Goal: Information Seeking & Learning: Learn about a topic

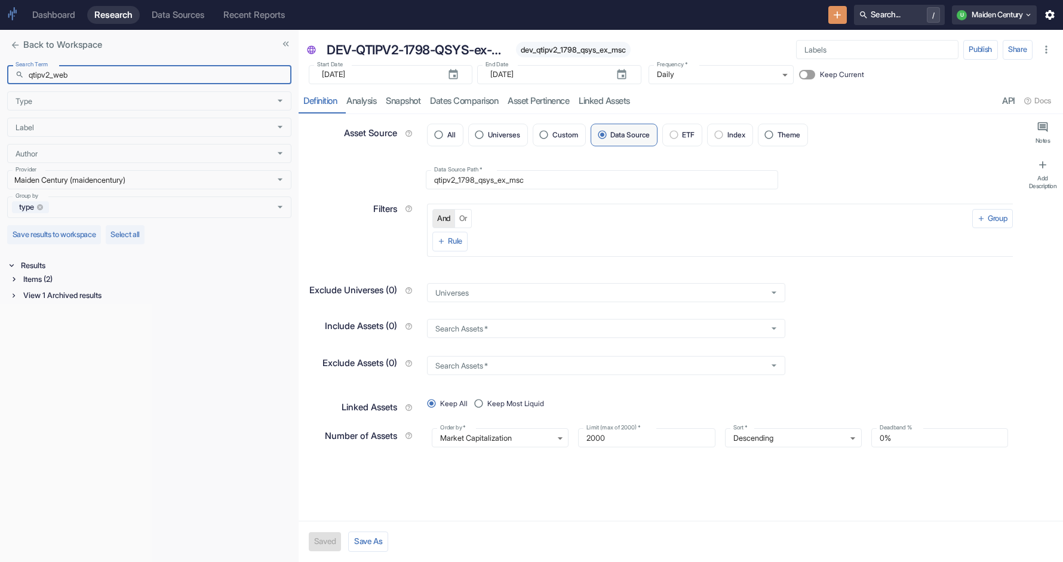
type input "qtipv2_web"
click at [20, 277] on div "Items (2)" at bounding box center [151, 279] width 282 height 14
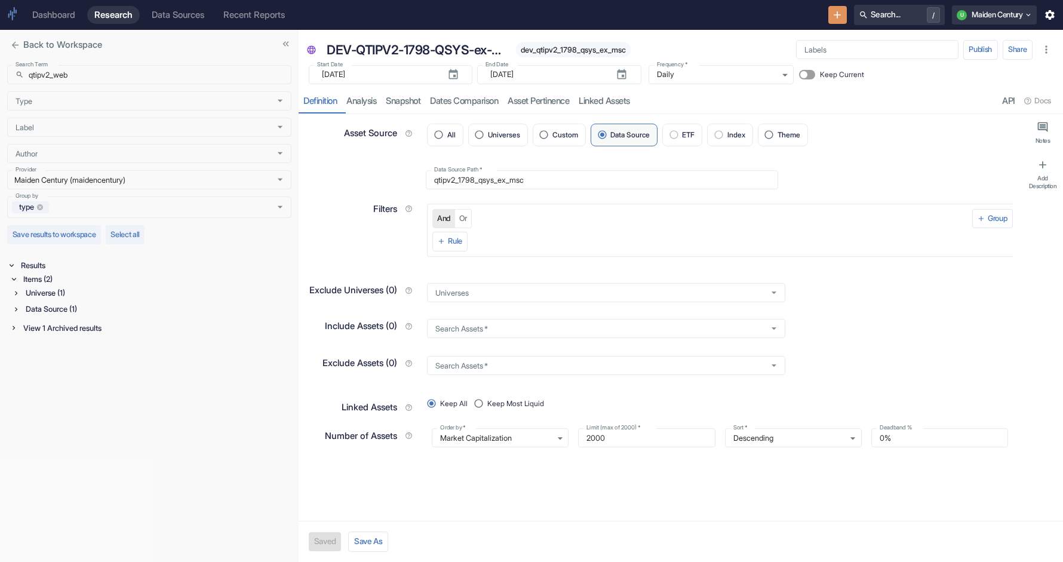
click at [69, 310] on div "Data Source (1)" at bounding box center [157, 309] width 268 height 14
click at [59, 292] on div "Universe (1)" at bounding box center [157, 293] width 268 height 14
click at [50, 357] on p "QTIPV2-WEB" at bounding box center [149, 355] width 235 height 12
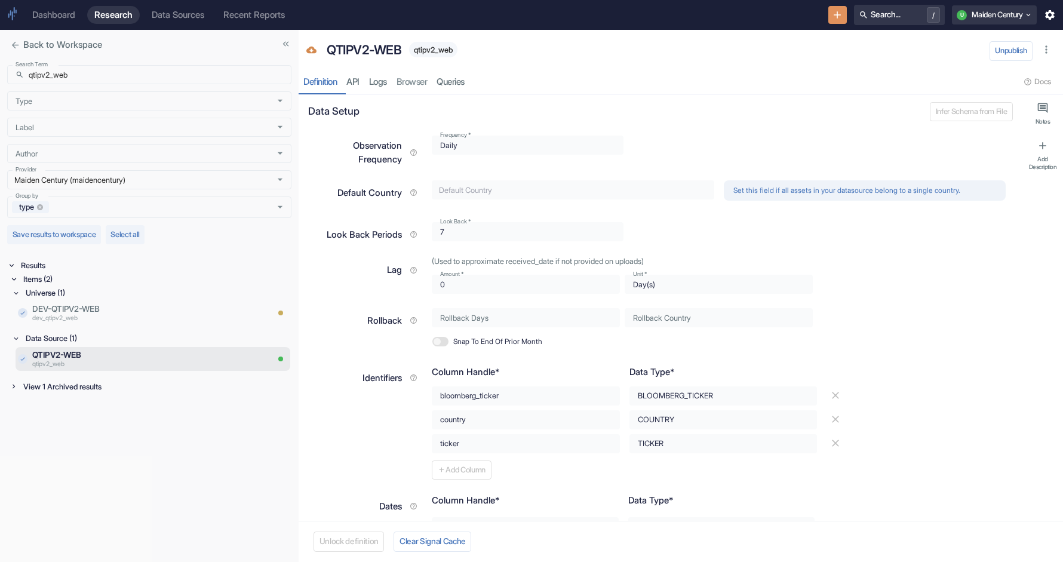
type textarea "x"
click at [130, 316] on p "dev_qtipv2_web" at bounding box center [133, 319] width 203 height 10
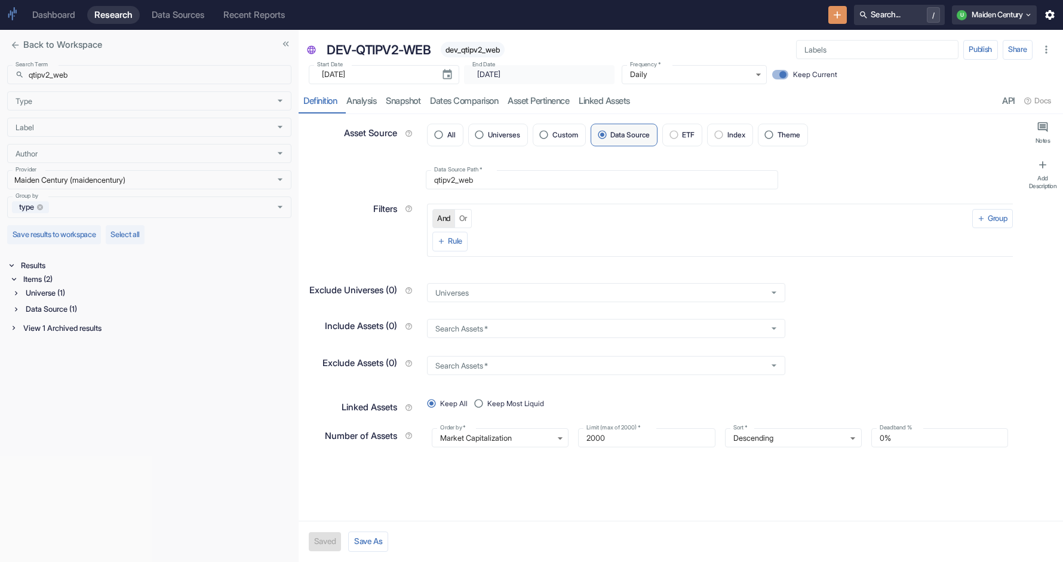
type textarea "x"
click at [228, 76] on input "qtipv2_web" at bounding box center [160, 74] width 263 height 19
paste input "htc_v2_spit_"
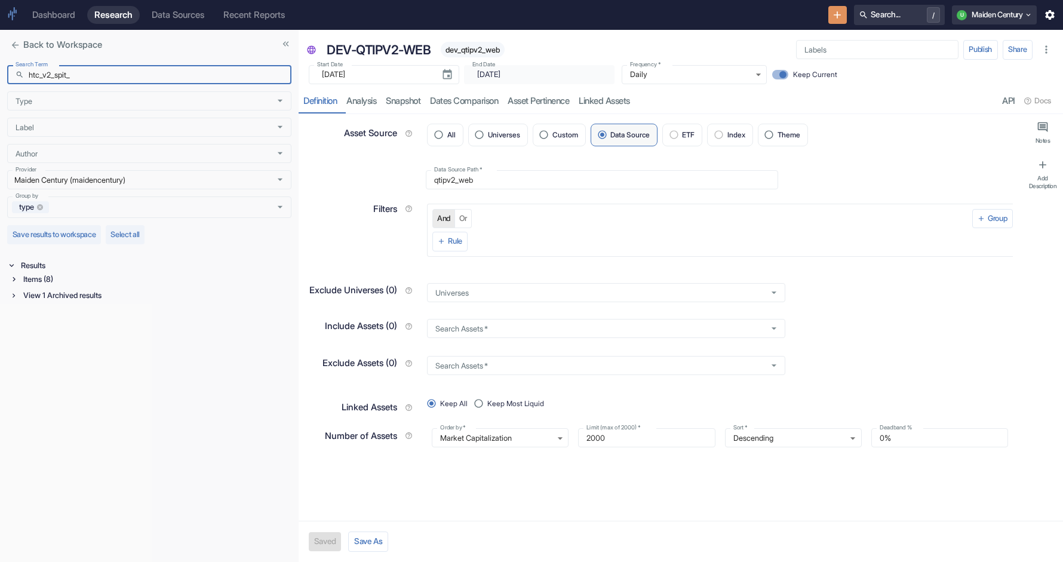
type input "htc_v2_spit_"
click at [68, 295] on div "View 1 Archived results" at bounding box center [156, 296] width 271 height 14
click at [60, 280] on div "Items (8)" at bounding box center [156, 279] width 271 height 14
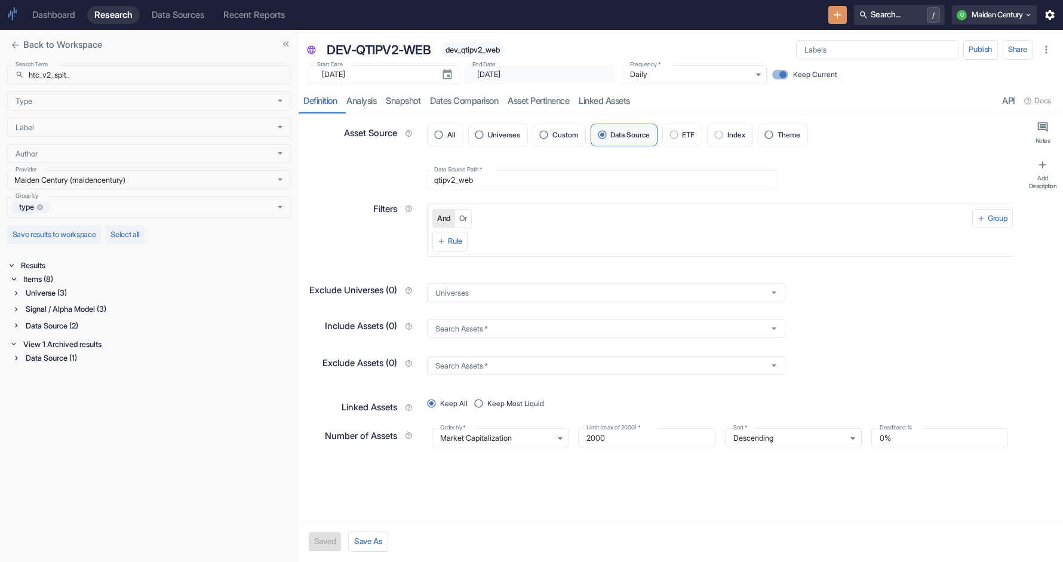
click at [63, 323] on div "Data Source (2)" at bounding box center [157, 326] width 268 height 14
click at [114, 369] on p "HTC.V2.SPIT" at bounding box center [149, 368] width 235 height 12
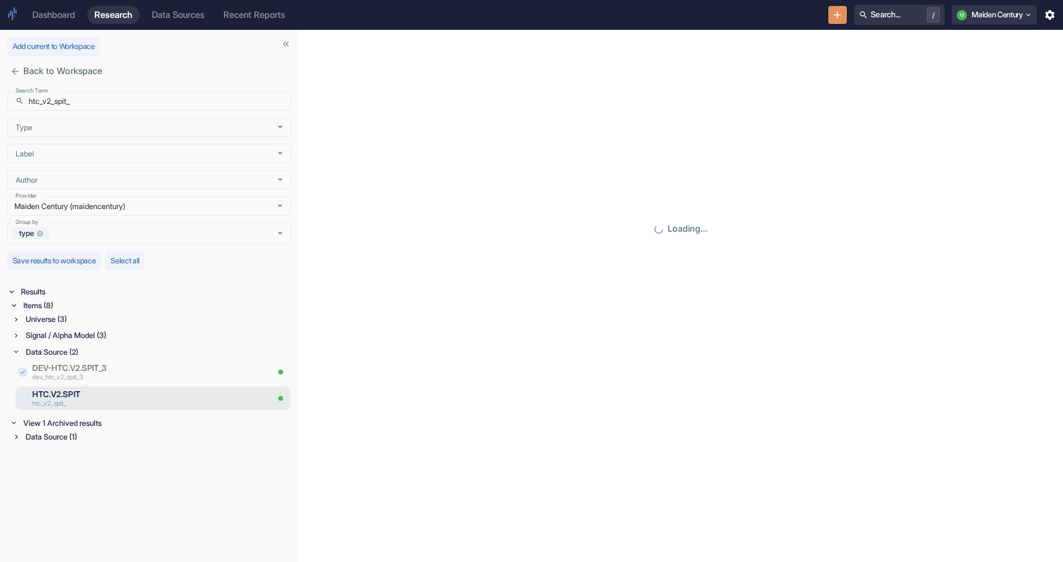
click at [75, 338] on div "Signal / Alpha Model (3)" at bounding box center [157, 336] width 268 height 14
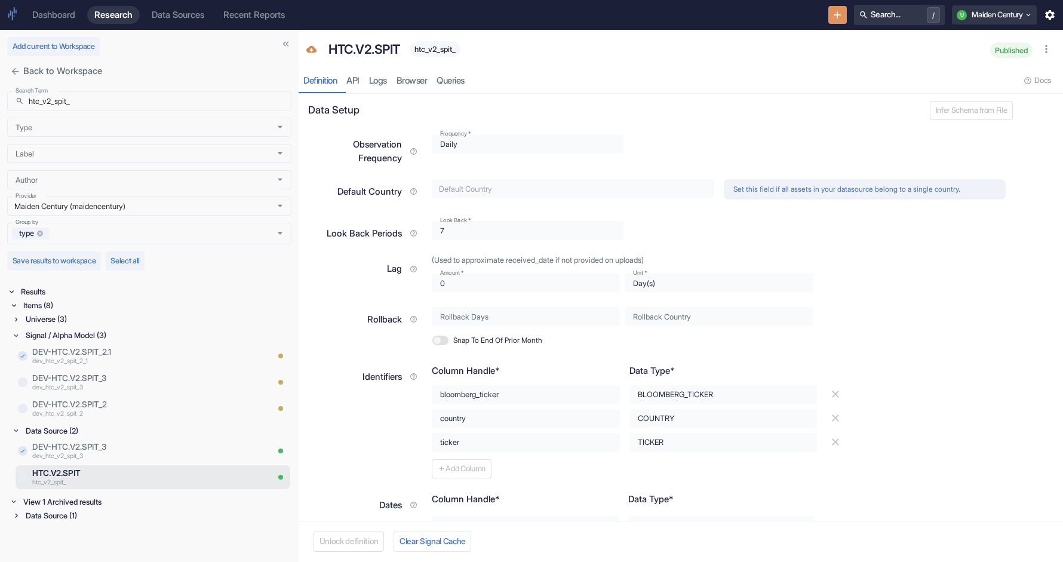
click at [70, 317] on div "Universe (3)" at bounding box center [157, 319] width 268 height 14
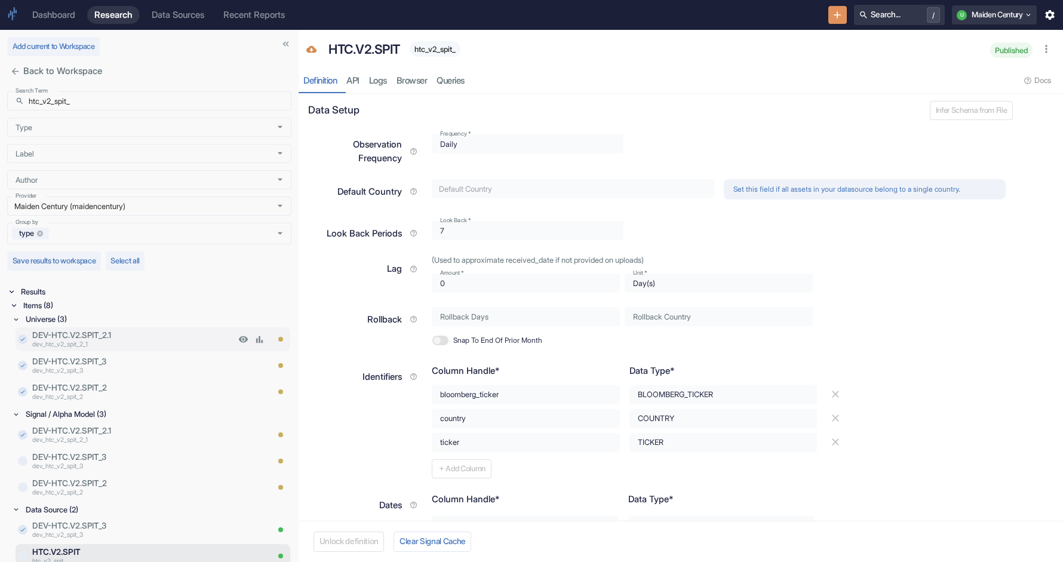
click at [116, 345] on p "dev_htc_v2_spit_2_1" at bounding box center [133, 346] width 203 height 10
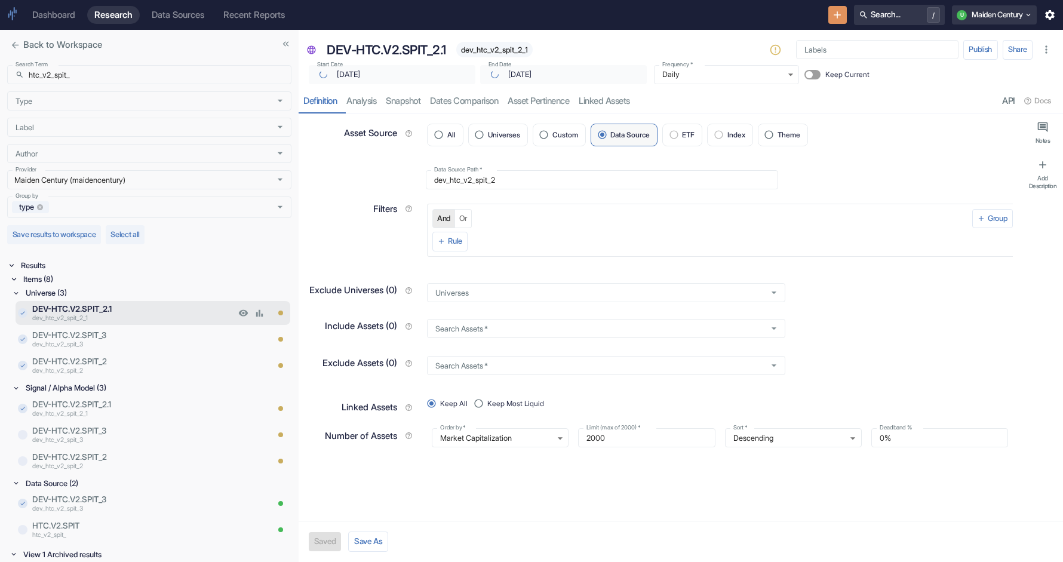
type textarea "x"
click at [116, 340] on p "DEV-HTC.V2.SPIT_3" at bounding box center [133, 335] width 203 height 12
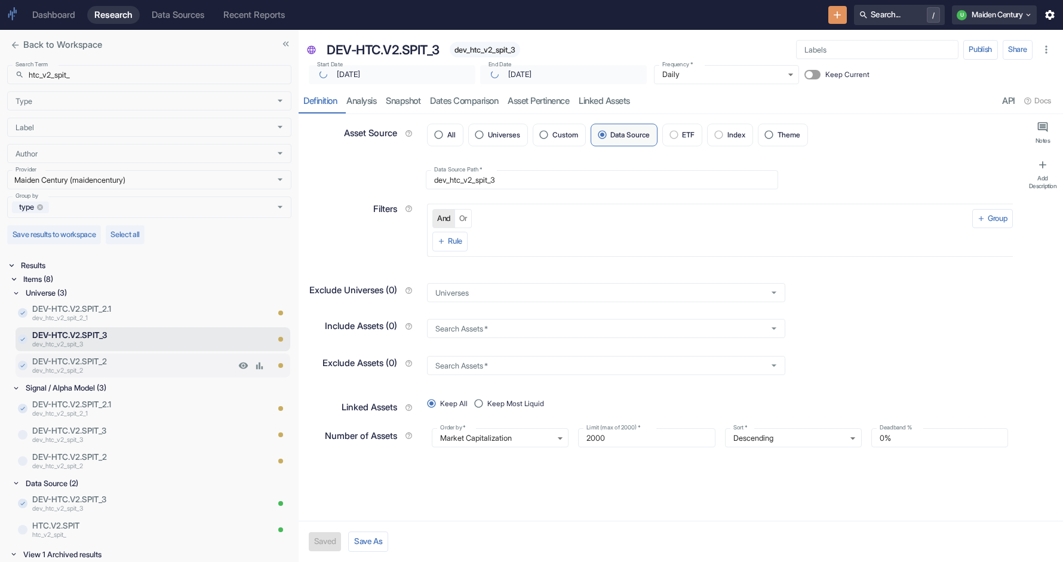
click at [112, 354] on div "DEV-HTC.V2.SPIT_2 dev_htc_v2_spit_2" at bounding box center [131, 366] width 208 height 24
type textarea "x"
click at [129, 81] on input "htc_v2_spit_" at bounding box center [160, 74] width 263 height 19
paste input "qtipv2_ydl"
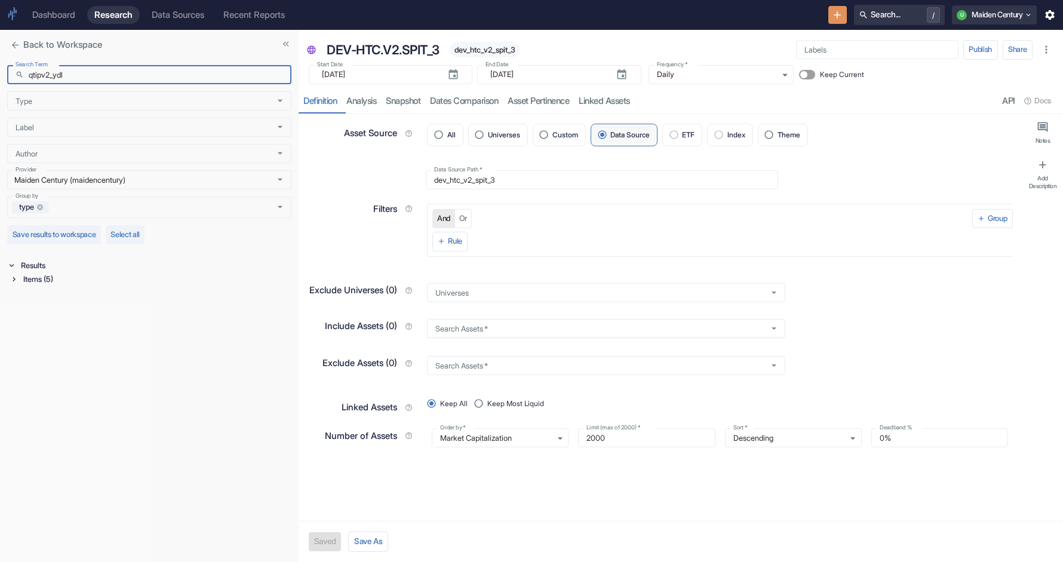
click at [62, 278] on div "Items (5)" at bounding box center [156, 279] width 271 height 14
click at [69, 320] on div "Data Source (1)" at bounding box center [157, 326] width 268 height 14
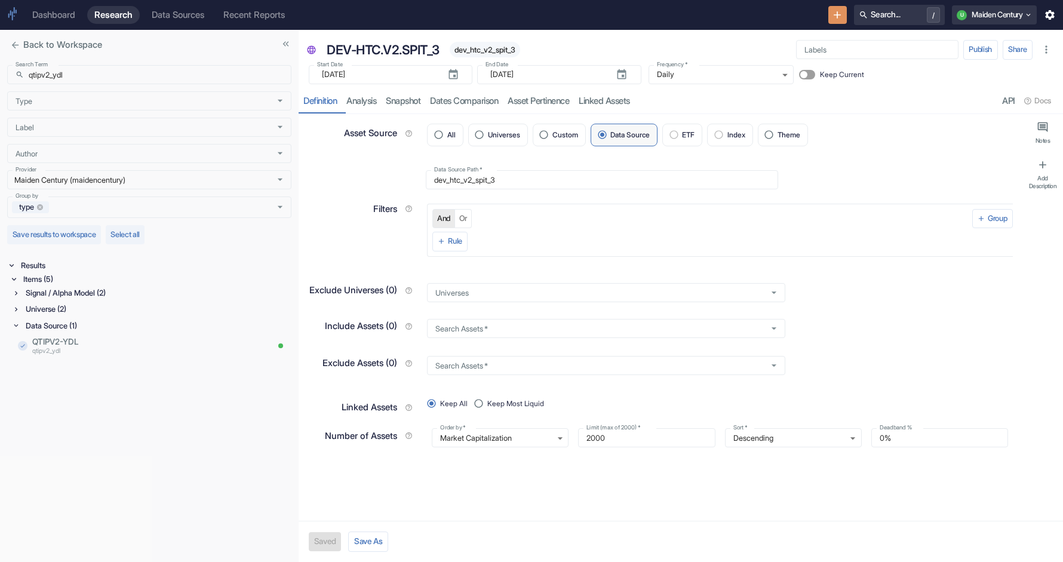
click at [68, 313] on div "Universe (2)" at bounding box center [157, 309] width 268 height 14
click at [81, 291] on div "Signal / Alpha Model (2)" at bounding box center [157, 293] width 268 height 14
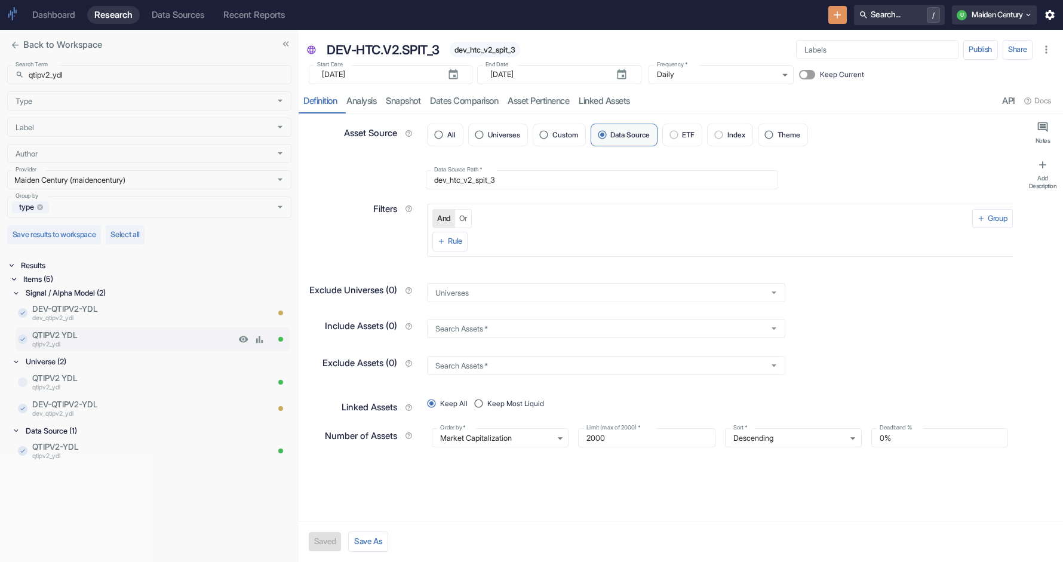
click at [88, 345] on p "qtipv2_ydl" at bounding box center [133, 346] width 203 height 10
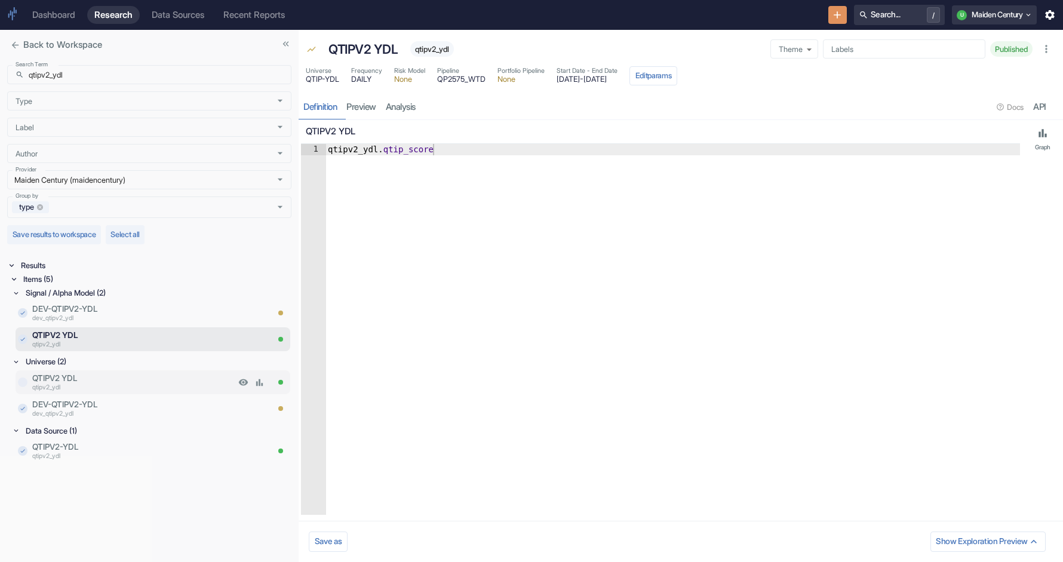
click at [112, 383] on p "qtipv2_ydl" at bounding box center [133, 388] width 203 height 10
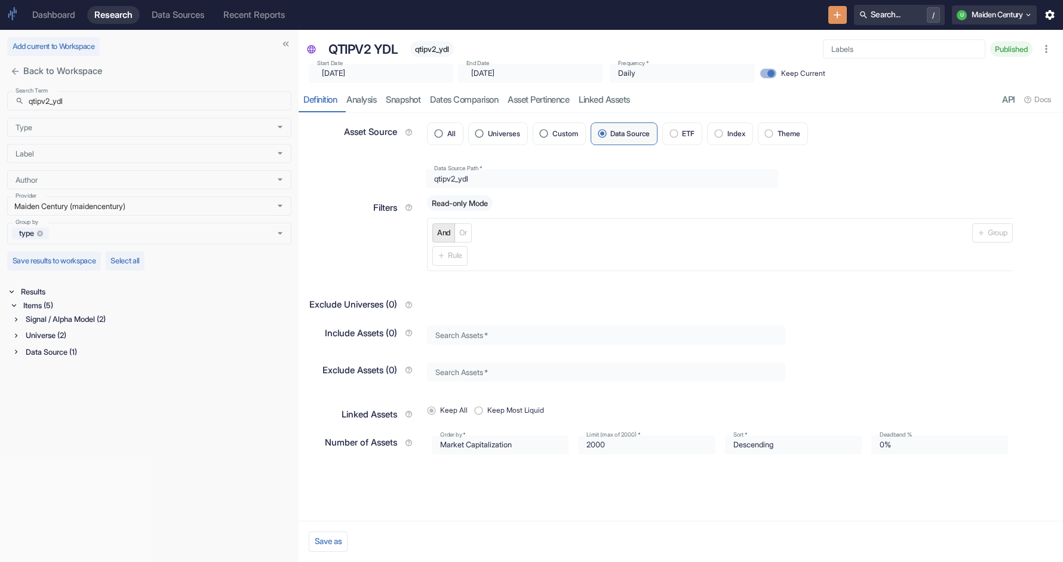
click at [88, 318] on div "Signal / Alpha Model (2)" at bounding box center [157, 319] width 268 height 14
click at [92, 360] on p "QTIPV2 YDL" at bounding box center [133, 361] width 203 height 12
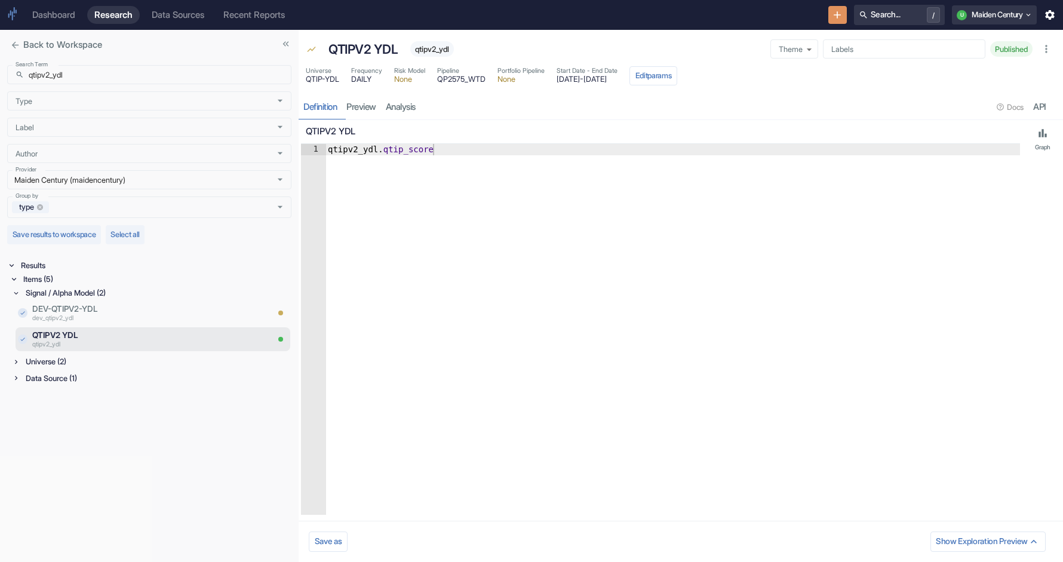
click at [97, 362] on div "Universe (2)" at bounding box center [157, 362] width 268 height 14
click at [81, 72] on input "qtipv2_ydl" at bounding box center [160, 74] width 263 height 19
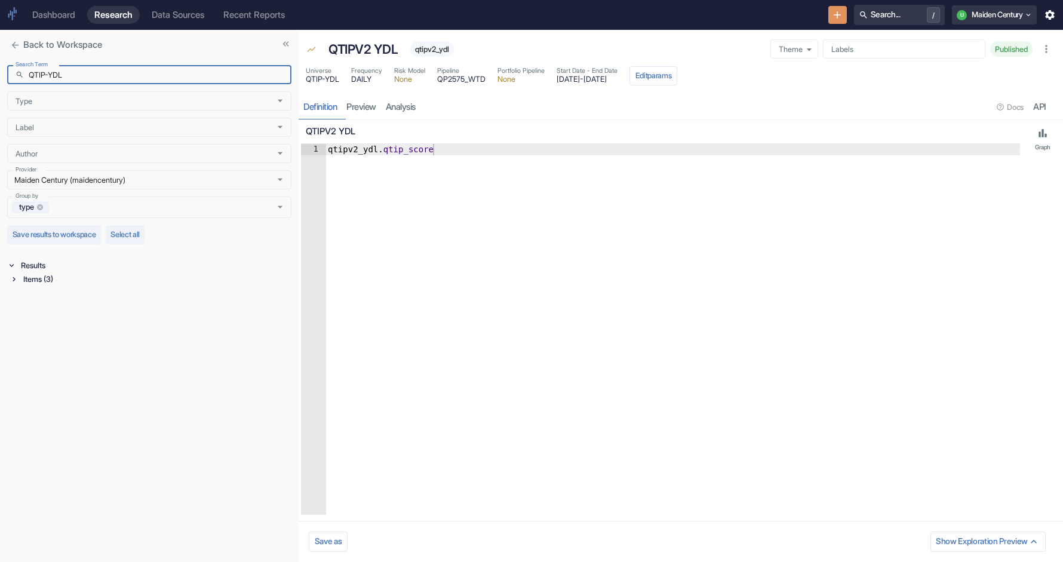
type input "QTIP-YDL"
click at [11, 284] on div "Items (3)" at bounding box center [151, 279] width 282 height 14
click at [39, 313] on div "Universe (1)" at bounding box center [157, 309] width 268 height 14
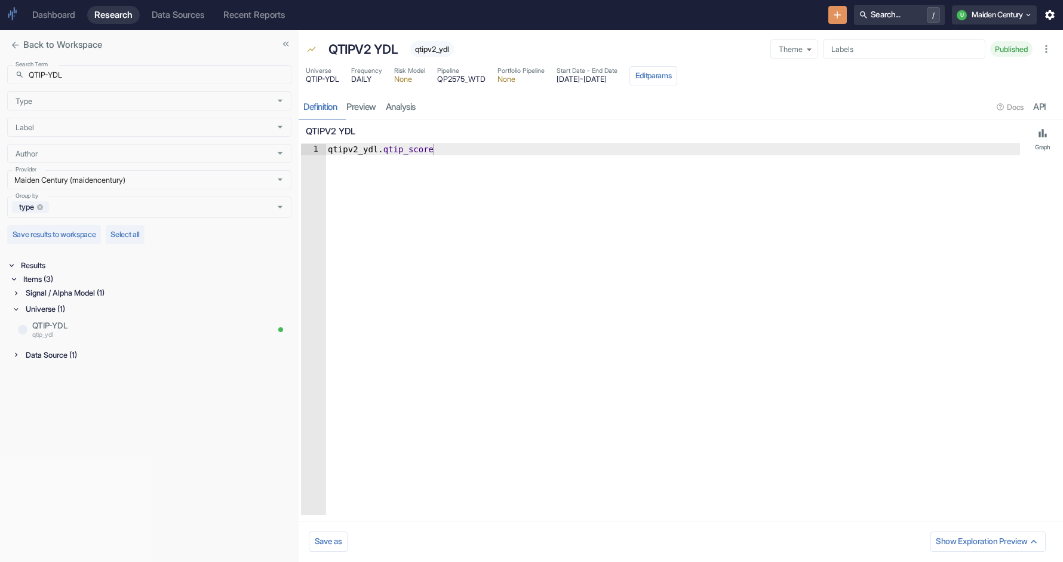
click at [70, 358] on div "Data Source (1)" at bounding box center [157, 355] width 268 height 14
click at [65, 330] on p "QTIP-YDL" at bounding box center [133, 326] width 203 height 12
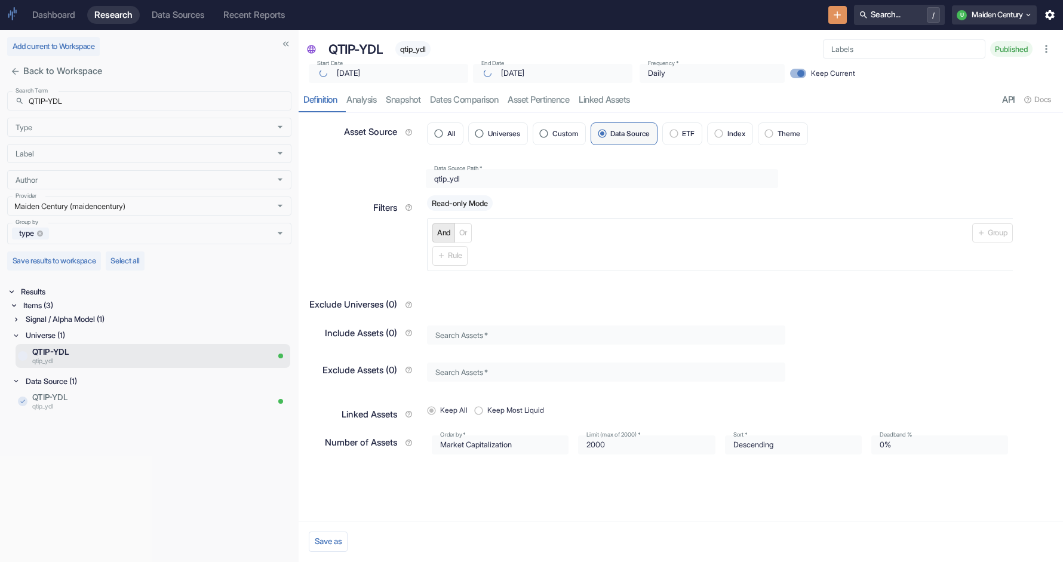
type input "[DATE]"
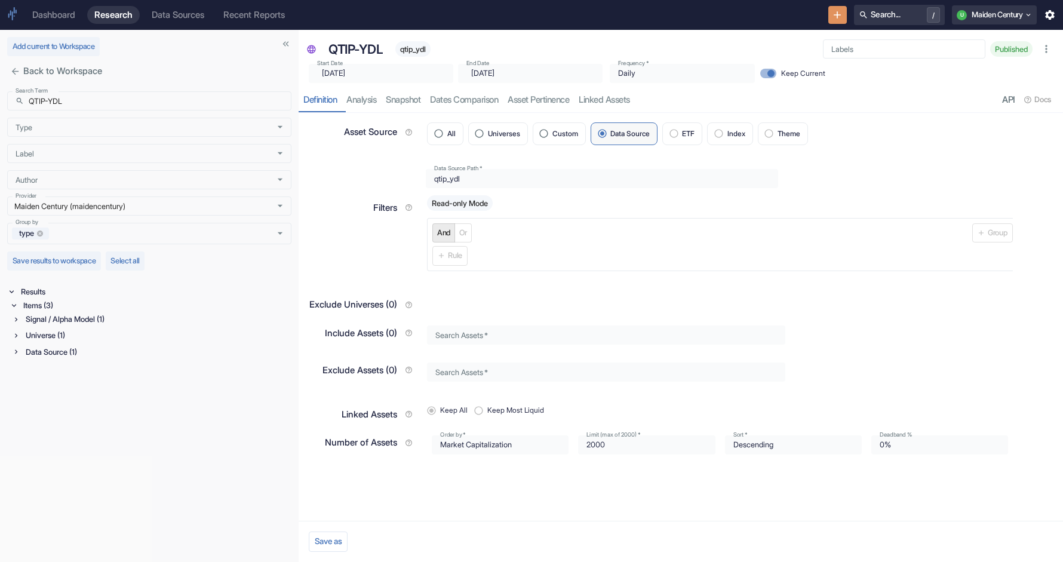
click at [419, 45] on span "qtip_ydl" at bounding box center [412, 49] width 35 height 9
copy span "qtip_ydl"
click at [312, 76] on div "​ [DATE] Start Date" at bounding box center [381, 73] width 145 height 19
click at [39, 318] on div "Signal / Alpha Model (1)" at bounding box center [157, 319] width 268 height 14
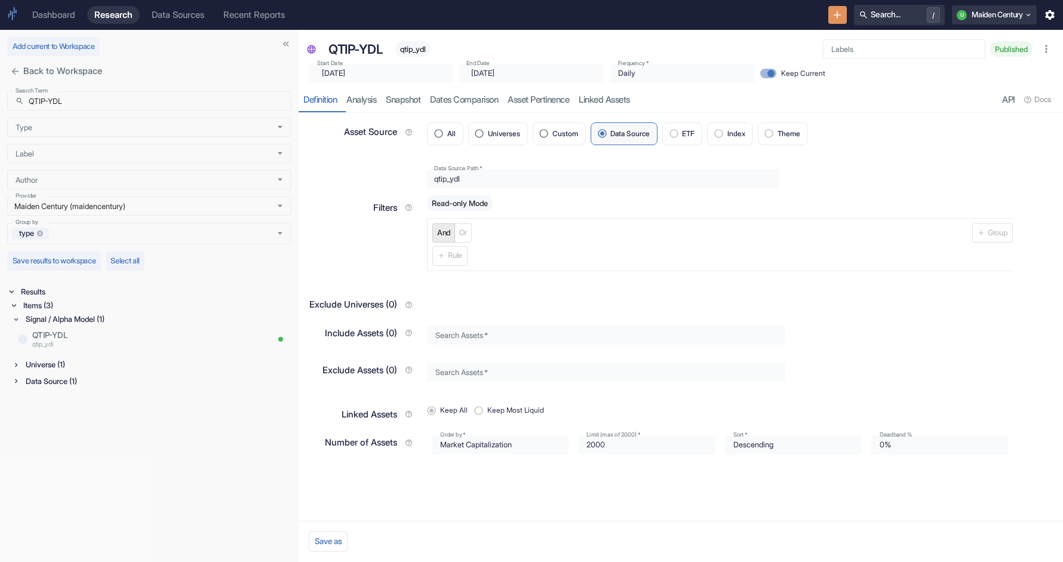
click at [51, 366] on div "Universe (1)" at bounding box center [157, 365] width 268 height 14
click at [70, 412] on div "Data Source (1)" at bounding box center [157, 411] width 268 height 14
click at [118, 97] on input "QTIP-YDL" at bounding box center [160, 100] width 263 height 19
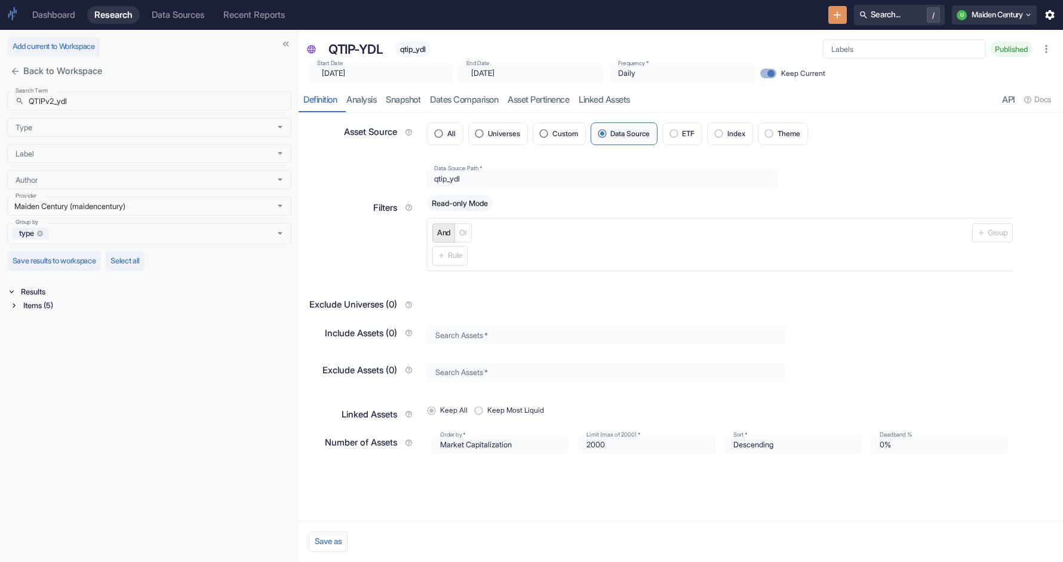
click at [51, 306] on div "Items (5)" at bounding box center [156, 306] width 271 height 14
click at [49, 336] on div "Universe (2)" at bounding box center [157, 336] width 268 height 14
click at [59, 321] on div "Signal / Alpha Model (2)" at bounding box center [157, 319] width 268 height 14
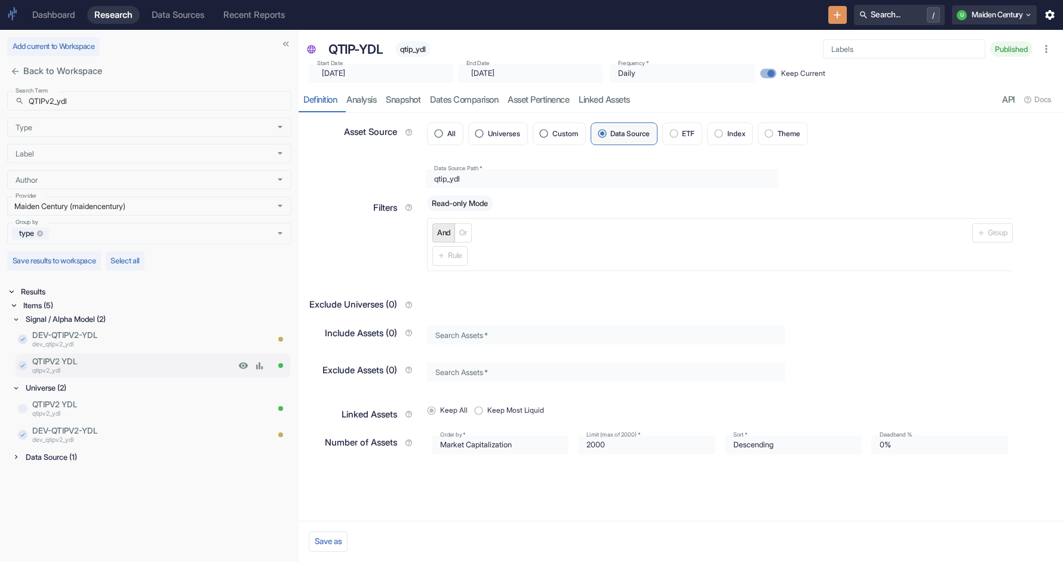
click at [84, 367] on p "qtipv2_ydl" at bounding box center [133, 372] width 203 height 10
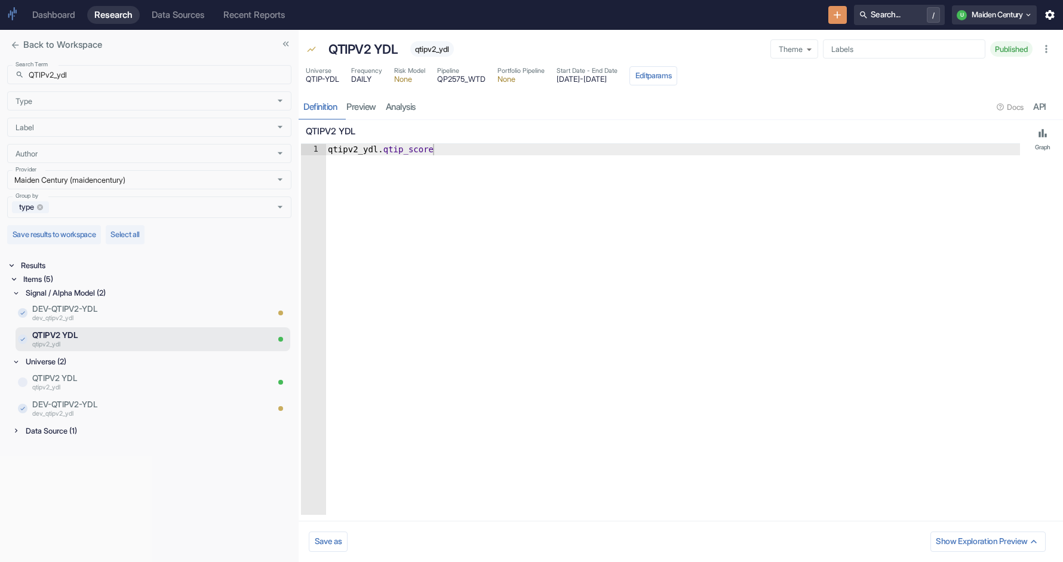
click at [170, 63] on div "Search Term ​ QTIPv2_ydl Search Term Type Type Label Label Author Author Provid…" at bounding box center [149, 139] width 284 height 158
click at [170, 70] on input "QTIPv2_ydl" at bounding box center [160, 74] width 263 height 19
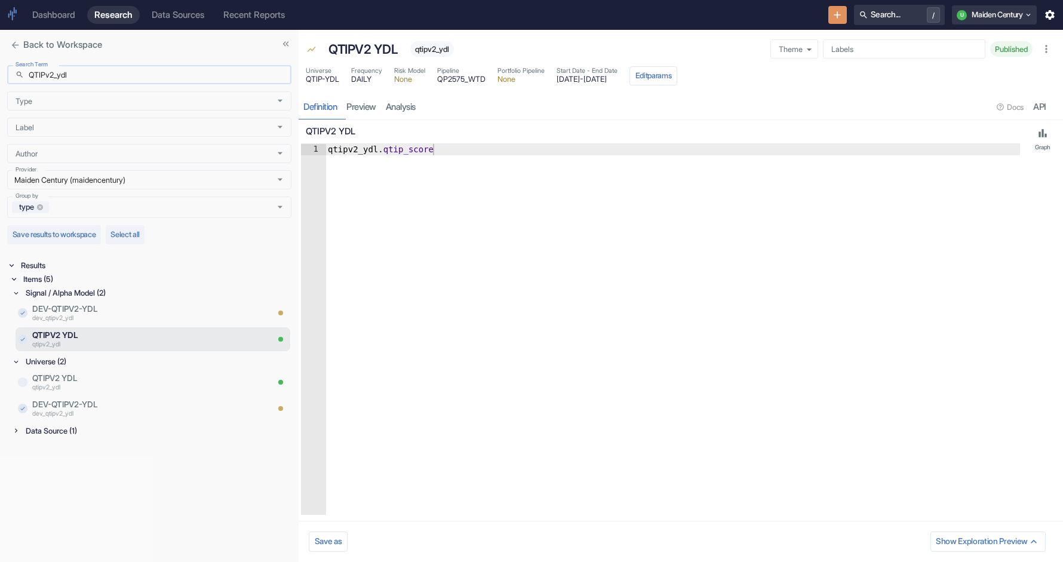
paste input "qtipv2_earnest"
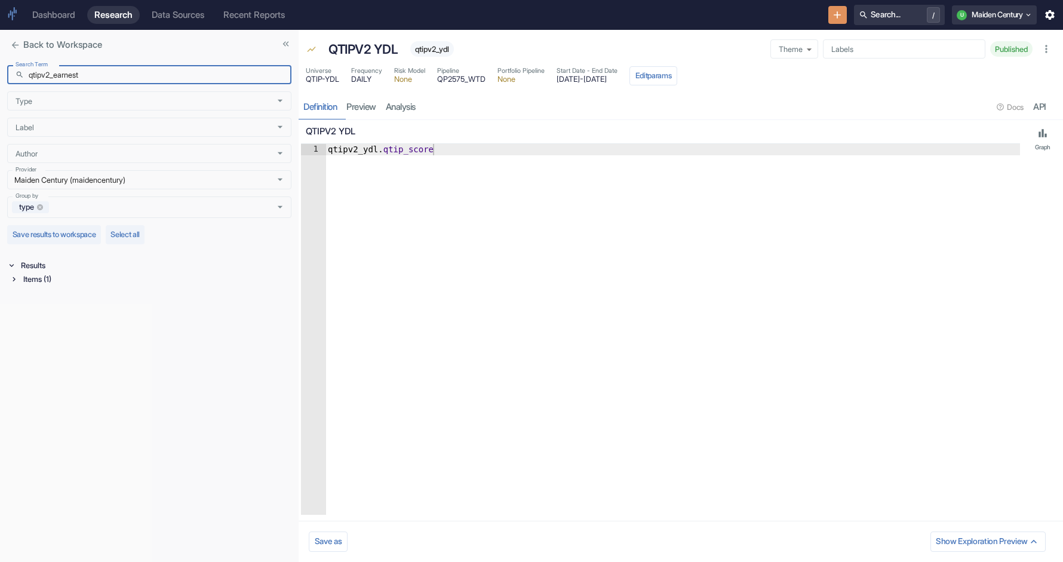
type input "qtipv2_earnest"
click at [64, 275] on div "Items (1)" at bounding box center [156, 279] width 271 height 14
click at [67, 295] on div "Data Source (1)" at bounding box center [157, 293] width 268 height 14
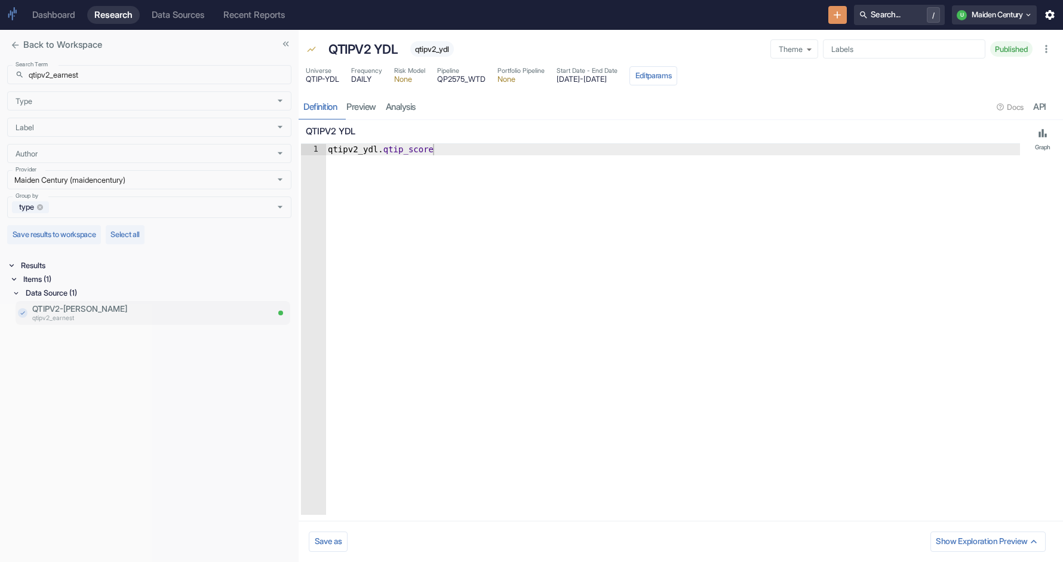
click at [115, 317] on p "qtipv2_earnest" at bounding box center [149, 319] width 235 height 10
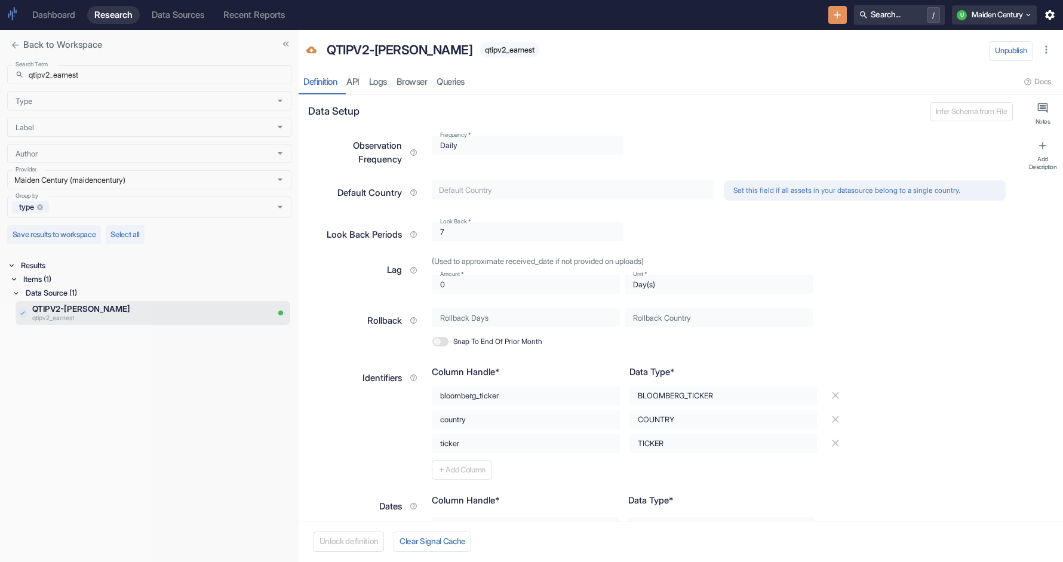
click at [480, 46] on span "qtipv2_earnest" at bounding box center [509, 49] width 59 height 9
copy span "qtipv2_earnest"
type textarea "x"
click at [127, 73] on input "qtipv2_earnest" at bounding box center [160, 74] width 263 height 19
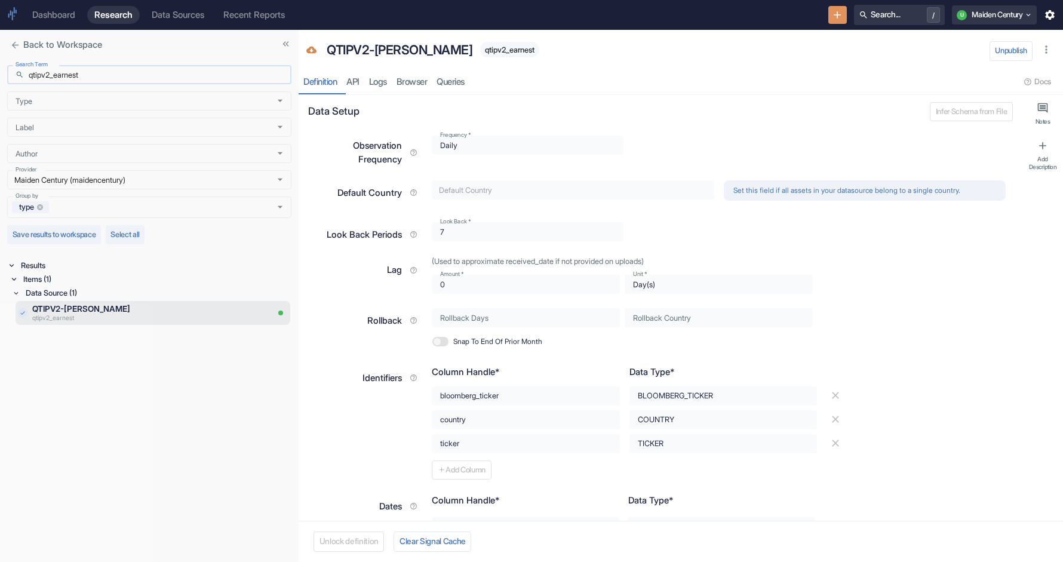
click at [127, 73] on input "qtipv2_earnest" at bounding box center [160, 74] width 263 height 19
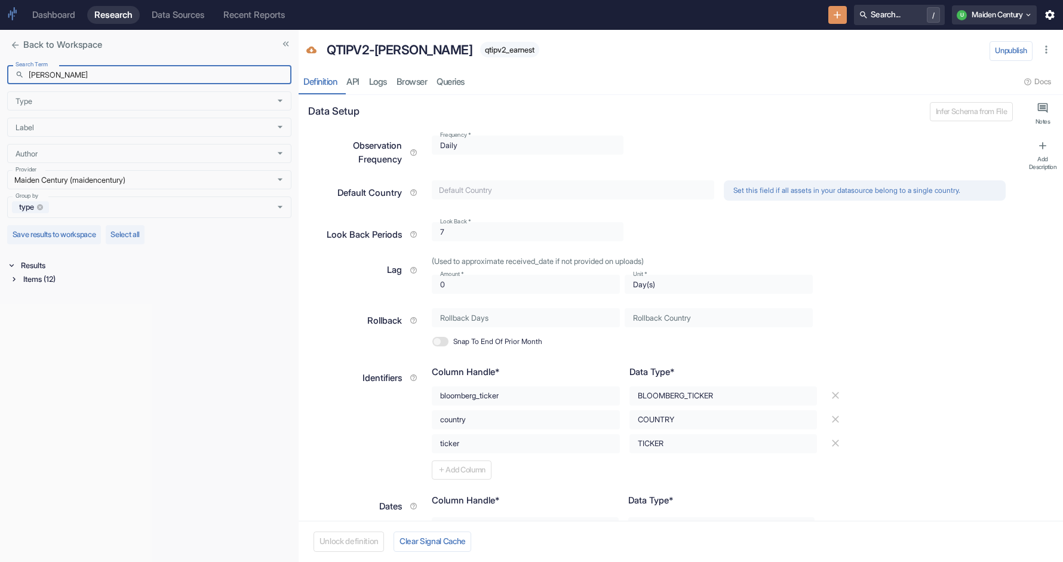
type input "[PERSON_NAME]"
click at [15, 281] on icon at bounding box center [14, 279] width 8 height 8
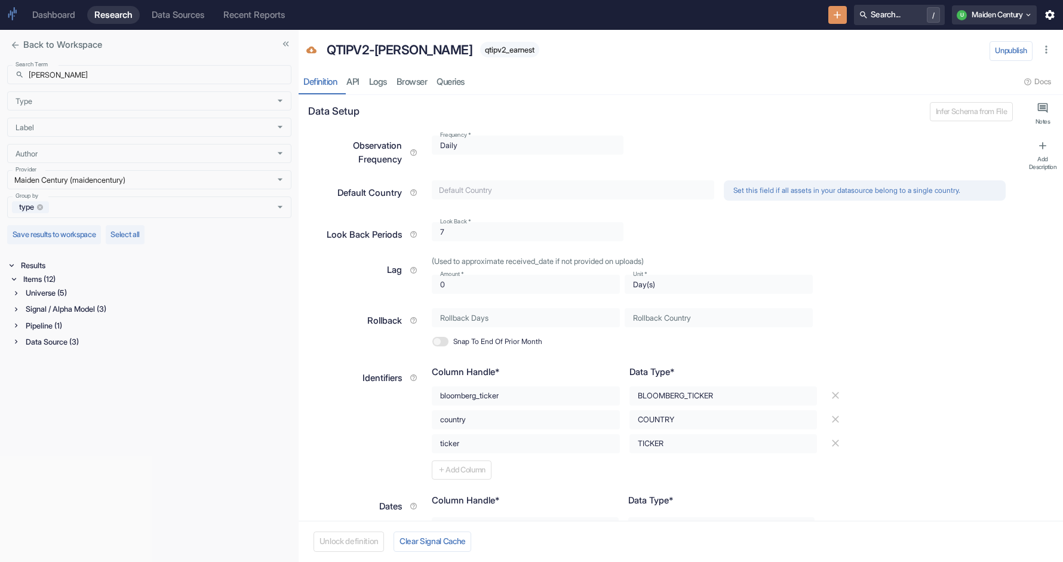
click at [76, 306] on div "Signal / Alpha Model (3)" at bounding box center [157, 309] width 268 height 14
click at [50, 293] on div "Universe (5)" at bounding box center [157, 293] width 268 height 14
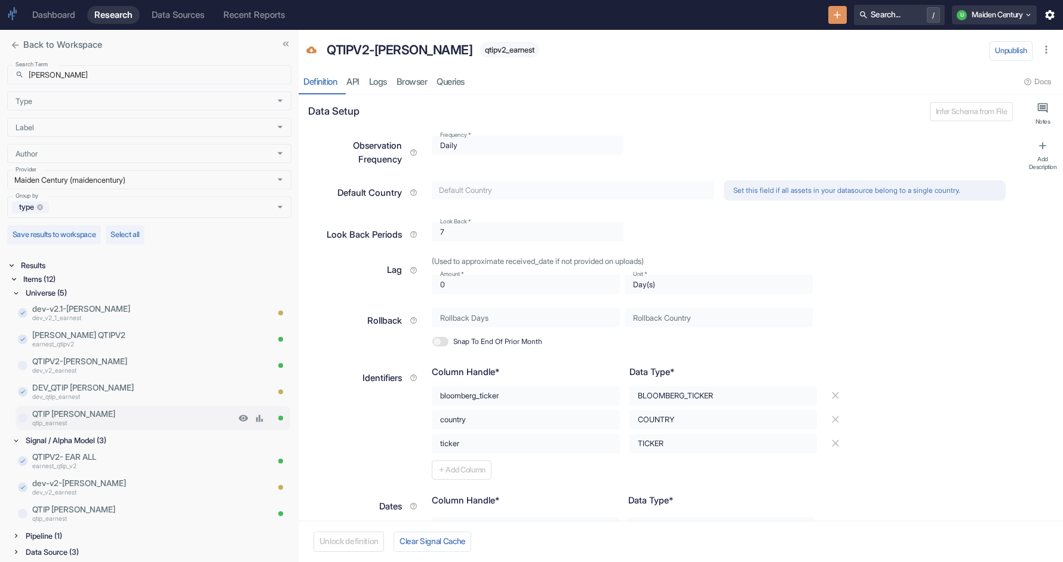
scroll to position [4, 0]
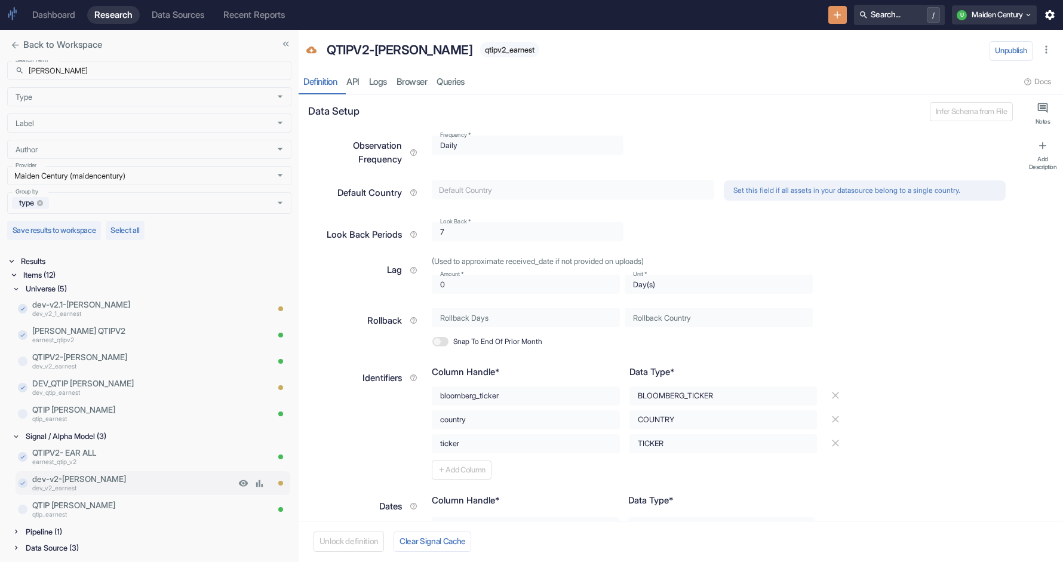
click at [118, 477] on p "dev-v2-[PERSON_NAME]" at bounding box center [133, 479] width 203 height 12
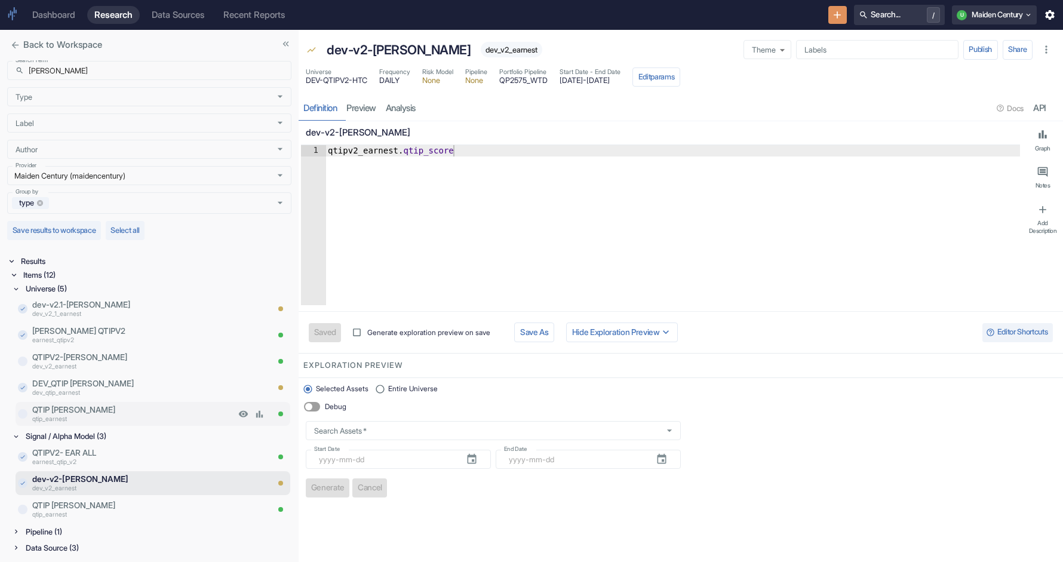
type textarea "x"
click at [65, 534] on div "Pipeline (1)" at bounding box center [157, 532] width 268 height 14
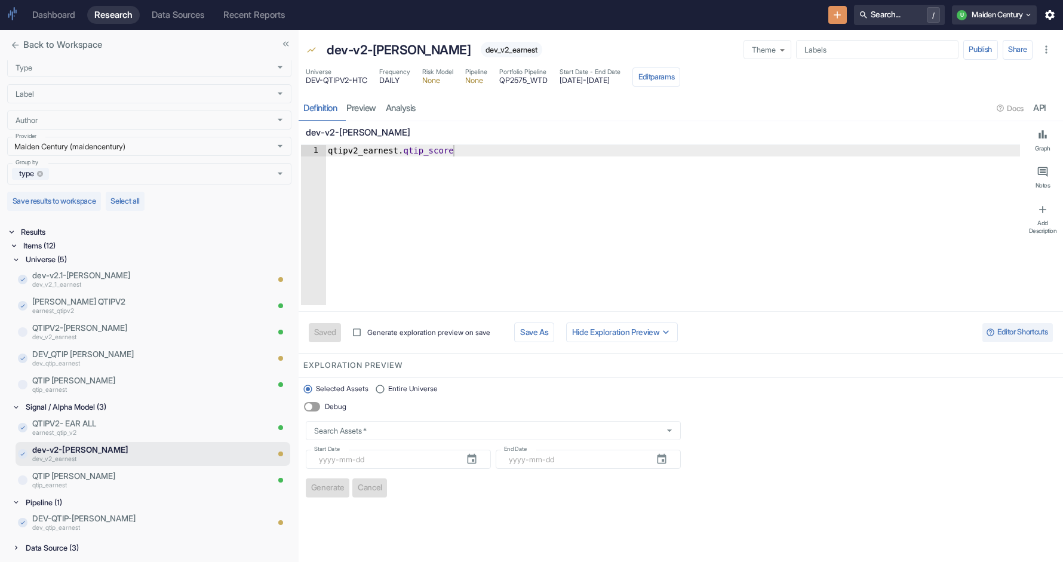
click at [55, 553] on div "Data Source (3)" at bounding box center [157, 548] width 268 height 14
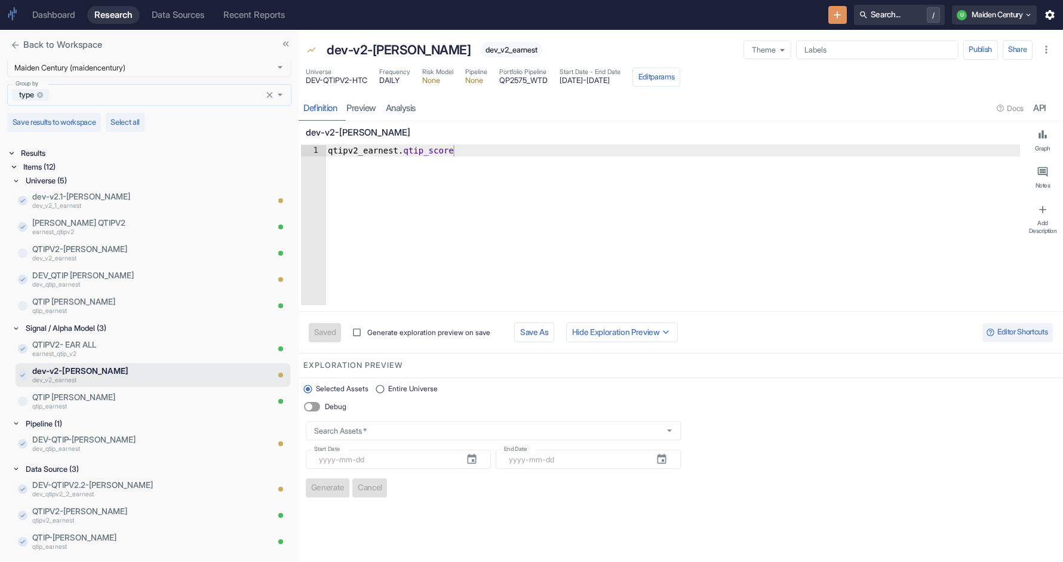
scroll to position [0, 0]
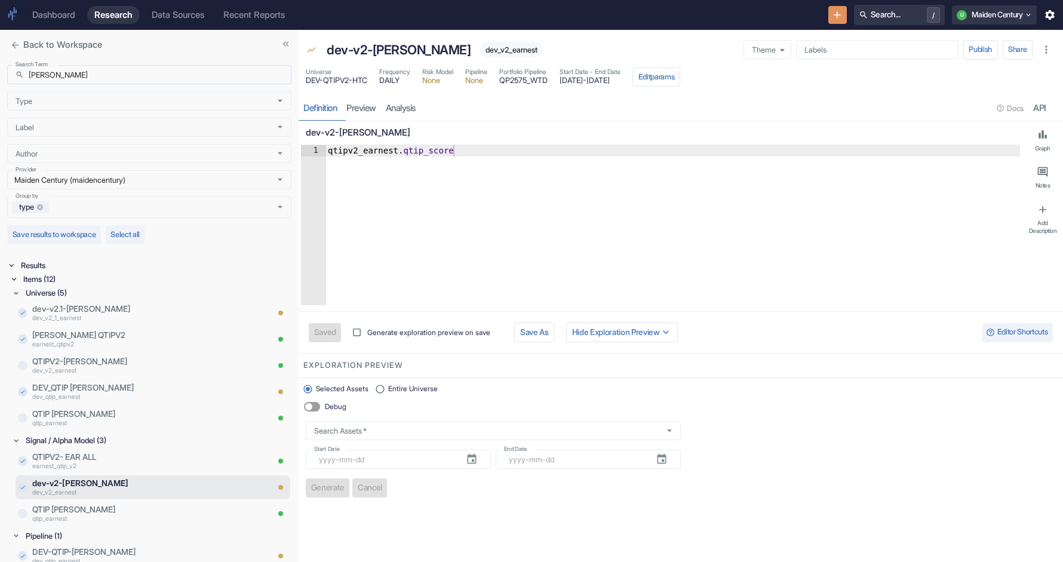
click at [95, 81] on input "[PERSON_NAME]" at bounding box center [160, 74] width 263 height 19
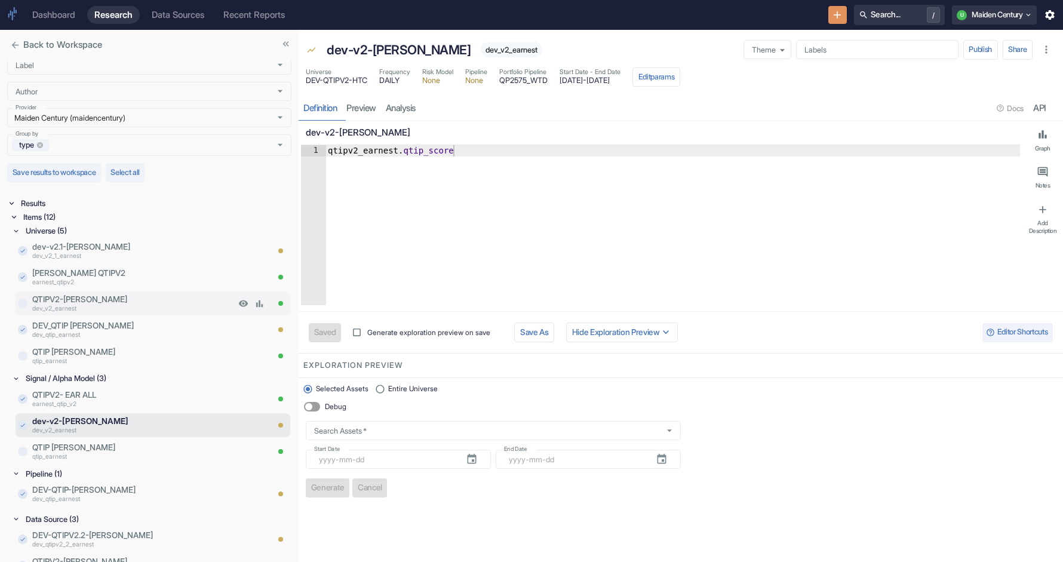
click at [115, 299] on p "QTIPV2-[PERSON_NAME]" at bounding box center [133, 299] width 203 height 12
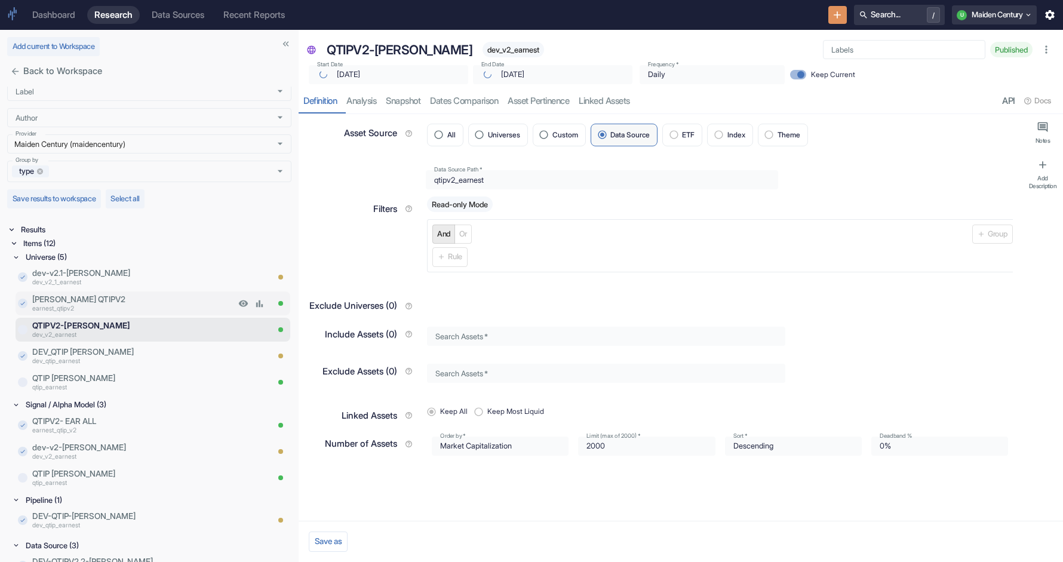
type textarea "x"
type input "[DATE]"
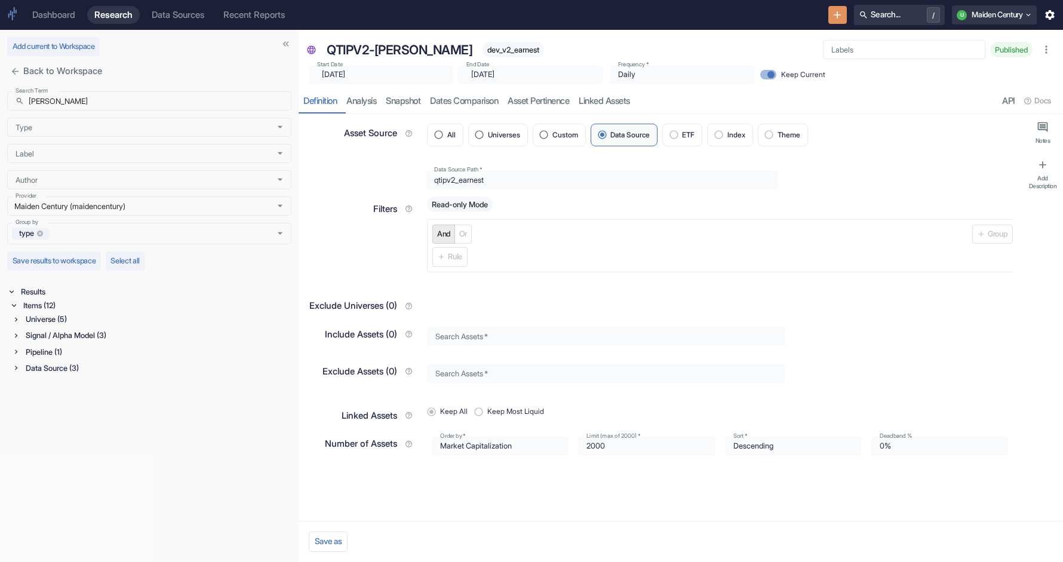
click at [53, 319] on div "Universe (5)" at bounding box center [157, 319] width 268 height 14
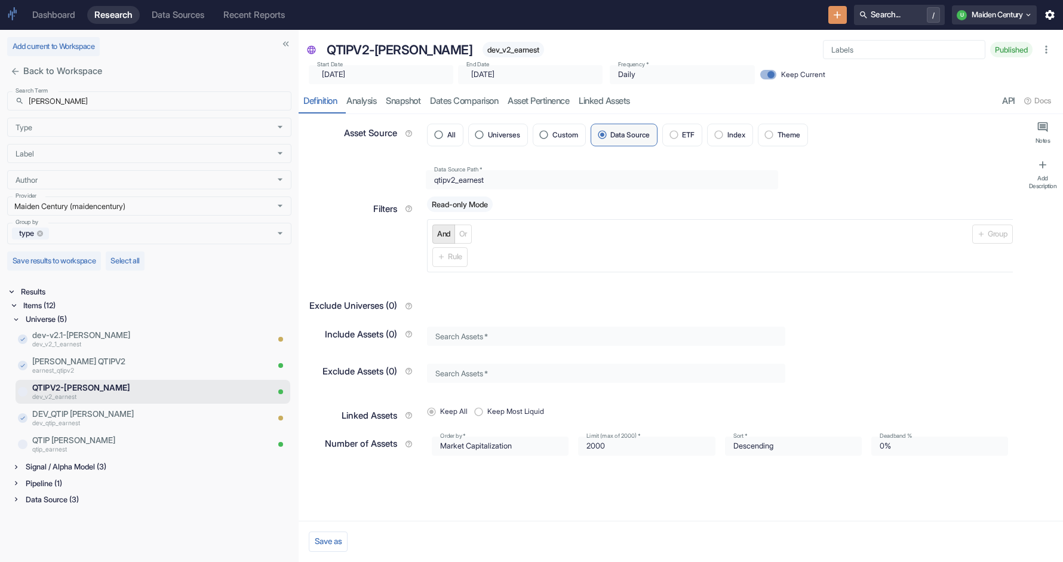
type textarea "x"
click at [46, 473] on div "Signal / Alpha Model (3)" at bounding box center [157, 467] width 268 height 14
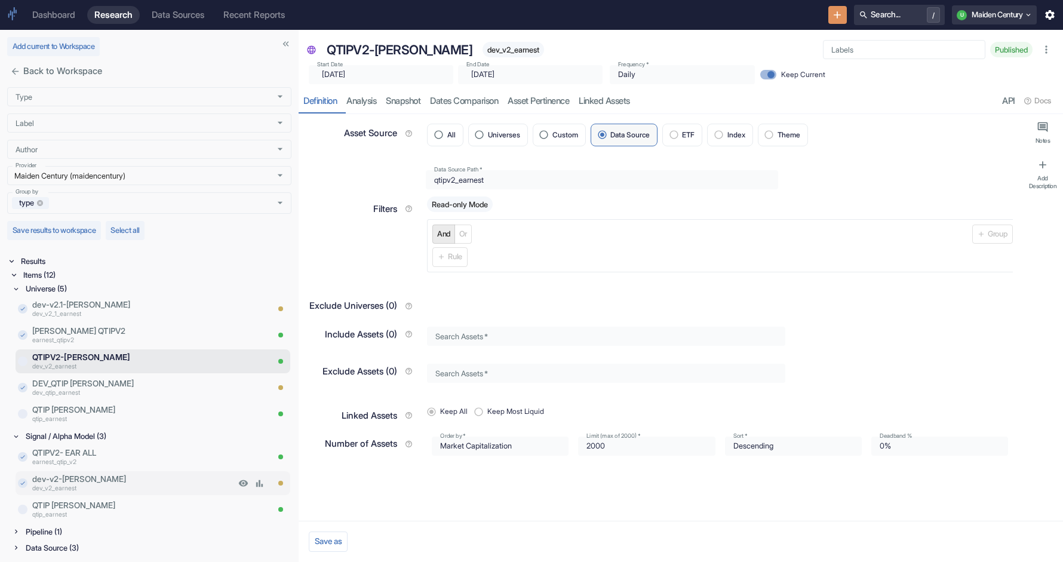
click at [114, 485] on p "dev_v2_earnest" at bounding box center [133, 489] width 203 height 10
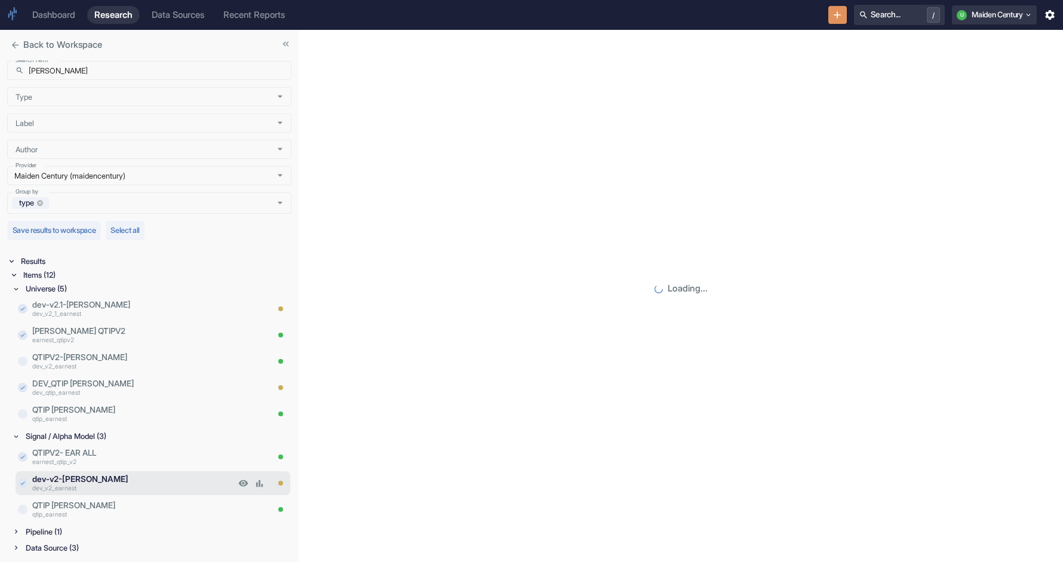
scroll to position [4, 0]
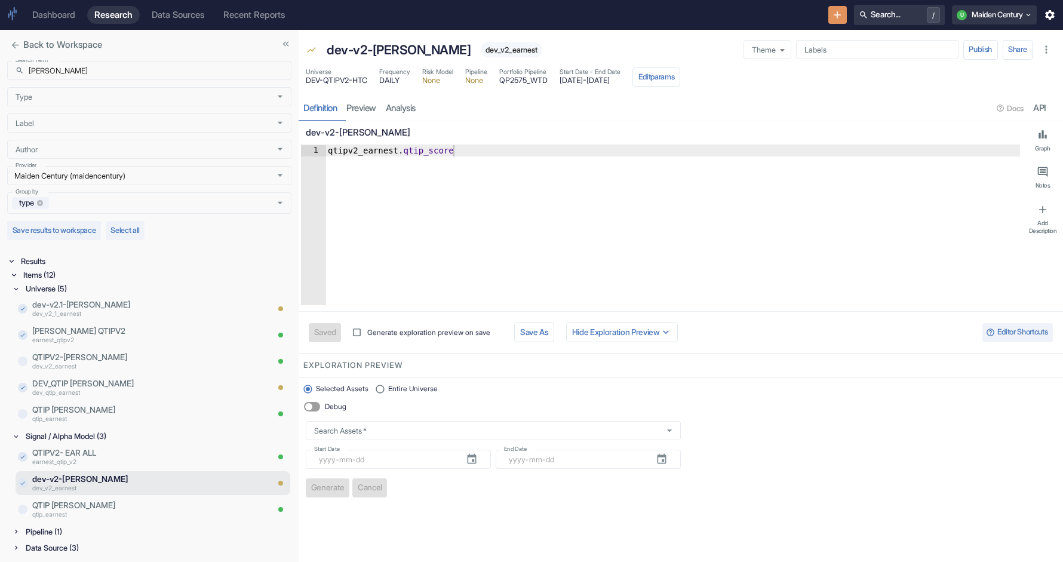
click at [359, 82] on span "DEV-QTIPV2-HTC" at bounding box center [337, 81] width 62 height 8
drag, startPoint x: 305, startPoint y: 81, endPoint x: 366, endPoint y: 82, distance: 60.9
click at [366, 82] on div "Universe DEV-QTIPV2-HTC Frequency DAILY Risk Model None Pipeline None Portfolio…" at bounding box center [681, 78] width 765 height 26
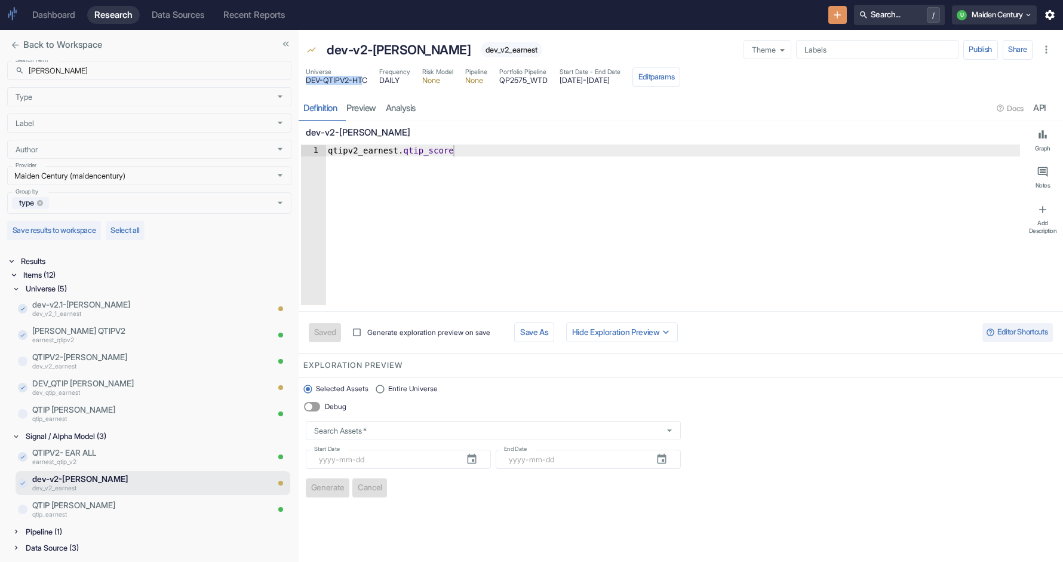
type textarea "x"
click at [111, 460] on p "earnest_qtip_v2" at bounding box center [133, 463] width 203 height 10
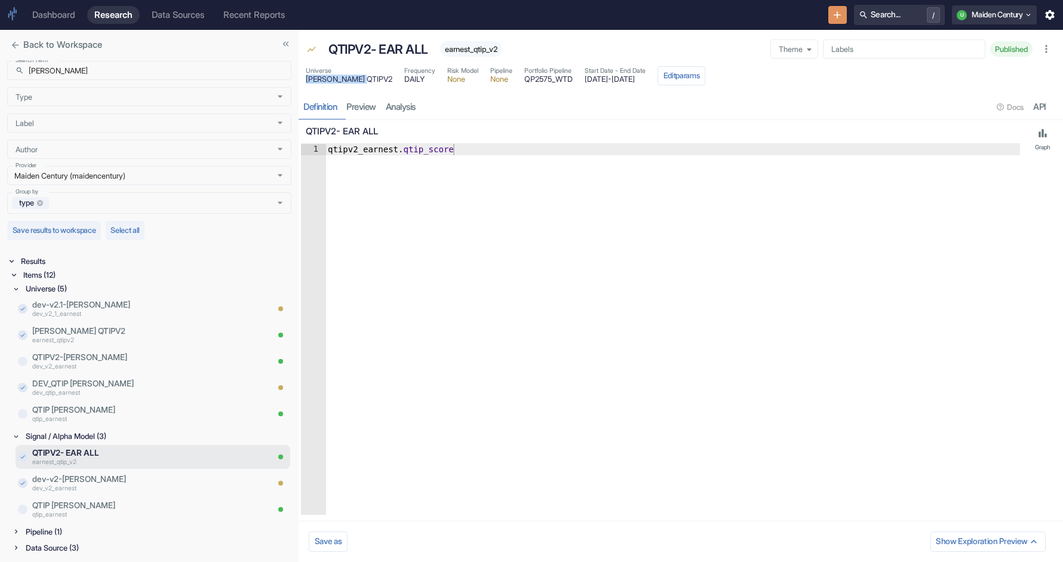
drag, startPoint x: 364, startPoint y: 80, endPoint x: 308, endPoint y: 81, distance: 56.8
click at [308, 81] on div "Universe [PERSON_NAME] QTIPV2 Frequency DAILY Risk Model None Pipeline None Por…" at bounding box center [506, 75] width 400 height 19
copy span "[PERSON_NAME] QTIPV2"
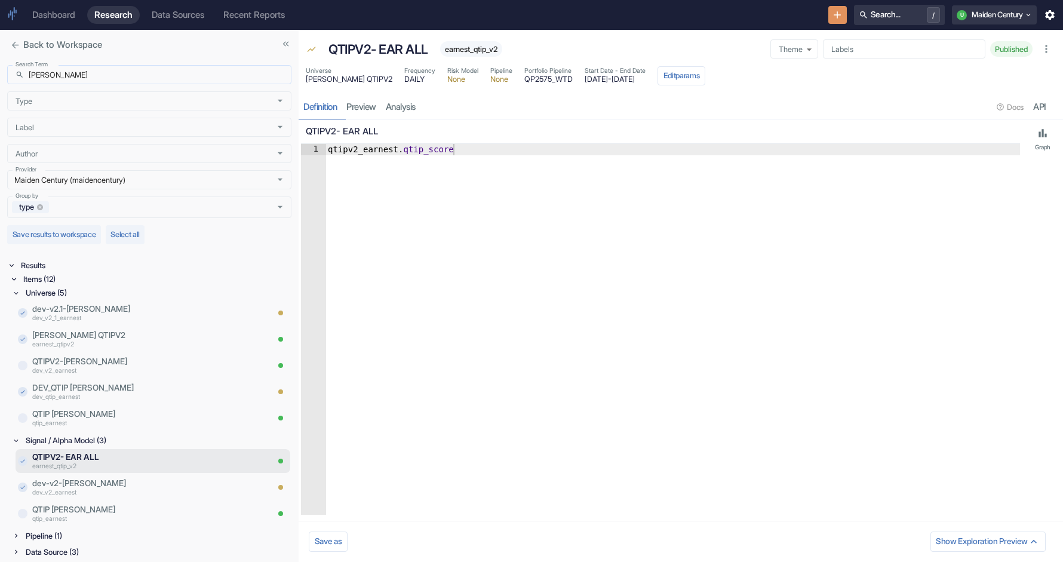
click at [96, 76] on input "[PERSON_NAME]" at bounding box center [160, 74] width 263 height 19
paste input "[PERSON_NAME] QTIPV2"
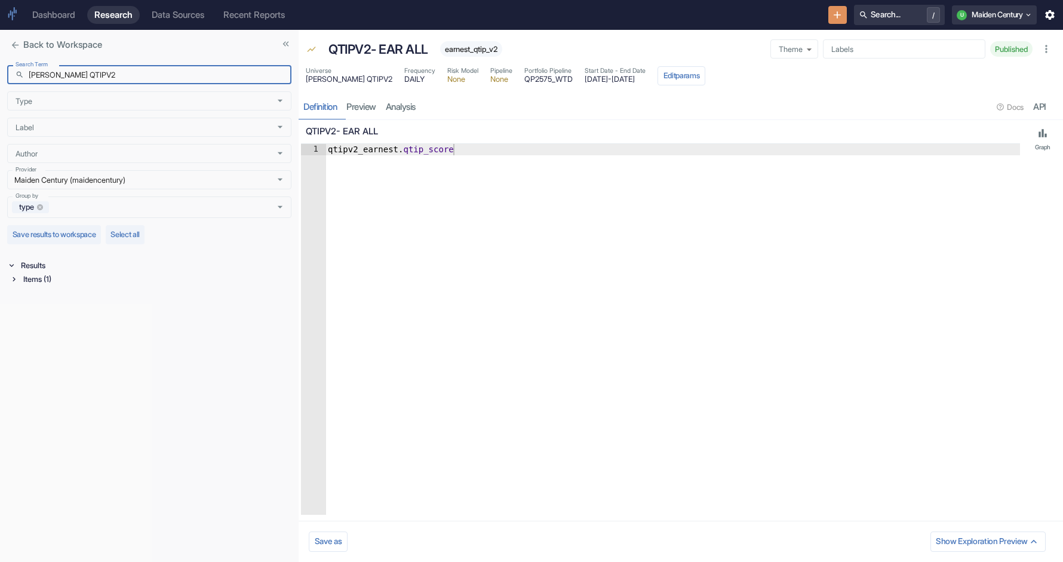
click at [38, 283] on div "Items (1)" at bounding box center [156, 279] width 271 height 14
click at [62, 298] on div "Universe (1)" at bounding box center [157, 293] width 268 height 14
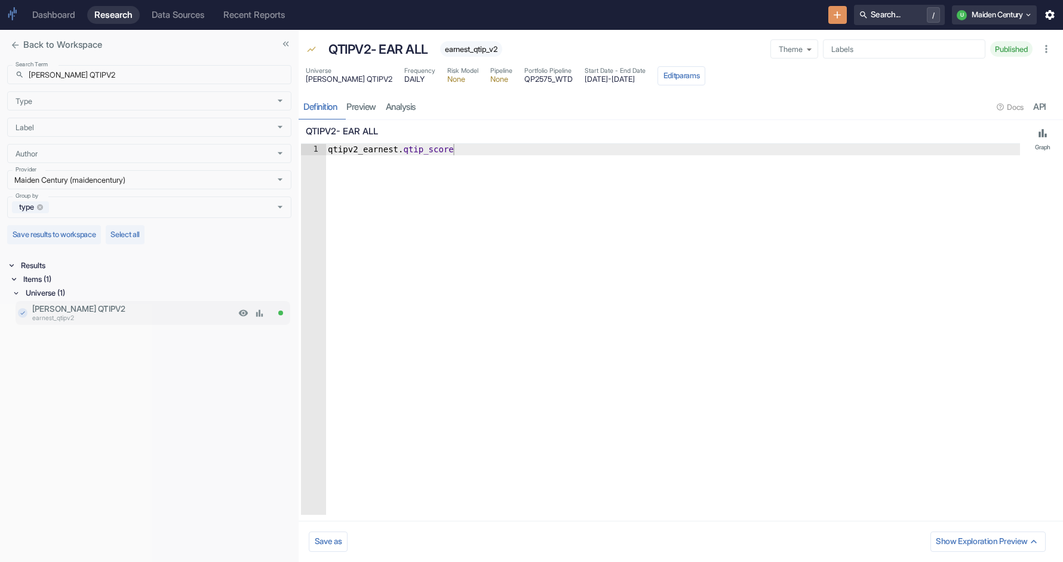
click at [108, 311] on p "[PERSON_NAME] QTIPV2" at bounding box center [133, 309] width 203 height 12
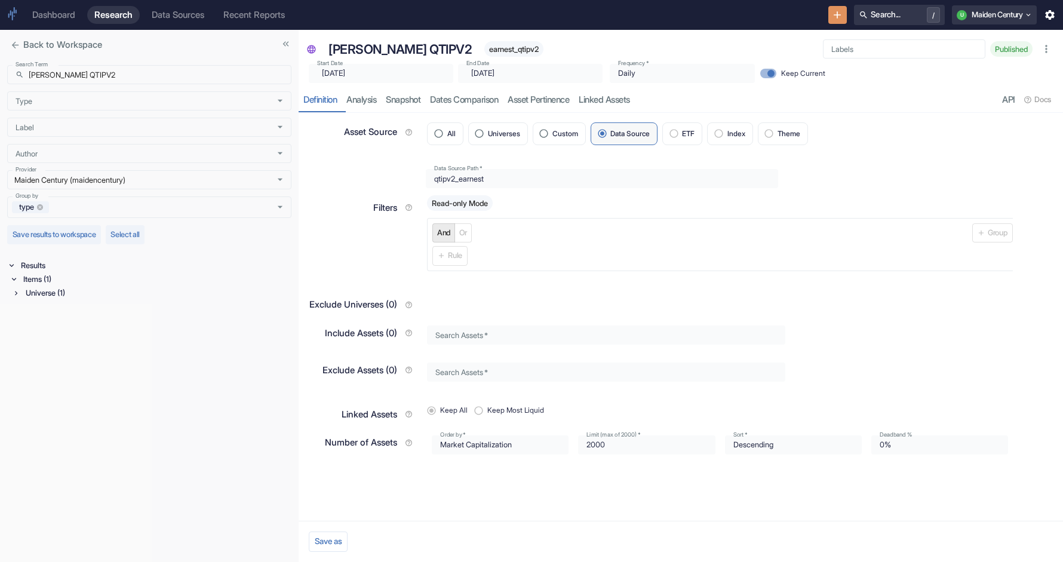
click at [484, 50] on span "earnest_qtipv2" at bounding box center [513, 49] width 59 height 9
copy span "earnest_qtipv2"
click at [102, 78] on input "[PERSON_NAME] QTIPV2" at bounding box center [160, 74] width 263 height 19
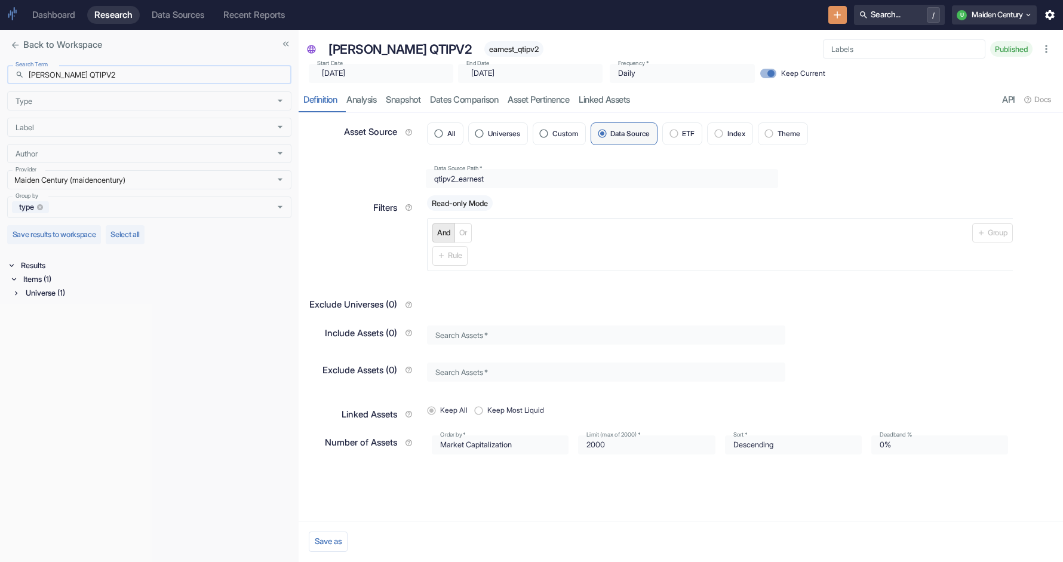
click at [102, 78] on input "[PERSON_NAME] QTIPV2" at bounding box center [160, 74] width 263 height 19
click at [129, 71] on input "[PERSON_NAME] QTIPV2" at bounding box center [160, 74] width 263 height 19
paste input "htc_v2_spit_"
click at [59, 77] on input "[PERSON_NAME] htc_v2_spit_" at bounding box center [160, 74] width 263 height 19
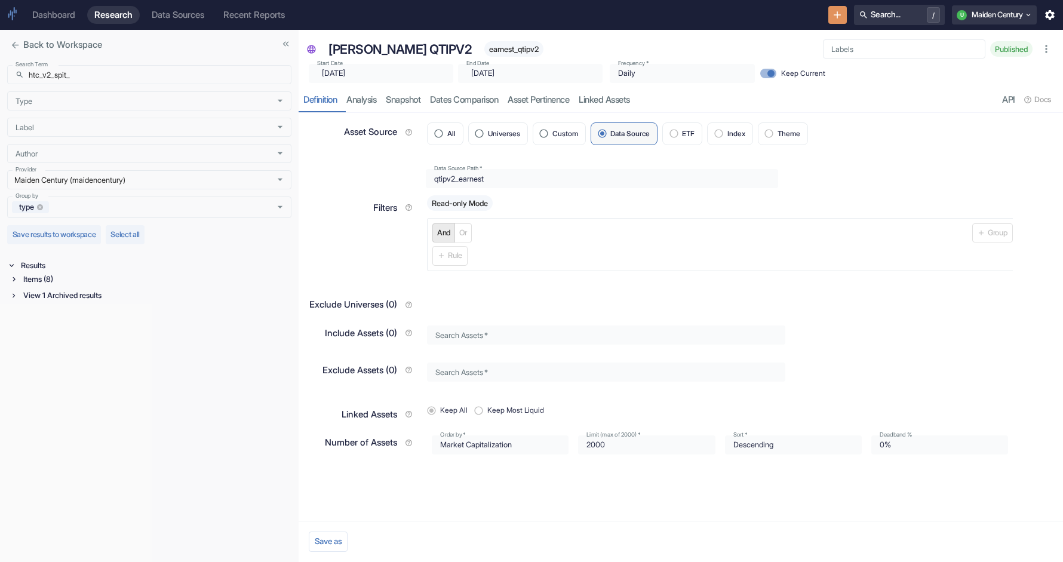
click at [41, 277] on div "Items (8)" at bounding box center [156, 279] width 271 height 14
click at [54, 312] on div "Signal / Alpha Model (3)" at bounding box center [157, 309] width 268 height 14
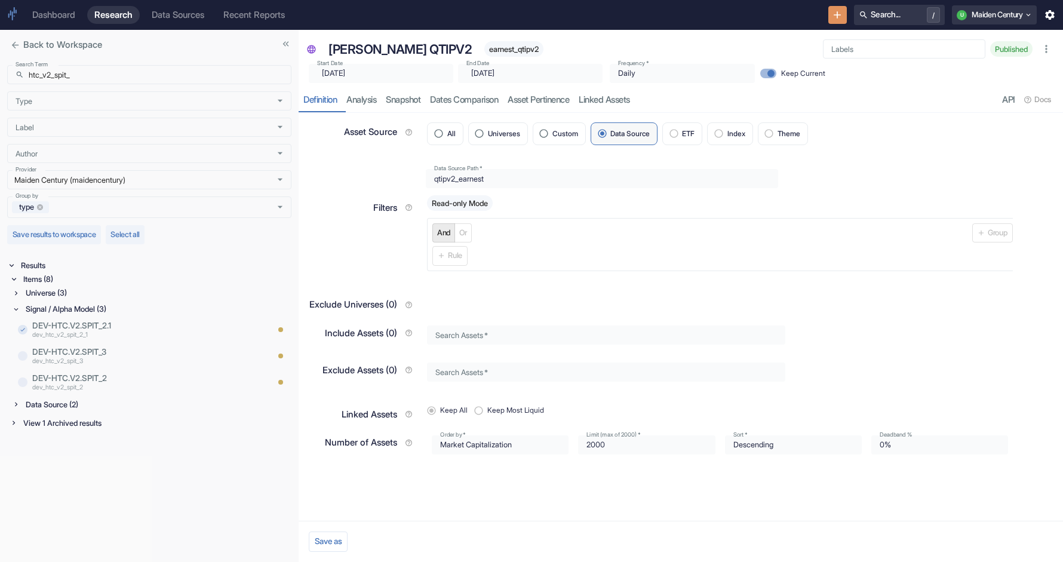
click at [91, 405] on div "Data Source (2)" at bounding box center [157, 405] width 268 height 14
click at [129, 71] on input "htc_v2_spit_" at bounding box center [160, 74] width 263 height 19
paste input "qtipv2_ydl"
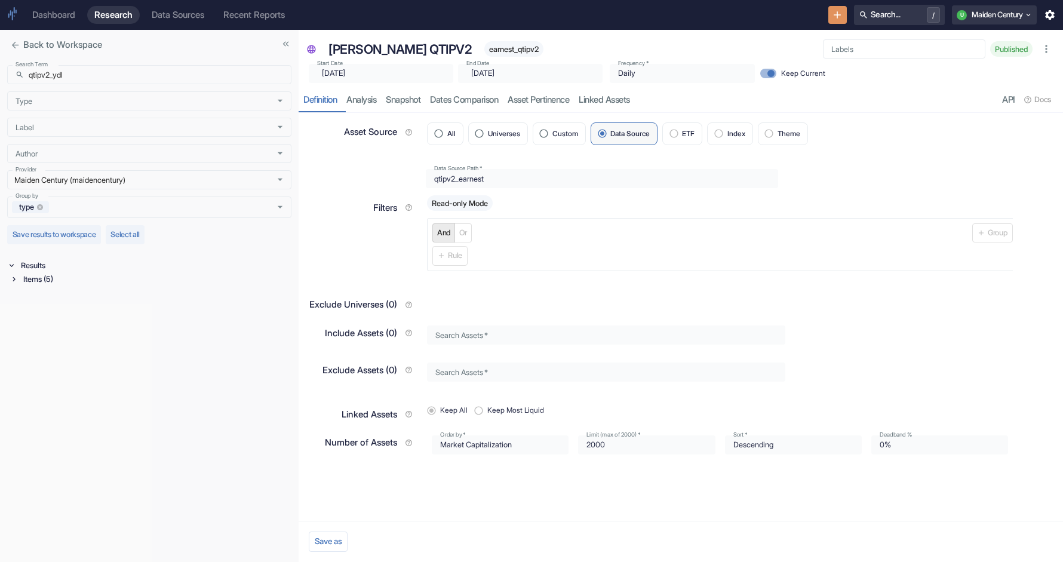
click at [44, 275] on div "Items (5)" at bounding box center [156, 279] width 271 height 14
click at [52, 296] on div "Signal / Alpha Model (2)" at bounding box center [157, 293] width 268 height 14
click at [105, 344] on p "qtipv2_ydl" at bounding box center [133, 346] width 203 height 10
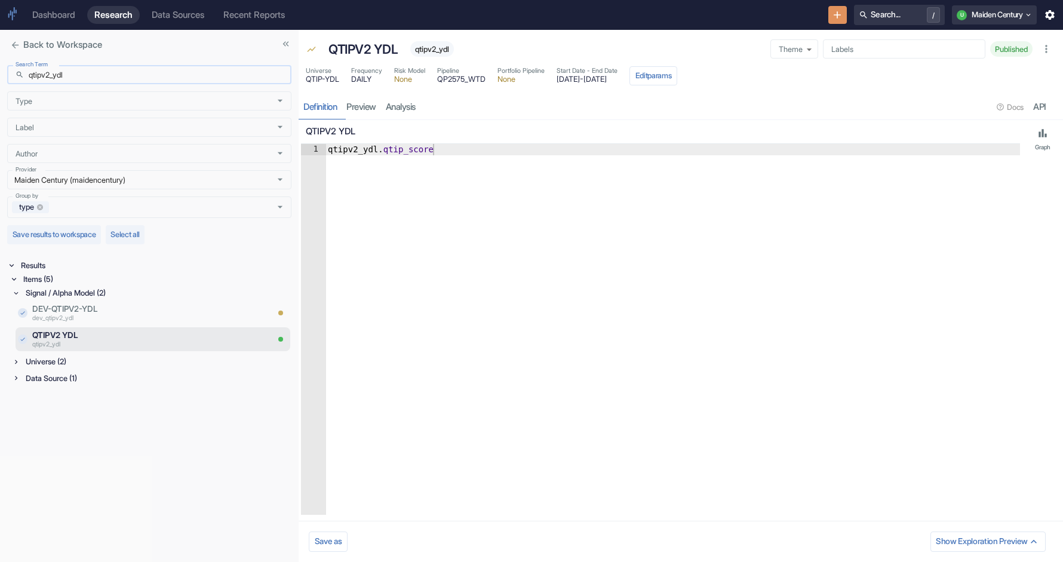
click at [110, 76] on input "qtipv2_ydl" at bounding box center [160, 74] width 263 height 19
paste input "cei_card"
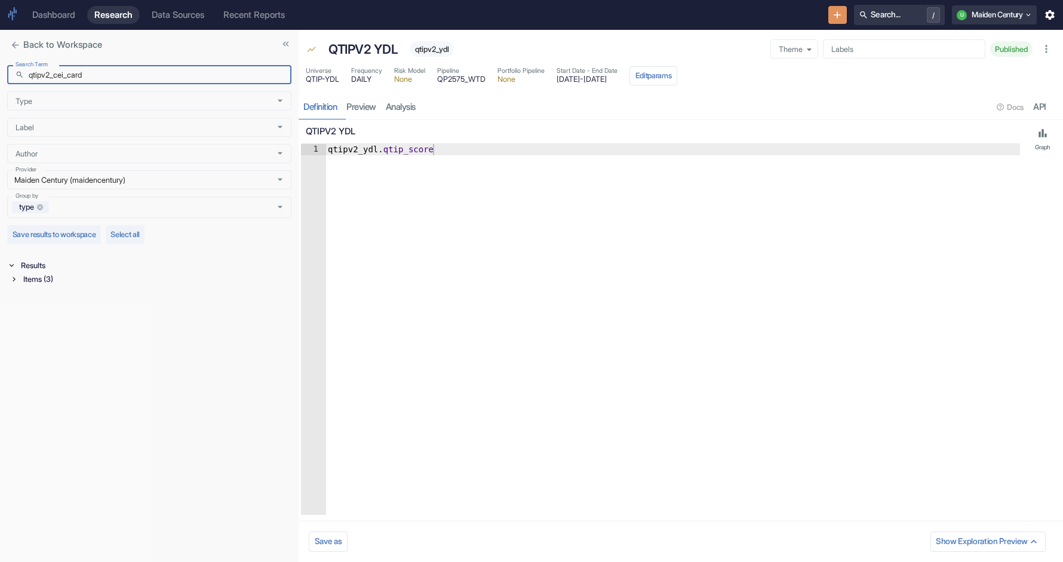
type input "qtipv2_cei_card"
click at [31, 278] on div "Items (3)" at bounding box center [156, 279] width 271 height 14
click at [53, 298] on div "Signal / Alpha Model (1)" at bounding box center [157, 293] width 268 height 14
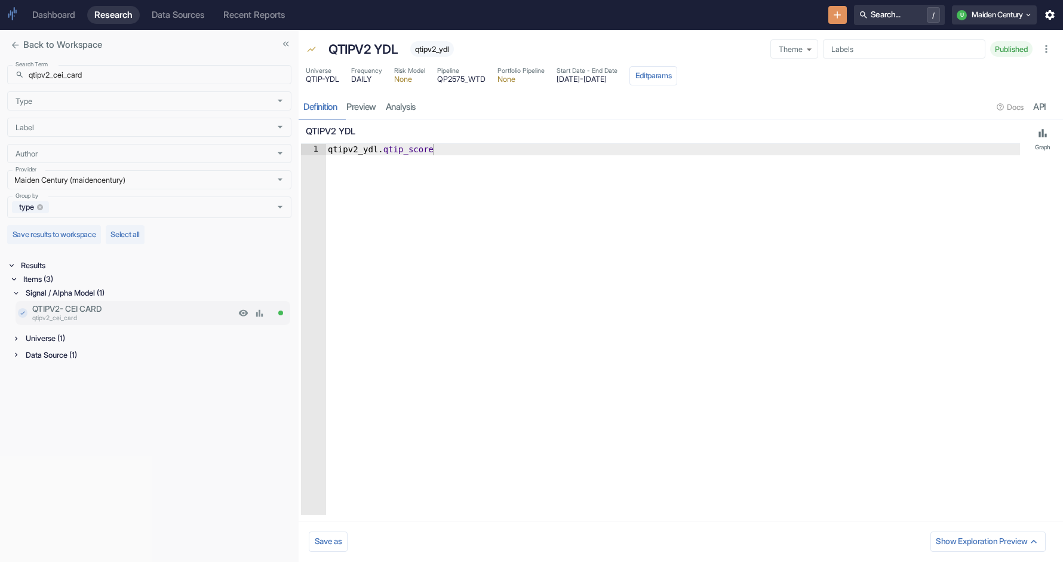
click at [84, 316] on p "qtipv2_cei_card" at bounding box center [133, 319] width 203 height 10
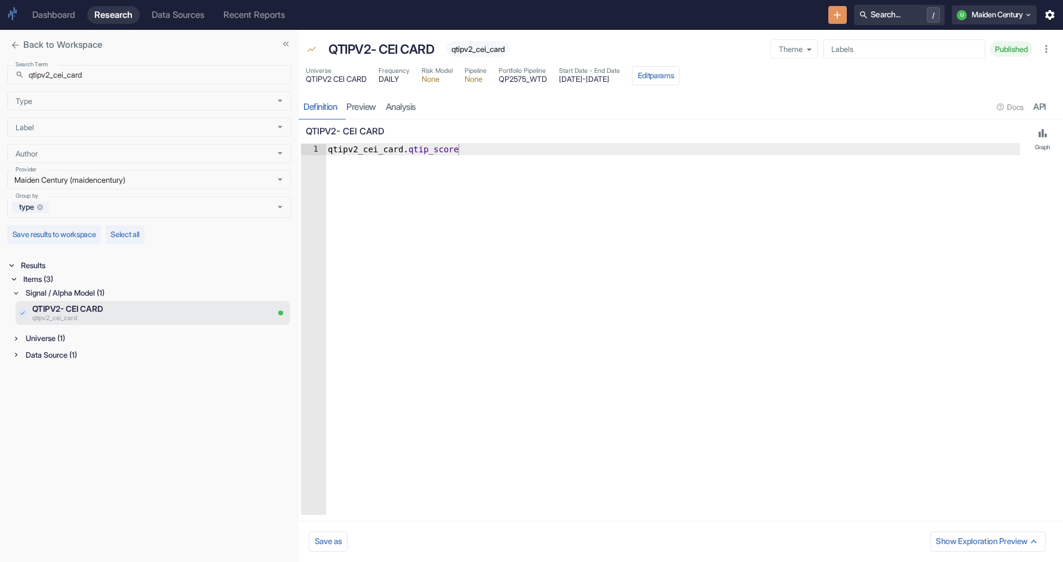
type textarea "qtipv2_cei_card.qtip_score"
click at [358, 150] on div "qtipv2_cei_card . qtip_score" at bounding box center [673, 341] width 695 height 394
drag, startPoint x: 369, startPoint y: 79, endPoint x: 305, endPoint y: 81, distance: 63.4
click at [305, 81] on div "Universe QTIPV2 CEI CARD Frequency DAILY Risk Model None Pipeline None Portfoli…" at bounding box center [681, 77] width 765 height 26
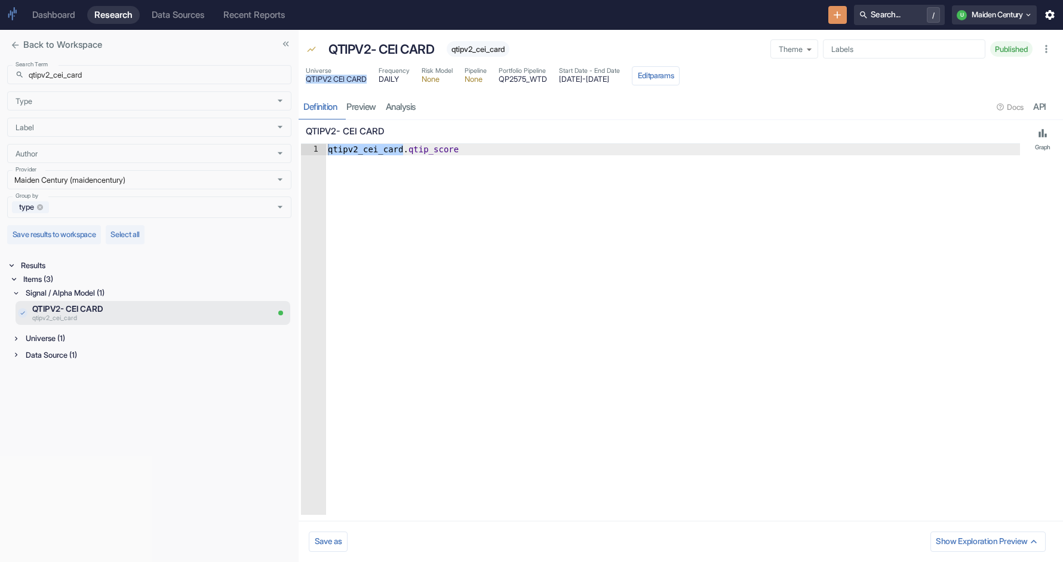
copy span "QTIPV2 CEI CARD"
click at [65, 69] on input "qtipv2_cei_card" at bounding box center [160, 74] width 263 height 19
paste input "QTIPV2 CEI CARD"
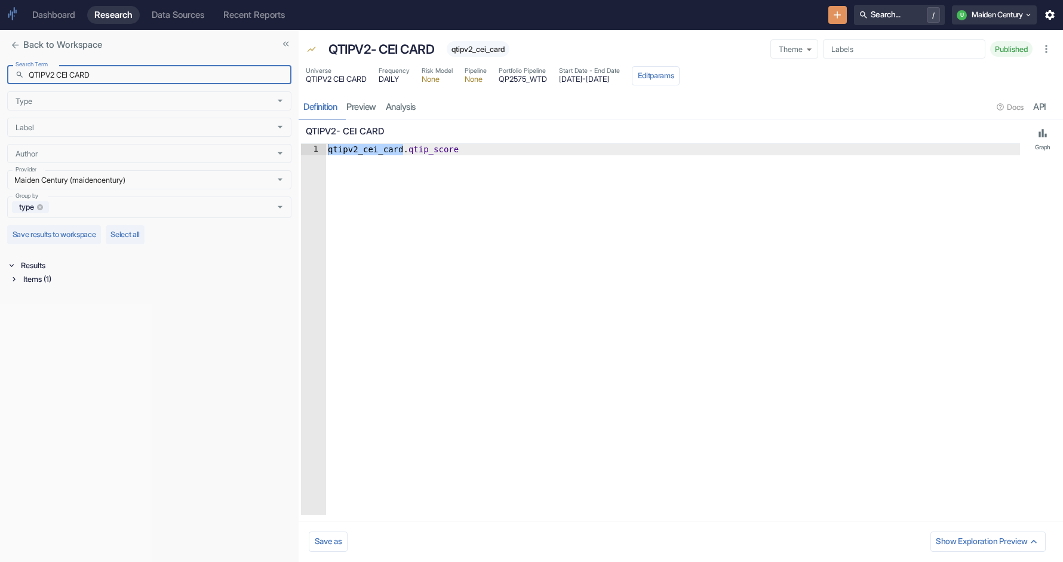
type input "QTIPV2 CEI CARD"
click at [45, 281] on div "Items (1)" at bounding box center [156, 279] width 271 height 14
click at [44, 298] on div "Universe (1)" at bounding box center [157, 293] width 268 height 14
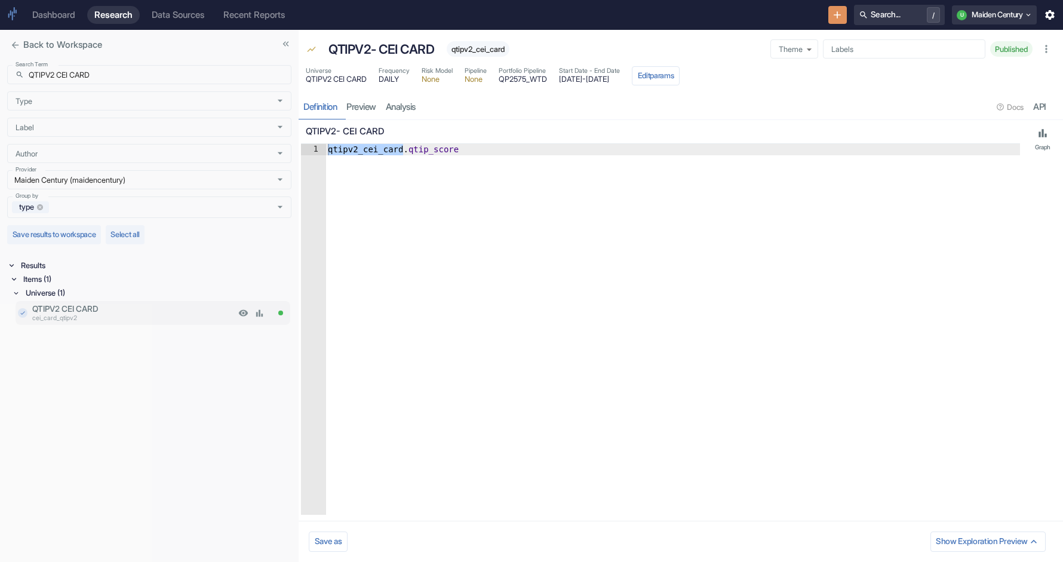
click at [102, 313] on p "QTIPV2 CEI CARD" at bounding box center [133, 309] width 203 height 12
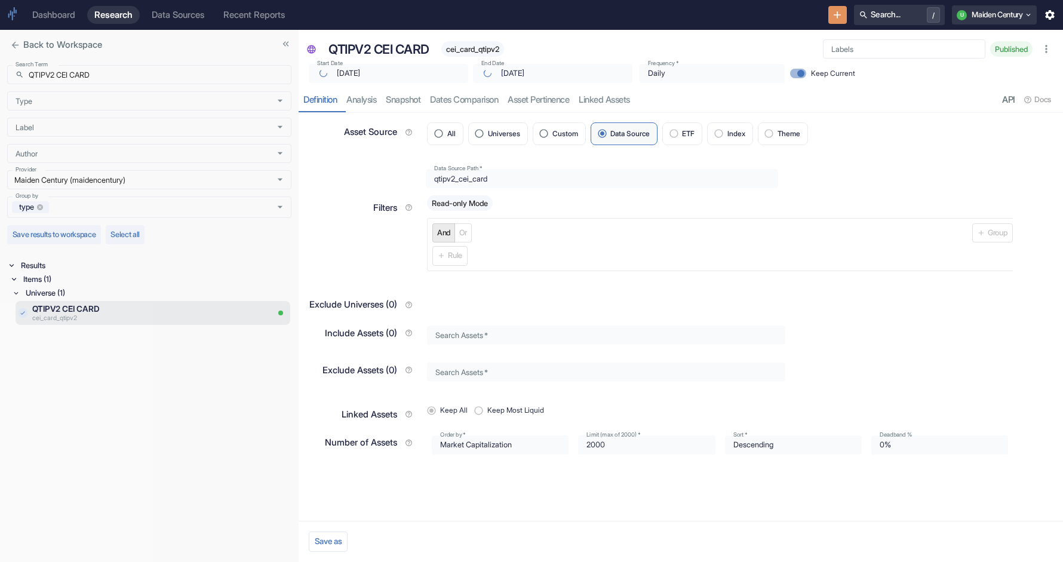
type input "[DATE]"
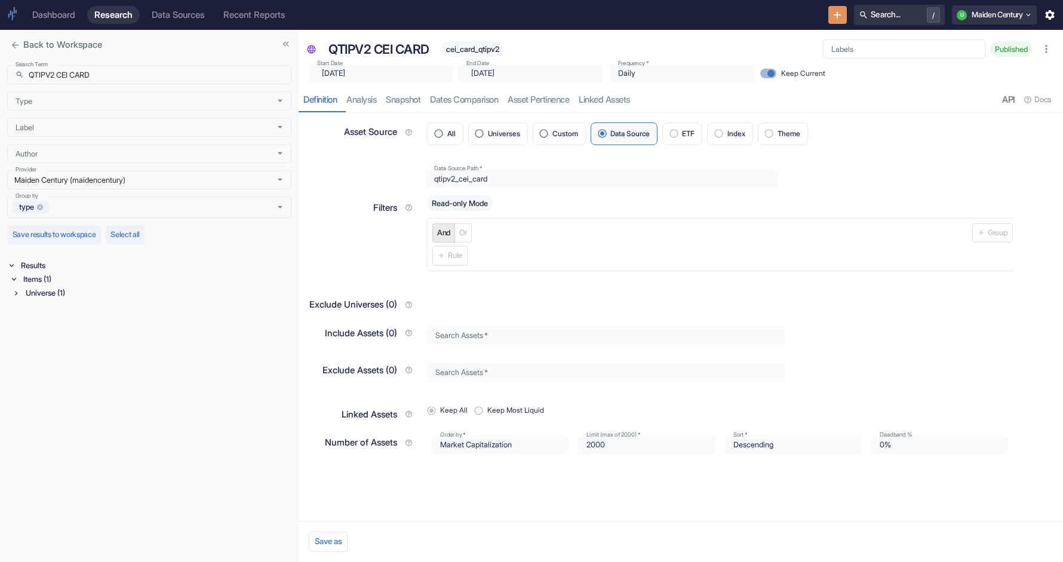
click at [489, 56] on div "cei_card_qtipv2" at bounding box center [472, 49] width 63 height 16
click at [487, 52] on span "cei_card_qtipv2" at bounding box center [472, 49] width 63 height 9
copy span "cei_card_qtipv2"
click at [101, 72] on input "QTIPV2 CEI CARD" at bounding box center [160, 74] width 263 height 19
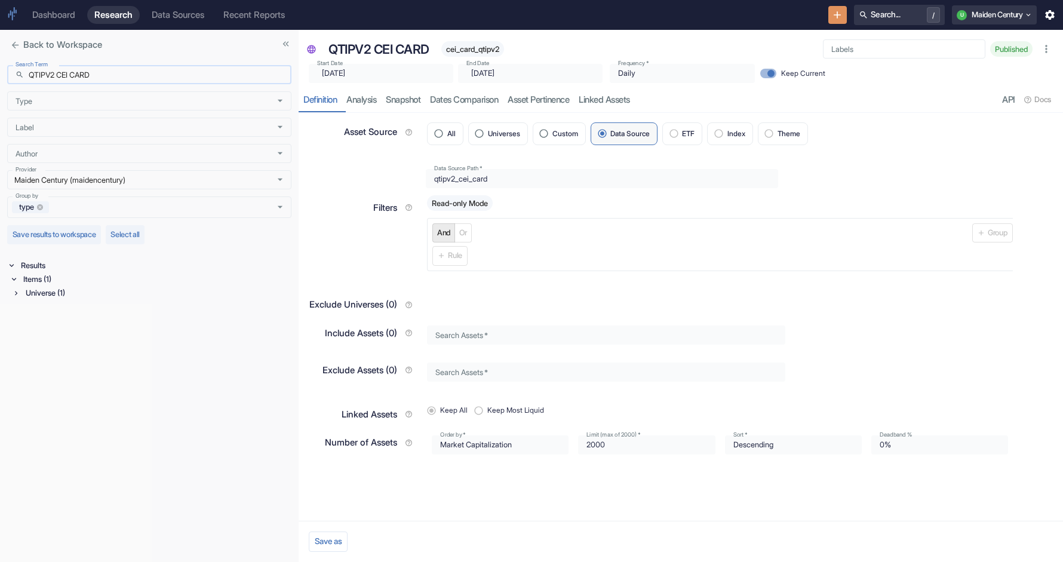
click at [101, 72] on input "QTIPV2 CEI CARD" at bounding box center [160, 74] width 263 height 19
paste input "qtipv2_drop_full"
click at [32, 282] on div "Items (2)" at bounding box center [156, 279] width 271 height 14
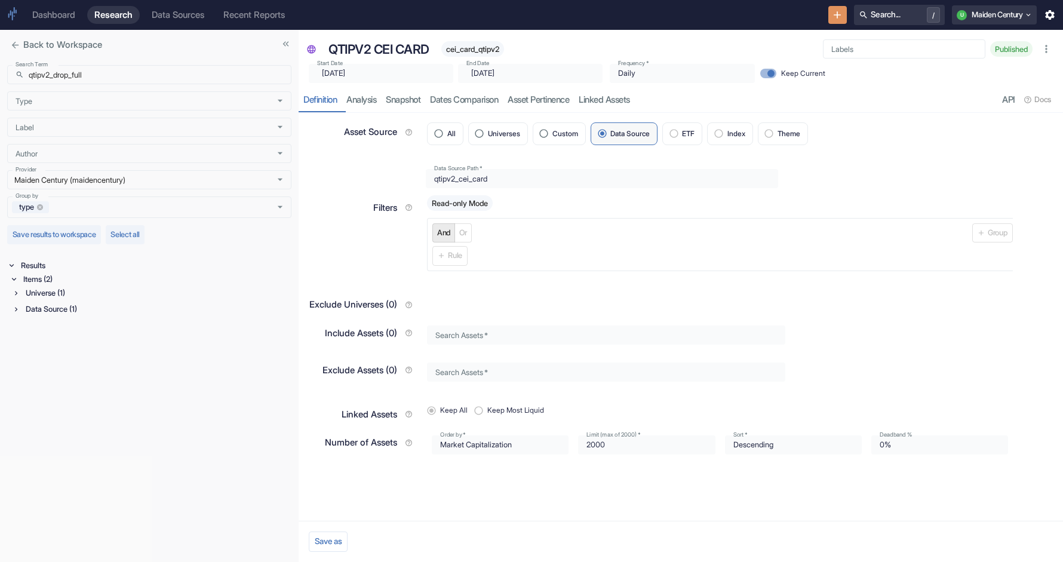
click at [57, 293] on div "Universe (1)" at bounding box center [157, 293] width 268 height 14
click at [56, 341] on div "Data Source (1)" at bounding box center [157, 339] width 268 height 14
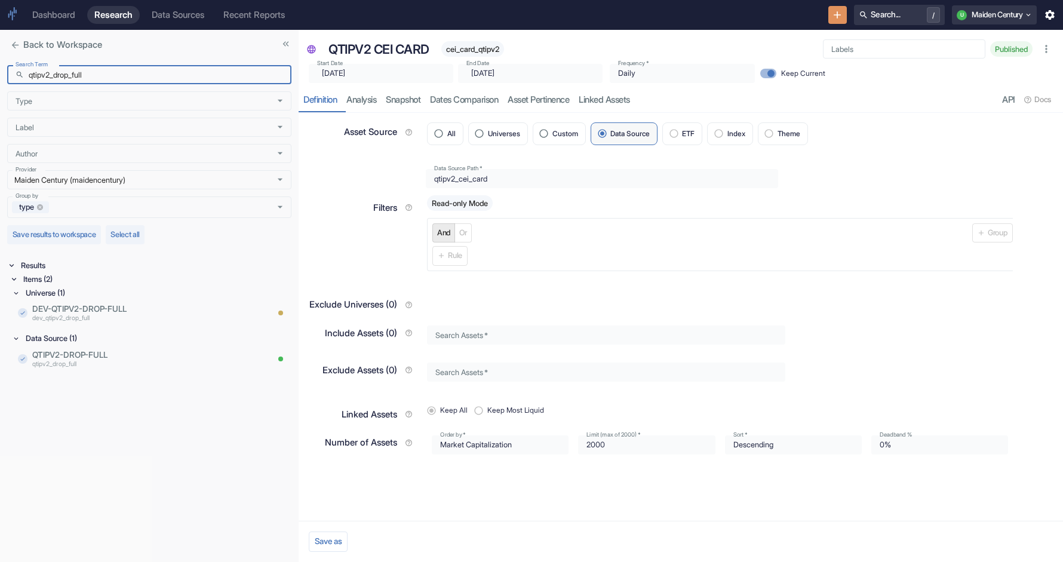
drag, startPoint x: 54, startPoint y: 76, endPoint x: -6, endPoint y: 76, distance: 59.7
click at [0, 76] on html "Dashboard Research Data Sources Recent Reports Search... / U Maiden Century Bac…" at bounding box center [531, 281] width 1063 height 562
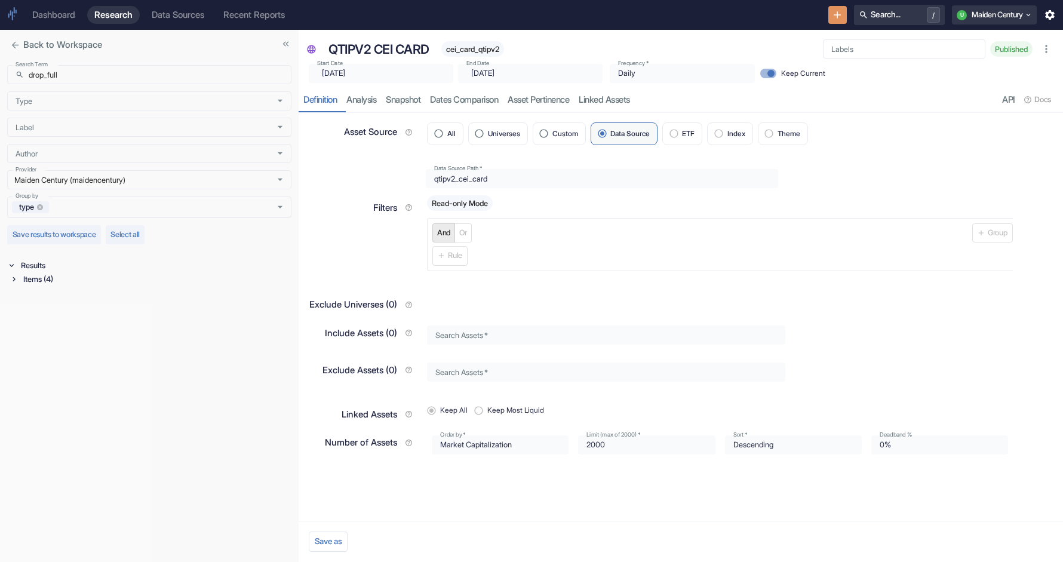
click at [54, 281] on div "Items (4)" at bounding box center [156, 279] width 271 height 14
click at [60, 298] on div "Universe (2)" at bounding box center [157, 293] width 268 height 14
click at [53, 356] on div "Data Source (2)" at bounding box center [157, 362] width 268 height 14
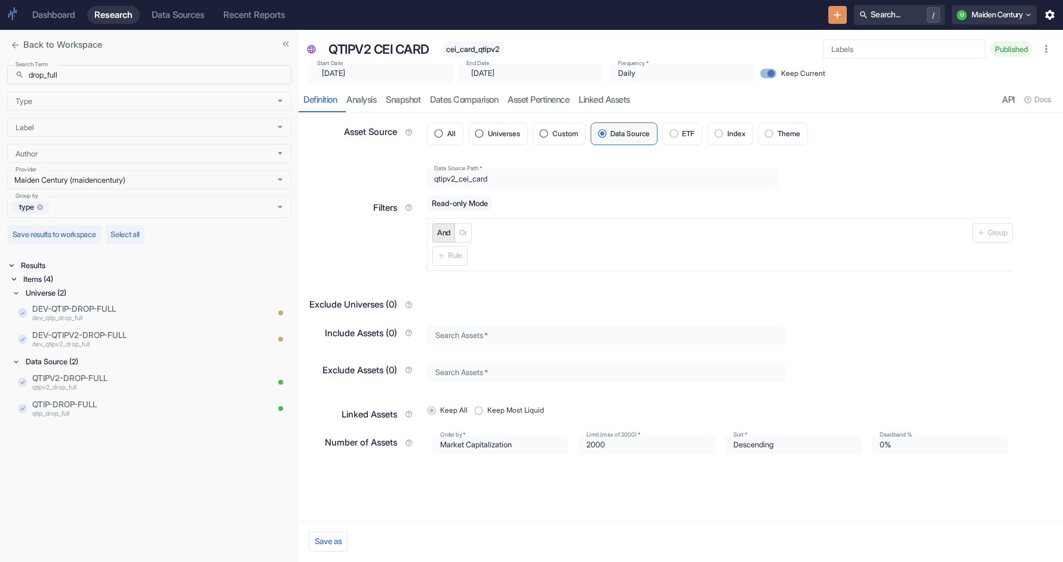
click at [142, 76] on input "drop_full" at bounding box center [160, 74] width 263 height 19
paste input "qtipv2_drop_core"
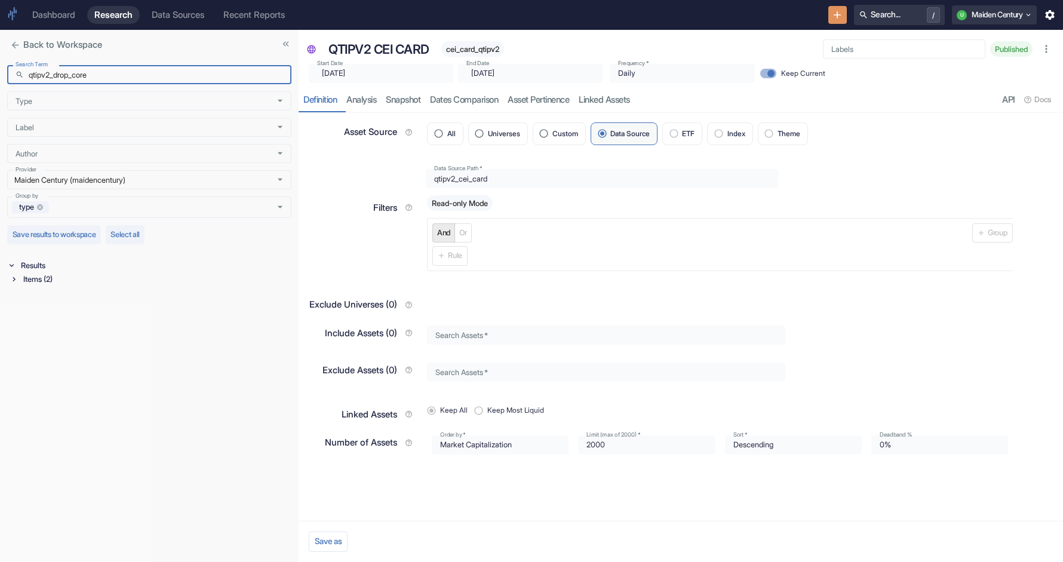
click at [34, 284] on div "Items (2)" at bounding box center [156, 279] width 271 height 14
click at [48, 309] on div "Data Source (1)" at bounding box center [157, 309] width 268 height 14
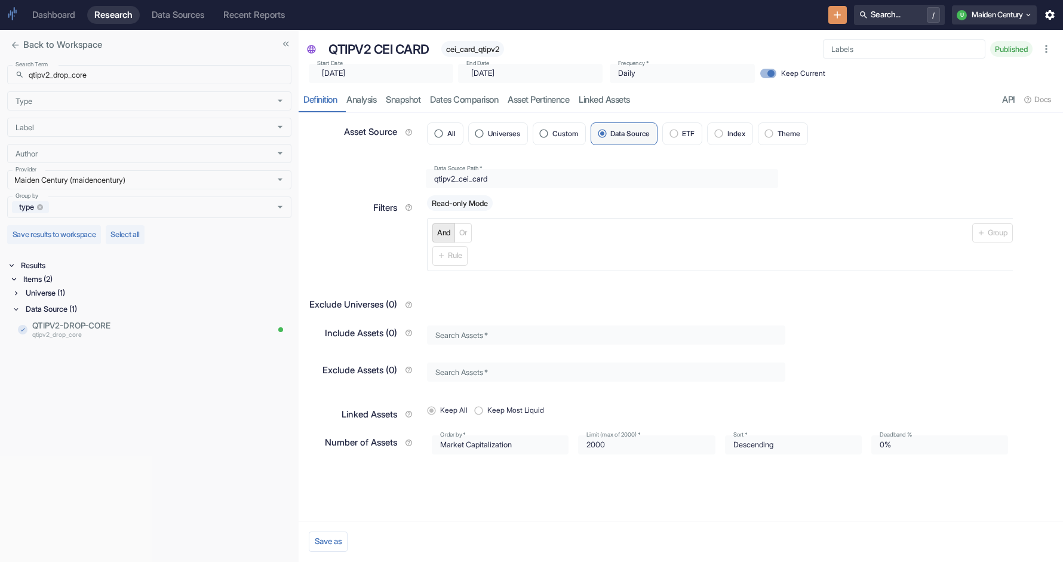
click at [49, 290] on div "Universe (1)" at bounding box center [157, 293] width 268 height 14
click at [147, 80] on input "qtipv2_drop_core" at bounding box center [160, 74] width 263 height 19
paste input "ce_all"
click at [54, 282] on div "Items (4)" at bounding box center [156, 279] width 271 height 14
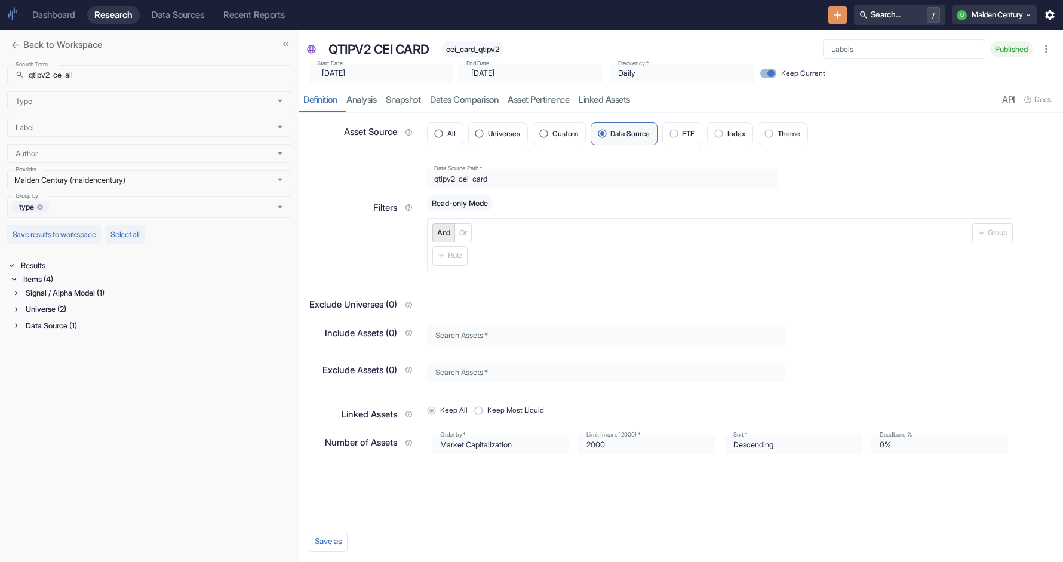
click at [57, 295] on div "Signal / Alpha Model (1)" at bounding box center [157, 293] width 268 height 14
click at [102, 313] on p "QTIPV2-CE-ALL" at bounding box center [133, 309] width 203 height 12
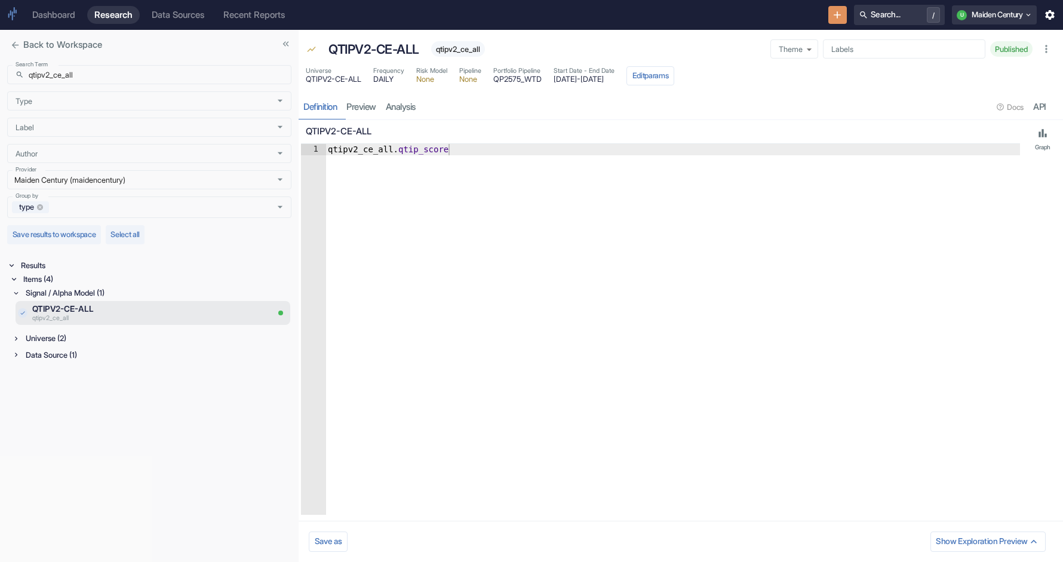
click at [463, 51] on span "qtipv2_ce_all" at bounding box center [458, 49] width 54 height 9
click at [348, 80] on span "QTIPV2-CE-ALL" at bounding box center [334, 80] width 56 height 8
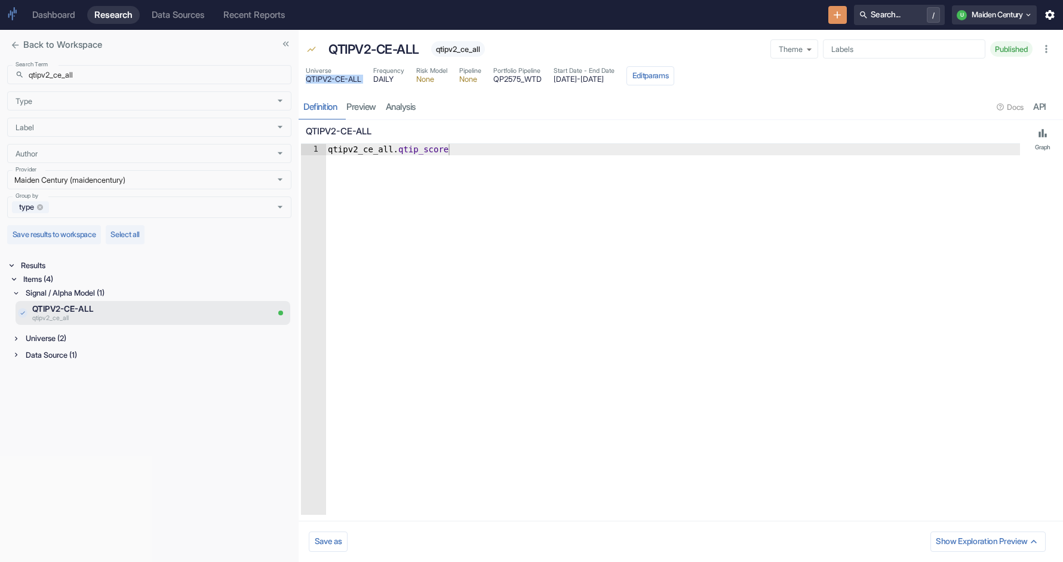
copy span "QTIPV2-CE-ALL"
click at [94, 337] on div "Universe (2)" at bounding box center [157, 339] width 268 height 14
click at [96, 357] on p "QTIPV2-CE-ALL" at bounding box center [133, 355] width 203 height 12
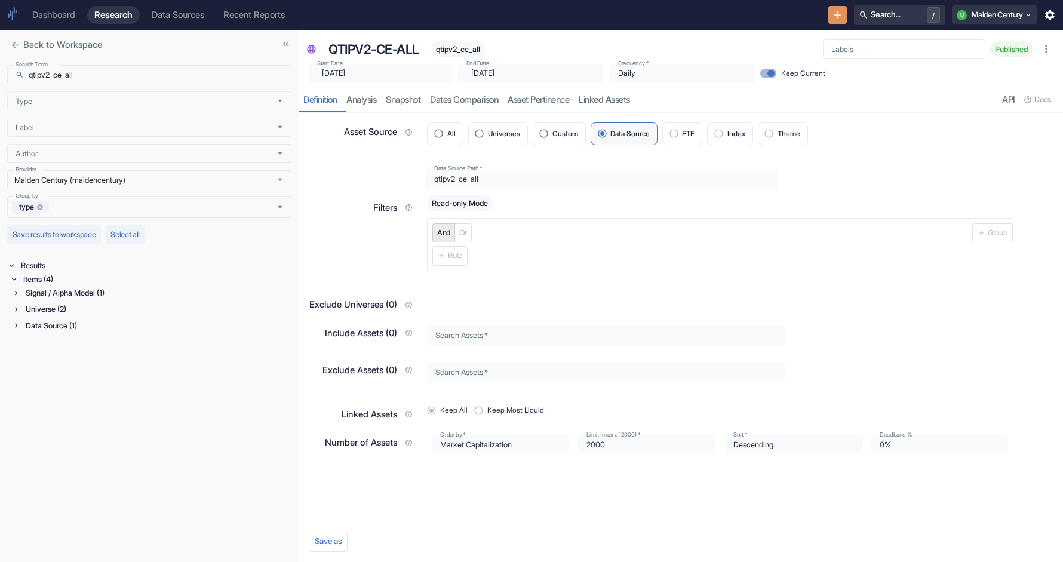
click at [458, 48] on span "qtipv2_ce_all" at bounding box center [458, 49] width 54 height 9
copy span "qtipv2_ce_all"
click at [122, 85] on div "Search Term ​ qtipv2_ce_all Search Term Type Type Label Label Author Author Pro…" at bounding box center [149, 141] width 284 height 153
click at [113, 72] on input "qtipv2_ce_all" at bounding box center [160, 74] width 263 height 19
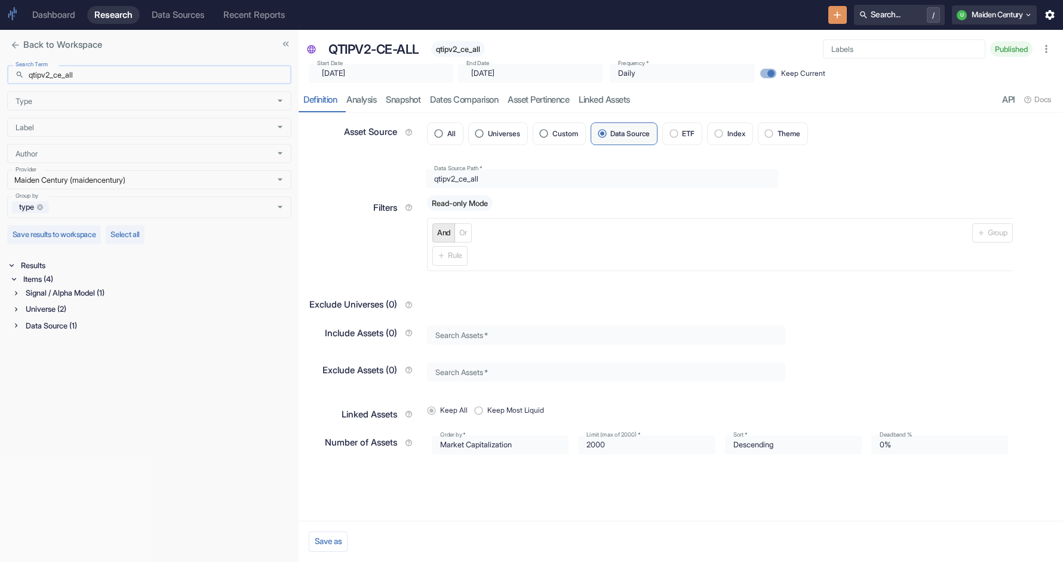
click at [113, 72] on input "qtipv2_ce_all" at bounding box center [160, 74] width 263 height 19
paste input "sns_app"
type input "qtipv2_sns_app"
click at [43, 284] on div "Items (4)" at bounding box center [156, 279] width 271 height 14
click at [47, 293] on div "Signal / Alpha Model (1)" at bounding box center [157, 293] width 268 height 14
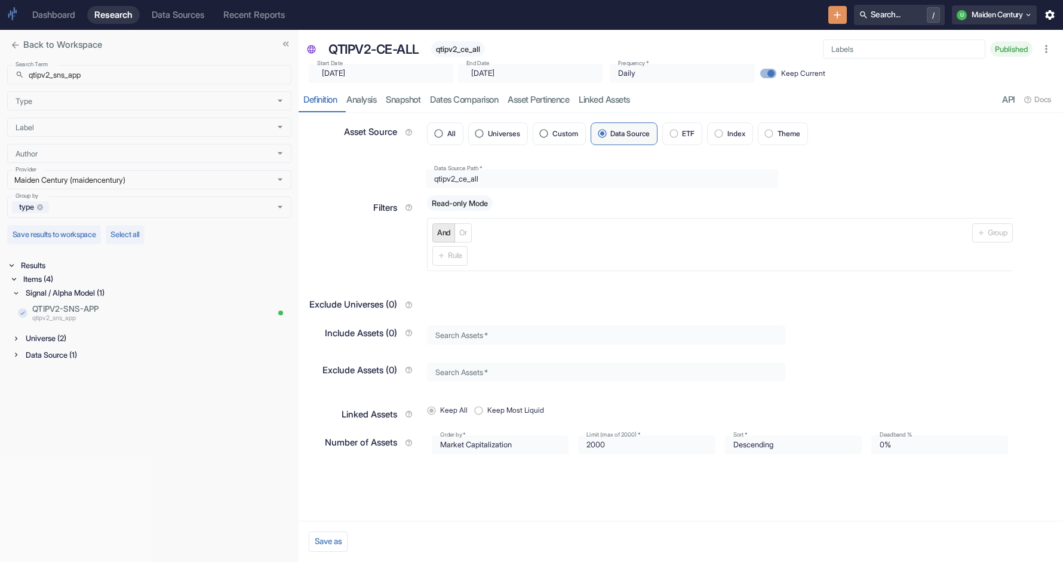
click at [58, 327] on div "QTIPV2-SNS-APP qtipv2_sns_app" at bounding box center [152, 314] width 277 height 29
click at [57, 341] on div "Universe (2)" at bounding box center [157, 339] width 268 height 14
click at [56, 407] on div "Data Source (1)" at bounding box center [157, 408] width 268 height 14
click at [119, 317] on p "qtipv2_sns_app" at bounding box center [133, 319] width 203 height 10
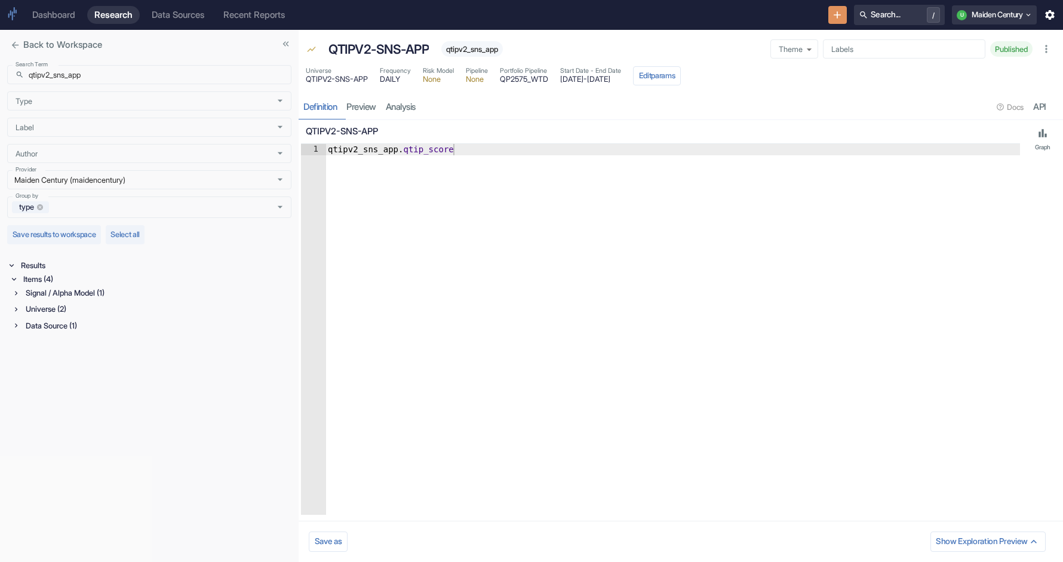
click at [351, 80] on span "QTIPV2-SNS-APP" at bounding box center [337, 80] width 62 height 8
click at [481, 49] on span "qtipv2_sns_app" at bounding box center [472, 49] width 62 height 9
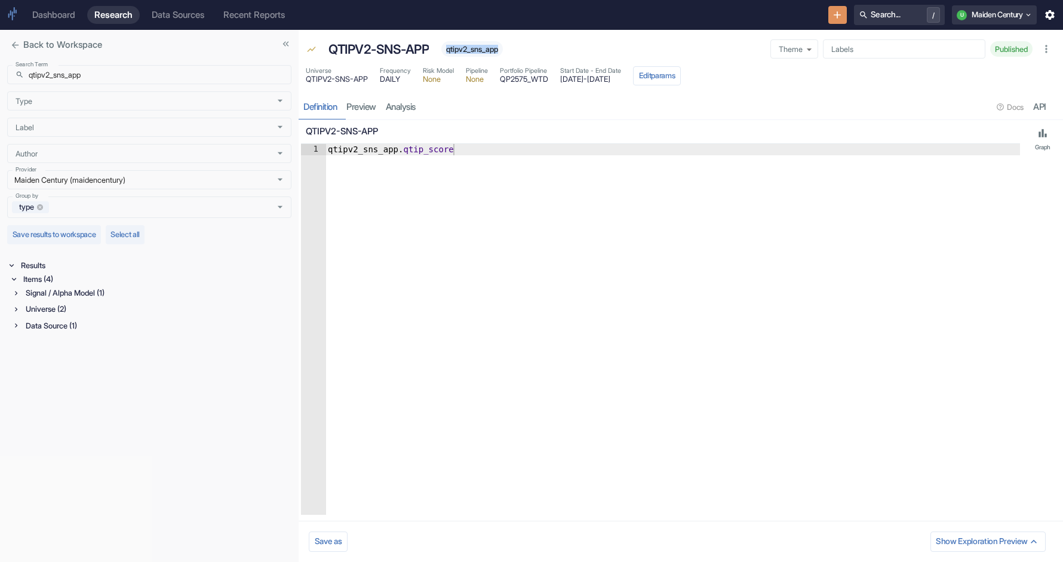
type textarea "qtipv2_sns_app.qtip_score"
click at [383, 145] on div "qtipv2_sns_app . qtip_score" at bounding box center [673, 341] width 695 height 394
click at [109, 308] on div "Universe (2)" at bounding box center [157, 309] width 268 height 14
click at [83, 382] on div "Data Source (1)" at bounding box center [157, 379] width 268 height 14
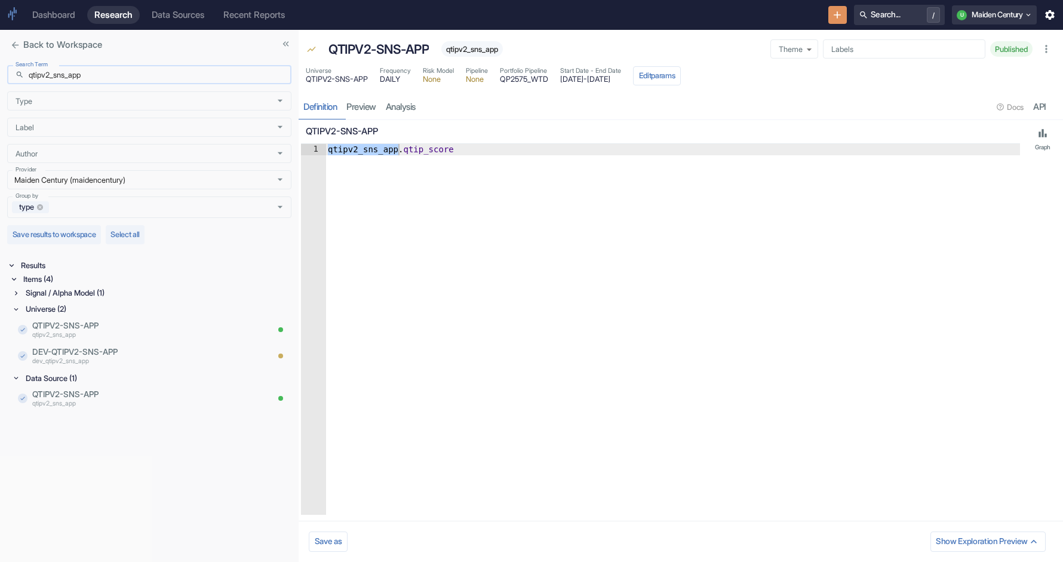
click at [114, 79] on input "qtipv2_sns_app" at bounding box center [160, 74] width 263 height 19
paste input "outhpoint"
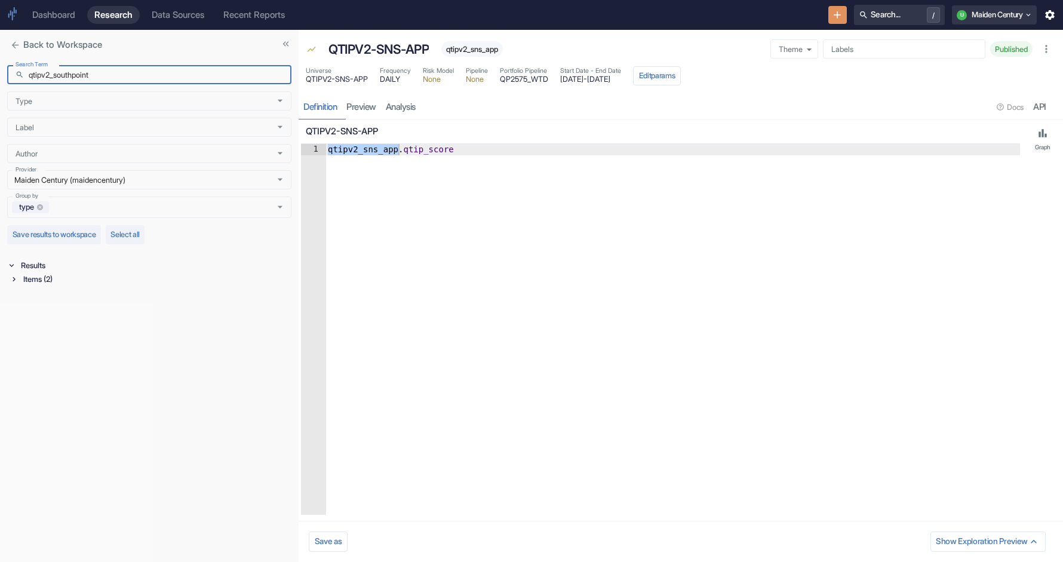
click at [36, 280] on div "Items (2)" at bounding box center [156, 279] width 271 height 14
click at [50, 297] on div "Universe (1)" at bounding box center [157, 293] width 268 height 14
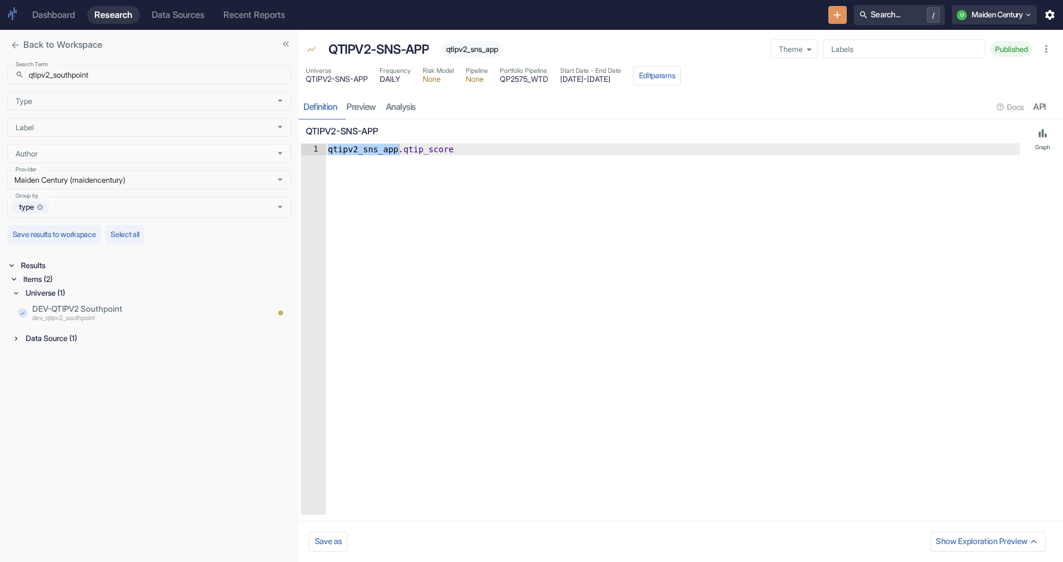
click at [53, 336] on div "Data Source (1)" at bounding box center [157, 339] width 268 height 14
click at [91, 78] on input "qtipv2_southpoint" at bounding box center [160, 74] width 263 height 19
paste input "rev_hc"
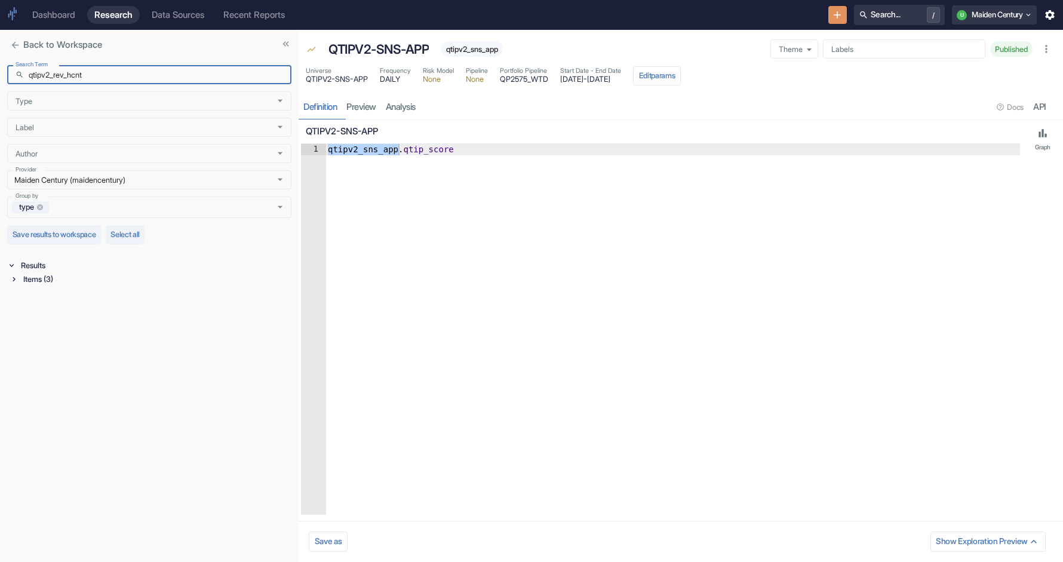
click at [49, 283] on div "Items (3)" at bounding box center [156, 279] width 271 height 14
click at [62, 295] on div "Signal / Alpha Model (1)" at bounding box center [157, 293] width 268 height 14
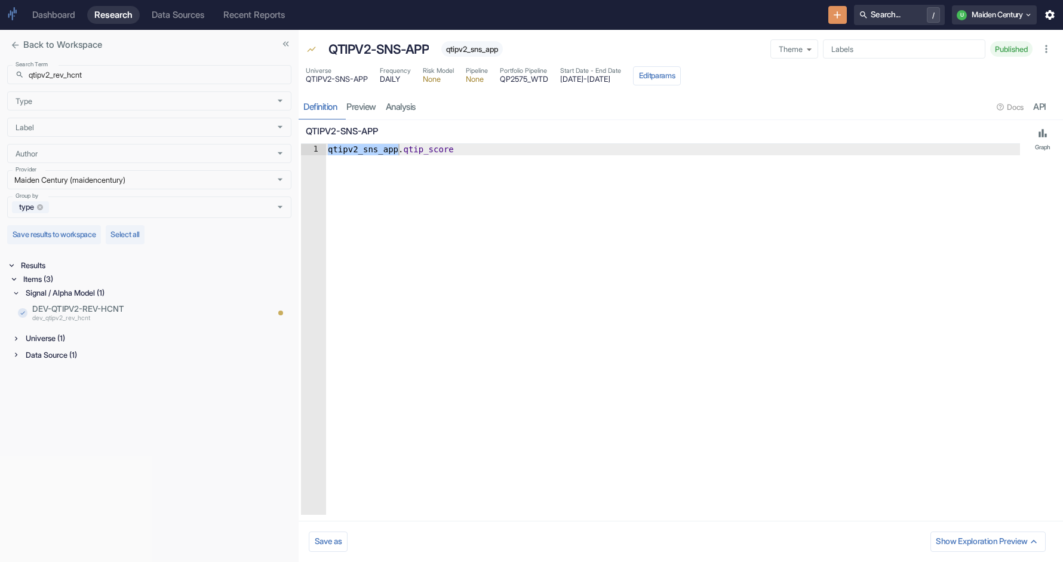
click at [62, 339] on div "Universe (1)" at bounding box center [157, 339] width 268 height 14
click at [60, 386] on div "Data Source (1)" at bounding box center [157, 385] width 268 height 14
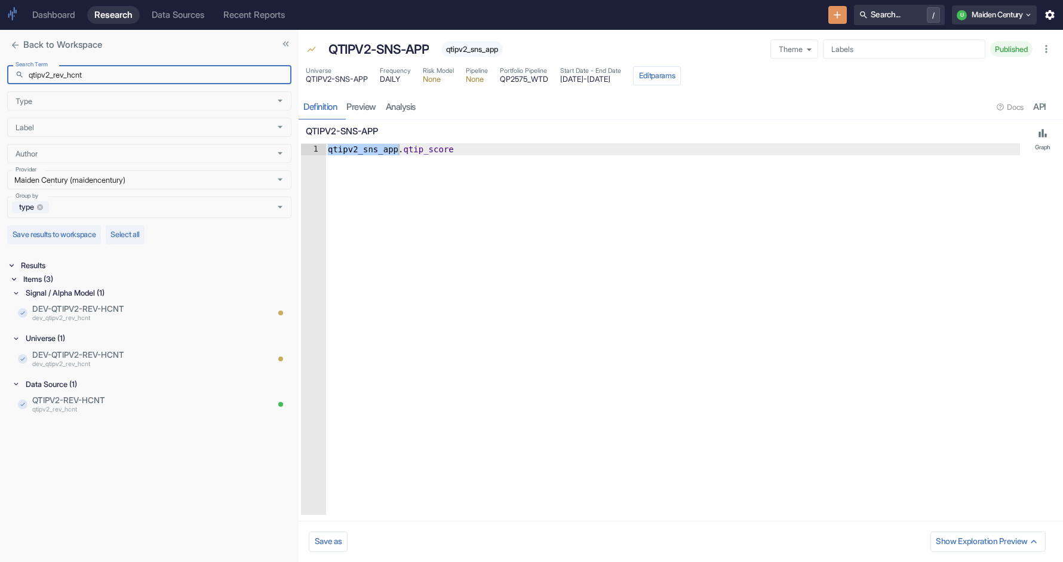
drag, startPoint x: 54, startPoint y: 76, endPoint x: -6, endPoint y: 76, distance: 60.3
click at [0, 76] on html "Dashboard Research Data Sources Recent Reports Search... / U Maiden Century Bac…" at bounding box center [531, 281] width 1063 height 562
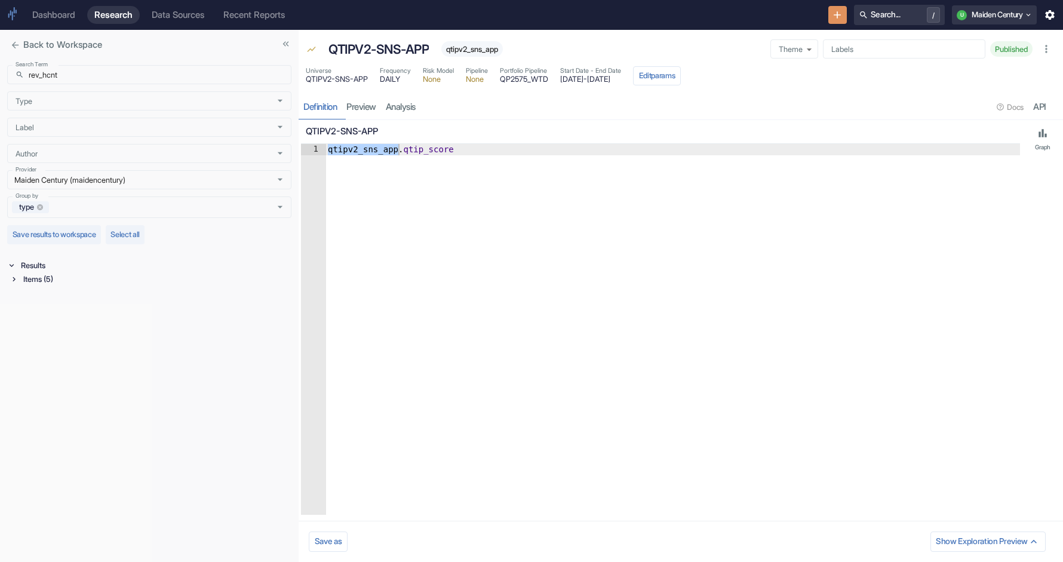
click at [35, 270] on div "Results" at bounding box center [155, 266] width 273 height 14
click at [35, 260] on div "Results" at bounding box center [155, 266] width 273 height 14
click at [37, 274] on div "Items (5)" at bounding box center [156, 279] width 271 height 14
click at [60, 295] on div "Signal / Alpha Model (2)" at bounding box center [157, 293] width 268 height 14
click at [134, 315] on p "rev_hcnt" at bounding box center [133, 319] width 203 height 10
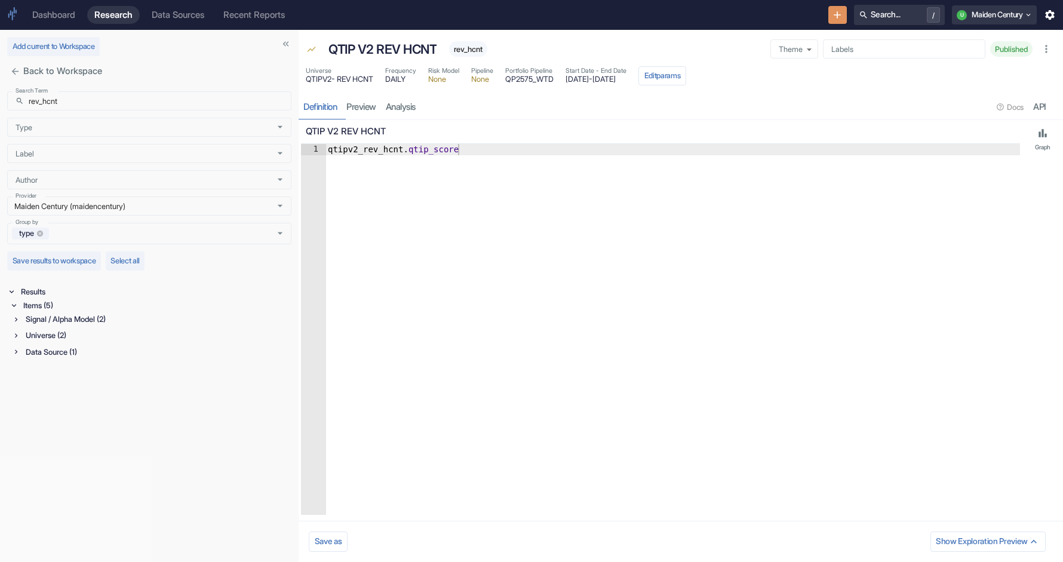
click at [472, 51] on span "rev_hcnt" at bounding box center [468, 49] width 38 height 9
copy span "rev_hcnt"
click at [615, 76] on span "[DATE] - [DATE]" at bounding box center [596, 80] width 61 height 8
drag, startPoint x: 619, startPoint y: 76, endPoint x: 575, endPoint y: 76, distance: 44.2
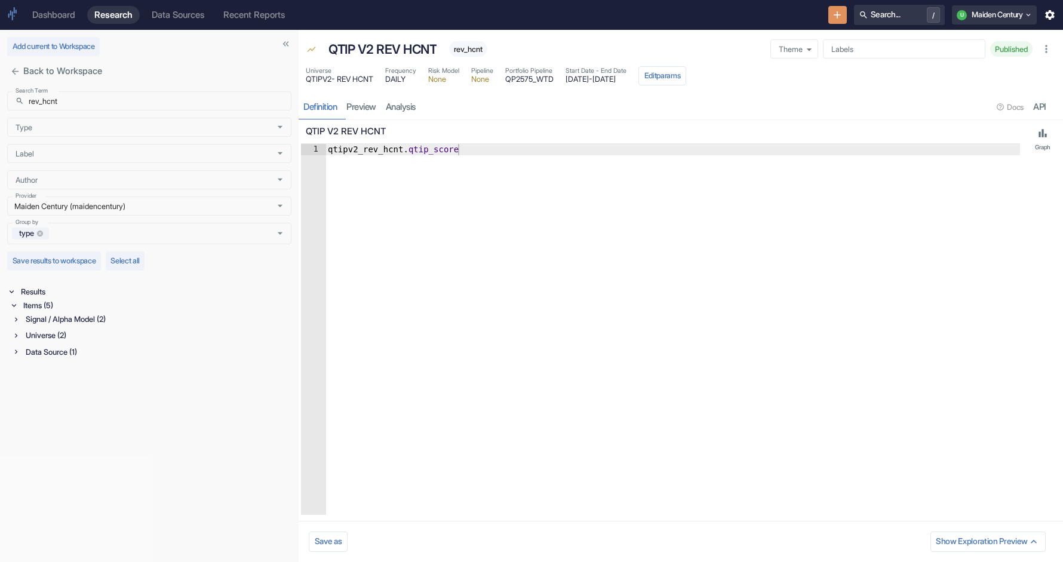
click at [575, 76] on div "Universe QTIPV2- REV HCNT Frequency DAILY Risk Model None Pipeline None Portfol…" at bounding box center [496, 75] width 381 height 19
copy span "[DATE]"
drag, startPoint x: 382, startPoint y: 76, endPoint x: 303, endPoint y: 77, distance: 78.3
click at [303, 77] on div "Universe QTIPV2- REV HCNT Frequency DAILY Risk Model None Pipeline None Portfol…" at bounding box center [681, 77] width 765 height 26
click at [101, 95] on input "rev_hcnt" at bounding box center [160, 100] width 263 height 19
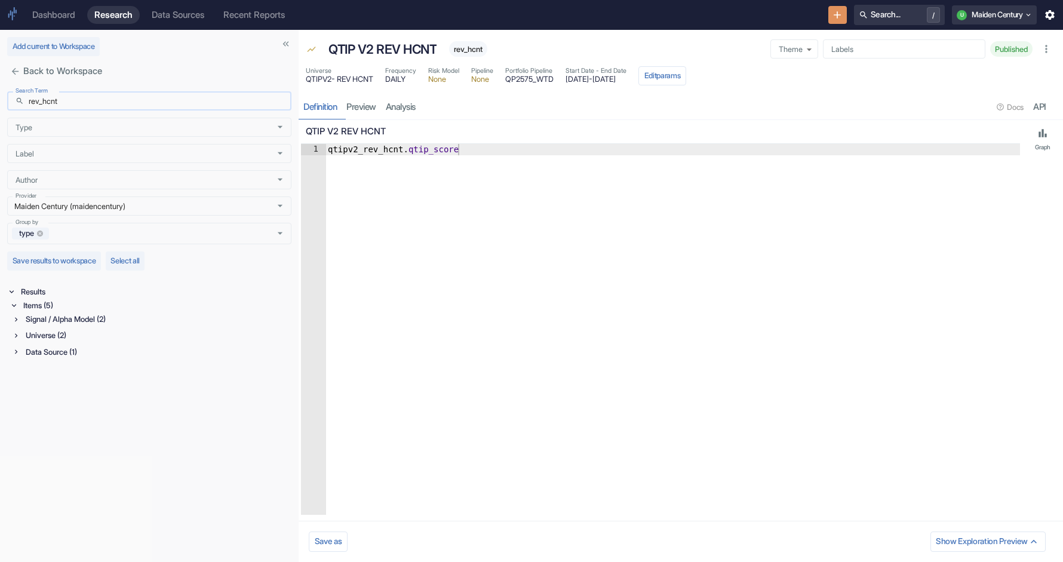
click at [101, 95] on input "rev_hcnt" at bounding box center [160, 100] width 263 height 19
paste input "QTIPV2- REV HCNT"
type input "QTIPV2- REV HCNT"
click at [63, 310] on div "Items (1)" at bounding box center [156, 306] width 271 height 14
type textarea "qtipv2_rev_hcnt.qtip_score"
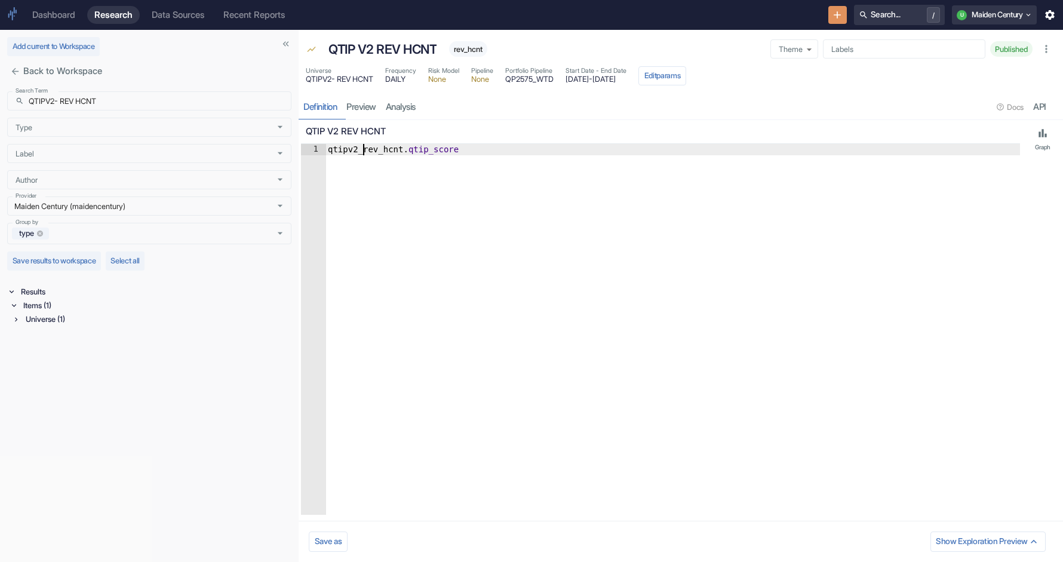
click at [366, 153] on div "qtipv2_rev_hcnt . qtip_score" at bounding box center [673, 341] width 695 height 394
click at [84, 315] on div "Universe (1)" at bounding box center [157, 319] width 268 height 14
click at [88, 335] on p "QTIPV2- REV HCNT" at bounding box center [133, 335] width 203 height 12
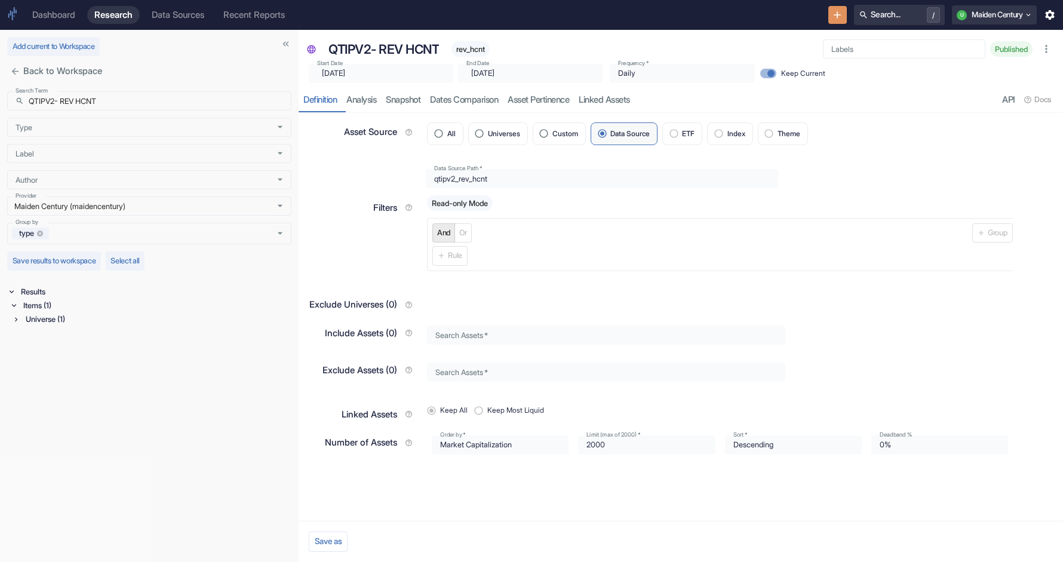
click at [475, 50] on span "rev_hcnt" at bounding box center [471, 49] width 38 height 9
click at [204, 100] on input "QTIPV2- REV HCNT" at bounding box center [160, 100] width 263 height 19
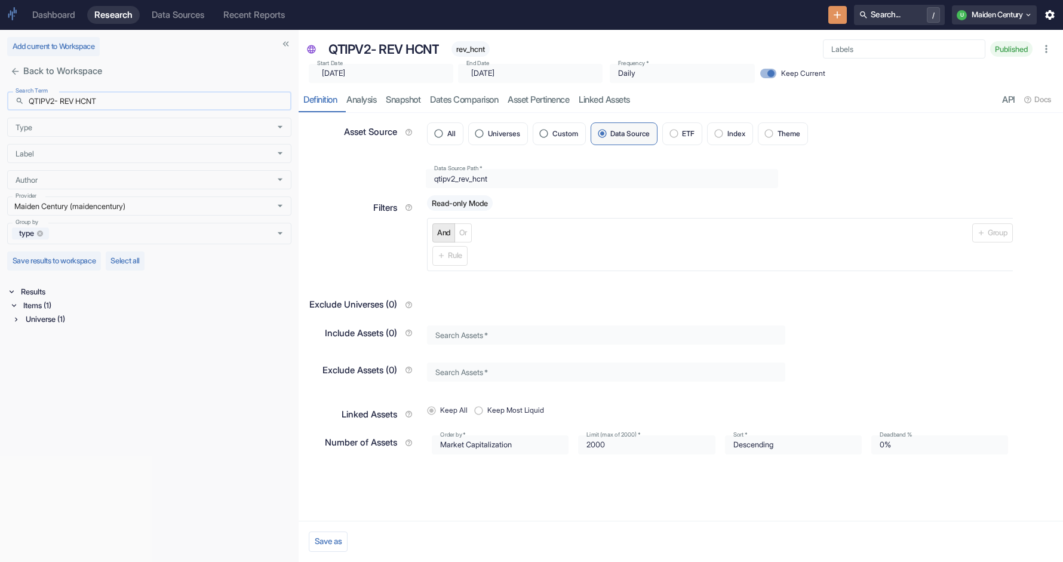
paste input "qtipv2_web"
click at [39, 311] on div "Items (2)" at bounding box center [156, 306] width 271 height 14
click at [56, 97] on input "qtipv2_web" at bounding box center [160, 100] width 263 height 19
click at [53, 311] on div "Items (20)" at bounding box center [156, 306] width 271 height 14
click at [56, 327] on div "Universe (10) Signal / Alpha Model (3) Data Source (7)" at bounding box center [152, 336] width 280 height 48
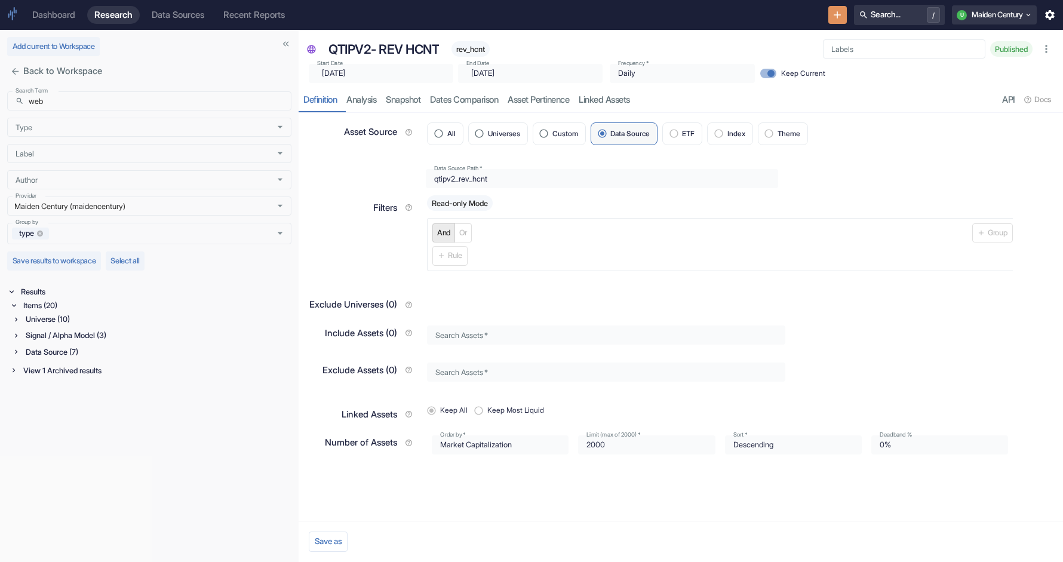
click at [56, 333] on div "Signal / Alpha Model (3)" at bounding box center [157, 336] width 268 height 14
click at [124, 101] on input "web" at bounding box center [160, 100] width 263 height 19
paste input "htc_v2_spit_"
click at [38, 307] on div "Items (8)" at bounding box center [156, 306] width 271 height 14
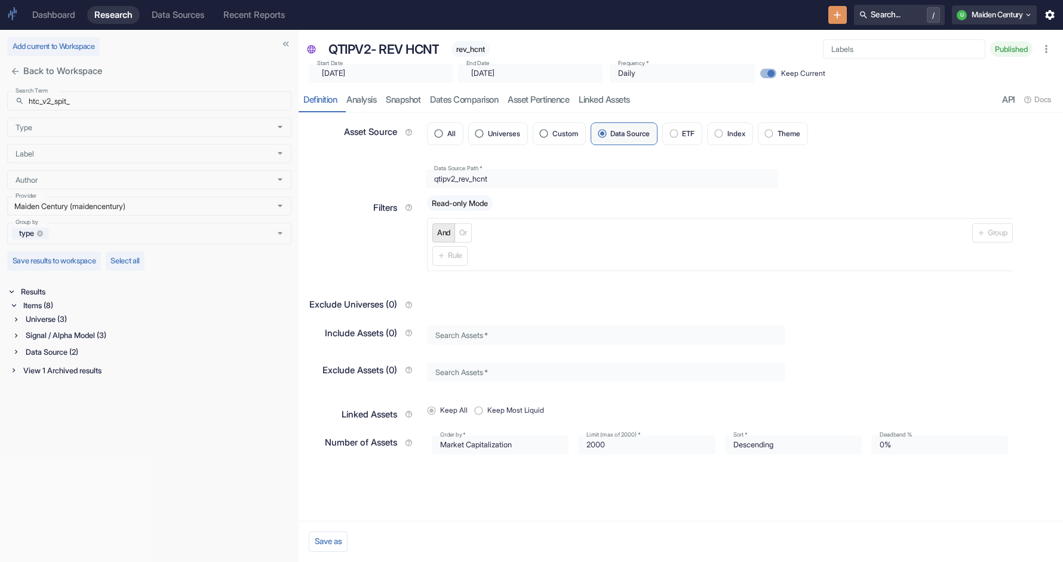
click at [52, 338] on div "Signal / Alpha Model (3)" at bounding box center [157, 336] width 268 height 14
click at [154, 102] on input "htc_v2_spit_" at bounding box center [160, 100] width 263 height 19
paste input "qtipv2_1798_qsys"
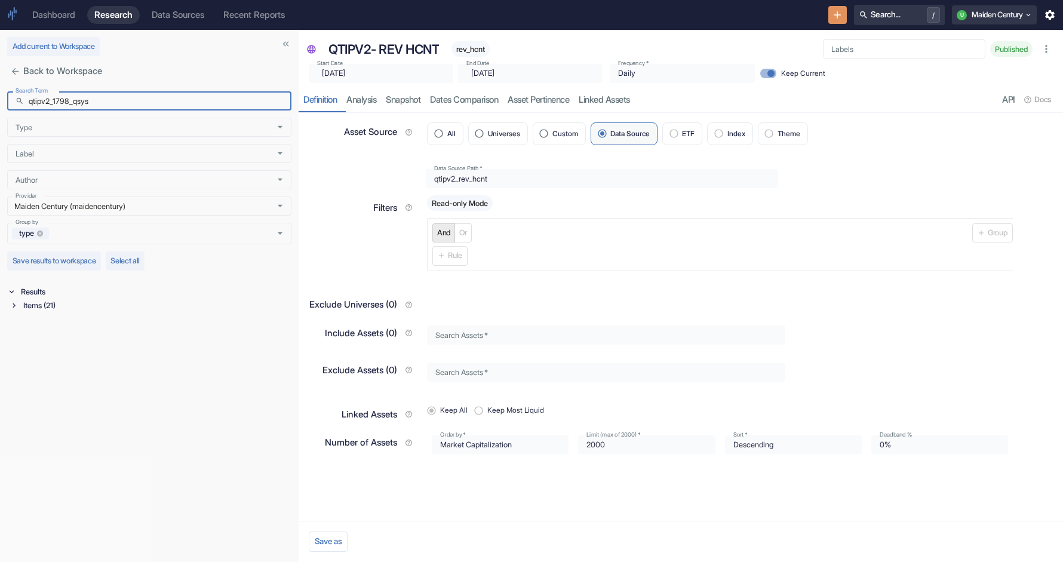
click at [30, 308] on div "Items (21)" at bounding box center [156, 306] width 271 height 14
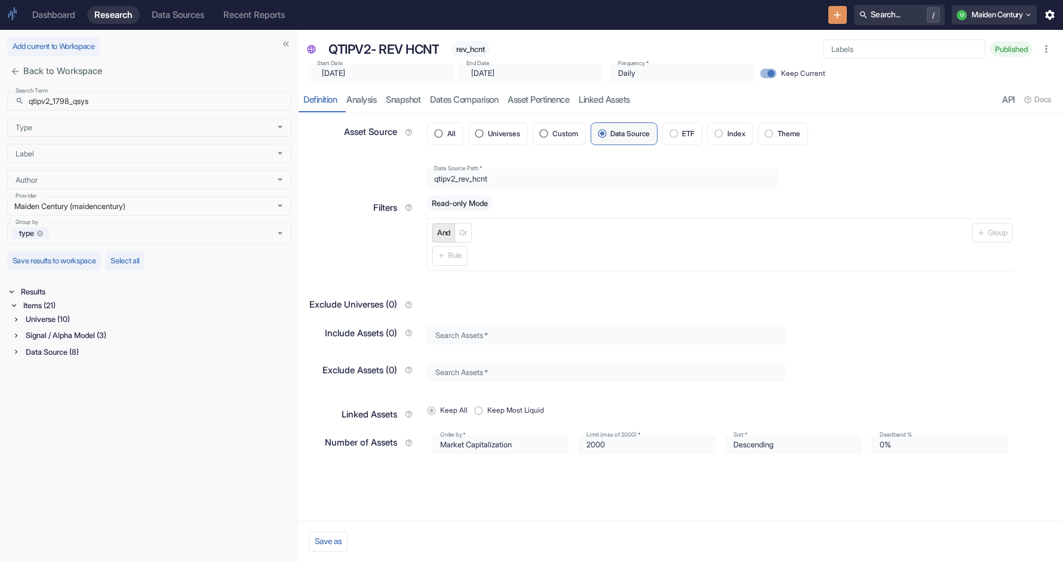
click at [51, 332] on div "Signal / Alpha Model (3)" at bounding box center [157, 336] width 268 height 14
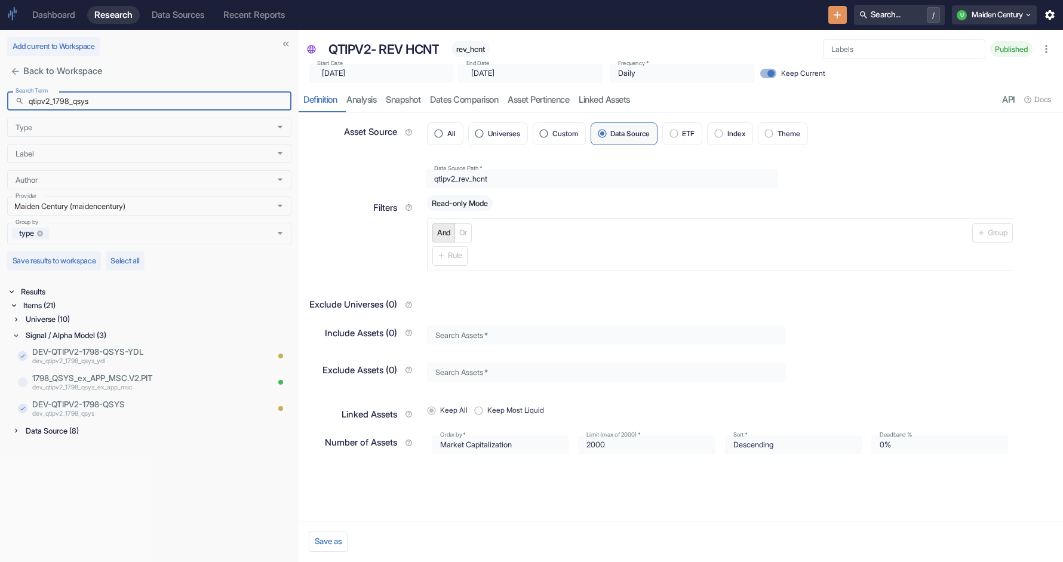
drag, startPoint x: 54, startPoint y: 103, endPoint x: -6, endPoint y: 103, distance: 59.7
click at [0, 103] on html "Dashboard Research Data Sources Recent Reports Search... / U Maiden Century Add…" at bounding box center [531, 281] width 1063 height 562
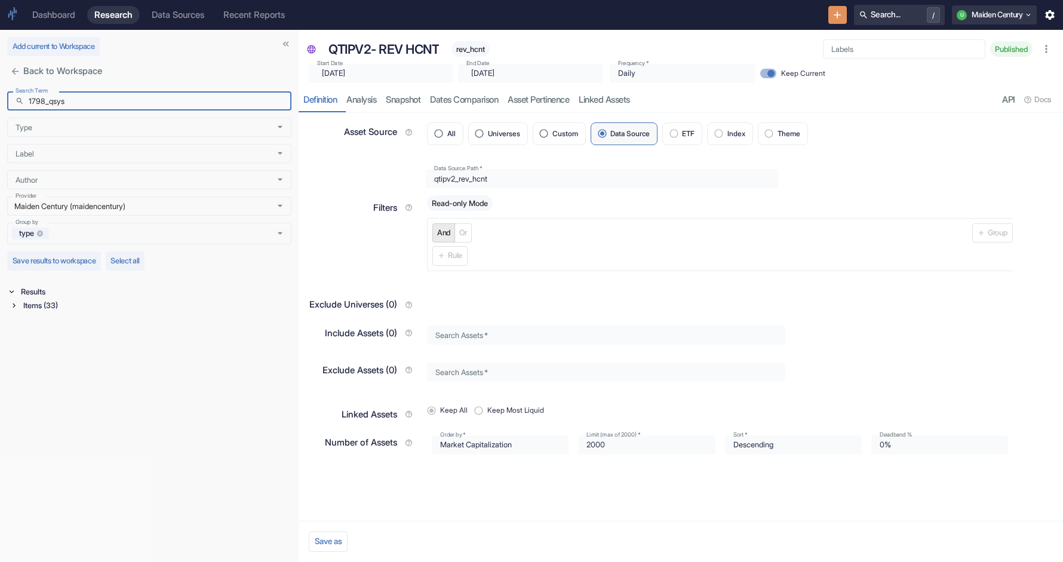
click at [48, 305] on div "Items (33)" at bounding box center [156, 306] width 271 height 14
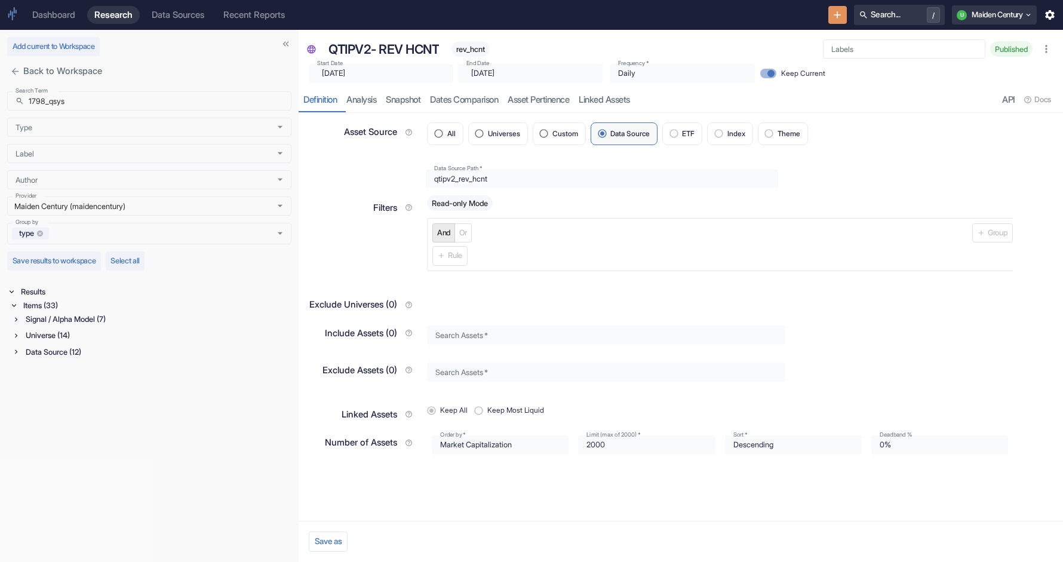
click at [76, 319] on div "Signal / Alpha Model (7)" at bounding box center [157, 319] width 268 height 14
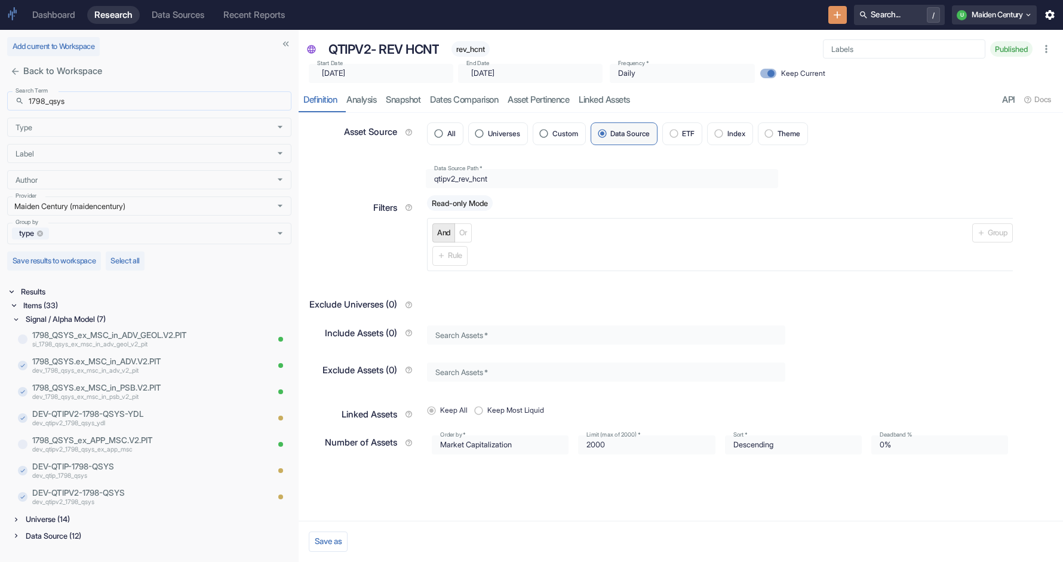
click at [127, 105] on input "1798_qsys" at bounding box center [160, 100] width 263 height 19
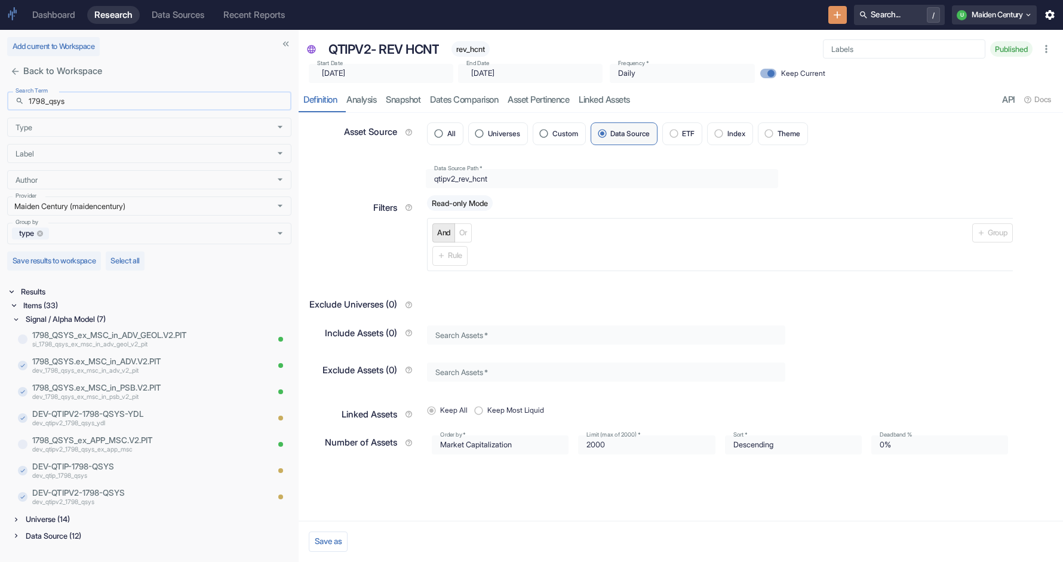
click at [127, 105] on input "1798_qsys" at bounding box center [160, 100] width 263 height 19
paste input "qtipv2_sns_towr"
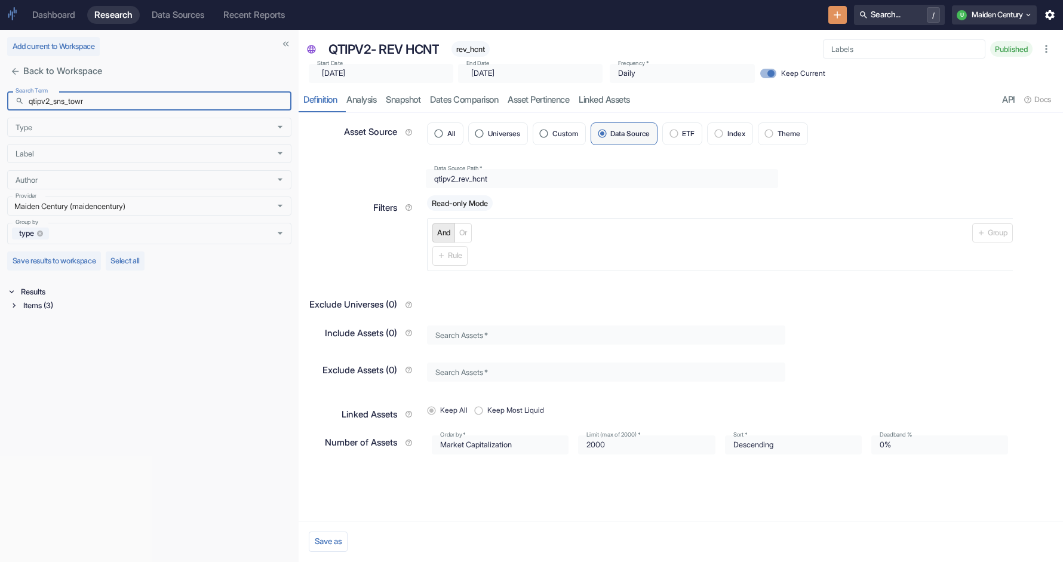
click at [43, 306] on div "Items (3)" at bounding box center [156, 306] width 271 height 14
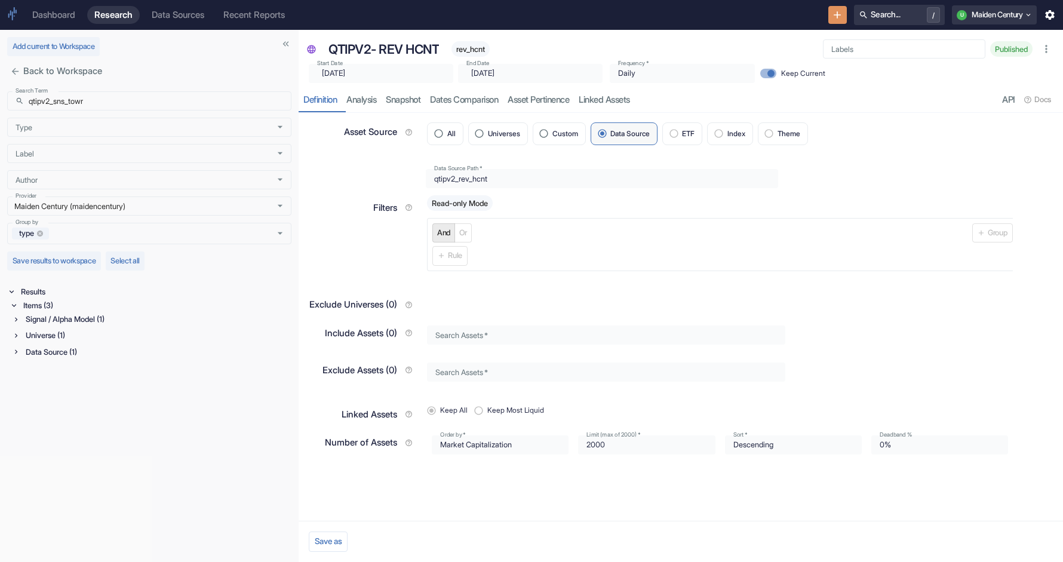
click at [68, 323] on div "Signal / Alpha Model (1)" at bounding box center [157, 319] width 268 height 14
drag, startPoint x: 57, startPoint y: 103, endPoint x: 14, endPoint y: 103, distance: 42.4
click at [14, 103] on div "​ qtipv2_sns_towr Search Term" at bounding box center [149, 100] width 284 height 19
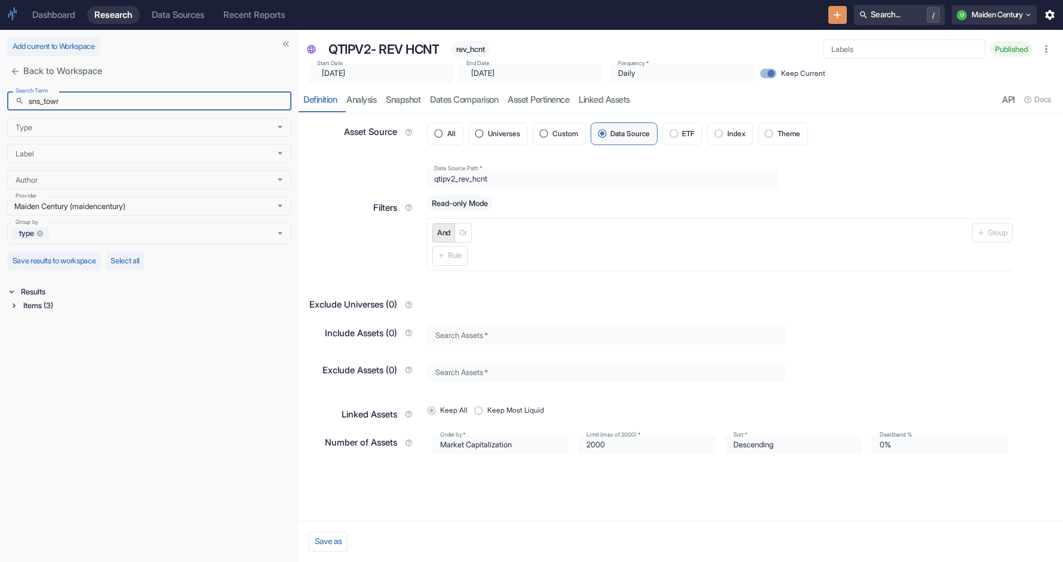
type input "sns_towr"
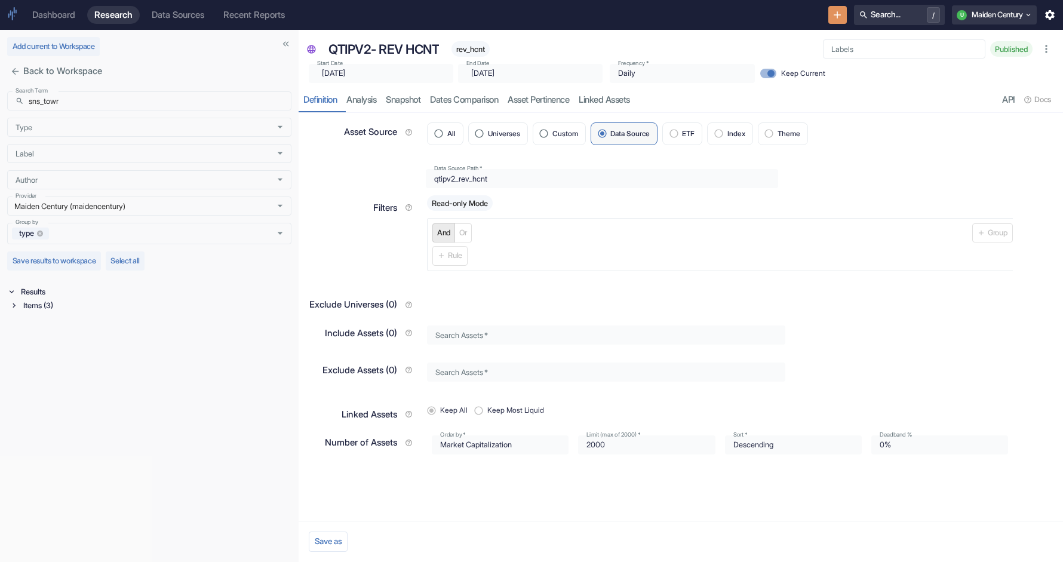
click at [72, 311] on div "Items (3)" at bounding box center [156, 306] width 271 height 14
click at [87, 326] on div "Signal / Alpha Model (1)" at bounding box center [157, 319] width 268 height 14
click at [104, 336] on p "DEV-QTIPV2-SNS-TOWR" at bounding box center [133, 335] width 203 height 12
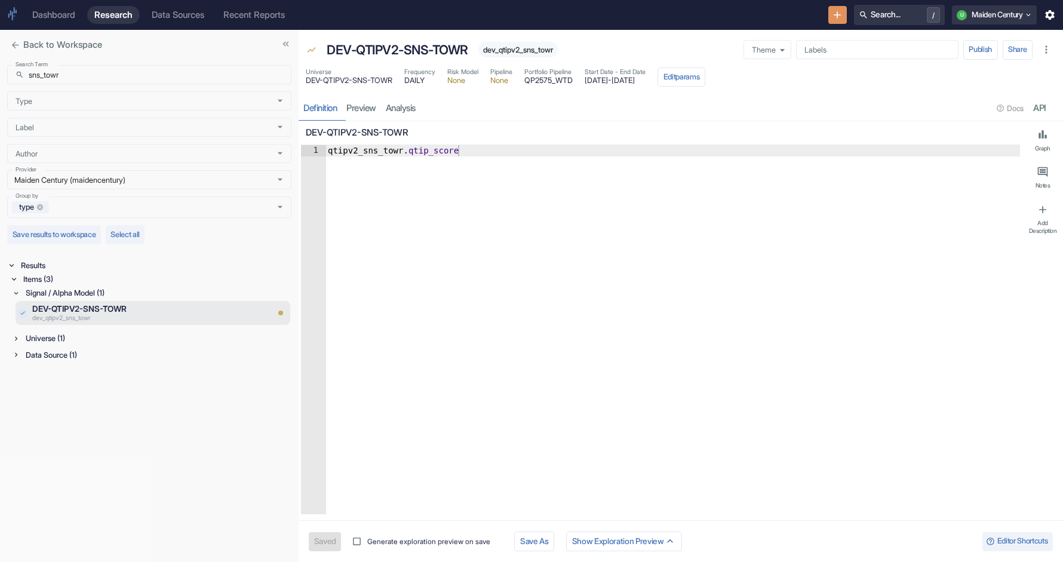
click at [504, 51] on span "dev_qtipv2_sns_towr" at bounding box center [518, 49] width 79 height 9
type textarea "x"
click at [81, 71] on input "sns_towr" at bounding box center [160, 74] width 263 height 19
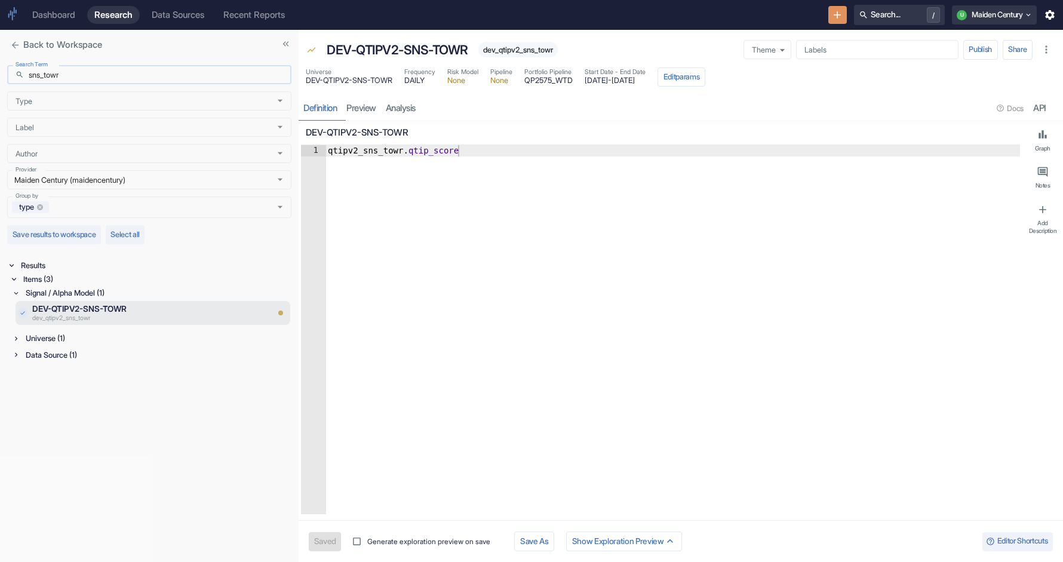
paste input "qtipv2_1798_qsys"
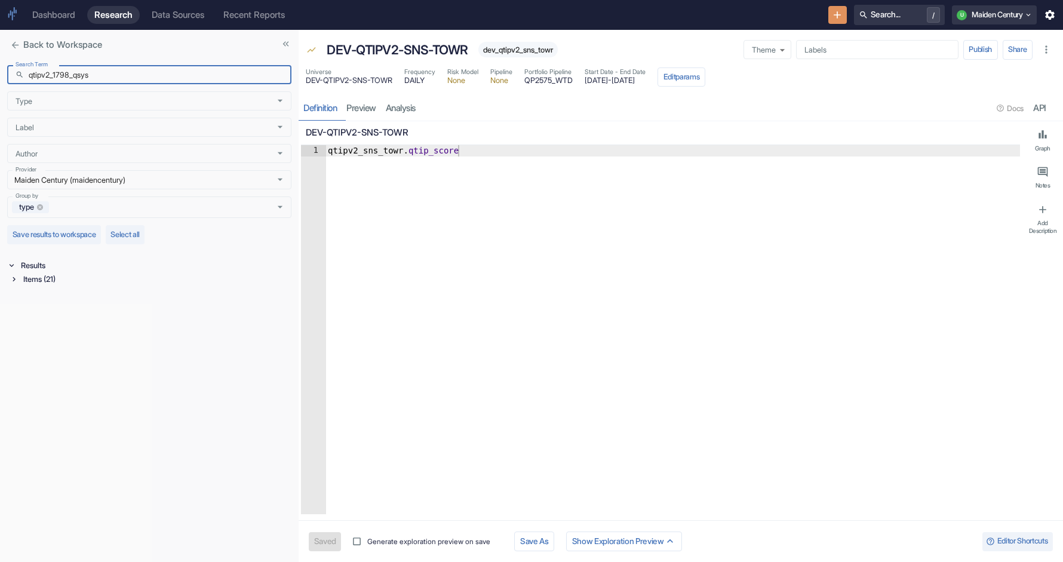
type input "qtipv2_1798_qsys"
click at [48, 280] on div "Items (21)" at bounding box center [156, 279] width 271 height 14
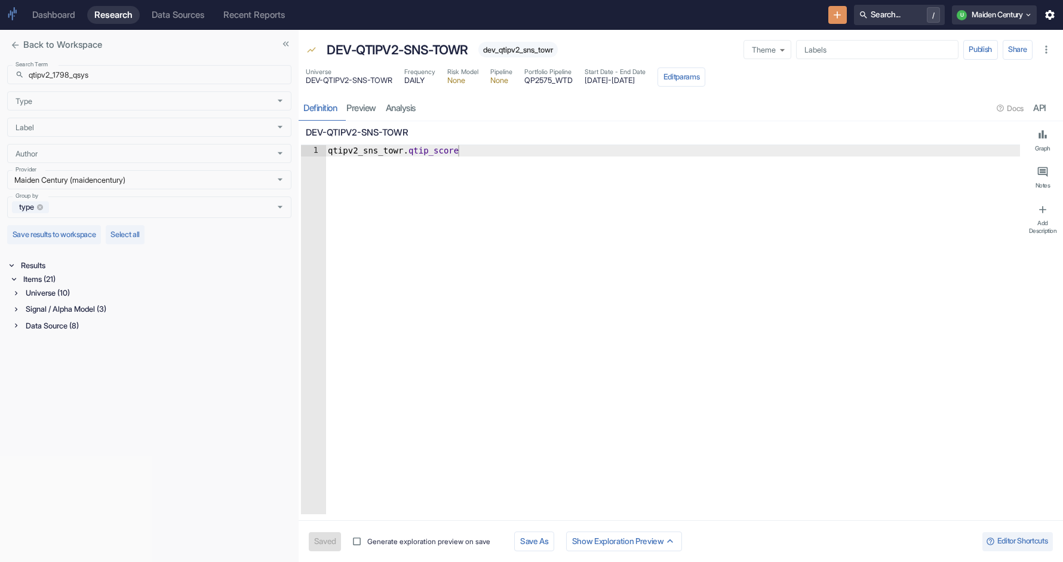
click at [68, 290] on div "Universe (10)" at bounding box center [157, 293] width 268 height 14
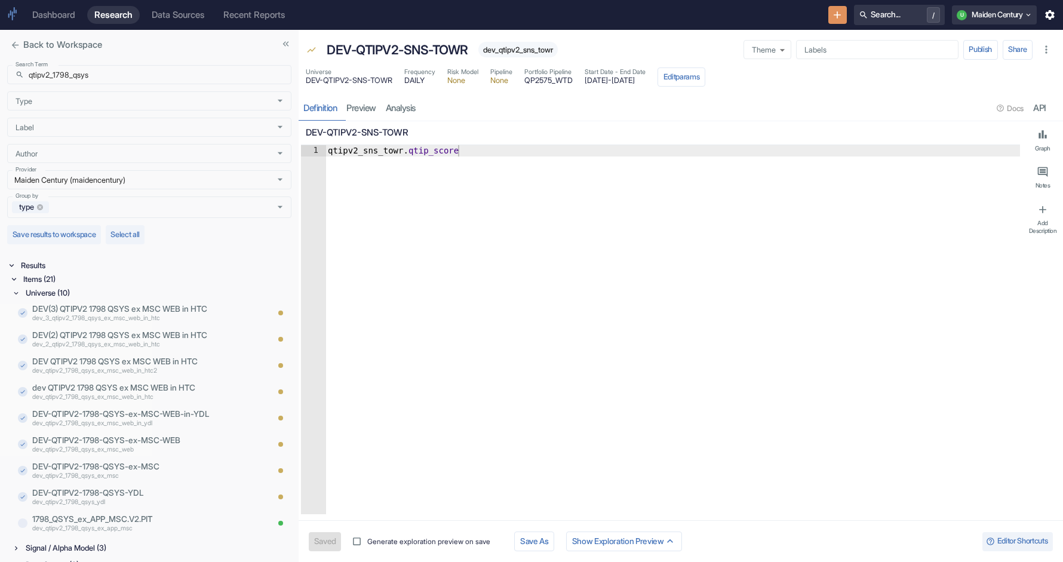
click at [68, 290] on div "Universe (10)" at bounding box center [157, 293] width 268 height 14
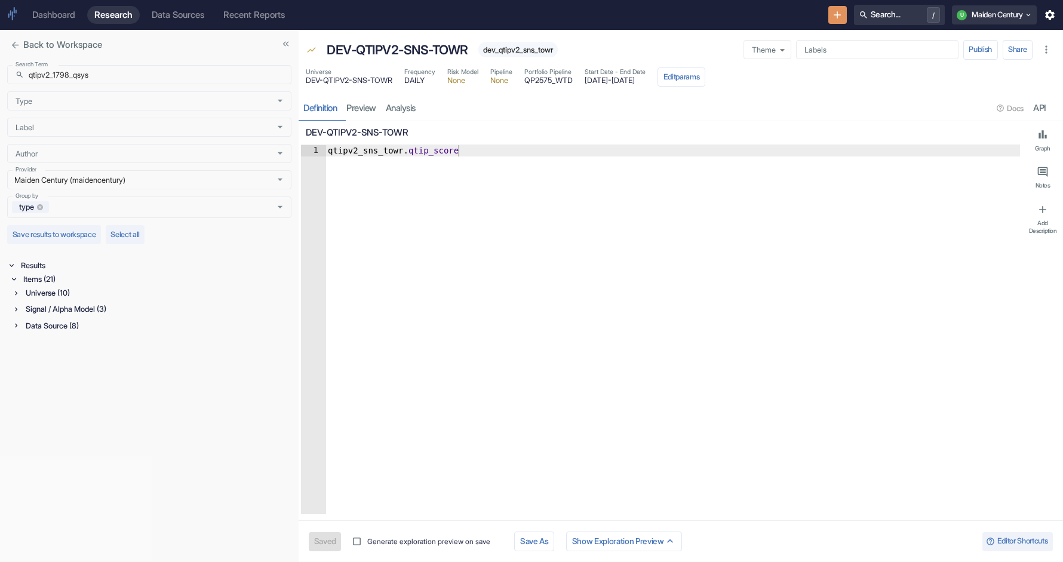
click at [64, 306] on div "Signal / Alpha Model (3)" at bounding box center [157, 309] width 268 height 14
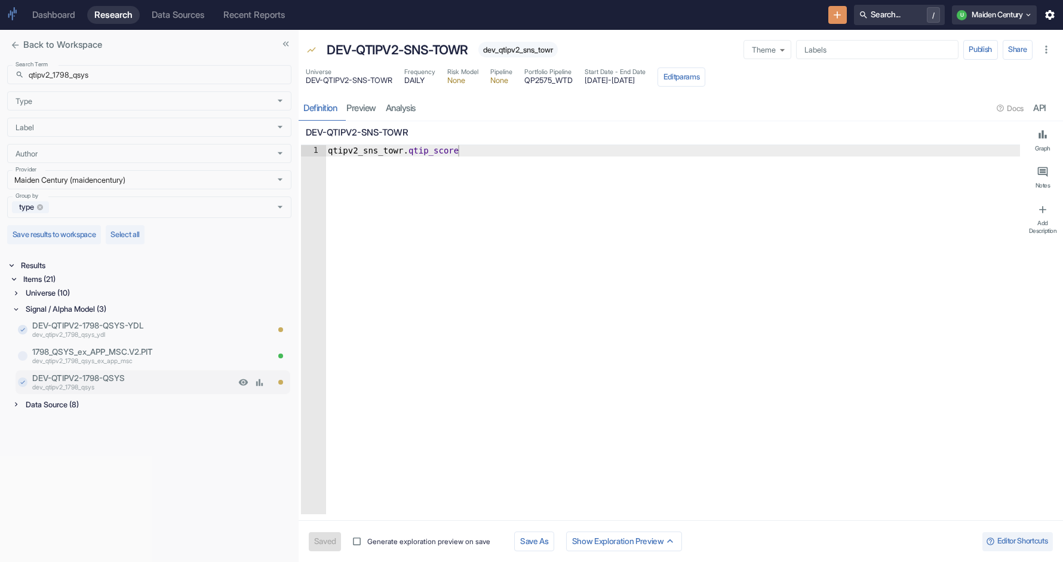
click at [149, 374] on p "DEV-QTIPV2-1798-QSYS" at bounding box center [133, 378] width 203 height 12
type textarea "x"
click at [533, 48] on span "dev_qtipv2_1798_qsys" at bounding box center [521, 49] width 85 height 9
type textarea "qtipv2_1798_qsys.qtip_score"
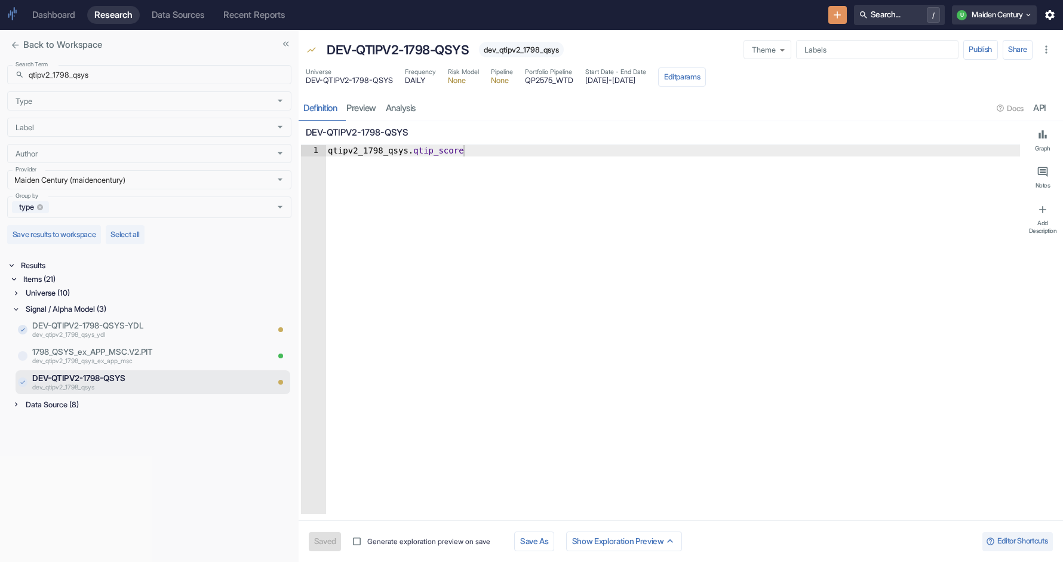
click at [473, 464] on div "qtipv2_1798_qsys . qtip_score" at bounding box center [673, 341] width 695 height 392
type textarea "x"
click at [505, 48] on span "dev_qtipv2_1798_qsys" at bounding box center [521, 49] width 85 height 9
click at [93, 292] on div "Universe (10)" at bounding box center [157, 293] width 268 height 14
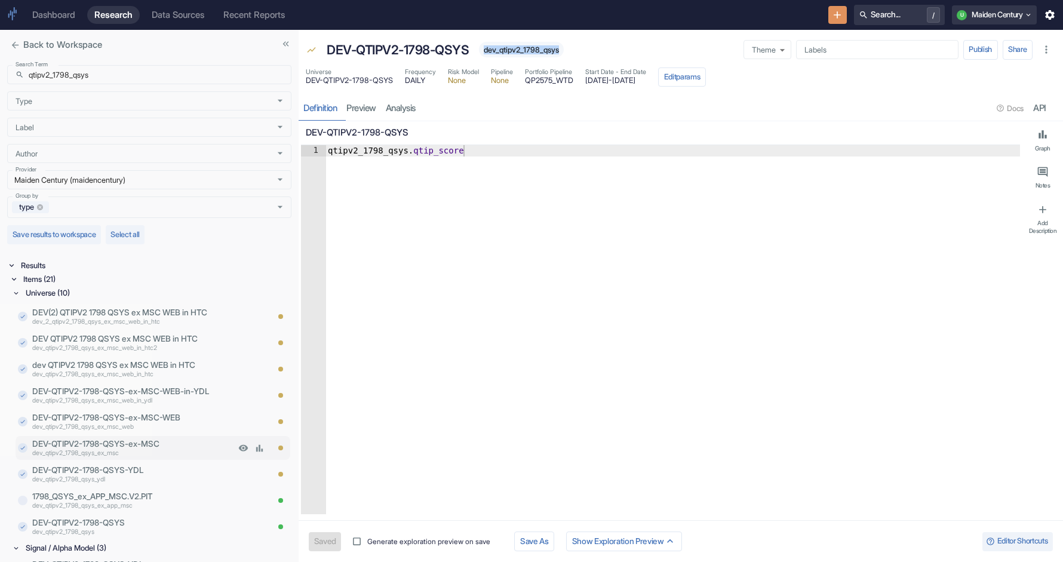
scroll to position [24, 0]
click at [139, 521] on p "DEV-QTIPV2-1798-QSYS" at bounding box center [133, 522] width 203 height 12
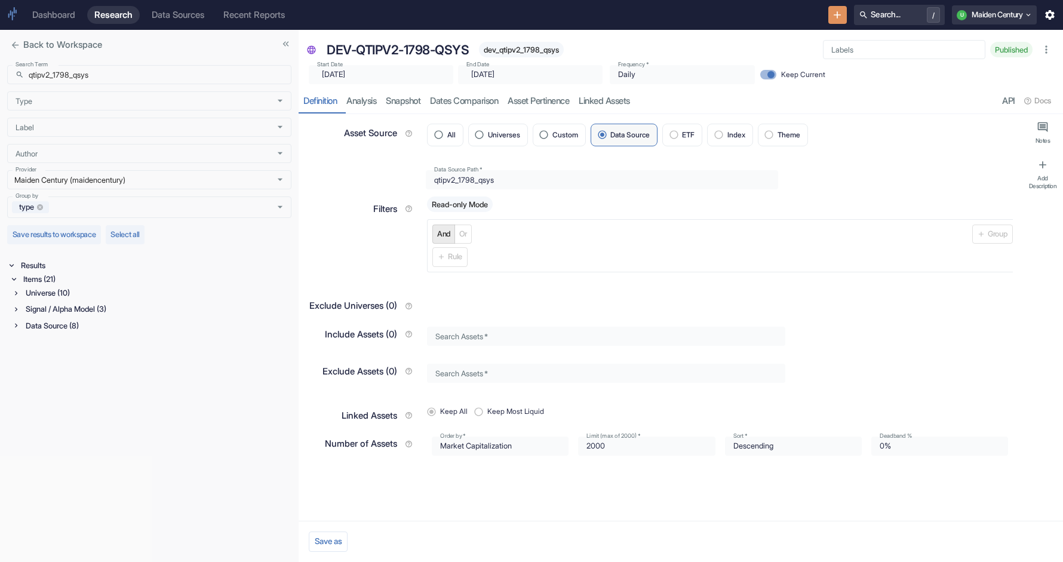
click at [521, 50] on span "dev_qtipv2_1798_qsys" at bounding box center [521, 49] width 85 height 9
type textarea "x"
click at [143, 79] on input "qtipv2_1798_qsys" at bounding box center [160, 74] width 263 height 19
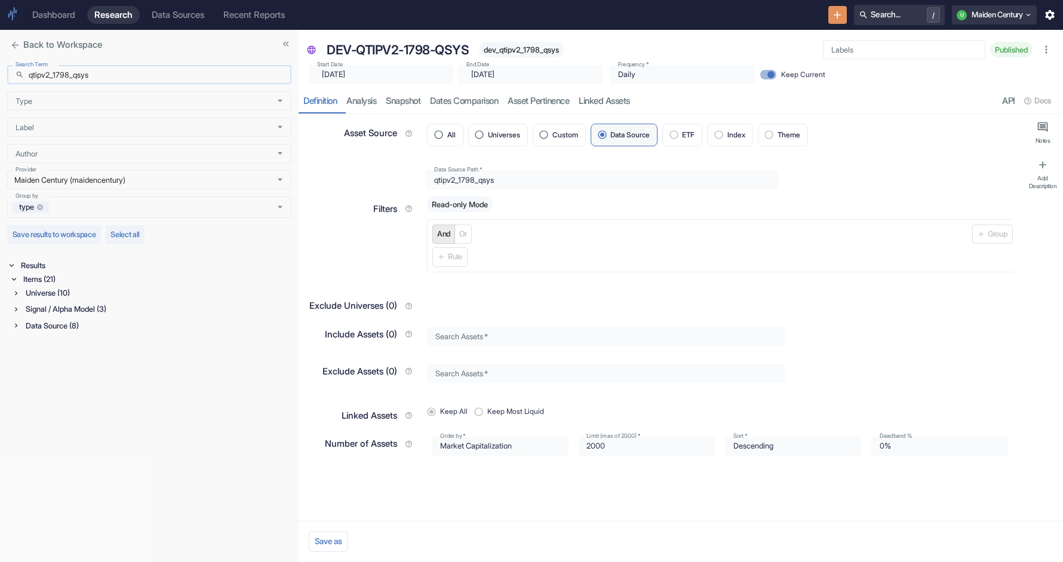
paste input "dev_qtipv2_sns_towr"
type input "dev_qtipv2_sns_towr"
click at [47, 281] on div "Items (2)" at bounding box center [156, 279] width 271 height 14
click at [58, 295] on div "Signal / Alpha Model (1)" at bounding box center [157, 293] width 268 height 14
click at [56, 337] on div "Universe (1)" at bounding box center [157, 339] width 268 height 14
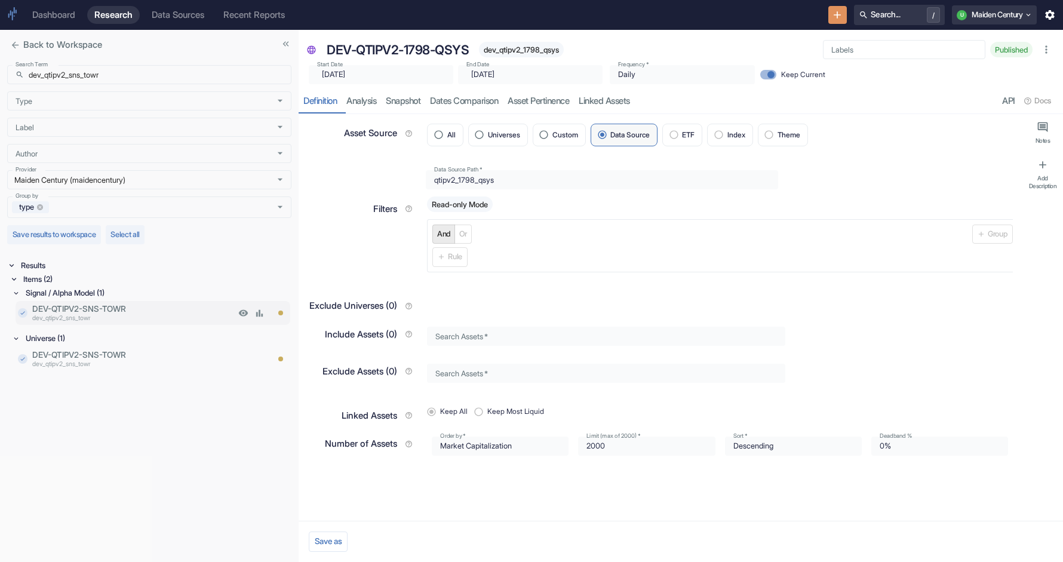
click at [104, 323] on p "dev_qtipv2_sns_towr" at bounding box center [133, 319] width 203 height 10
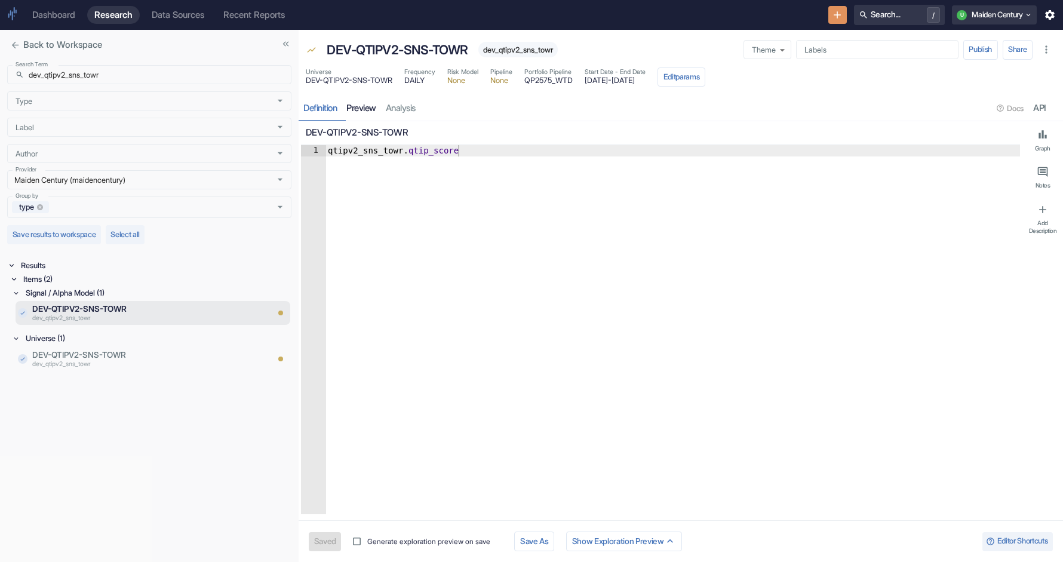
type textarea "x"
click at [119, 360] on p "dev_qtipv2_sns_towr" at bounding box center [133, 365] width 203 height 10
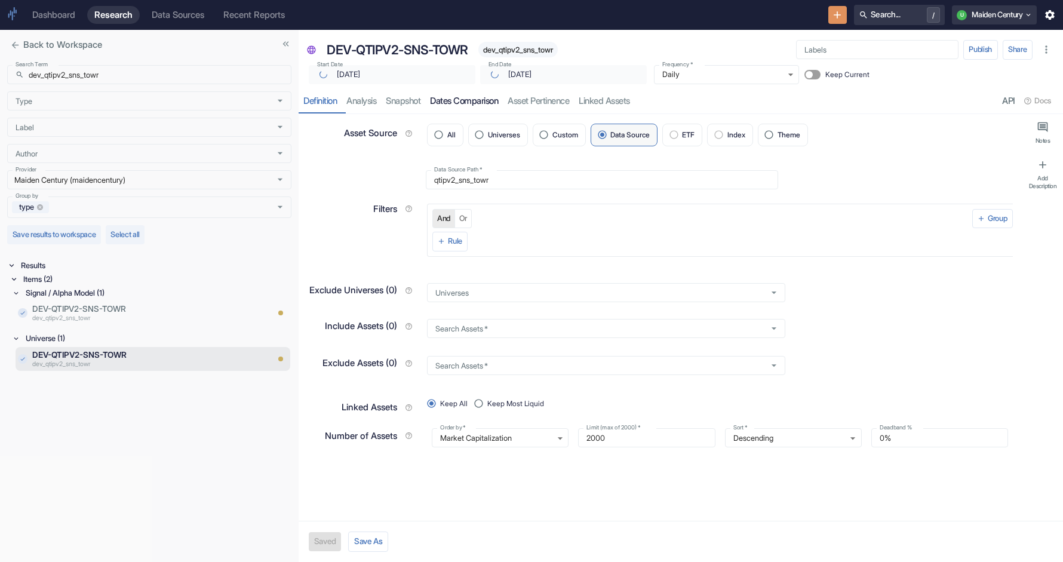
type textarea "x"
click at [542, 47] on span "dev_qtipv2_sns_towr" at bounding box center [518, 49] width 79 height 9
click at [108, 318] on p "dev_qtipv2_sns_towr" at bounding box center [133, 319] width 203 height 10
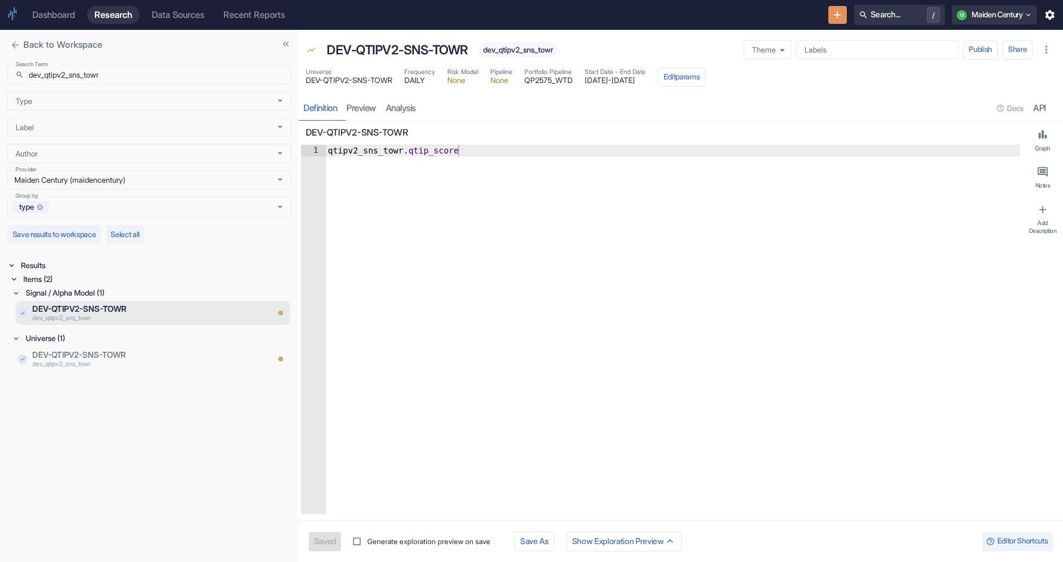
type textarea "x"
click at [117, 78] on input "dev_qtipv2_sns_towr" at bounding box center [160, 74] width 263 height 19
paste input "htc_v2_spit_"
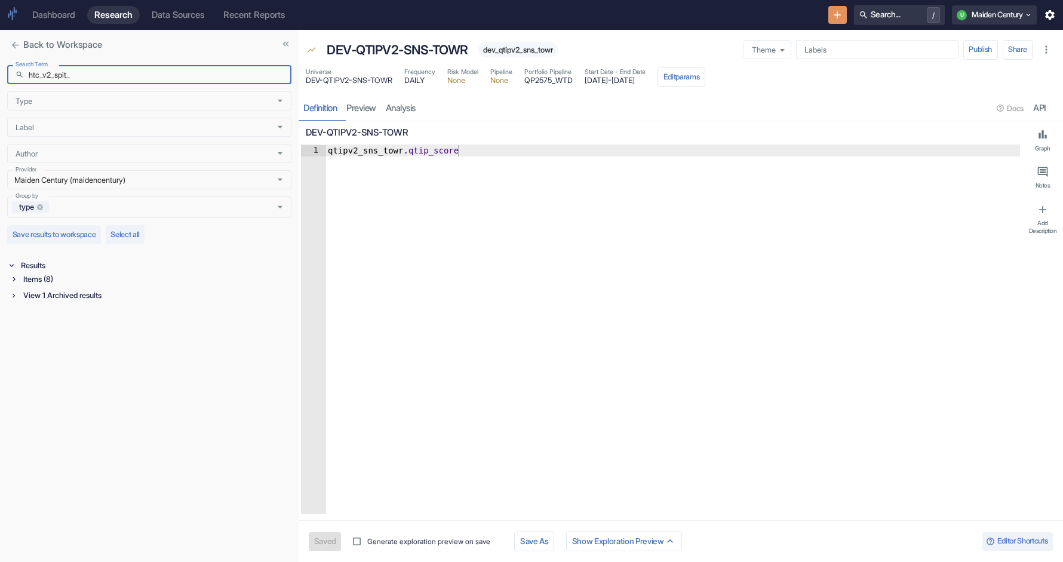
type input "htc_v2_spit_"
click at [62, 282] on div "Items (8)" at bounding box center [156, 279] width 271 height 14
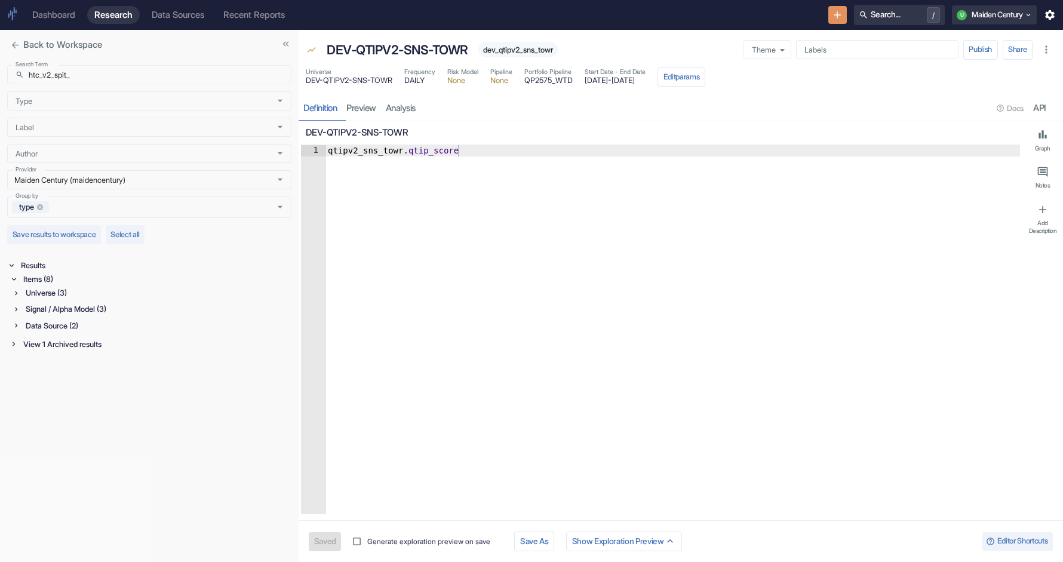
click at [69, 311] on div "Signal / Alpha Model (3)" at bounding box center [157, 309] width 268 height 14
click at [97, 404] on div "Data Source (2)" at bounding box center [157, 405] width 268 height 14
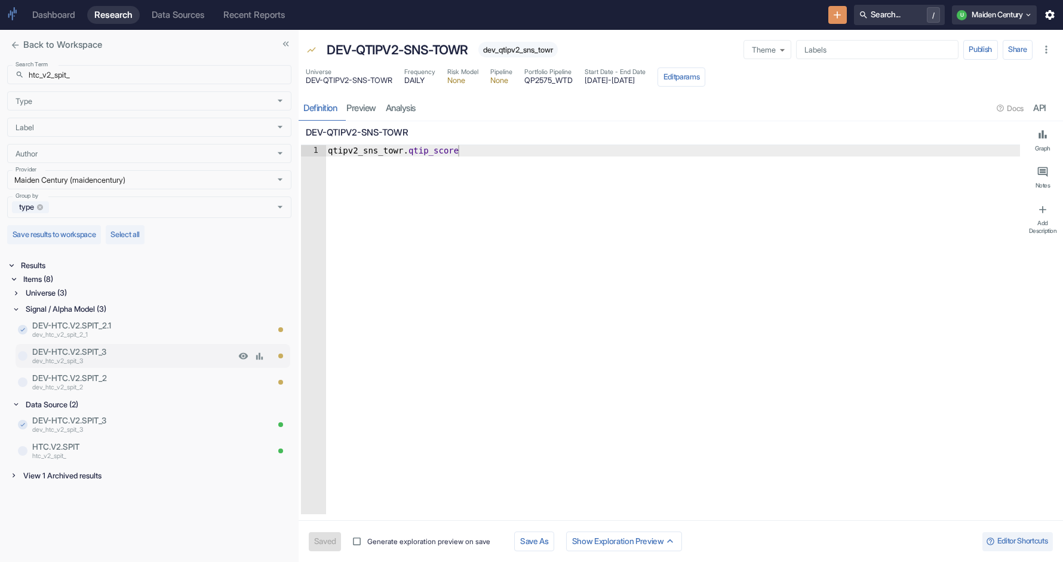
click at [132, 353] on p "DEV-HTC.V2.SPIT_3" at bounding box center [133, 352] width 203 height 12
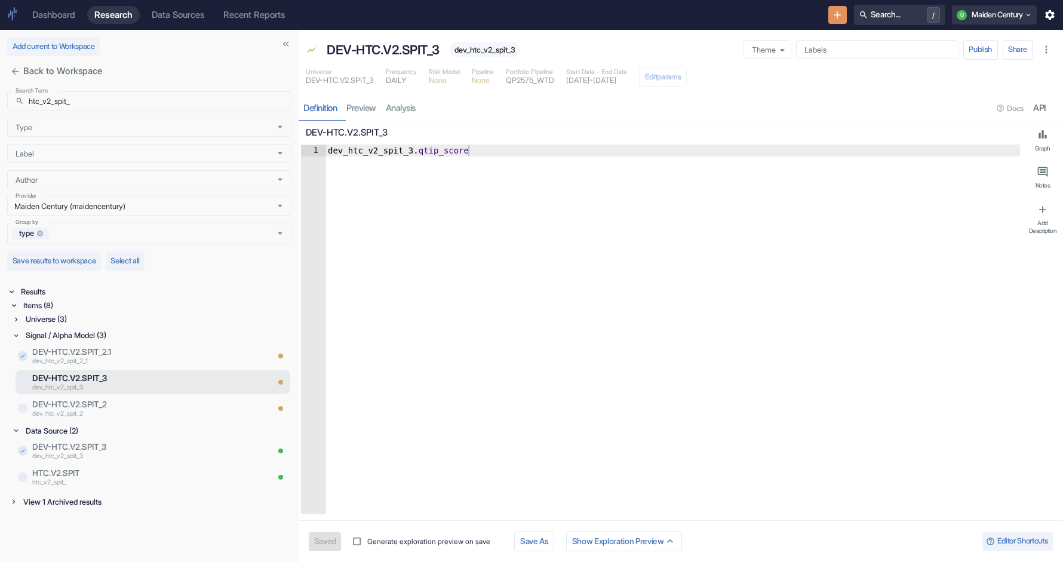
type textarea "x"
click at [90, 408] on p "DEV-HTC.V2.SPIT_2" at bounding box center [133, 404] width 203 height 12
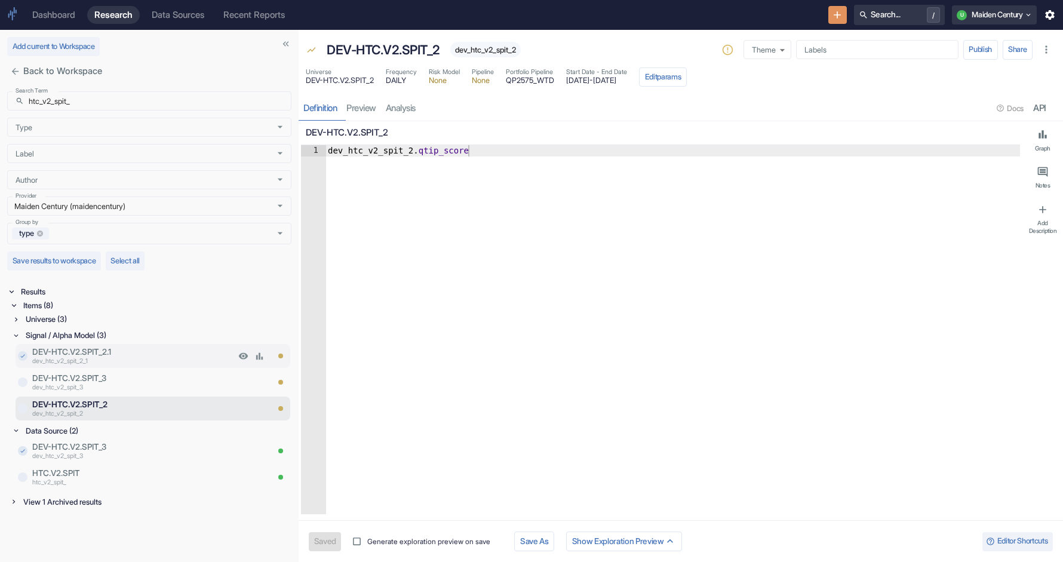
type textarea "x"
click at [111, 353] on p "DEV-HTC.V2.SPIT_2.1" at bounding box center [133, 352] width 203 height 12
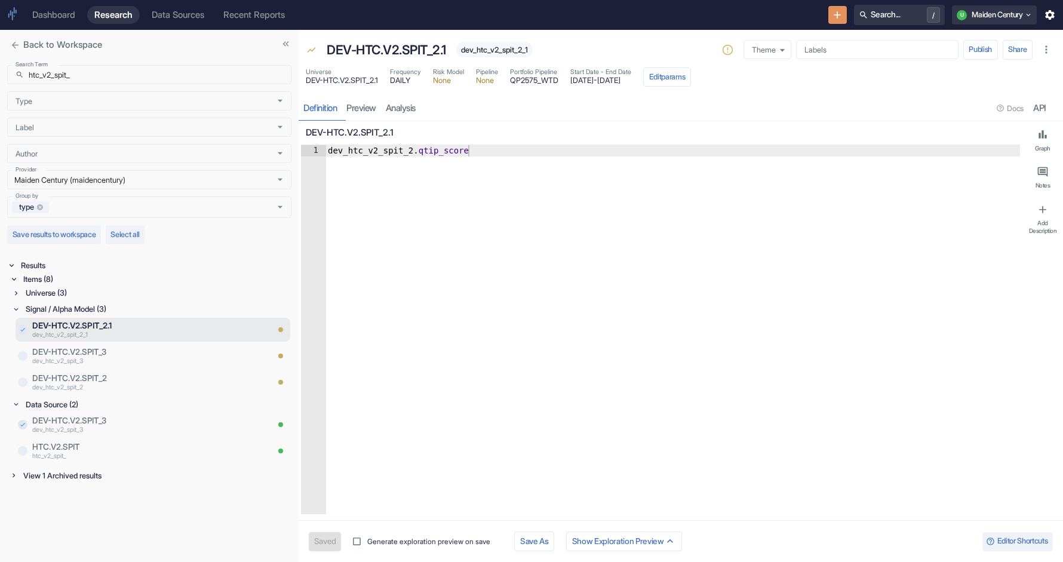
type textarea "x"
click at [103, 424] on p "DEV-HTC.V2.SPIT_3" at bounding box center [149, 421] width 235 height 12
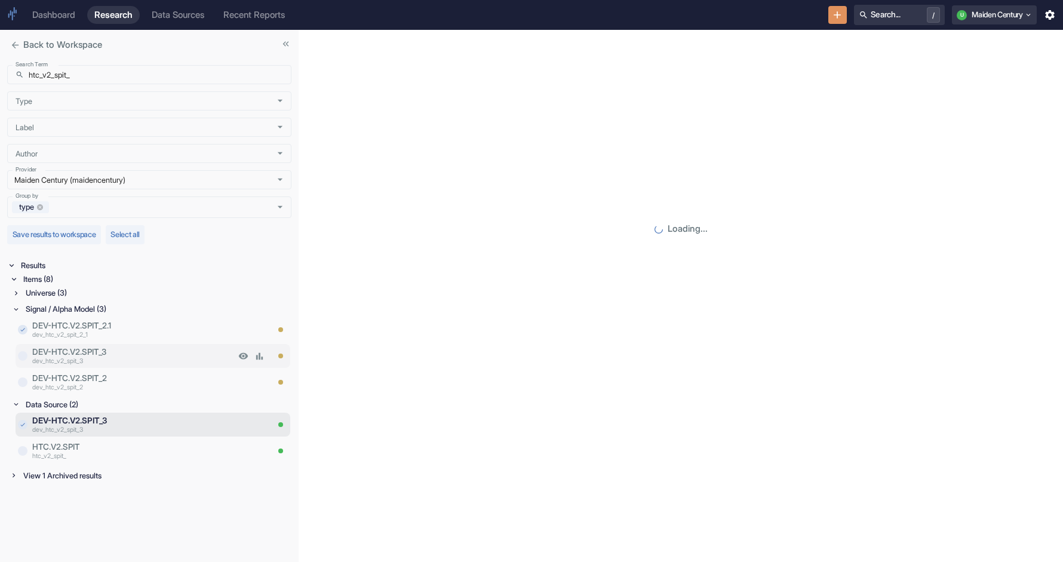
click at [122, 353] on p "DEV-HTC.V2.SPIT_3" at bounding box center [133, 352] width 203 height 12
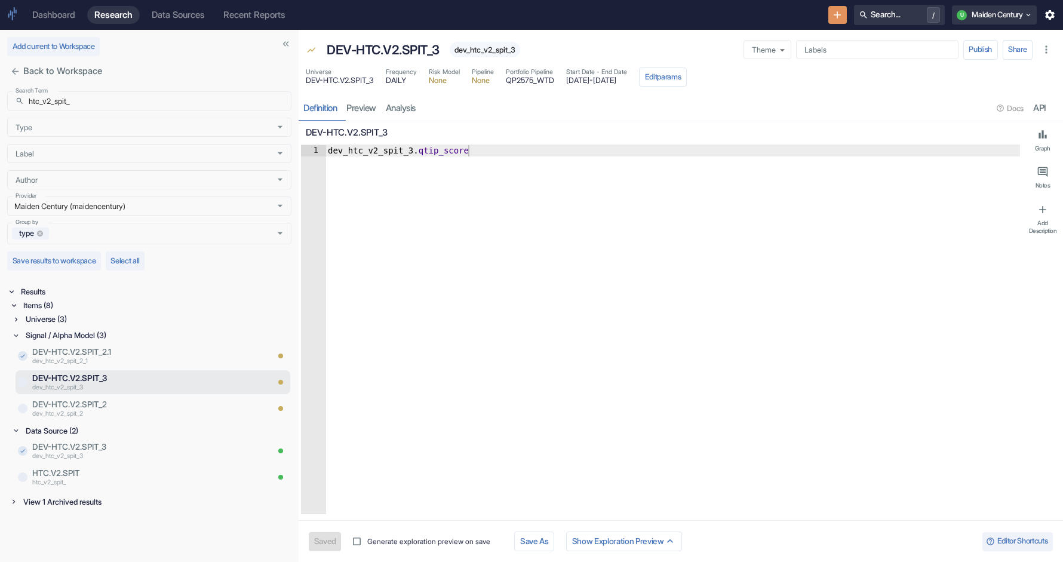
click at [489, 50] on span "dev_htc_v2_spit_3" at bounding box center [485, 49] width 70 height 9
type textarea "x"
type textarea "dev_htc_v2_spit_3.qtip_score"
click at [374, 148] on div "dev_htc_v2_spit_3 . qtip_score" at bounding box center [673, 341] width 695 height 392
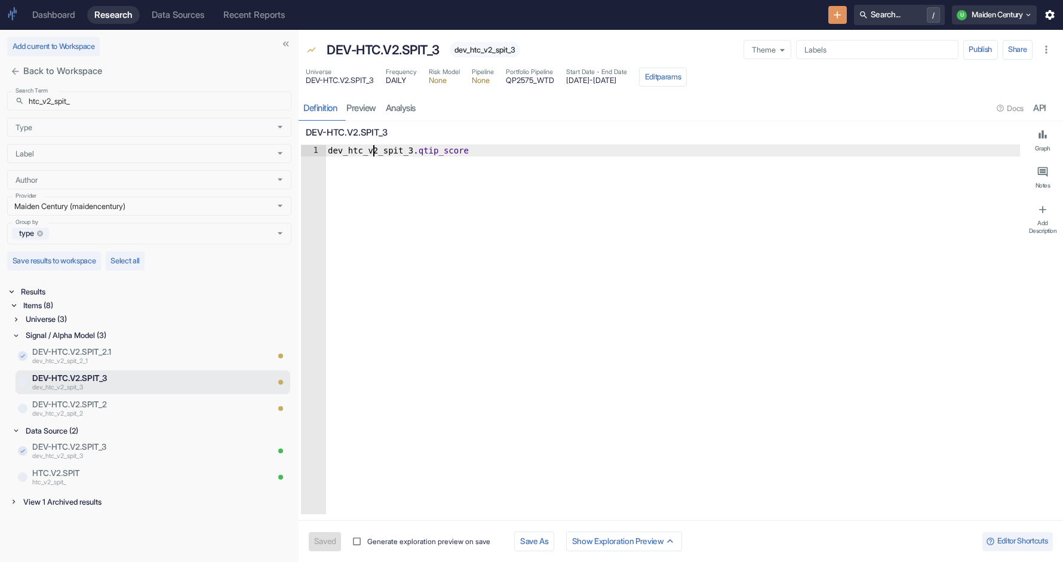
click at [374, 148] on div "dev_htc_v2_spit_3 . qtip_score" at bounding box center [673, 341] width 695 height 392
click at [602, 82] on span "[DATE] - [DATE]" at bounding box center [596, 81] width 61 height 8
click at [622, 82] on span "[DATE] - [DATE]" at bounding box center [596, 81] width 61 height 8
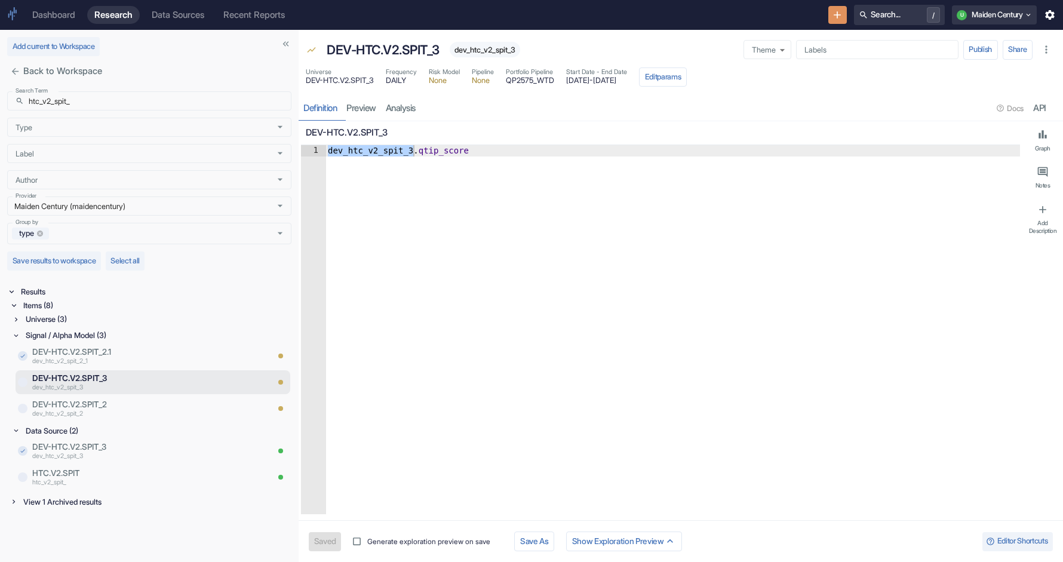
drag, startPoint x: 620, startPoint y: 82, endPoint x: 579, endPoint y: 82, distance: 40.6
click at [579, 82] on span "[DATE] - [DATE]" at bounding box center [596, 81] width 61 height 8
click at [93, 317] on div "Universe (3)" at bounding box center [157, 319] width 268 height 14
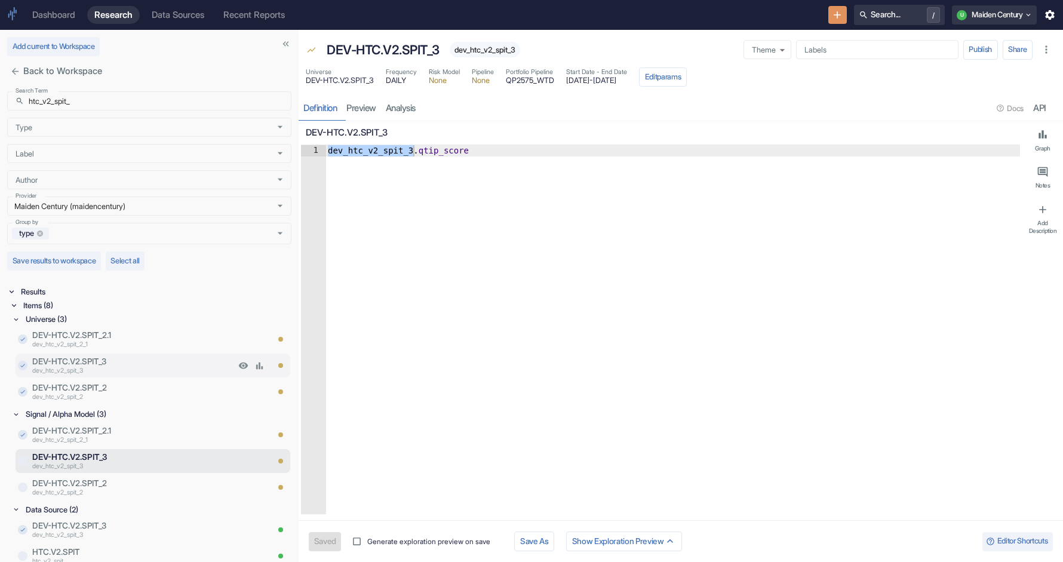
click at [131, 367] on p "dev_htc_v2_spit_3" at bounding box center [133, 372] width 203 height 10
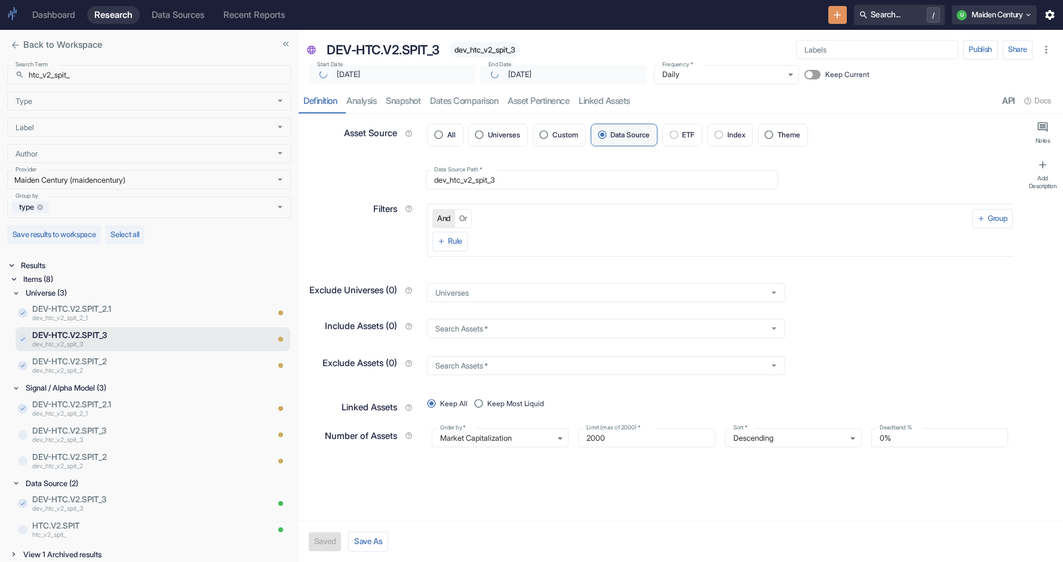
type textarea "x"
click at [489, 50] on span "dev_htc_v2_spit_3" at bounding box center [485, 49] width 70 height 9
click at [94, 428] on p "DEV-HTC.V2.SPIT_3" at bounding box center [133, 431] width 203 height 12
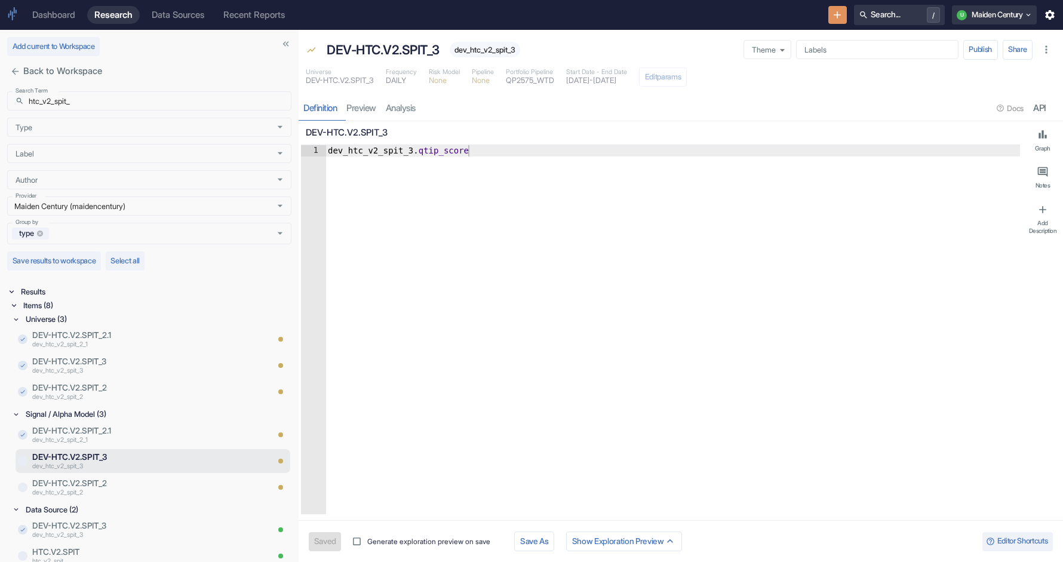
type textarea "x"
click at [501, 182] on div "dev_htc_v2_spit_3 . qtip_score" at bounding box center [673, 341] width 695 height 392
paste textarea "dev_htc_v2_spit_3"
type textarea "dev_htc_v2_spit_3.qtip_scoredev_htc_v2_spit_3"
type textarea "x"
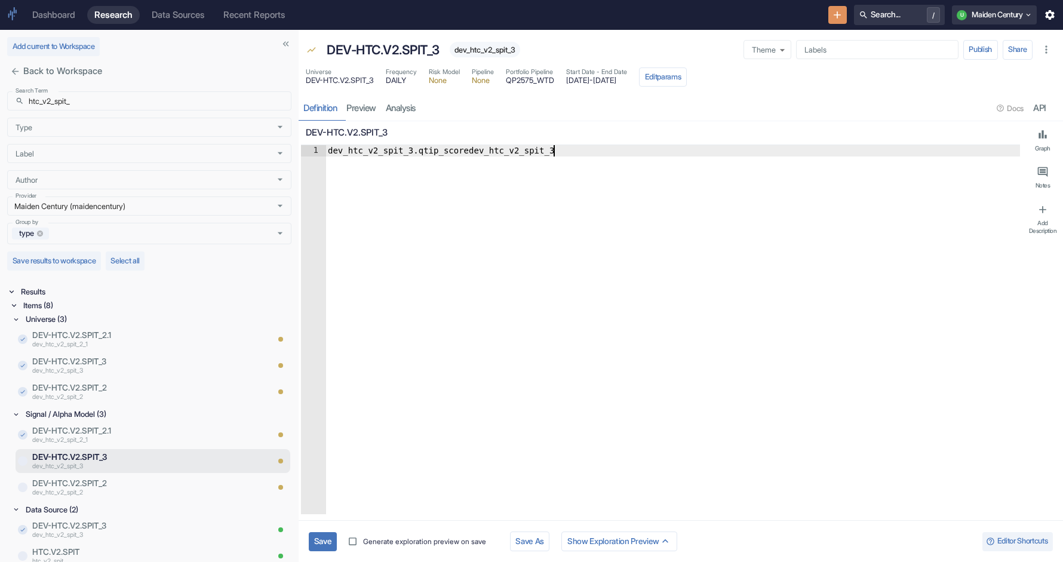
type textarea "dev_htc_v2_spit_3.qtip_score"
type textarea "x"
click at [124, 104] on input "htc_v2_spit_" at bounding box center [160, 100] width 263 height 19
paste input "qtipv2_ear_v_okpi"
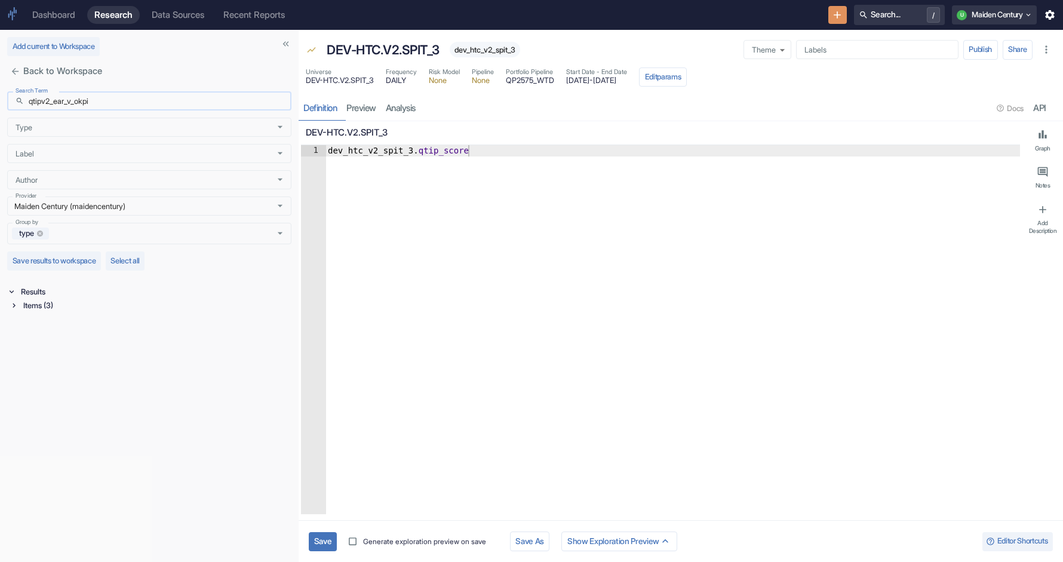
click at [52, 102] on input "qtipv2_ear_v_okpi" at bounding box center [160, 100] width 263 height 19
click at [35, 303] on div "Items (3)" at bounding box center [156, 306] width 271 height 14
click at [56, 324] on div "Signal / Alpha Model (1)" at bounding box center [157, 319] width 268 height 14
click at [54, 100] on input "qtipv2_ear_v_okpi" at bounding box center [160, 100] width 263 height 19
type input "ear_v_okpi"
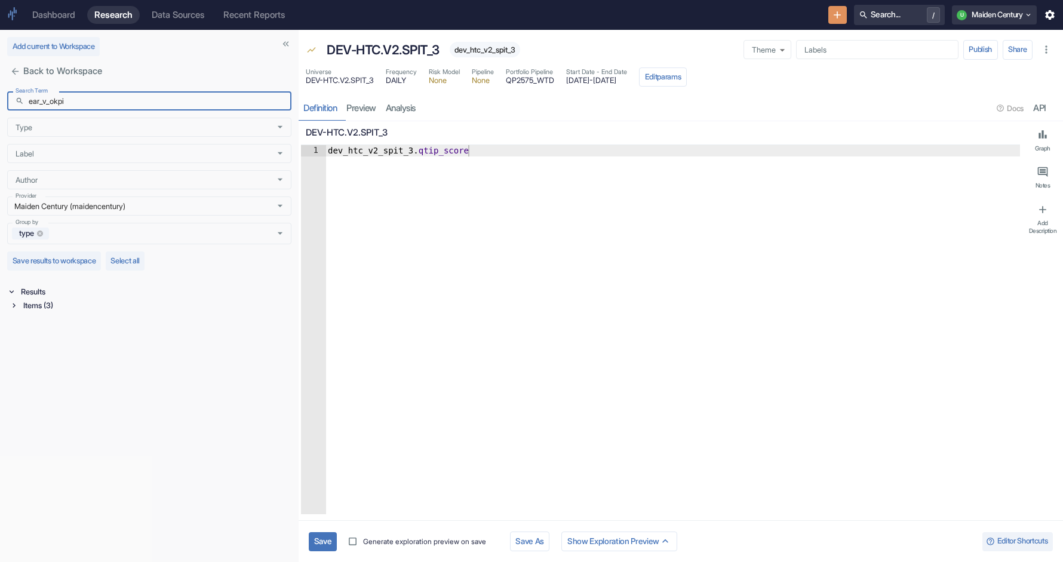
click at [51, 309] on div "Items (3)" at bounding box center [156, 306] width 271 height 14
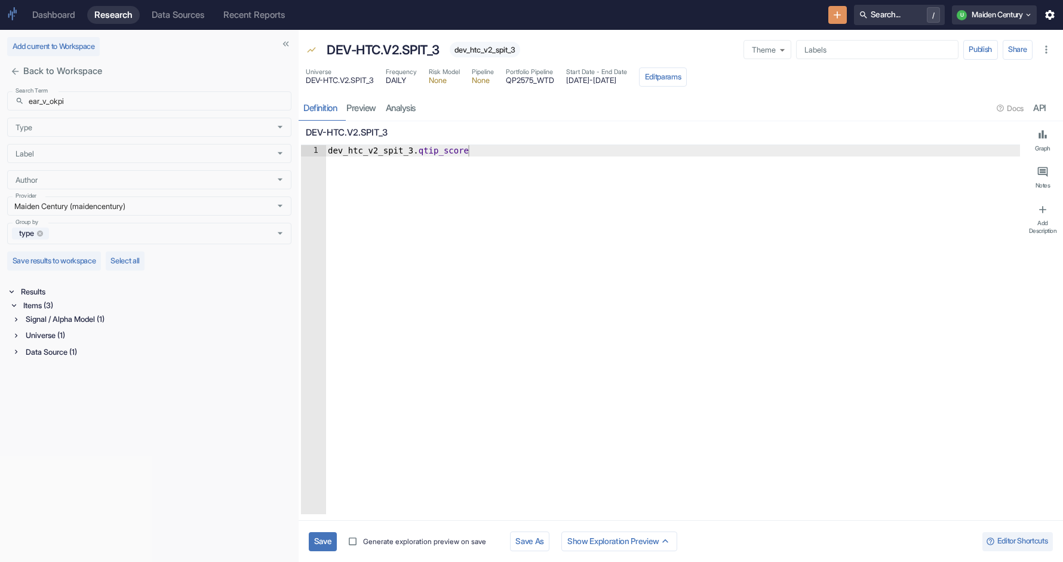
click at [54, 324] on div "Signal / Alpha Model (1)" at bounding box center [157, 319] width 268 height 14
click at [88, 341] on p "dev_qtipv2_ear_v_okpi" at bounding box center [149, 346] width 235 height 10
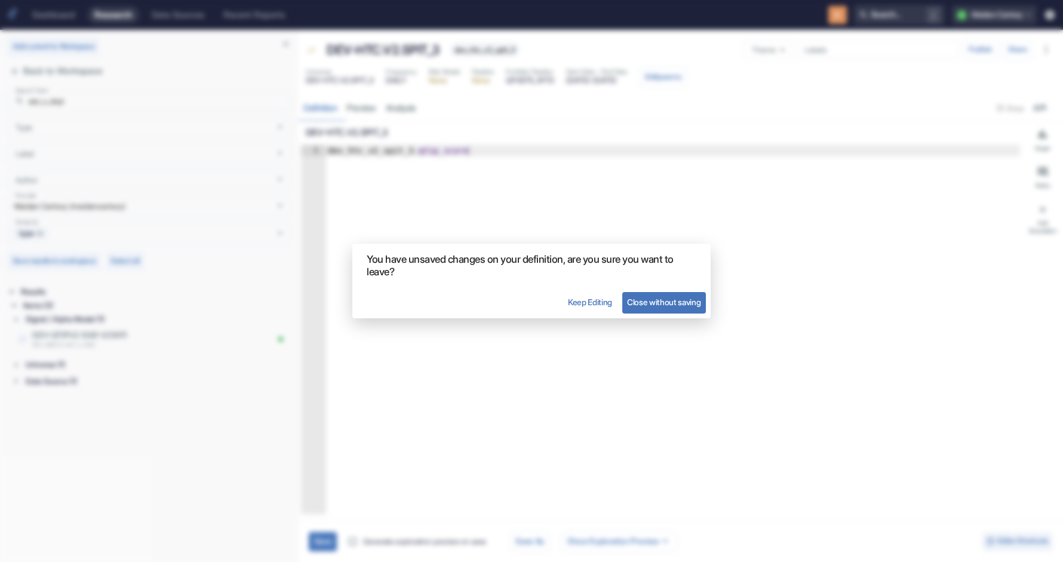
click at [636, 300] on button "Close without saving" at bounding box center [664, 303] width 84 height 22
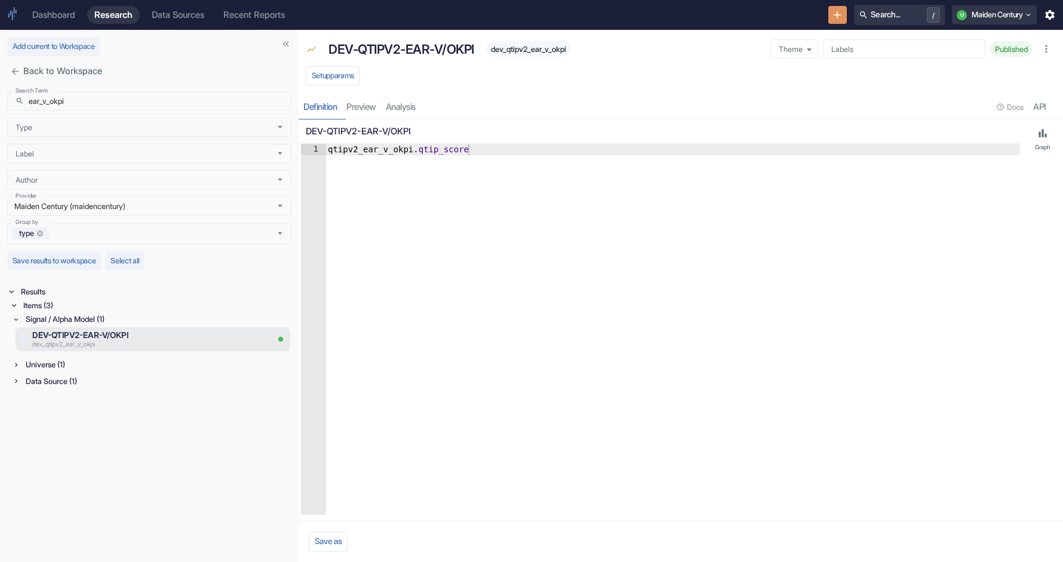
type textarea "qtipv2_ear_v_okpi.qtip_score"
click at [381, 151] on div "qtipv2_ear_v_okpi . qtip_score" at bounding box center [673, 341] width 695 height 394
click at [519, 48] on span "dev_qtipv2_ear_v_okpi" at bounding box center [528, 49] width 85 height 9
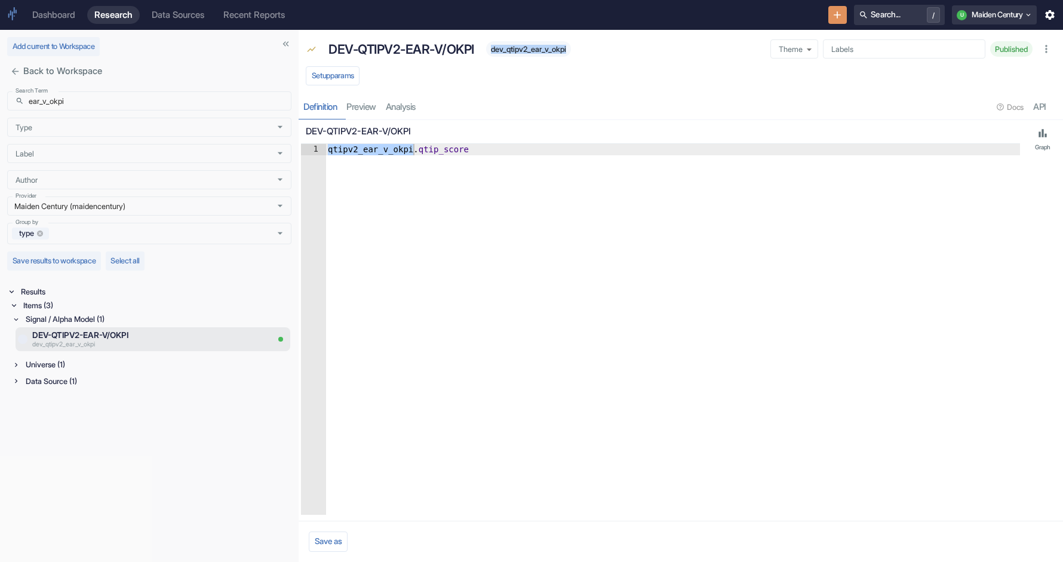
click at [56, 364] on div "Universe (1)" at bounding box center [157, 365] width 268 height 14
click at [326, 79] on button "Setup params" at bounding box center [333, 75] width 54 height 19
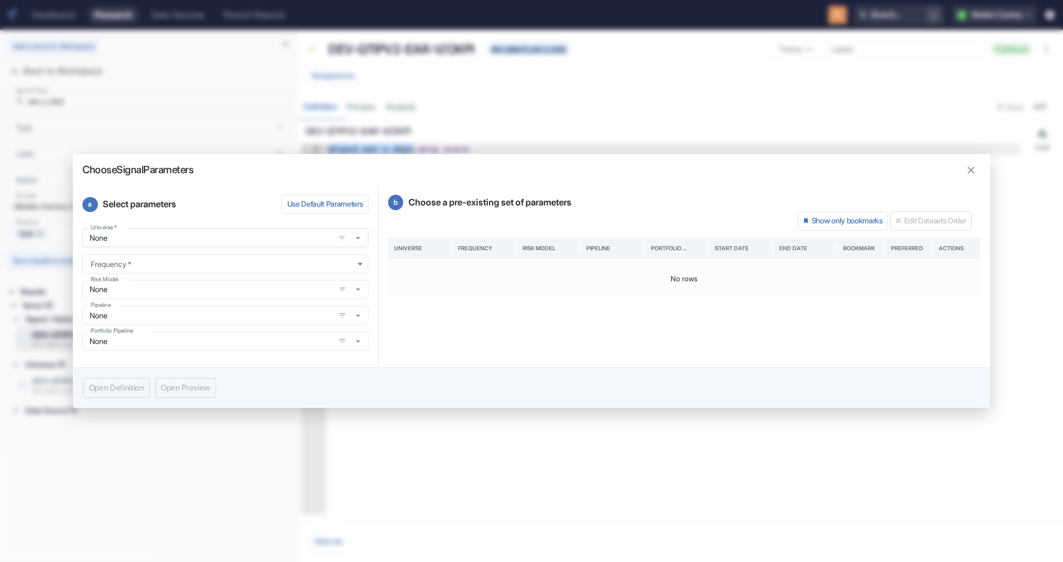
click at [264, 232] on div "None Universe   *" at bounding box center [225, 237] width 286 height 19
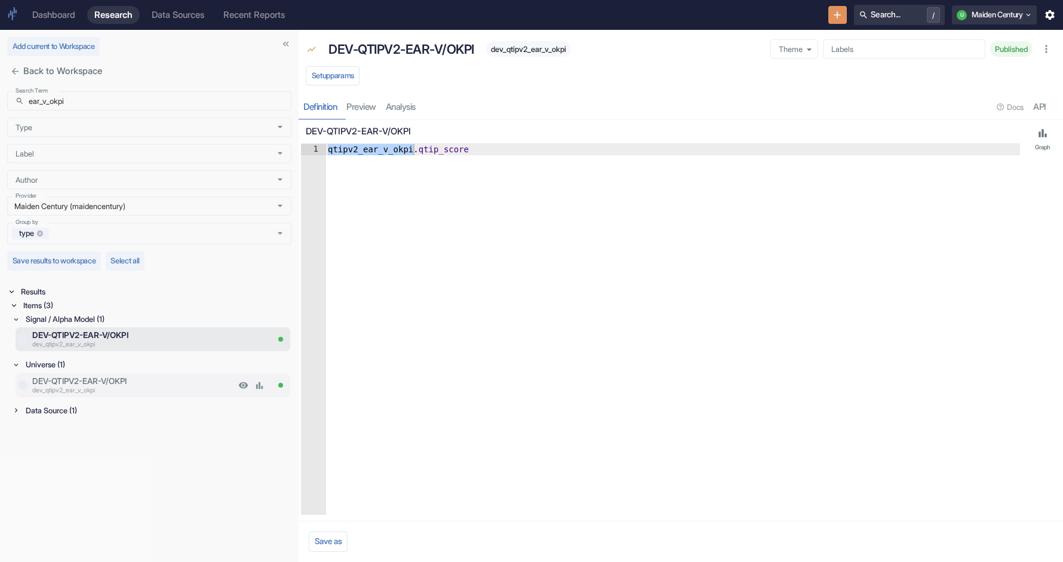
click at [134, 385] on p "DEV-QTIPV2-EAR-V/OKPI" at bounding box center [133, 381] width 203 height 12
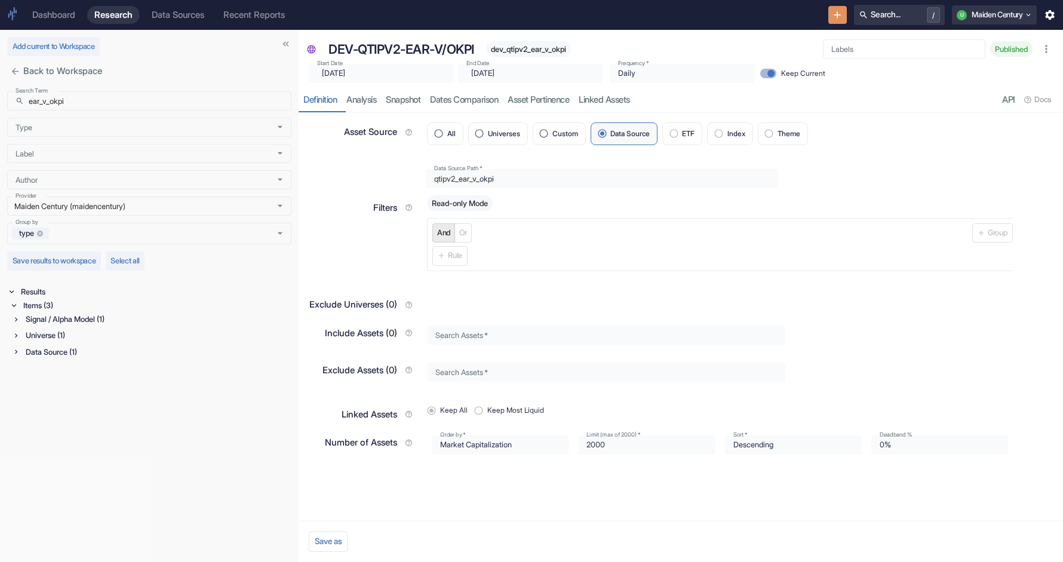
click at [518, 48] on span "dev_qtipv2_ear_v_okpi" at bounding box center [528, 49] width 85 height 9
click at [97, 107] on input "ear_v_okpi" at bounding box center [160, 100] width 263 height 19
paste input "qtipv2_ear"
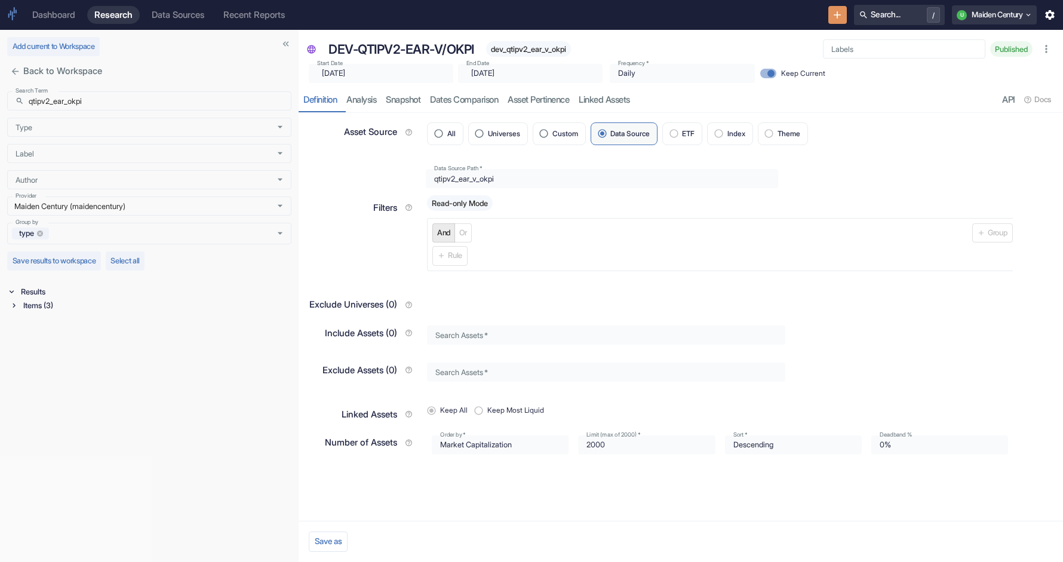
click at [29, 310] on div "Items (3)" at bounding box center [156, 306] width 271 height 14
click at [38, 322] on div "Signal / Alpha Model (1)" at bounding box center [157, 319] width 268 height 14
click at [67, 345] on p "dev_qtipv2_ear_okpi" at bounding box center [149, 346] width 235 height 10
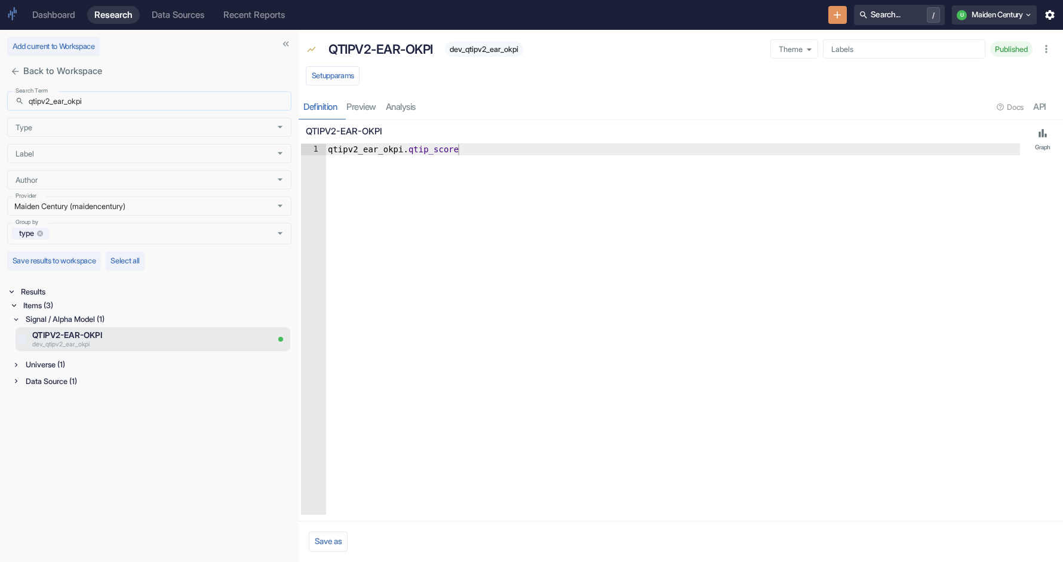
click at [56, 102] on input "qtipv2_ear_okpi" at bounding box center [160, 100] width 263 height 19
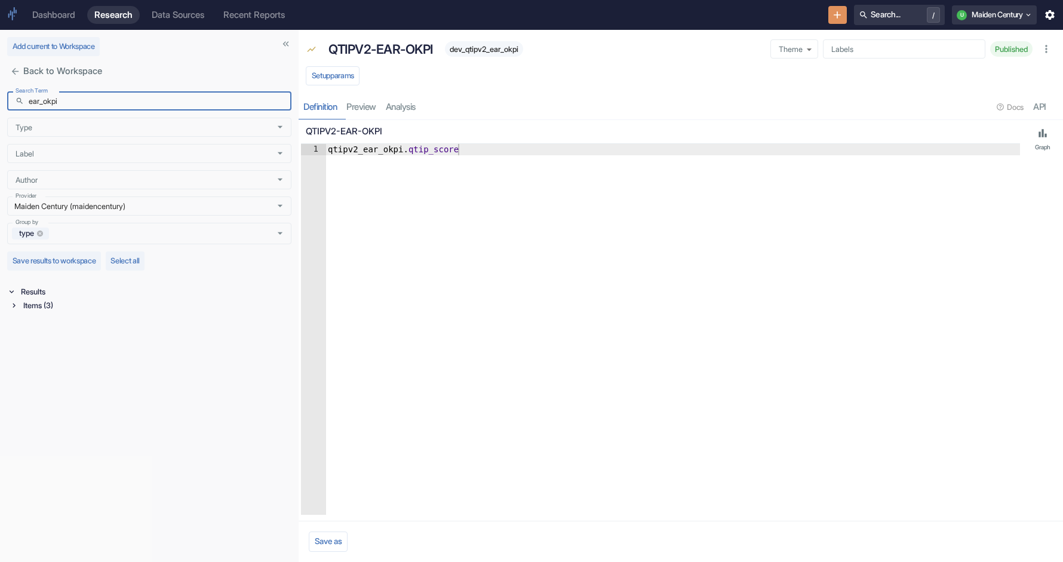
click at [42, 308] on div "Items (3)" at bounding box center [156, 306] width 271 height 14
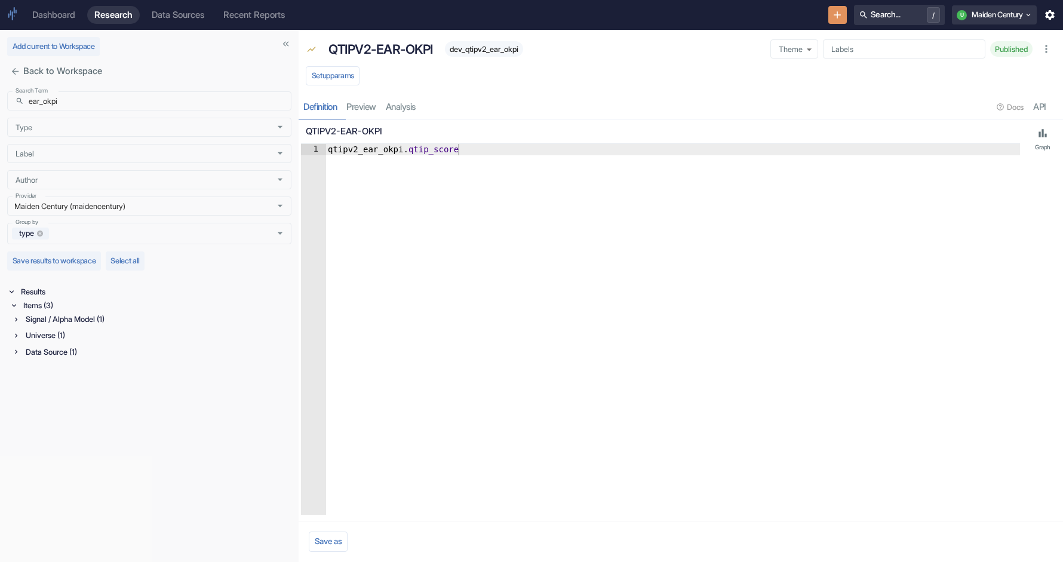
click at [54, 324] on div "Signal / Alpha Model (1)" at bounding box center [157, 319] width 268 height 14
click at [494, 51] on span "dev_qtipv2_ear_okpi" at bounding box center [484, 49] width 78 height 9
click at [45, 366] on div "Universe (1)" at bounding box center [157, 365] width 268 height 14
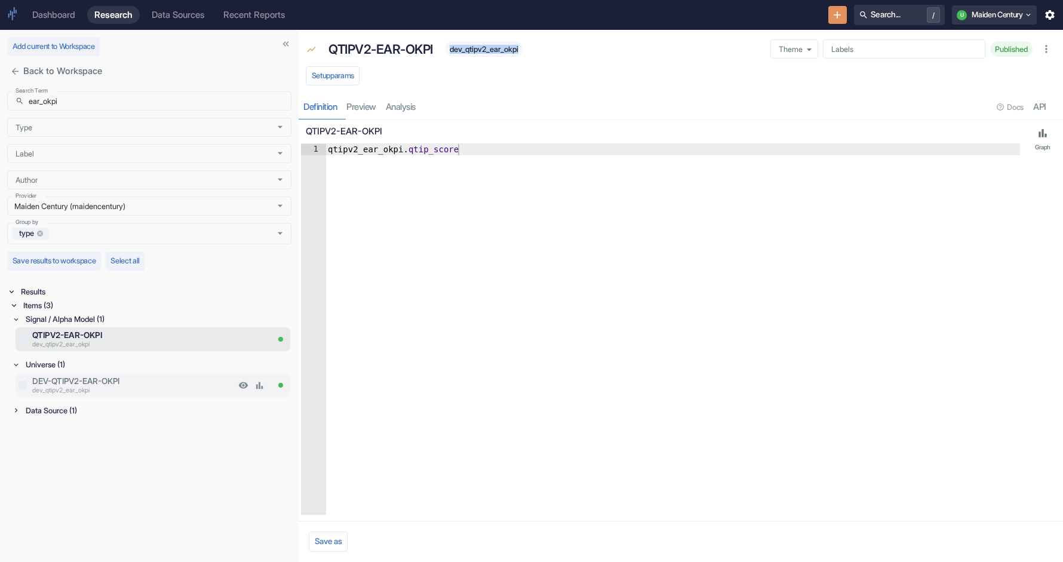
click at [90, 385] on p "DEV-QTIPV2-EAR-OKPI" at bounding box center [133, 381] width 203 height 12
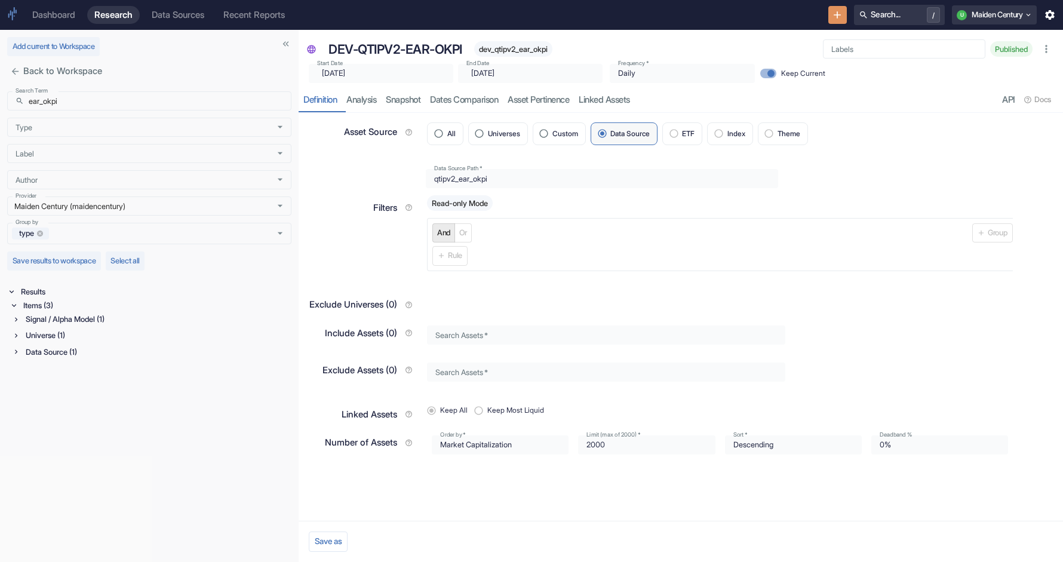
click at [508, 46] on span "dev_qtipv2_ear_okpi" at bounding box center [513, 49] width 78 height 9
click at [160, 102] on input "ear_okpi" at bounding box center [160, 100] width 263 height 19
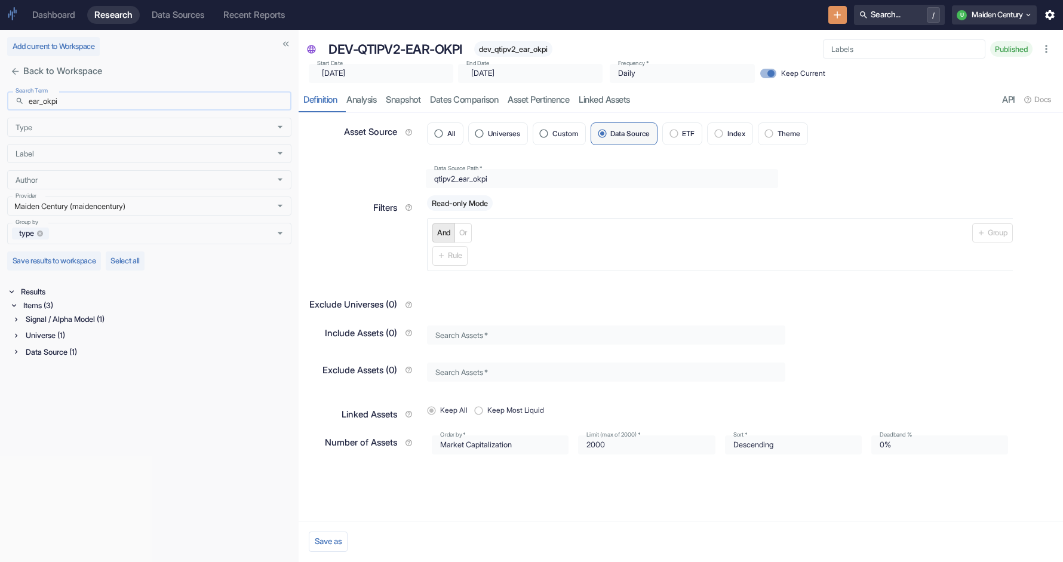
paste input "qtipv2_cei_usdq"
click at [39, 299] on div "Items (3)" at bounding box center [156, 306] width 271 height 14
click at [51, 325] on div "Signal / Alpha Model (1)" at bounding box center [157, 319] width 268 height 14
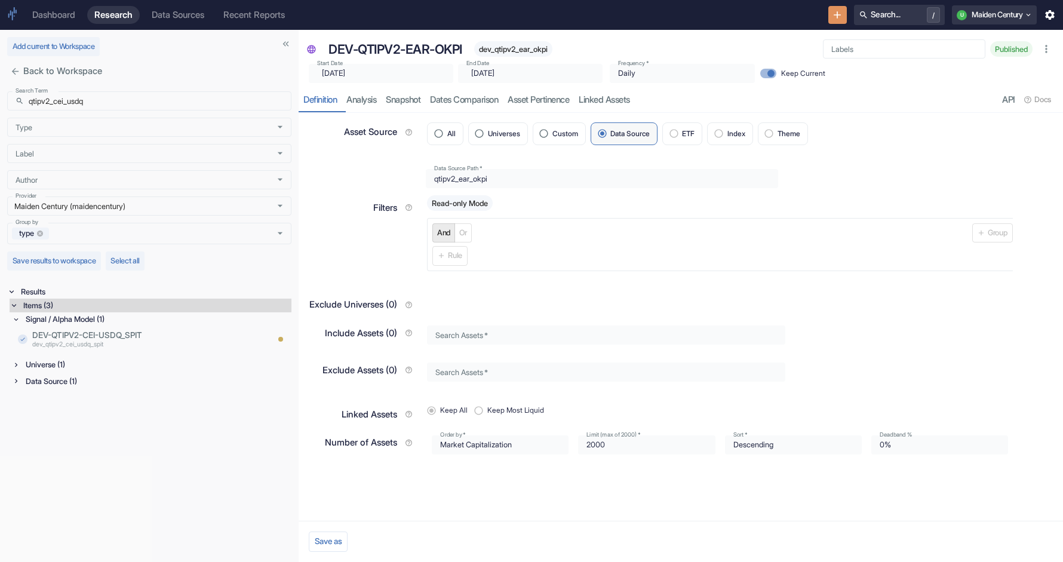
click at [54, 357] on div "Signal / Alpha Model (1) DEV-QTIPV2-CEI-USDQ_SPIT dev_qtipv2_cei_usdq_spit Univ…" at bounding box center [152, 351] width 280 height 78
click at [54, 370] on div "Universe (1)" at bounding box center [157, 365] width 268 height 14
click at [58, 407] on div "Data Source (1)" at bounding box center [157, 411] width 268 height 14
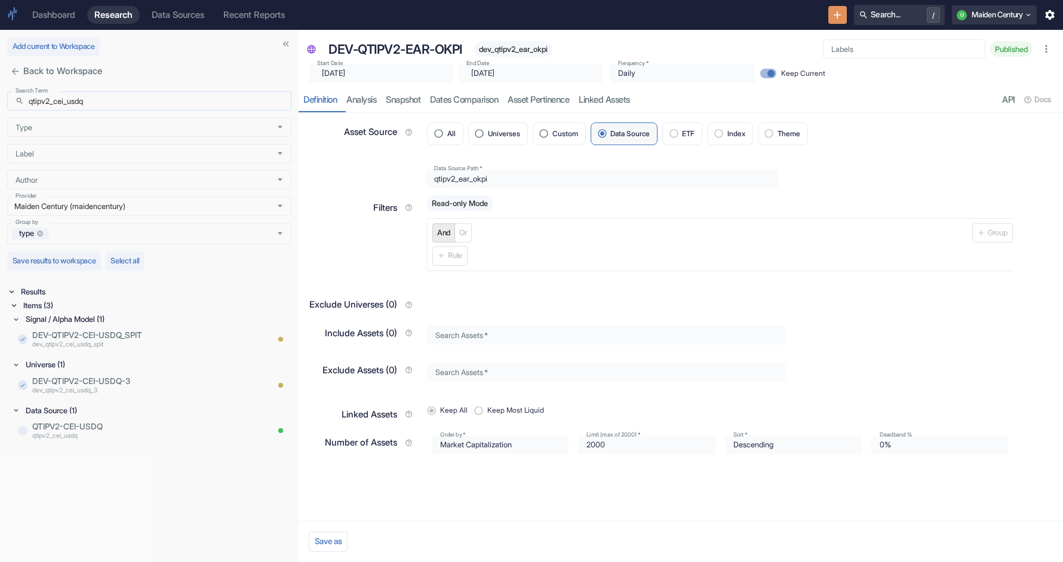
click at [54, 102] on input "qtipv2_cei_usdq" at bounding box center [160, 100] width 263 height 19
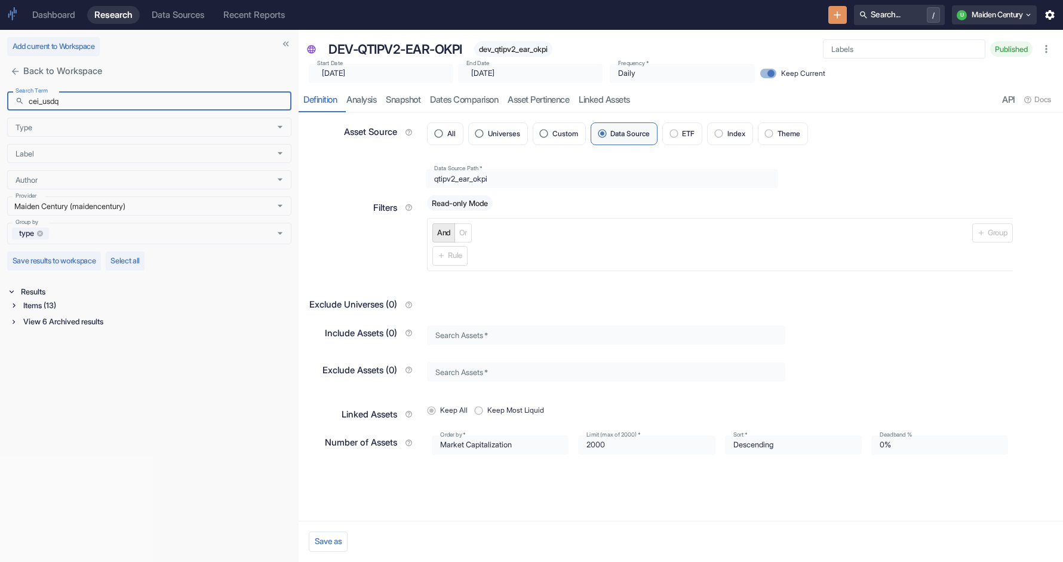
type input "cei_usdq"
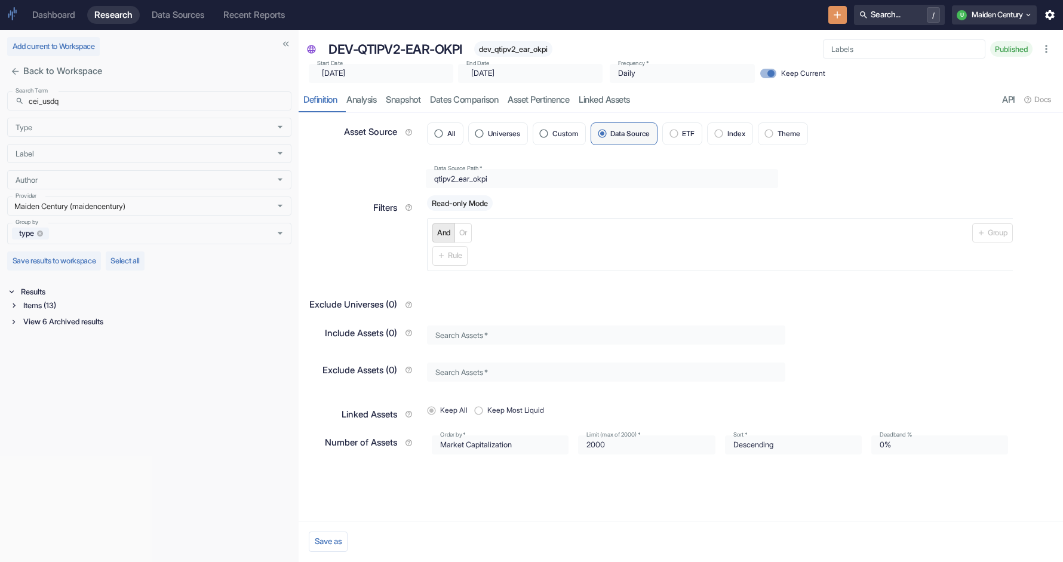
click at [48, 305] on div "Items (13)" at bounding box center [156, 306] width 271 height 14
click at [51, 319] on div "Signal / Alpha Model (5)" at bounding box center [157, 319] width 268 height 14
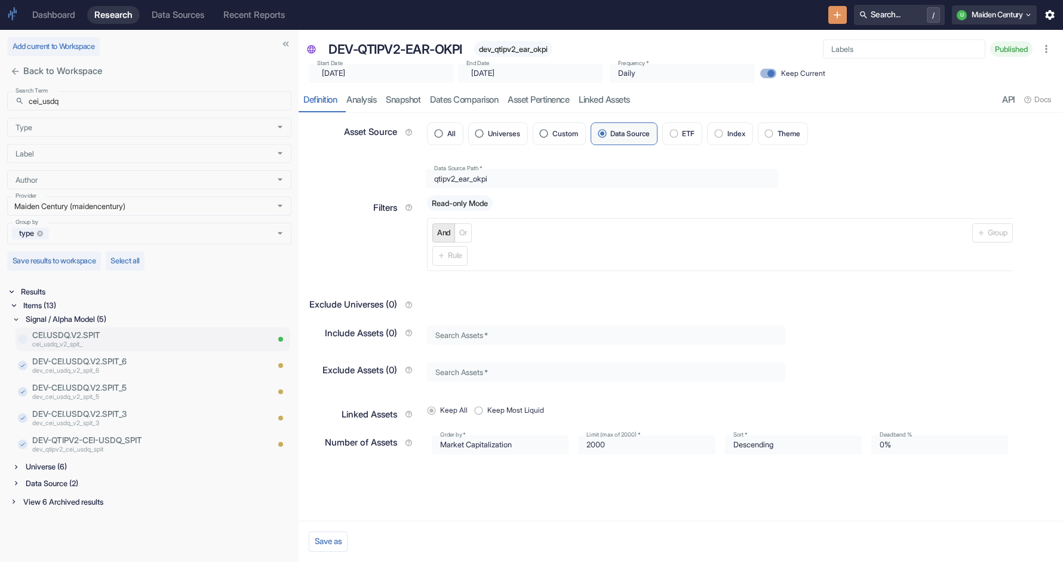
click at [130, 342] on p "cei_usdq_v2_spit_" at bounding box center [149, 346] width 235 height 10
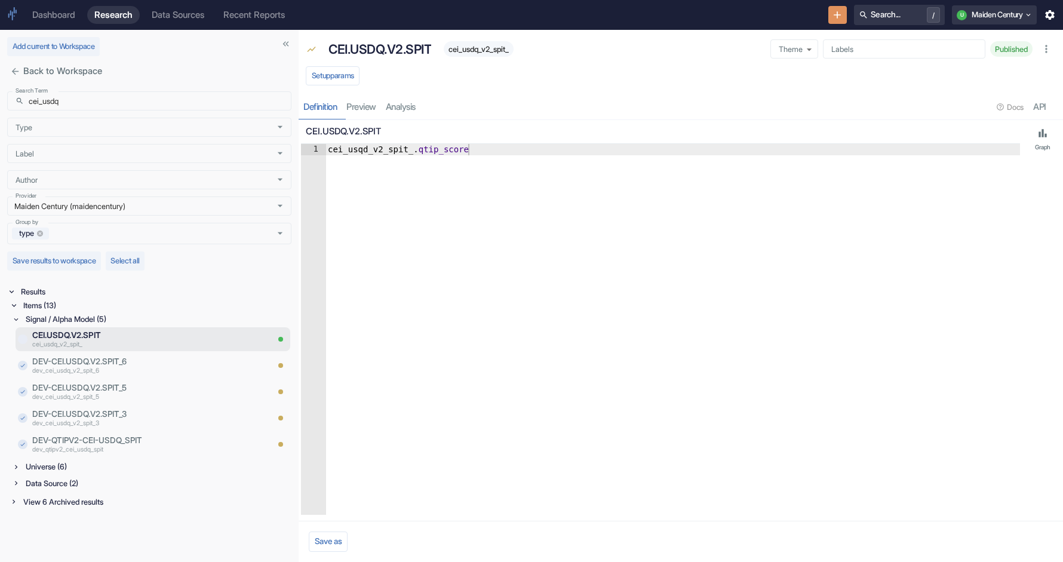
click at [481, 48] on span "cei_usdq_v2_spit_" at bounding box center [479, 49] width 70 height 9
type textarea "cei_usqd_v2_spit_.qtip_score"
click at [361, 151] on div "cei_usqd_v2_spit_ . qtip_score" at bounding box center [673, 341] width 695 height 394
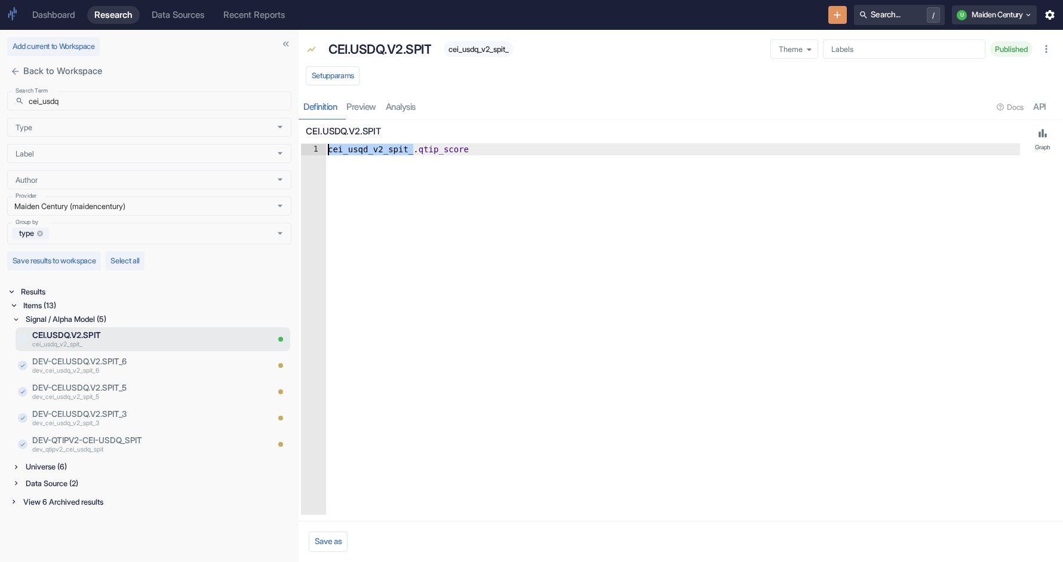
click at [122, 465] on div "Universe (6)" at bounding box center [157, 467] width 268 height 14
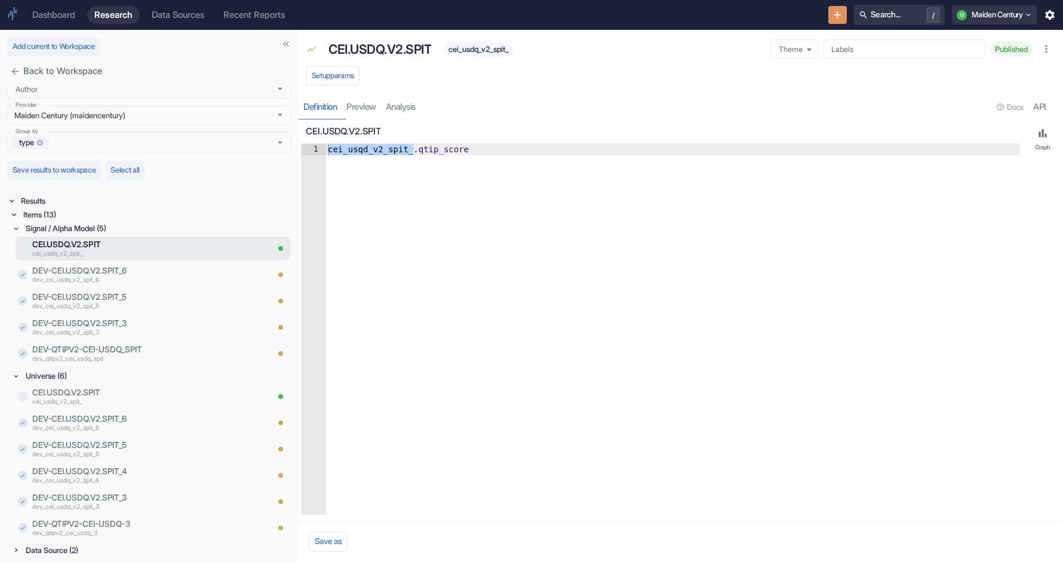
scroll to position [109, 0]
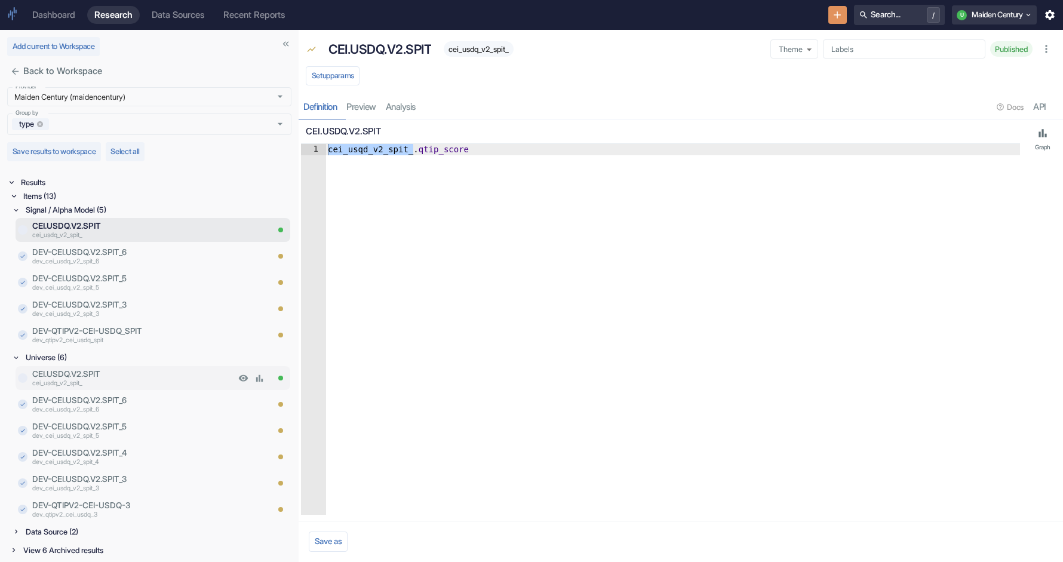
click at [126, 378] on p "CEI.USDQ.V2.SPIT" at bounding box center [133, 374] width 203 height 12
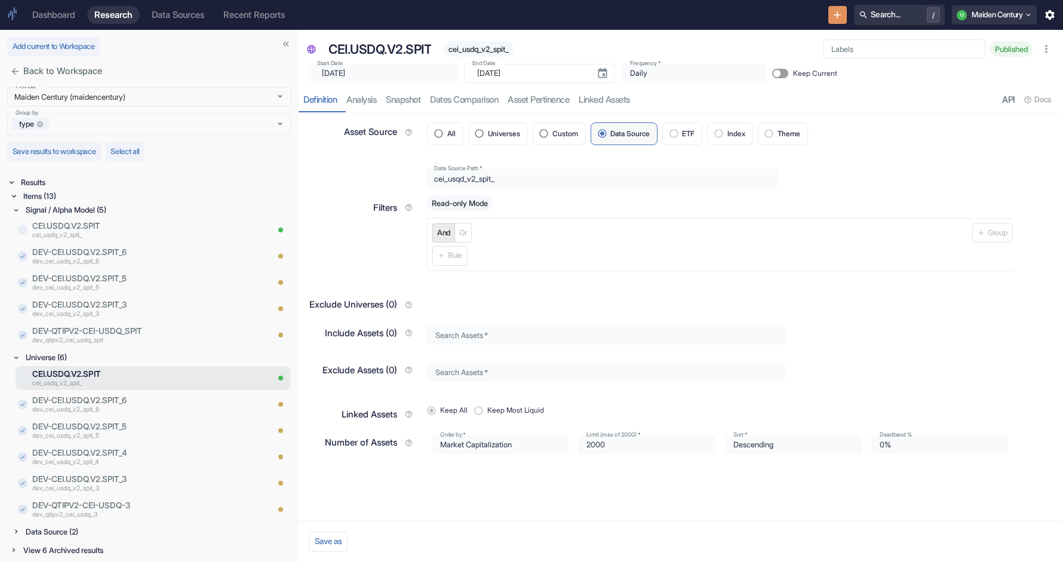
click at [486, 50] on span "cei_usdq_v2_spit_" at bounding box center [479, 49] width 70 height 9
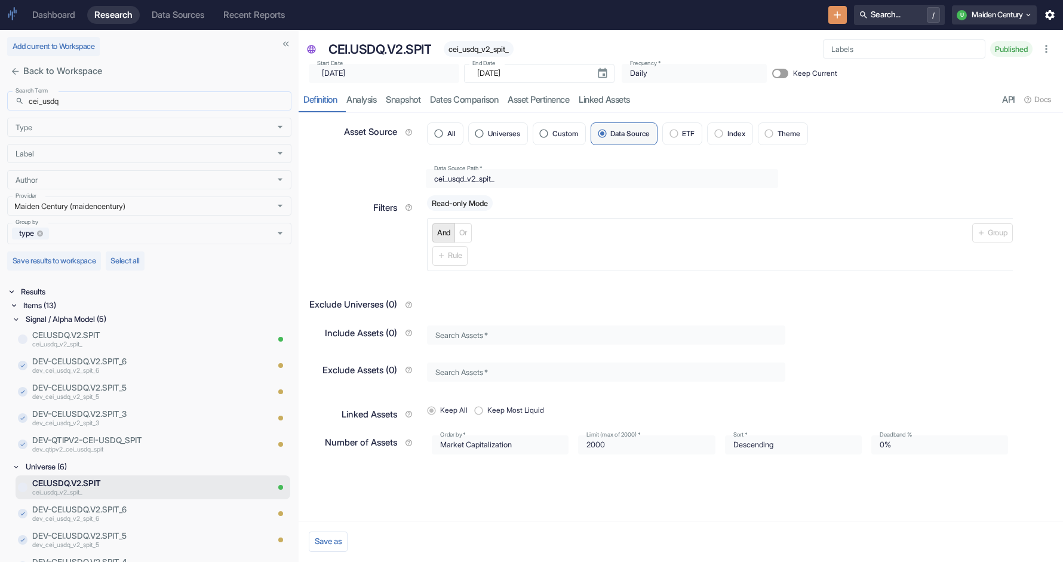
click at [132, 106] on input "cei_usdq" at bounding box center [160, 100] width 263 height 19
paste input "qtipv2_1798_qsys_ex_app_msc"
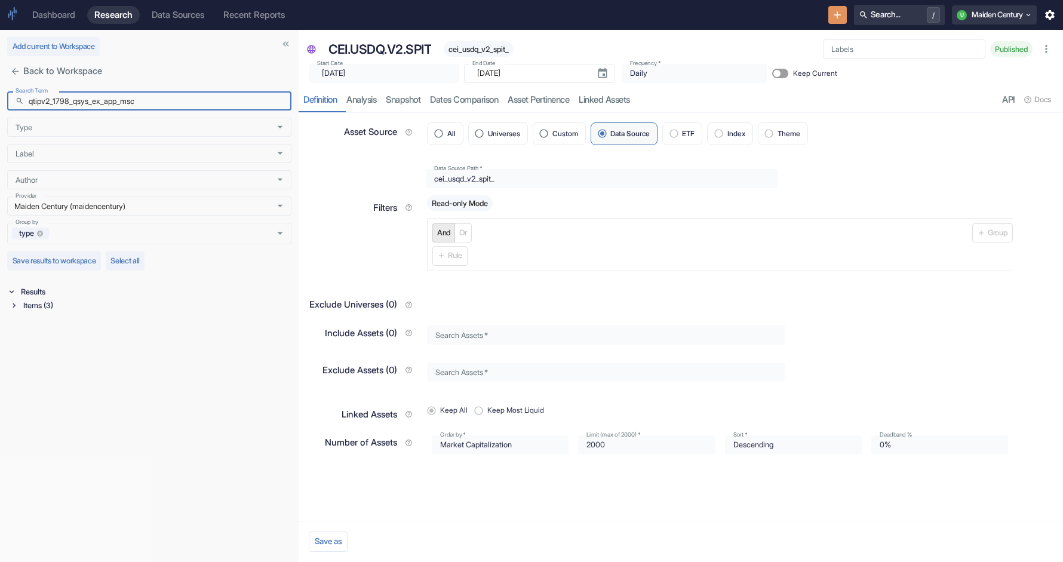
click at [58, 313] on div "Items (3)" at bounding box center [151, 307] width 282 height 16
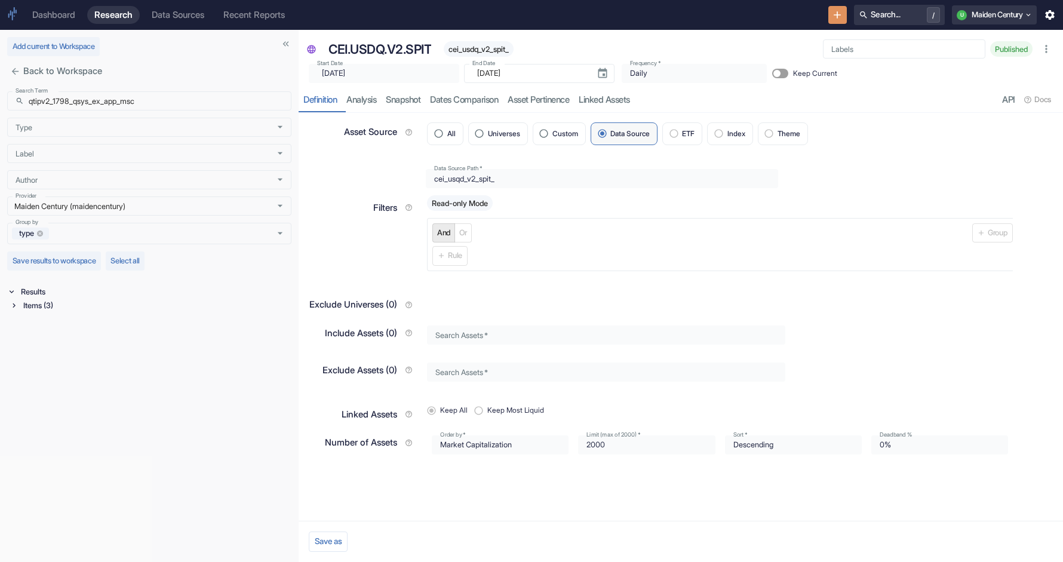
click at [51, 305] on div "Items (3)" at bounding box center [156, 306] width 271 height 14
click at [58, 316] on div "Signal / Alpha Model (1)" at bounding box center [157, 319] width 268 height 14
click at [53, 103] on input "qtipv2_1798_qsys_ex_app_msc" at bounding box center [160, 100] width 263 height 19
type input "1798_qsys_ex_app_msc"
click at [33, 308] on div "Items (3)" at bounding box center [156, 306] width 271 height 14
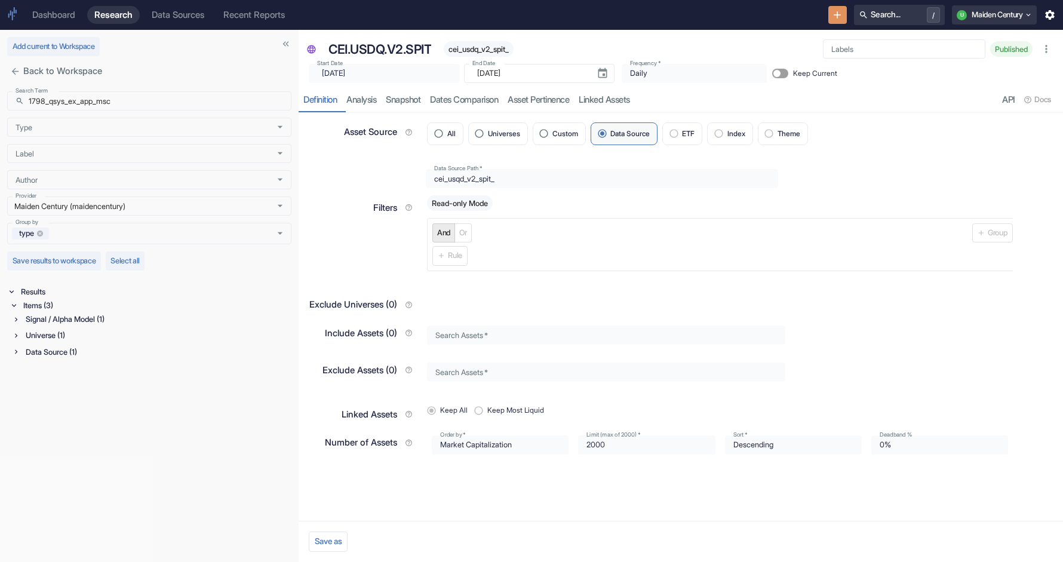
click at [56, 320] on div "Signal / Alpha Model (1)" at bounding box center [157, 319] width 268 height 14
click at [88, 336] on p "1798_QSYS_ex_APP_MSC.V2.PIT" at bounding box center [149, 335] width 235 height 12
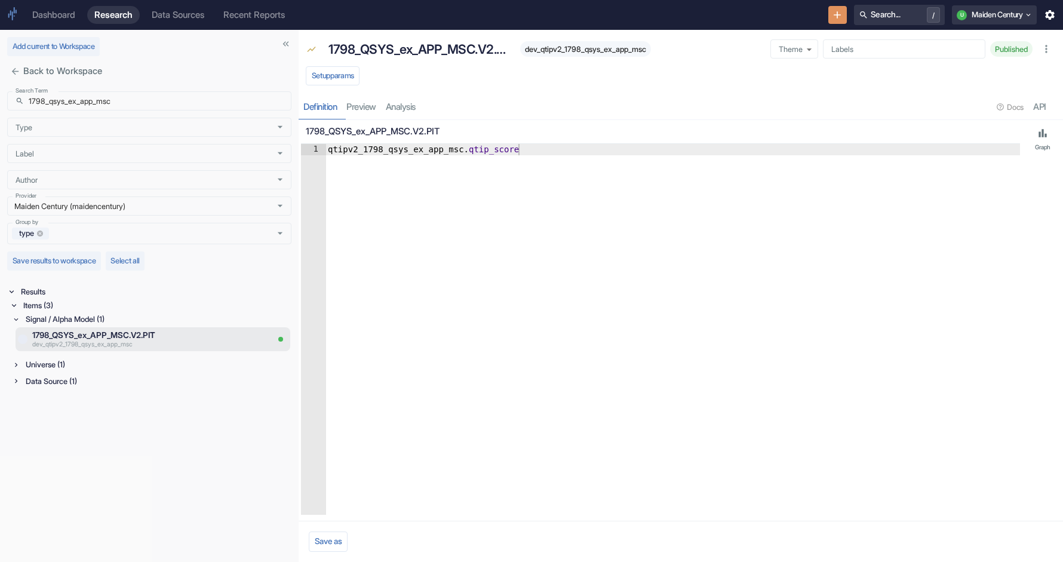
click at [569, 48] on span "dev_qtipv2_1798_qsys_ex_app_msc" at bounding box center [585, 49] width 131 height 9
click at [47, 363] on div "Universe (1)" at bounding box center [157, 365] width 268 height 14
click at [115, 413] on div "Data Source (1)" at bounding box center [157, 411] width 268 height 14
type textarea "qtipv2_1798_qsys_ex_app_msc.qtip_score"
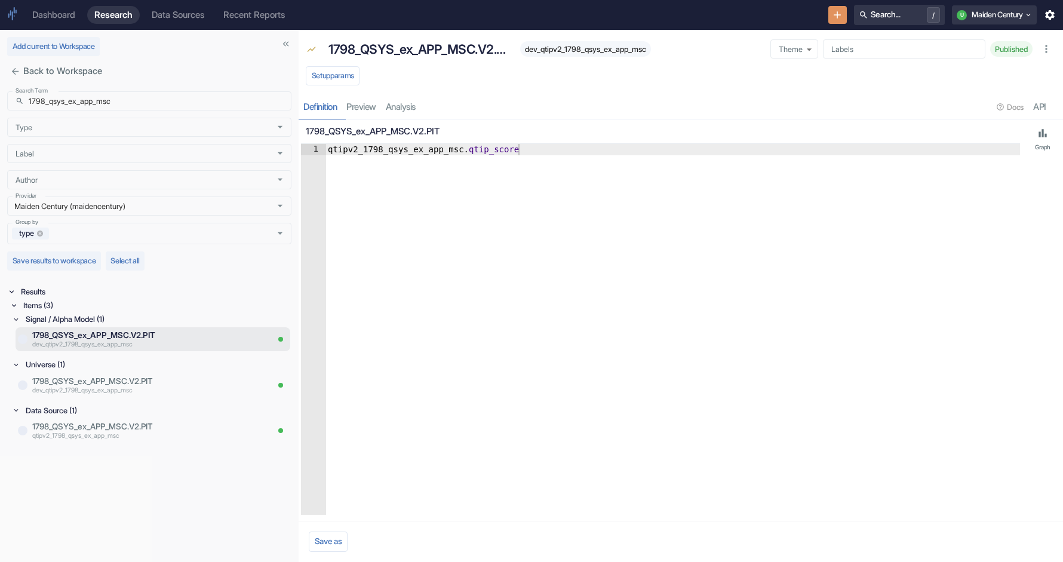
click at [364, 146] on div "qtipv2_1798_qsys_ex_app_msc . qtip_score" at bounding box center [673, 341] width 695 height 394
click at [119, 97] on input "1798_qsys_ex_app_msc" at bounding box center [160, 100] width 263 height 19
paste input "qtipv2_1798_qsys_ydl"
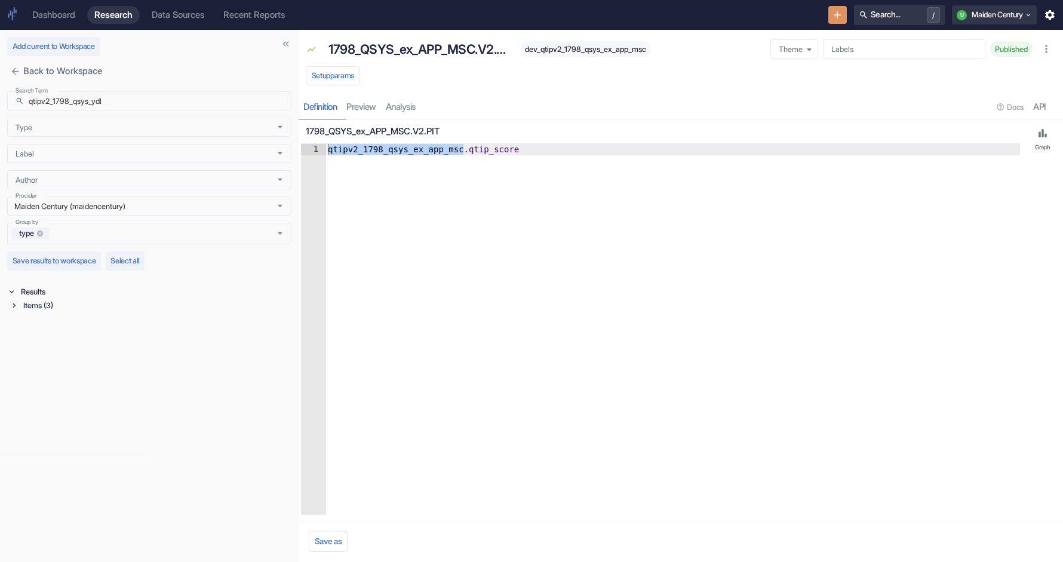
click at [53, 302] on div "Items (3)" at bounding box center [156, 306] width 271 height 14
click at [48, 326] on div "Signal / Alpha Model (1)" at bounding box center [157, 319] width 268 height 14
click at [47, 363] on div "Universe (1)" at bounding box center [157, 365] width 268 height 14
click at [48, 413] on div "Data Source (1)" at bounding box center [157, 411] width 268 height 14
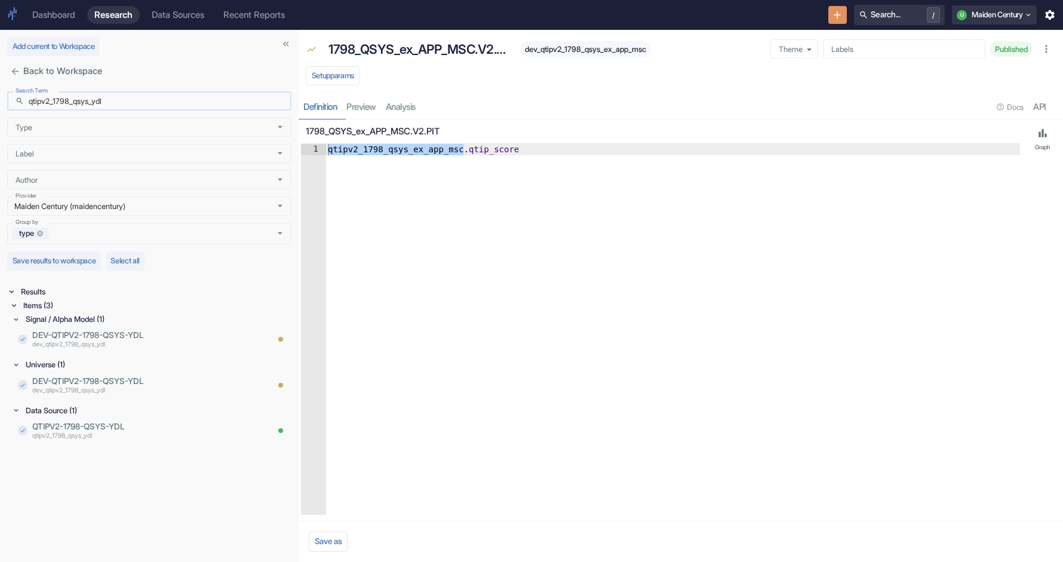
click at [54, 103] on input "qtipv2_1798_qsys_ydl" at bounding box center [160, 100] width 263 height 19
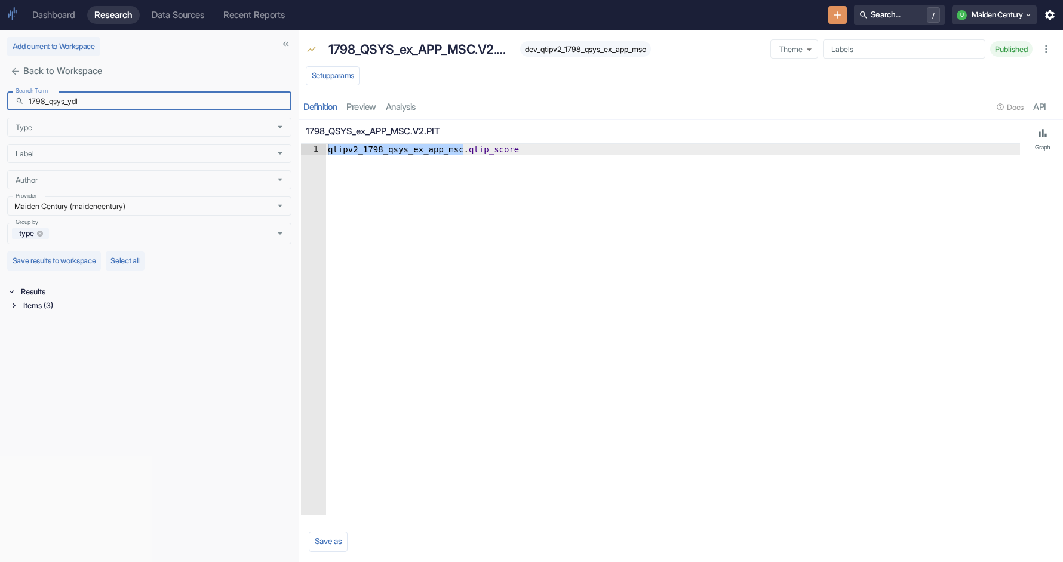
type input "1798_qsys_ydl"
click at [38, 313] on div "Items (3)" at bounding box center [151, 307] width 282 height 16
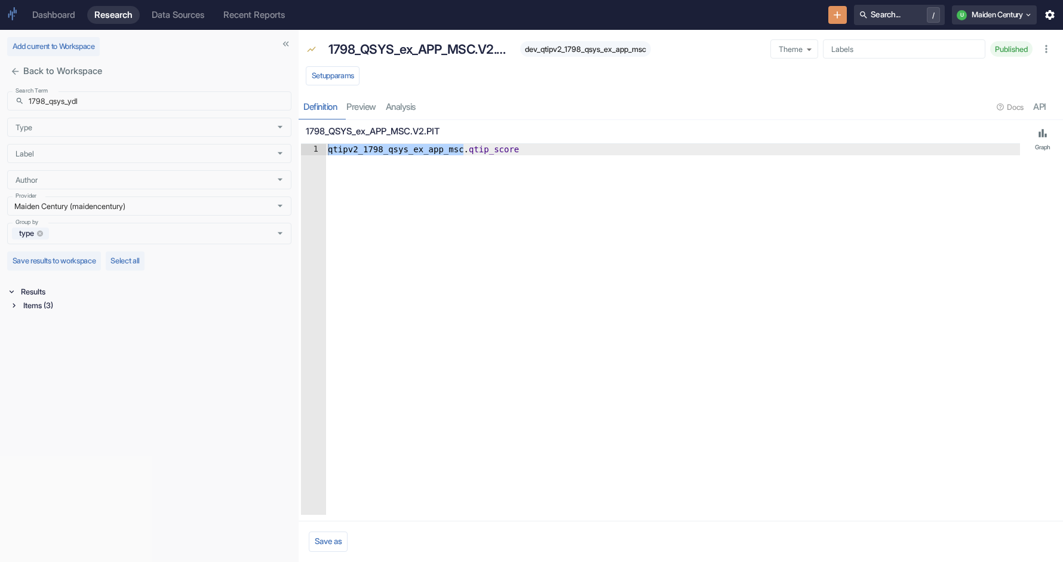
click at [36, 311] on div "Items (3)" at bounding box center [156, 306] width 271 height 14
click at [36, 317] on div "Signal / Alpha Model (1)" at bounding box center [157, 319] width 268 height 14
click at [39, 358] on div "Universe (1)" at bounding box center [157, 365] width 268 height 14
click at [42, 411] on div "Data Source (1)" at bounding box center [157, 411] width 268 height 14
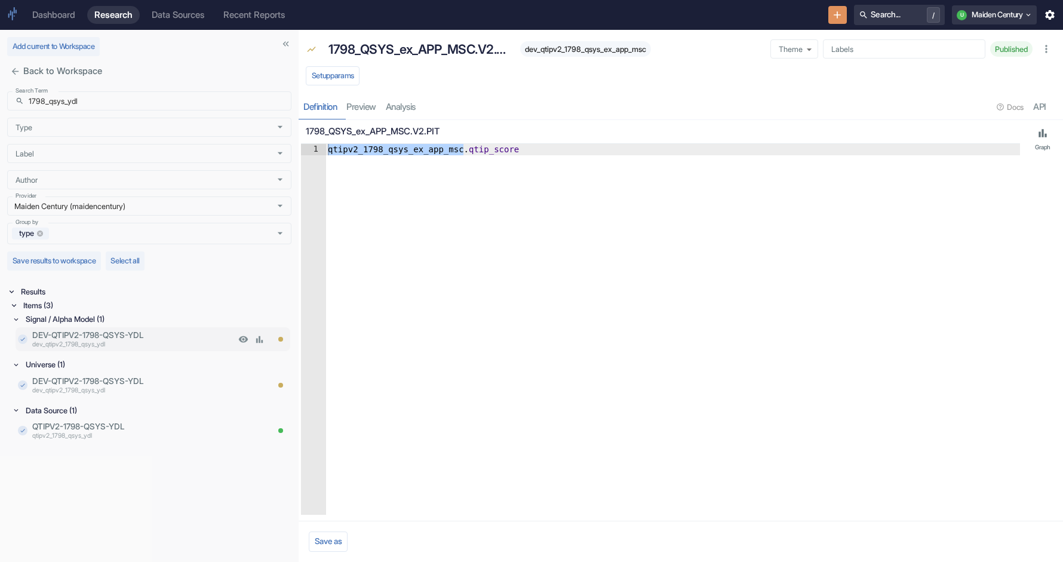
click at [118, 344] on p "dev_qtipv2_1798_qsys_ydl" at bounding box center [133, 346] width 203 height 10
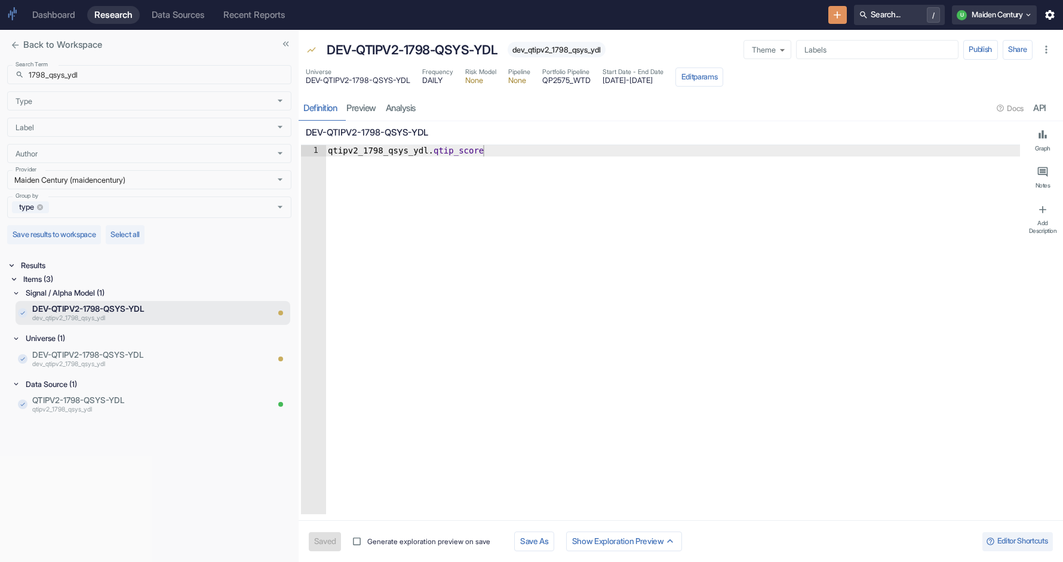
click at [550, 50] on span "dev_qtipv2_1798_qsys_ydl" at bounding box center [557, 49] width 98 height 9
type textarea "x"
click at [167, 365] on p "dev_qtipv2_1798_qsys_ydl" at bounding box center [133, 365] width 203 height 10
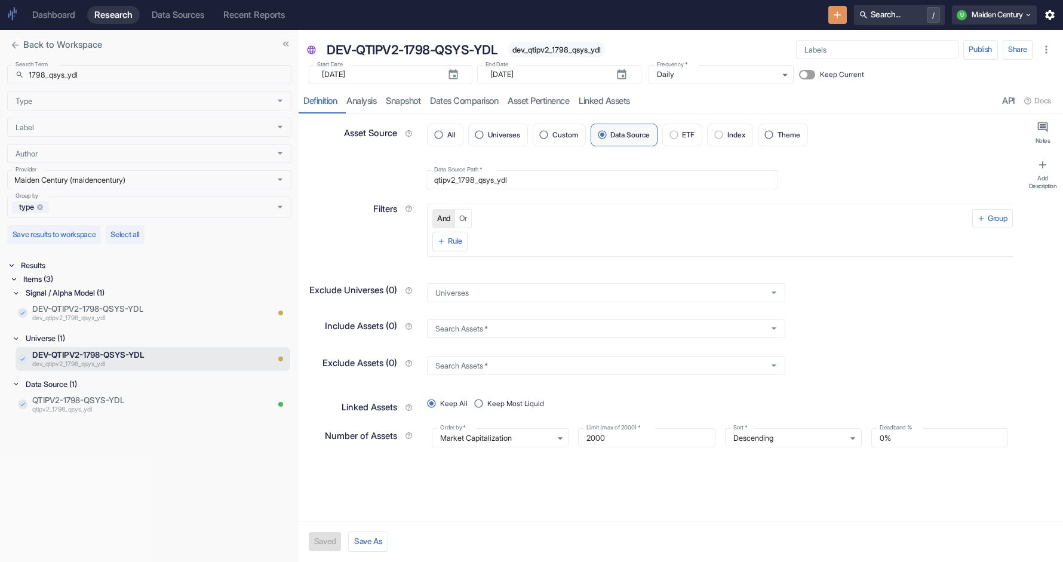
click at [584, 44] on div "dev_qtipv2_1798_qsys_ydl" at bounding box center [557, 50] width 98 height 16
type textarea "x"
click at [137, 72] on input "1798_qsys_ydl" at bounding box center [160, 74] width 263 height 19
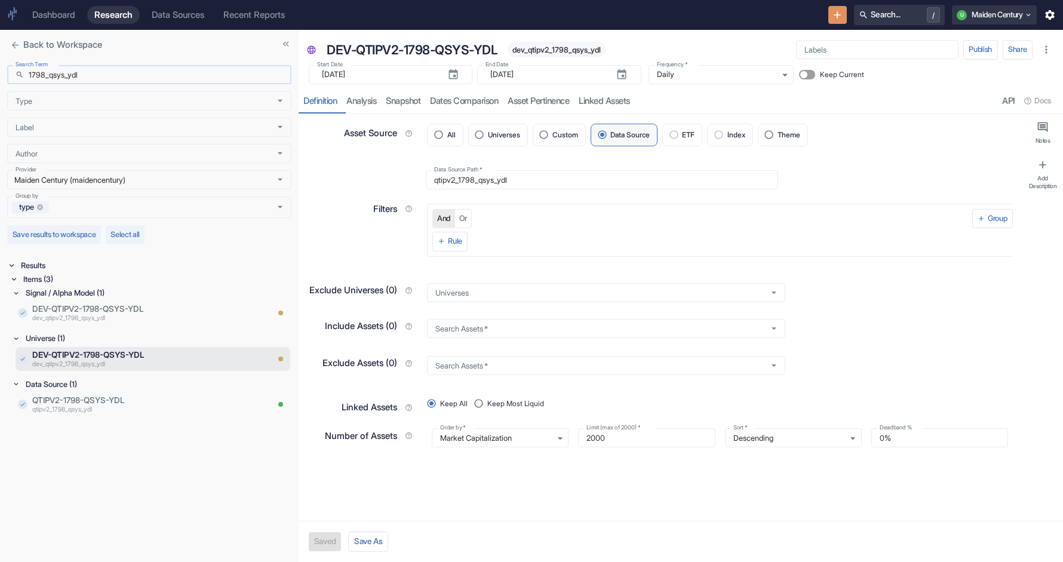
paste input "qtipv2_1798_qsys_ex_msc"
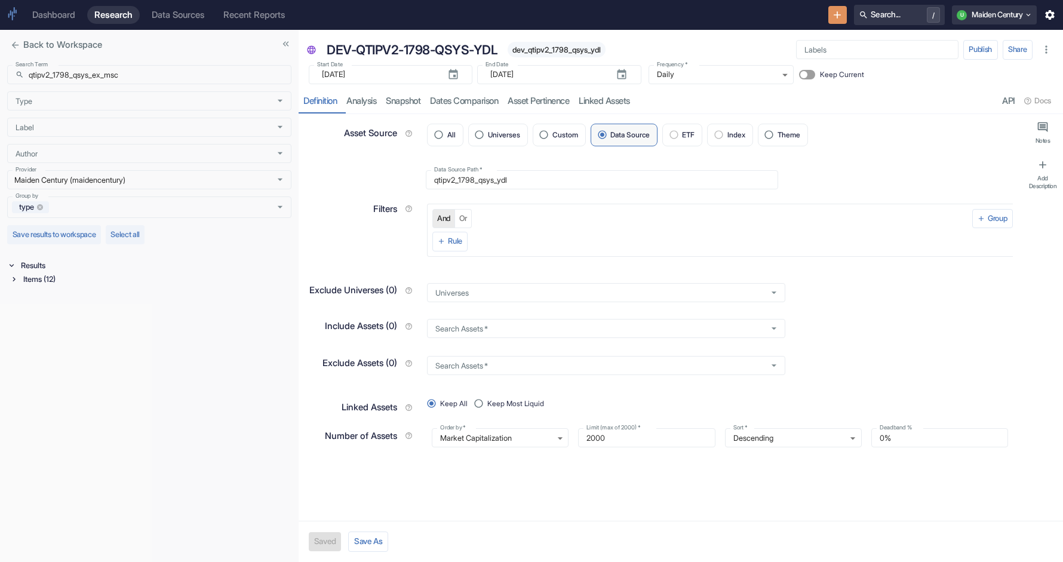
click at [85, 284] on div "Items (12)" at bounding box center [156, 279] width 271 height 14
click at [64, 300] on div "Universe (7)" at bounding box center [157, 293] width 268 height 14
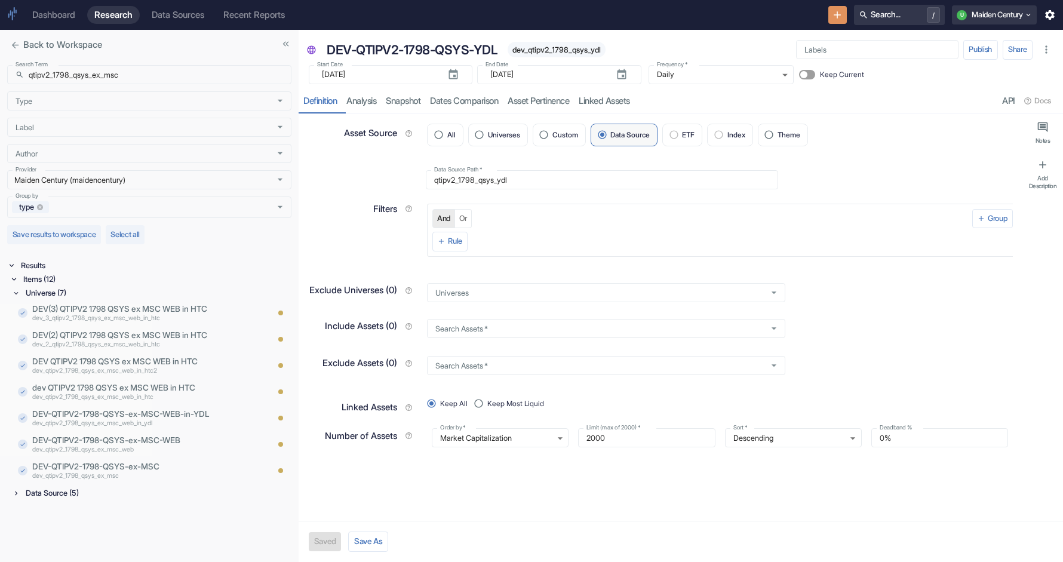
click at [60, 494] on div "Data Source (5)" at bounding box center [157, 493] width 268 height 14
click at [53, 77] on input "qtipv2_1798_qsys_ex_msc" at bounding box center [160, 74] width 263 height 19
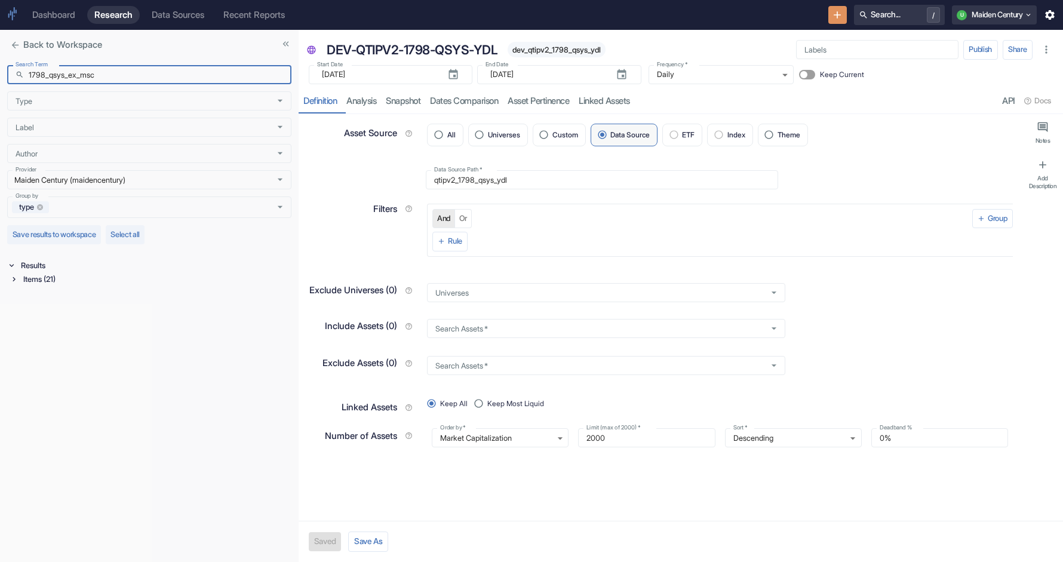
click at [36, 282] on div "Items (21)" at bounding box center [156, 279] width 271 height 14
click at [66, 296] on div "Signal / Alpha Model (3)" at bounding box center [157, 293] width 268 height 14
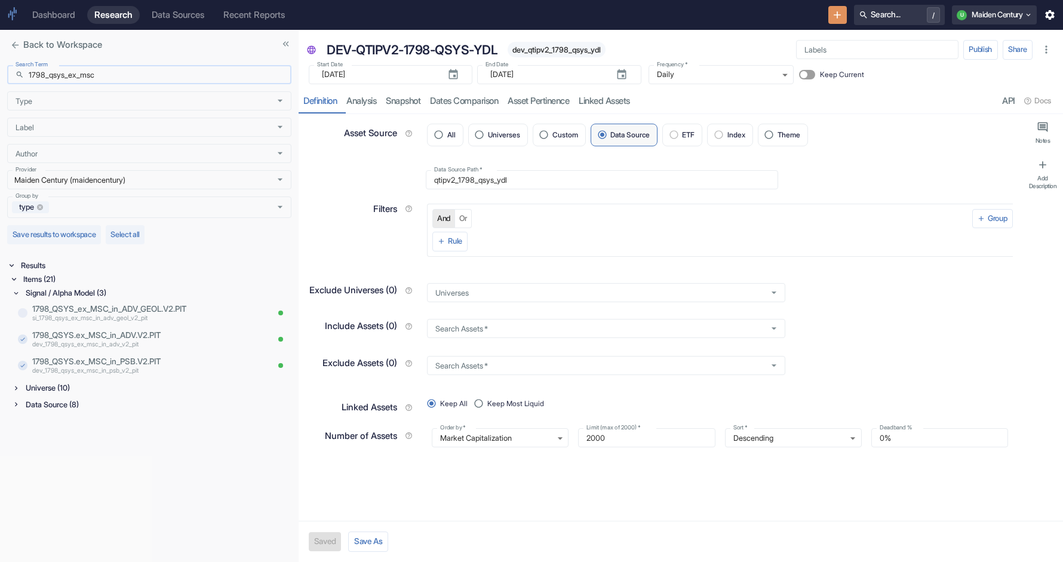
click at [171, 76] on input "1798_qsys_ex_msc" at bounding box center [160, 74] width 263 height 19
paste input "qtipv2_"
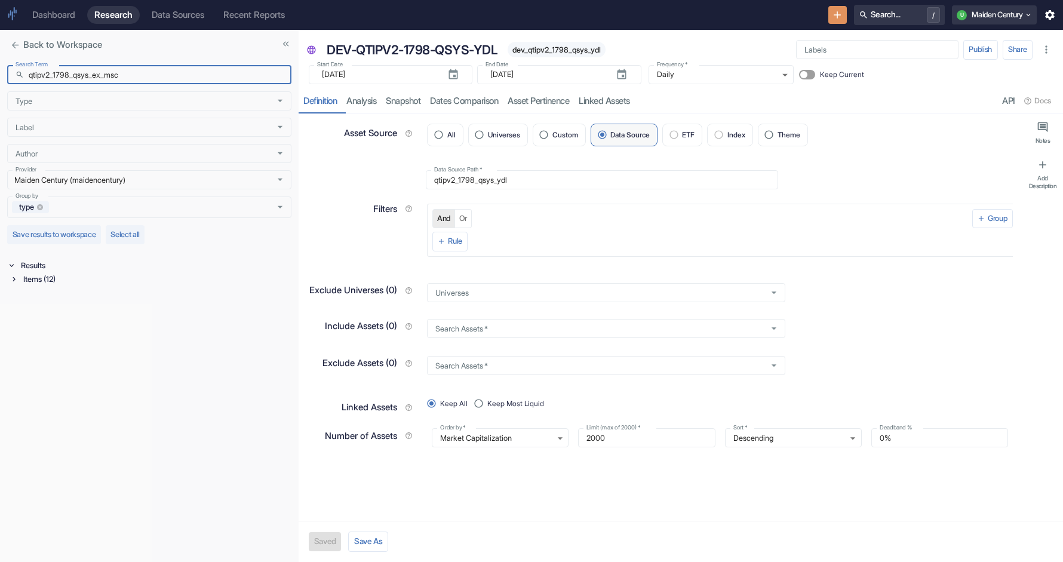
click at [74, 277] on div "Items (12)" at bounding box center [156, 279] width 271 height 14
click at [111, 79] on input "qtipv2_1798_qsys_ex_msc" at bounding box center [160, 74] width 263 height 19
paste input "_web"
click at [55, 286] on div "Items (10)" at bounding box center [156, 279] width 271 height 14
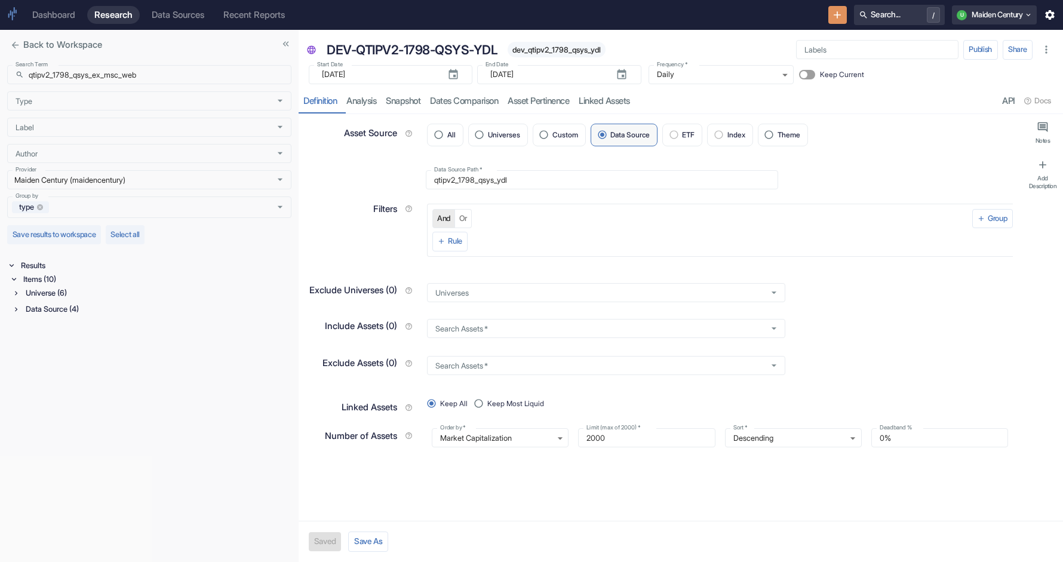
click at [54, 292] on div "Universe (6)" at bounding box center [157, 293] width 268 height 14
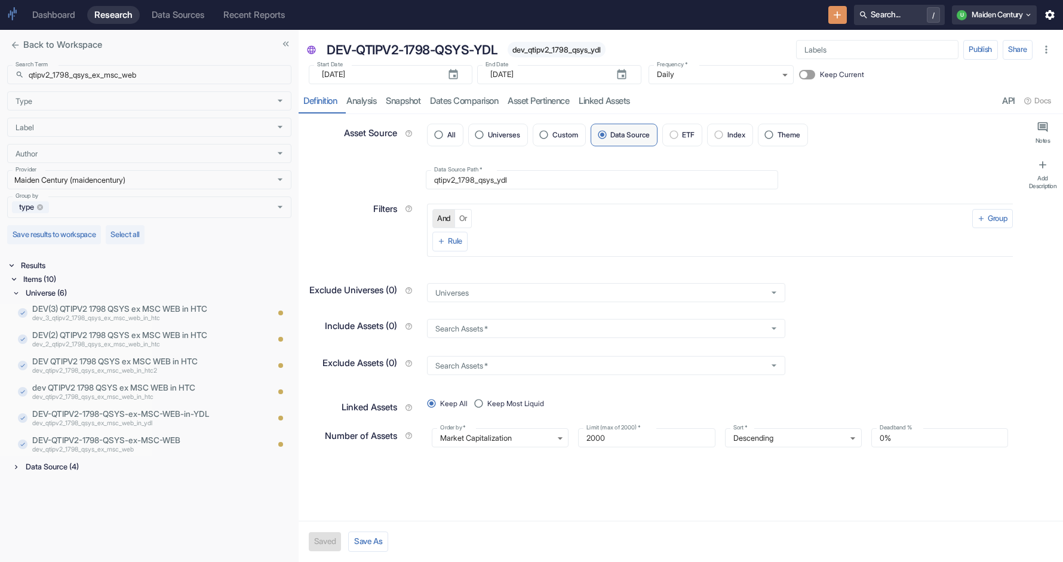
click at [63, 462] on div "Data Source (4)" at bounding box center [157, 467] width 268 height 14
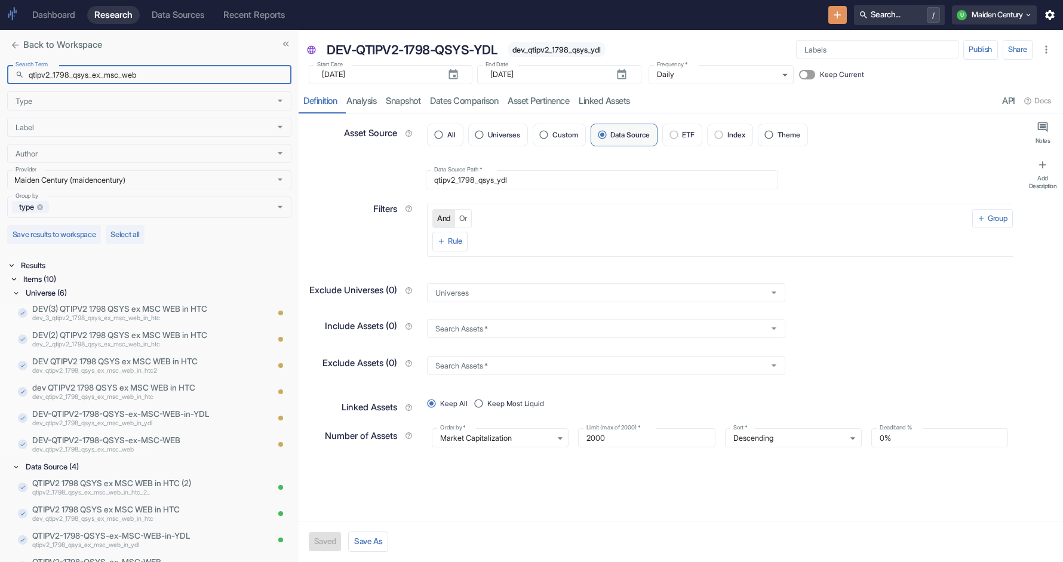
drag, startPoint x: 55, startPoint y: 75, endPoint x: -6, endPoint y: 79, distance: 61.0
click at [0, 79] on html "Dashboard Research Data Sources Recent Reports Search... / U Maiden Century Bac…" at bounding box center [531, 281] width 1063 height 562
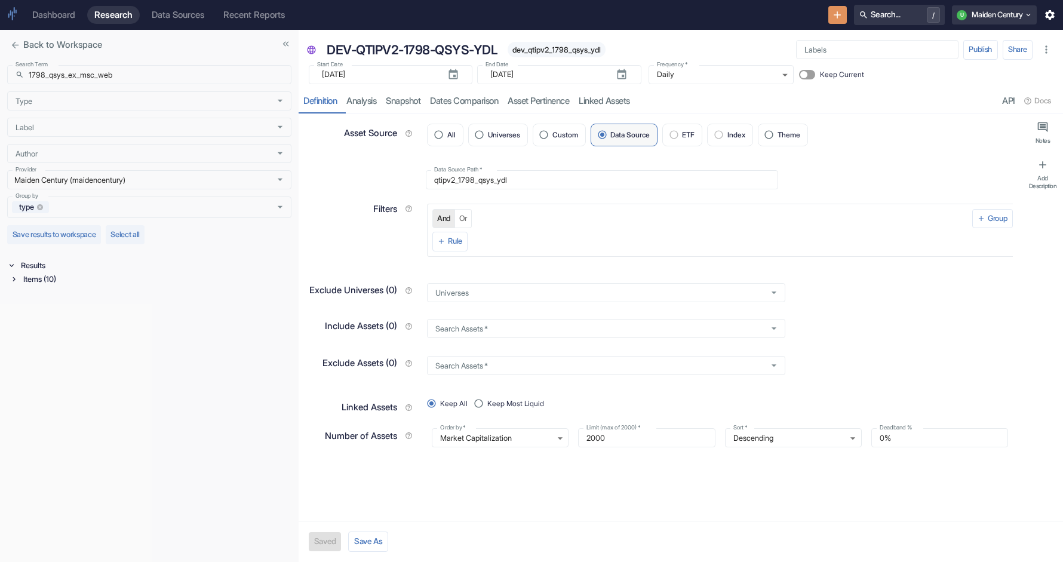
click at [47, 275] on div "Items (10)" at bounding box center [156, 279] width 271 height 14
click at [188, 70] on input "1798_qsys_ex_msc_web" at bounding box center [160, 74] width 263 height 19
paste input "qtipv2"
click at [41, 275] on div "Items (2)" at bounding box center [156, 279] width 271 height 14
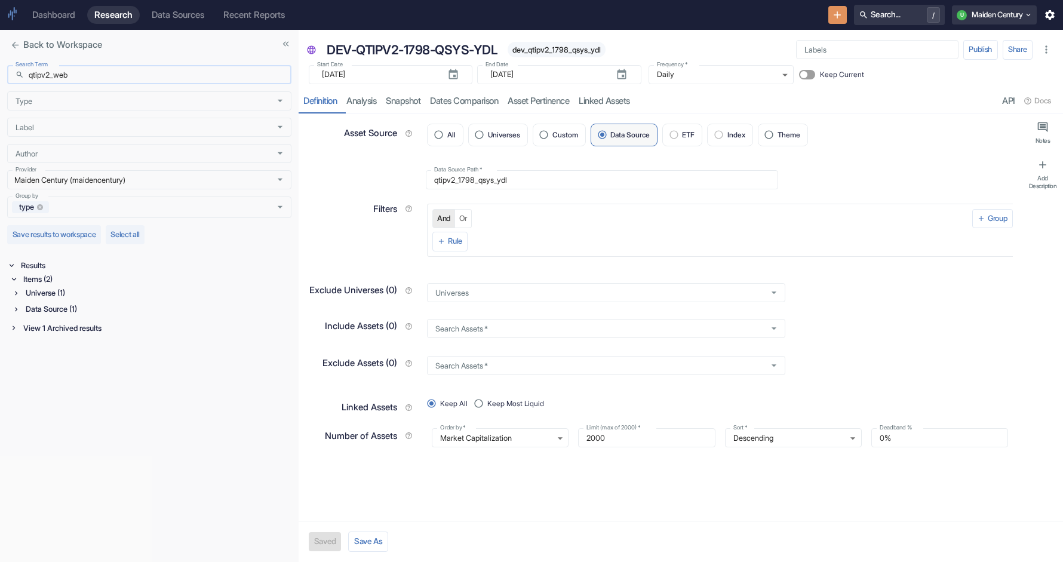
drag, startPoint x: 53, startPoint y: 78, endPoint x: 24, endPoint y: 74, distance: 28.9
click at [24, 75] on div "​ qtipv2_web Search Term" at bounding box center [149, 74] width 284 height 19
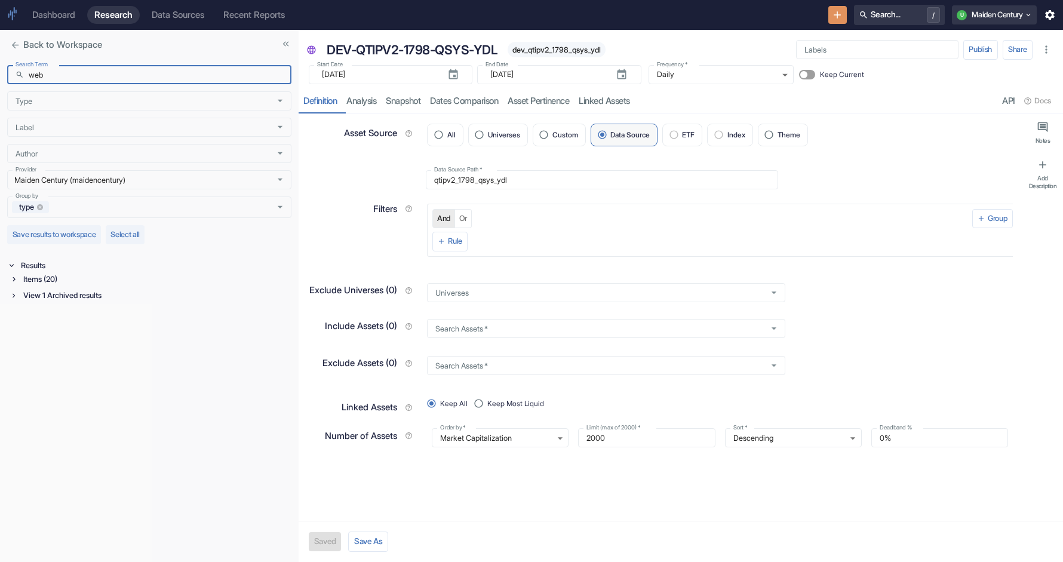
click at [45, 280] on div "Items (20)" at bounding box center [156, 279] width 271 height 14
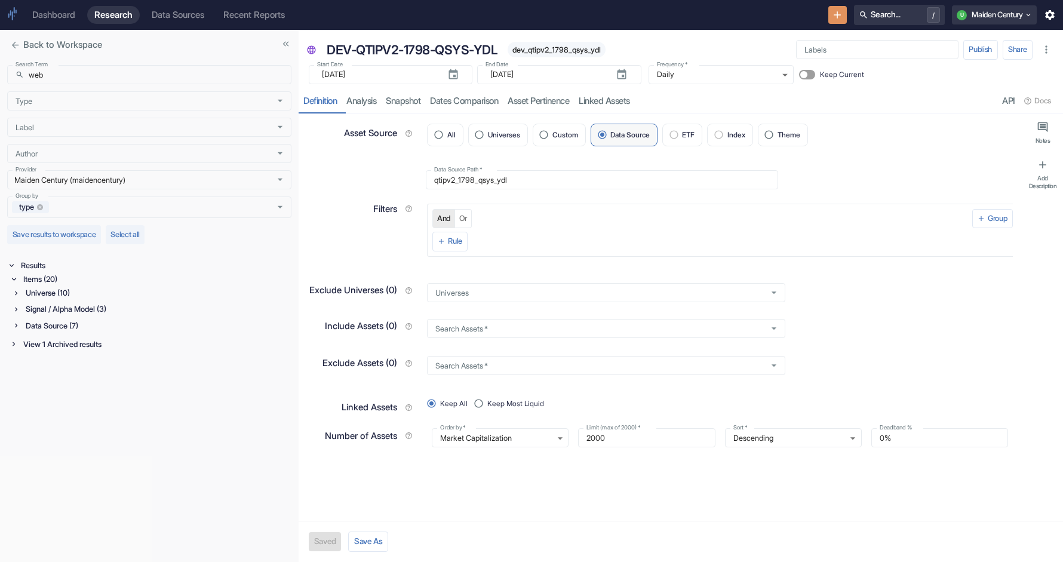
click at [46, 298] on div "Universe (10)" at bounding box center [157, 293] width 268 height 14
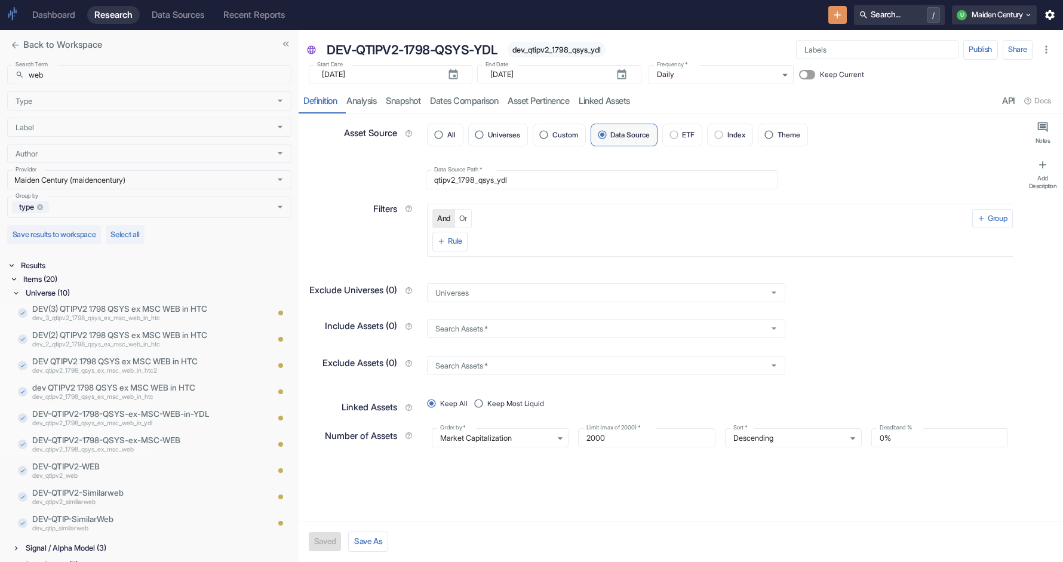
click at [46, 298] on div "Universe (10)" at bounding box center [157, 293] width 268 height 14
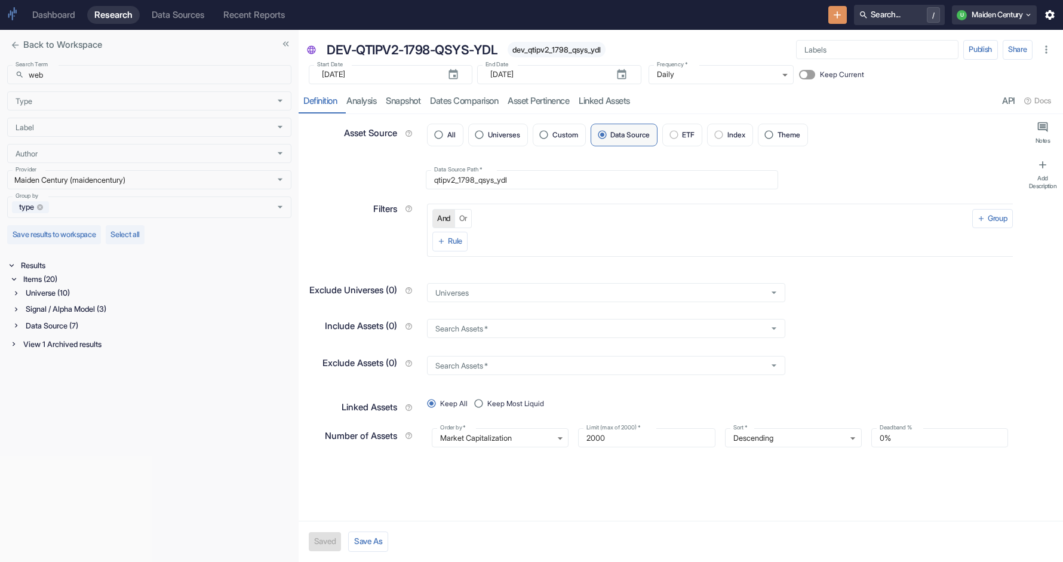
click at [47, 314] on div "Signal / Alpha Model (3)" at bounding box center [157, 309] width 268 height 14
click at [146, 76] on input "web" at bounding box center [160, 74] width 263 height 19
paste input "dev_htc_v2_spit_3"
click at [16, 280] on icon at bounding box center [14, 279] width 8 height 8
click at [25, 306] on div "Signal / Alpha Model (3)" at bounding box center [157, 309] width 268 height 14
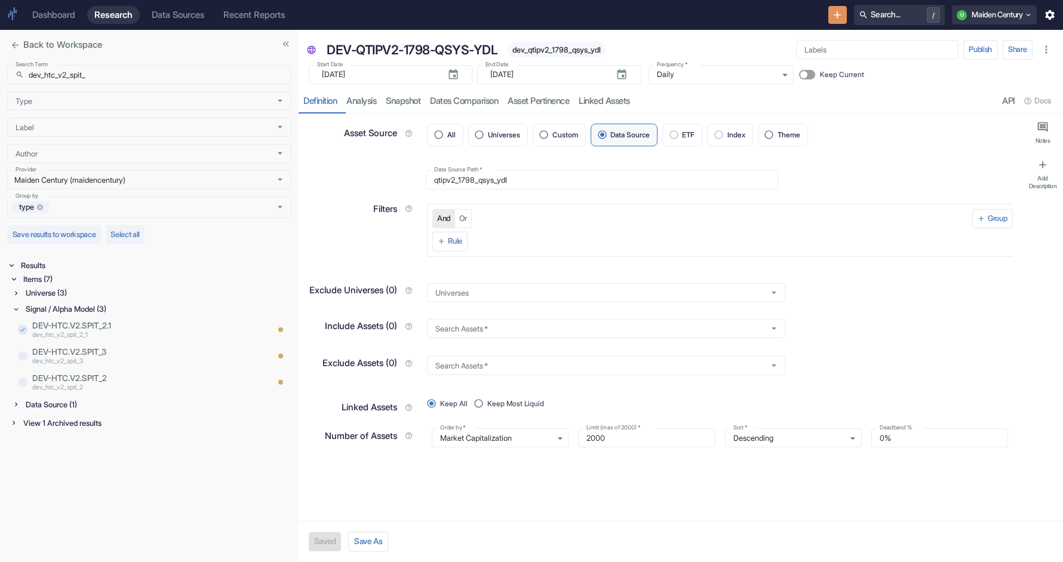
click at [51, 295] on div "Universe (3)" at bounding box center [157, 293] width 268 height 14
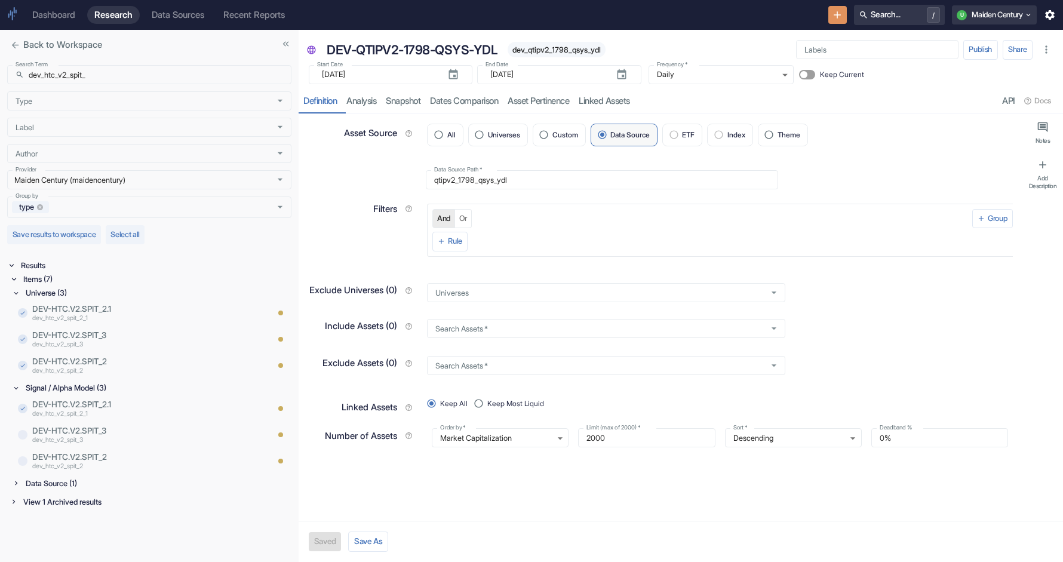
click at [70, 490] on div "Data Source (1)" at bounding box center [157, 484] width 268 height 14
click at [161, 69] on input "dev_htc_v2_spit_" at bounding box center [160, 74] width 263 height 19
paste input "_1798_qsys_ex_msc_in_adv_geol_v2_pit"
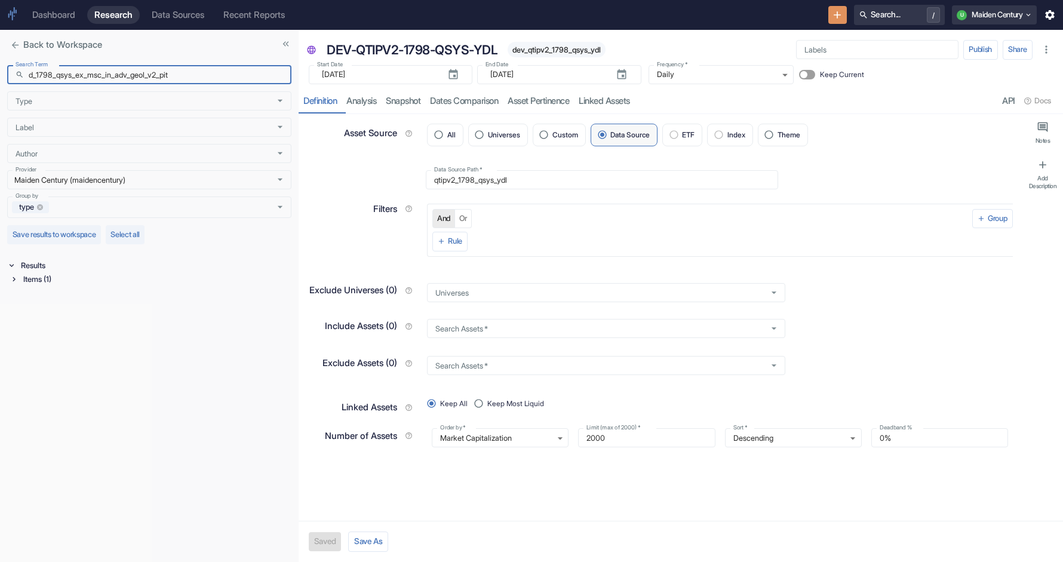
click at [63, 278] on div "Items (1)" at bounding box center [156, 279] width 271 height 14
click at [67, 298] on div "Data Source (1)" at bounding box center [157, 293] width 268 height 14
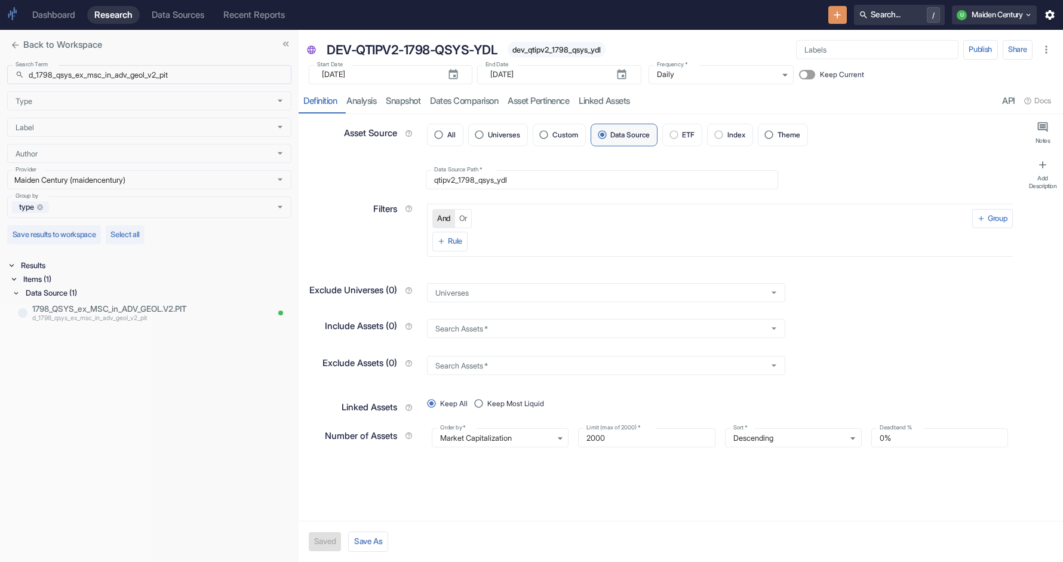
click at [39, 75] on input "d_1798_qsys_ex_msc_in_adv_geol_v2_pit" at bounding box center [160, 74] width 263 height 19
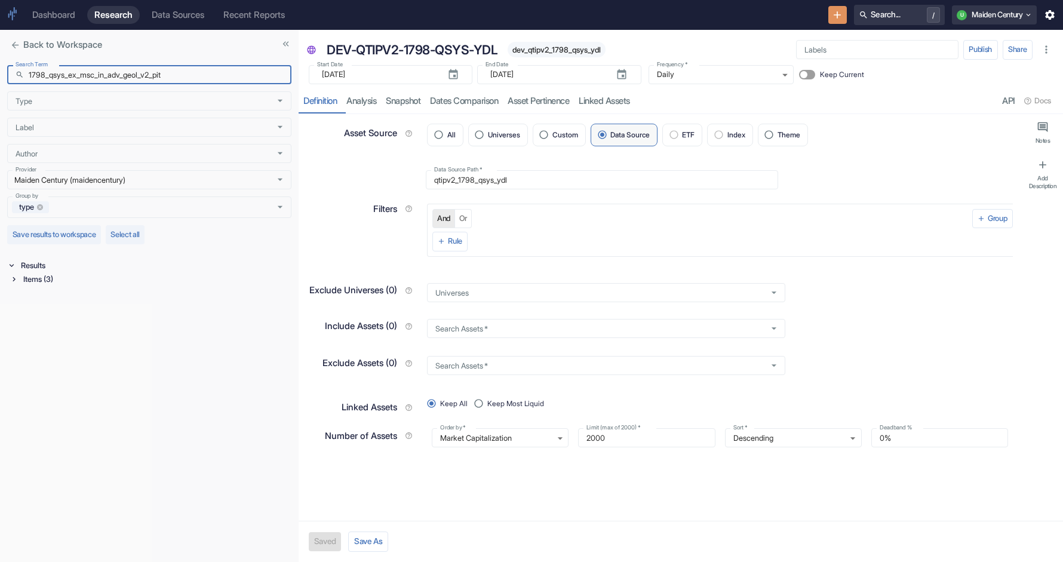
type input "1798_qsys_ex_msc_in_adv_geol_v2_pit"
click at [30, 275] on div "Items (3)" at bounding box center [156, 279] width 271 height 14
click at [44, 295] on div "Signal / Alpha Model (1)" at bounding box center [157, 293] width 268 height 14
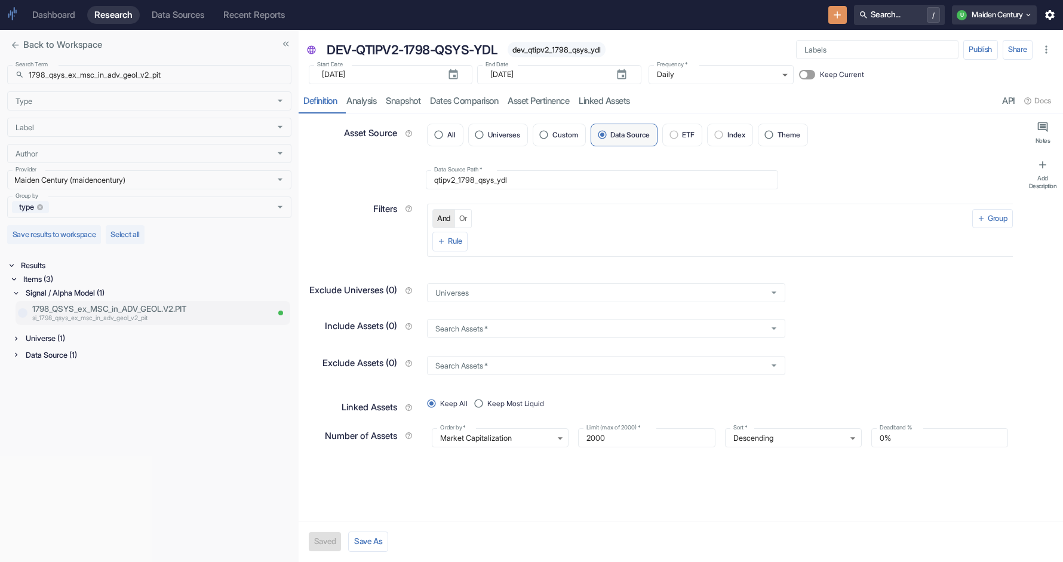
click at [102, 315] on p "si_1798_qsys_ex_msc_in_adv_geol_v2_pit" at bounding box center [149, 319] width 235 height 10
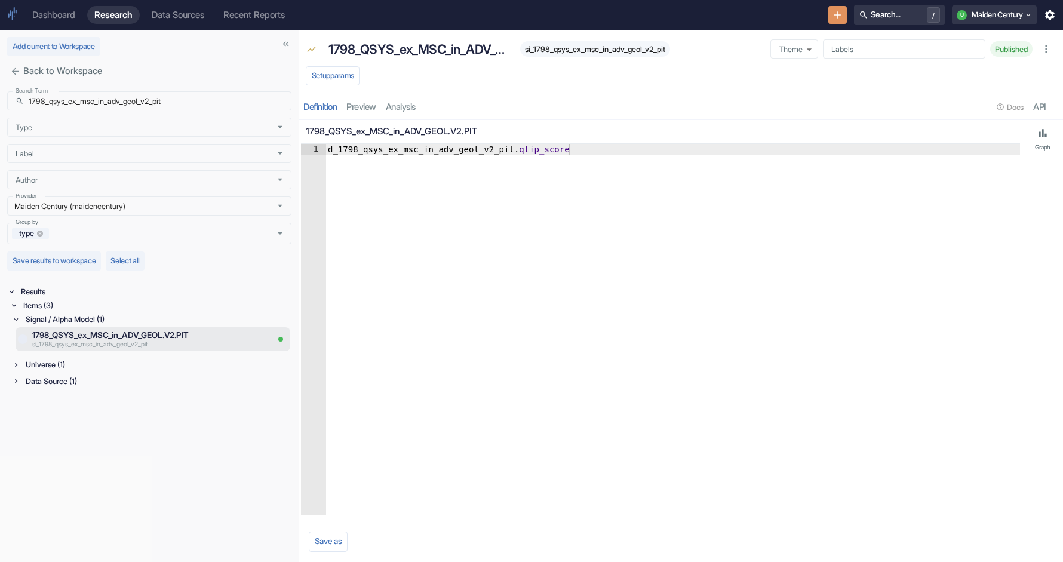
type textarea "d_1798_qsys_ex_msc_in_adv_geol_v2_pit.qtip_score"
click at [395, 158] on div "d_1798_qsys_ex_msc_in_adv_geol_v2_pit . qtip_score" at bounding box center [673, 341] width 695 height 394
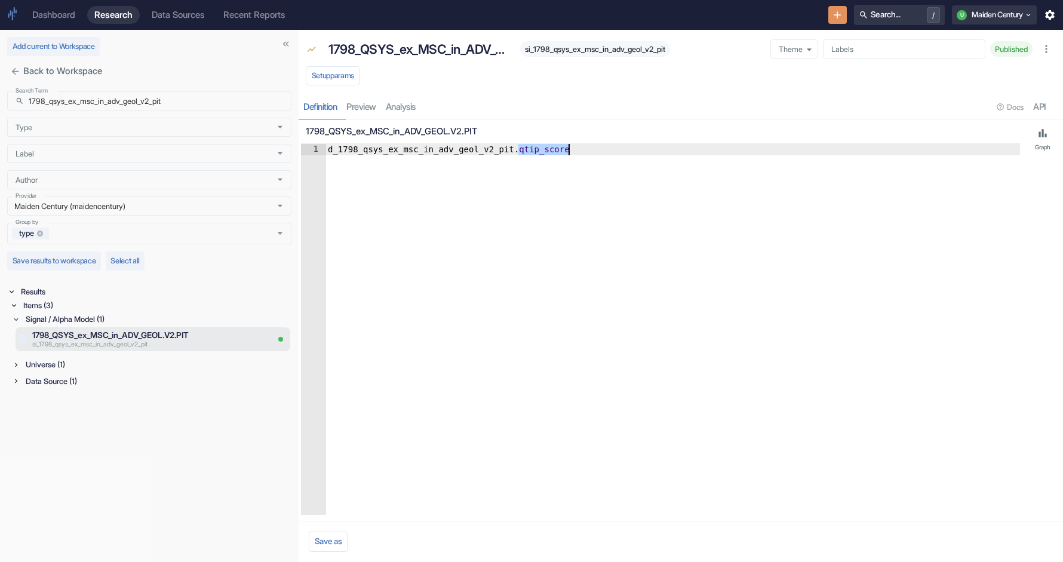
click at [394, 155] on div "d_1798_qsys_ex_msc_in_adv_geol_v2_pit . qtip_score" at bounding box center [673, 341] width 695 height 394
click at [385, 151] on div "d_1798_qsys_ex_msc_in_adv_geol_v2_pit . qtip_score" at bounding box center [673, 341] width 695 height 394
click at [625, 93] on div "1798_QSYS_ex_MSC_in_ADV_GEOL.V2.PIT si_1798_qsys_ex_msc_in_adv_geol_v2_pit Them…" at bounding box center [681, 75] width 765 height 90
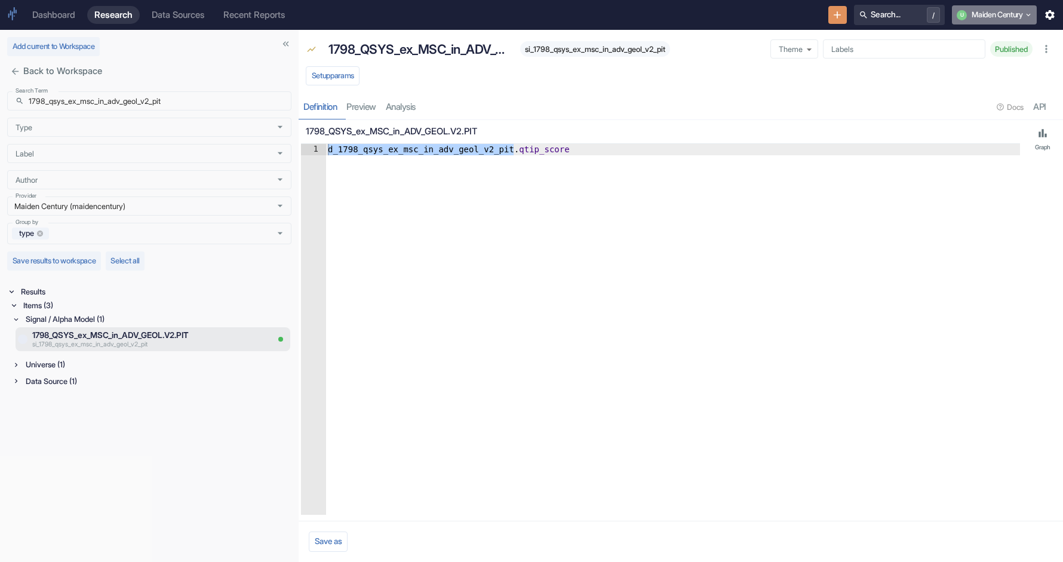
click at [1000, 18] on button "U Maiden Century" at bounding box center [994, 14] width 85 height 19
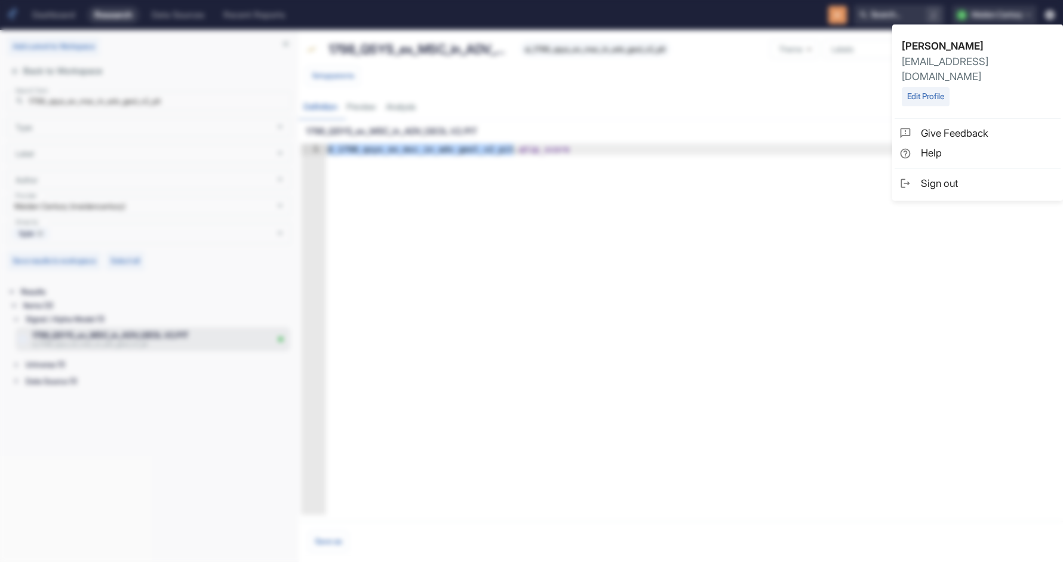
click at [946, 176] on span "Sign out" at bounding box center [988, 184] width 135 height 16
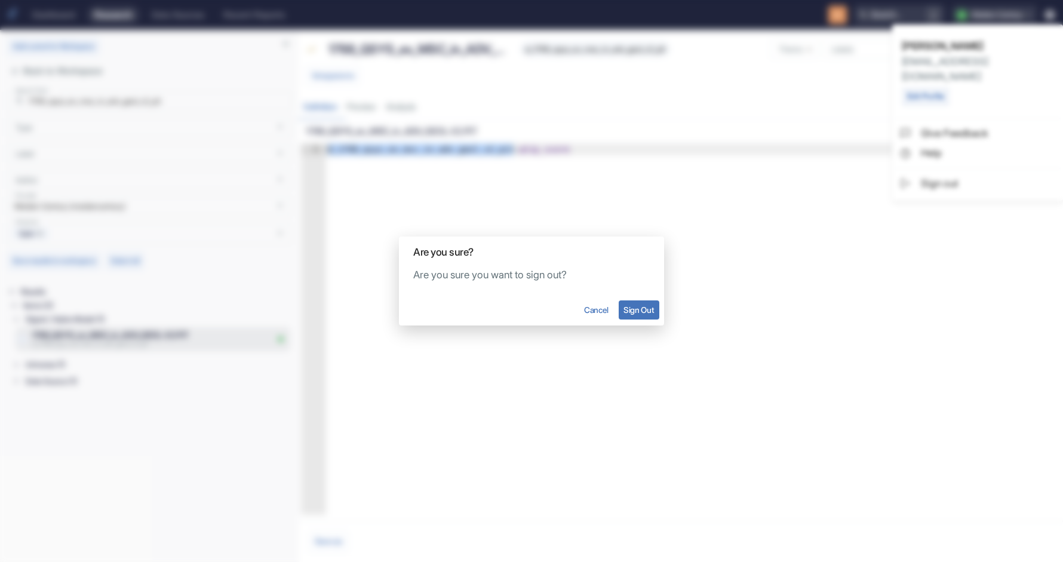
click at [652, 319] on button "Sign Out" at bounding box center [639, 309] width 41 height 19
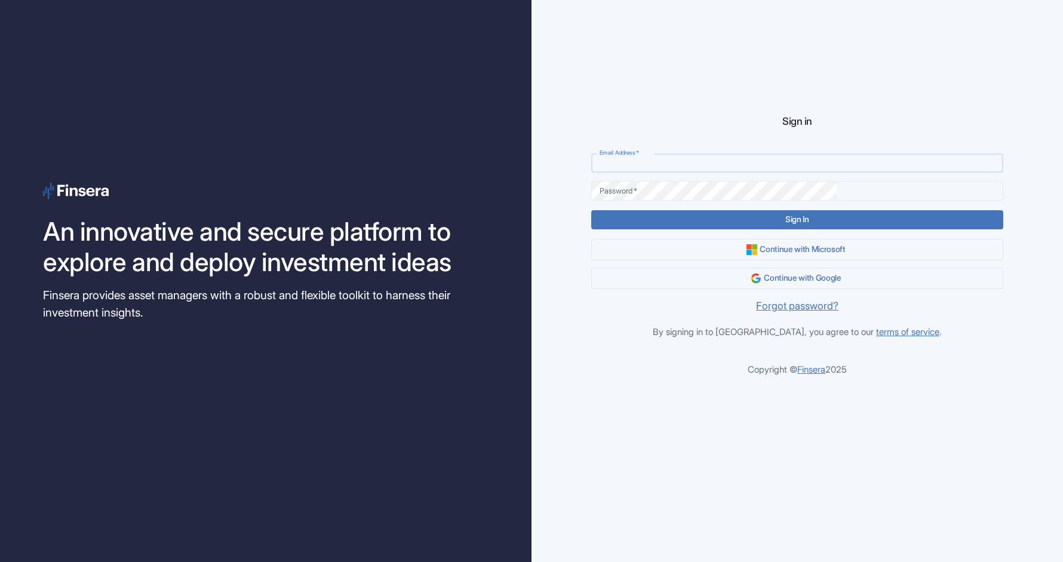
click at [758, 159] on input "Email Address   *" at bounding box center [797, 163] width 412 height 19
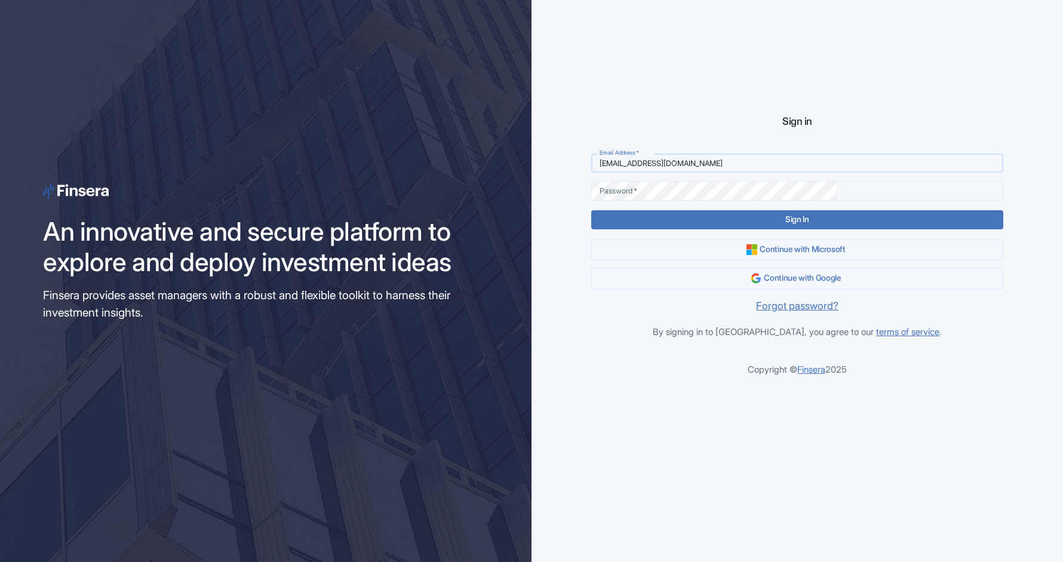
type input "[EMAIL_ADDRESS][DOMAIN_NAME]"
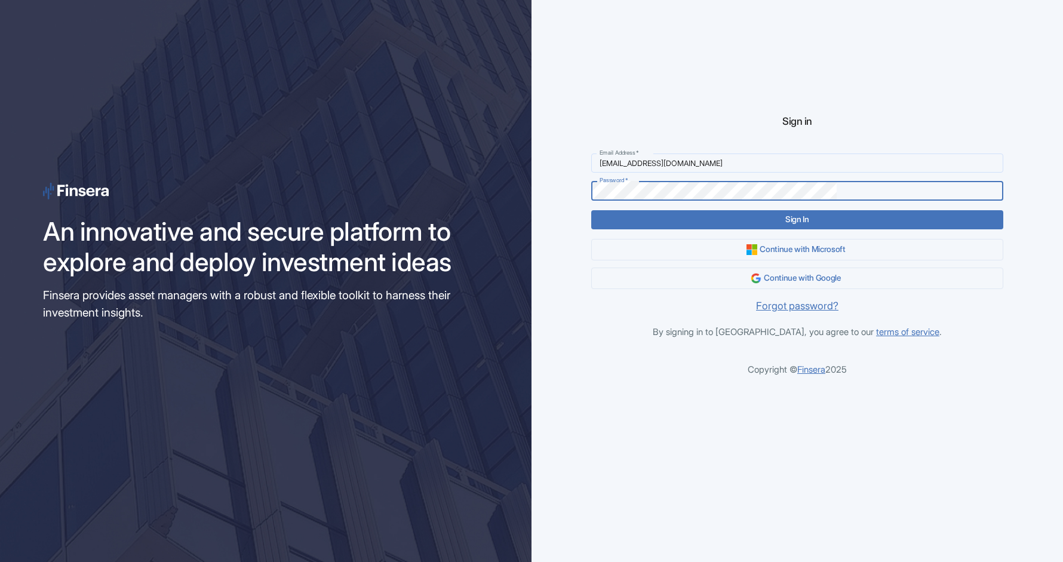
click at [591, 210] on button "Sign In" at bounding box center [797, 219] width 412 height 19
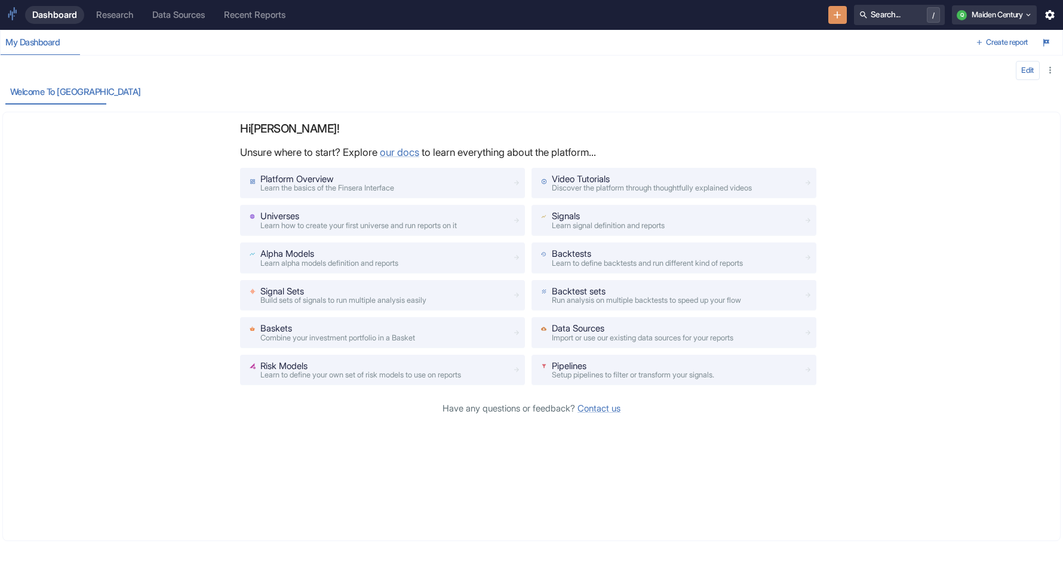
click at [186, 19] on div "Data Sources" at bounding box center [178, 15] width 53 height 11
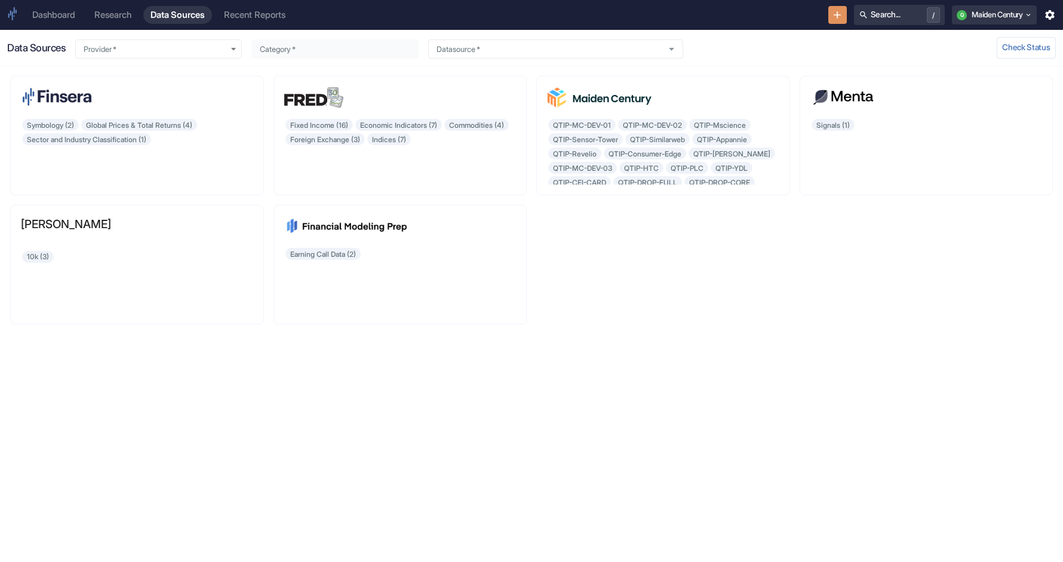
click at [102, 14] on div "Research" at bounding box center [112, 15] width 37 height 11
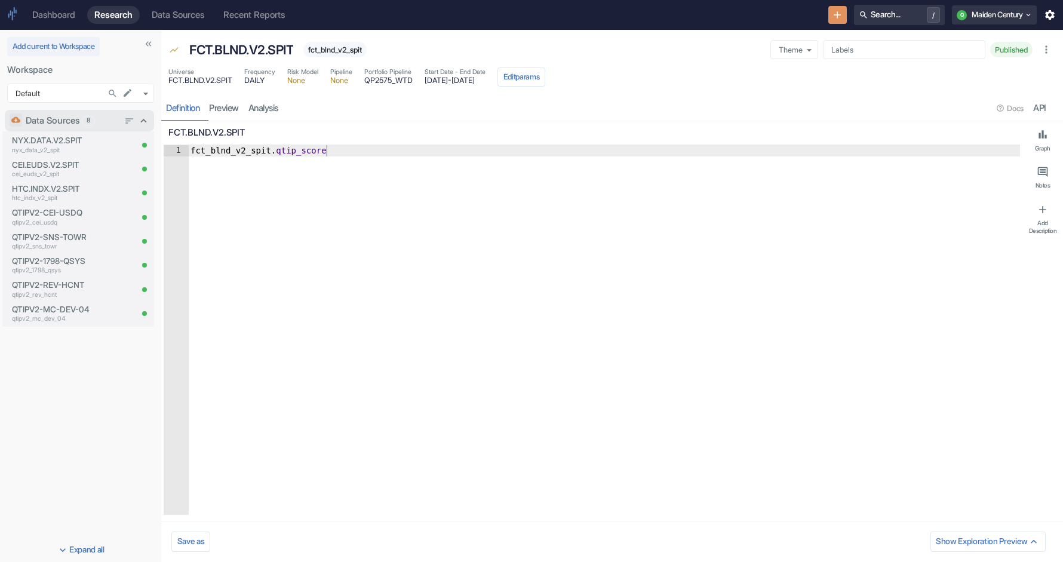
click at [143, 117] on icon at bounding box center [143, 121] width 12 height 12
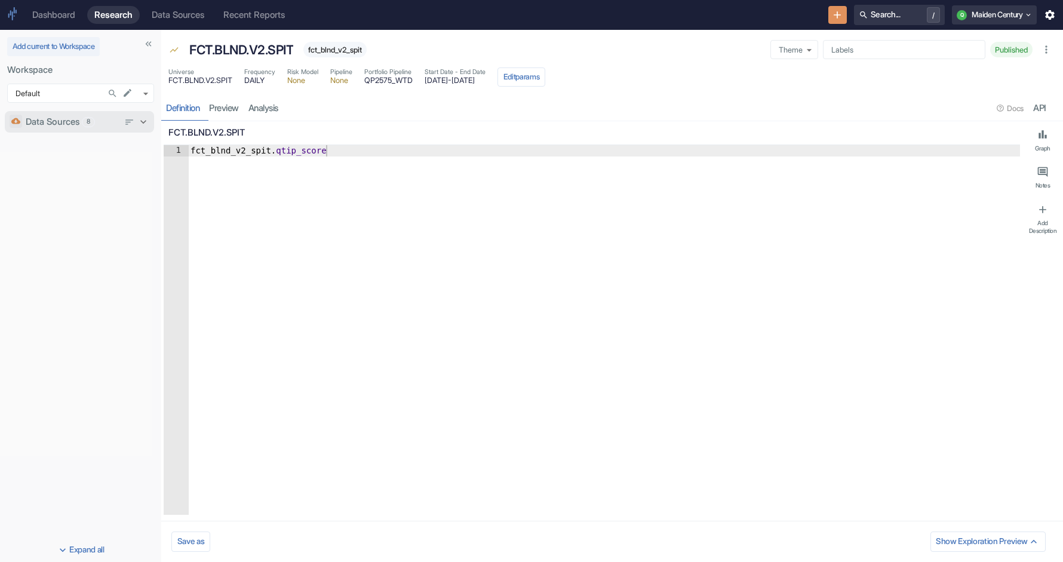
click at [144, 120] on icon at bounding box center [143, 122] width 12 height 12
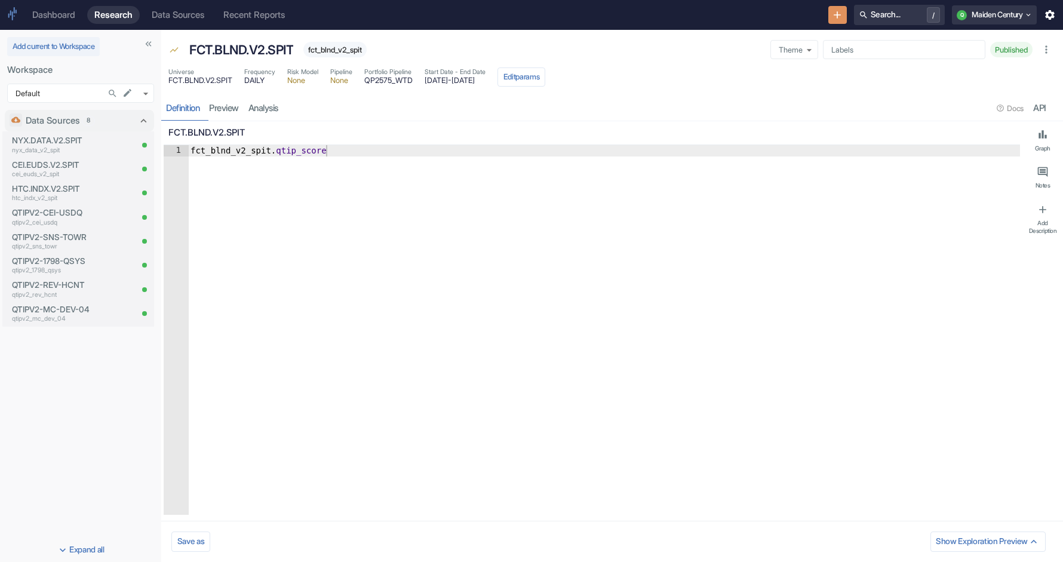
type textarea "x"
click at [113, 93] on icon "Search in Workspace..." at bounding box center [113, 93] width 10 height 10
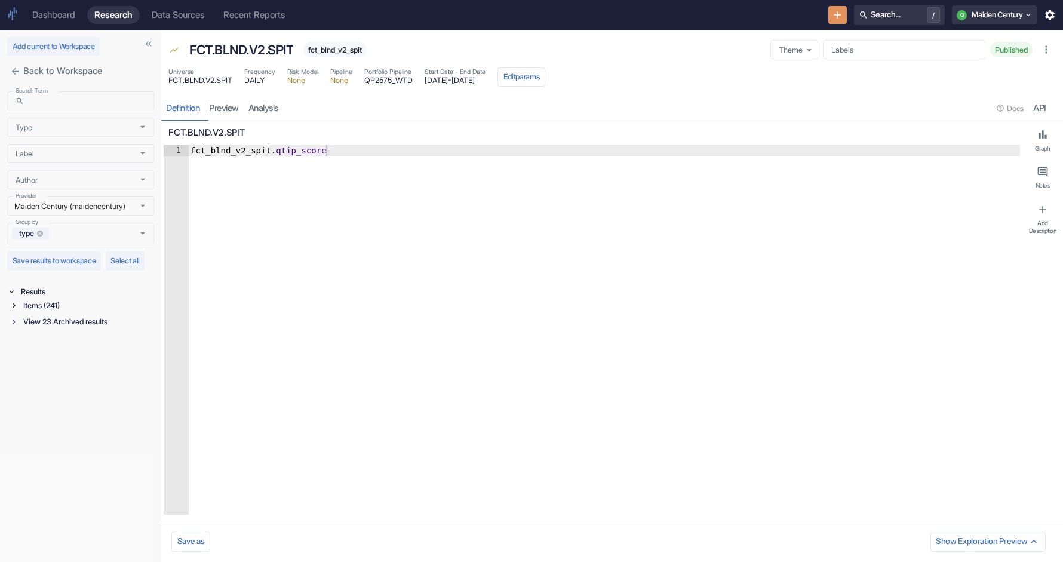
click at [63, 312] on div "Items (241)" at bounding box center [87, 306] width 133 height 14
click at [82, 407] on div "Data Source (67)" at bounding box center [88, 401] width 131 height 14
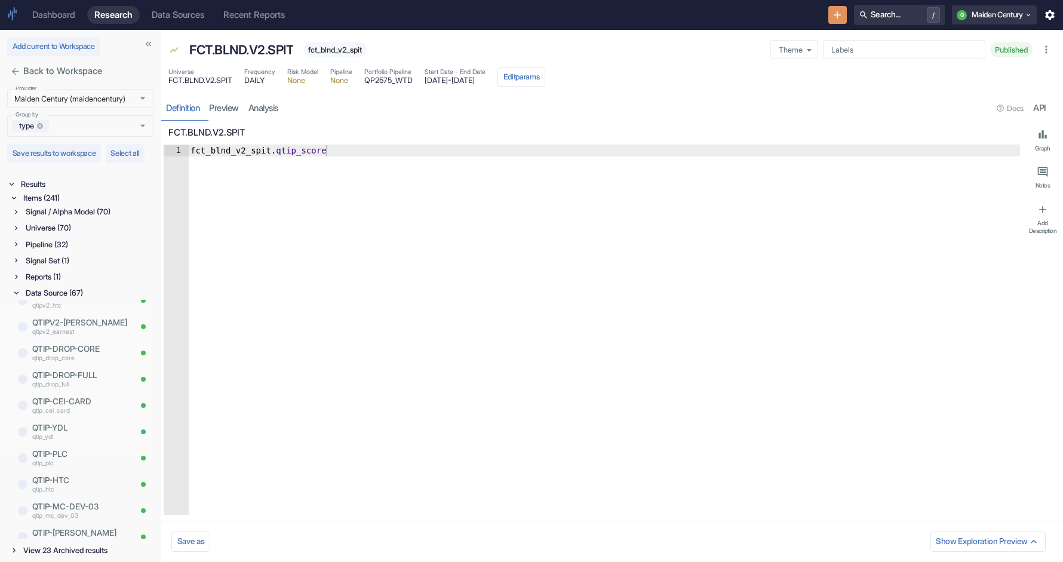
scroll to position [1261, 0]
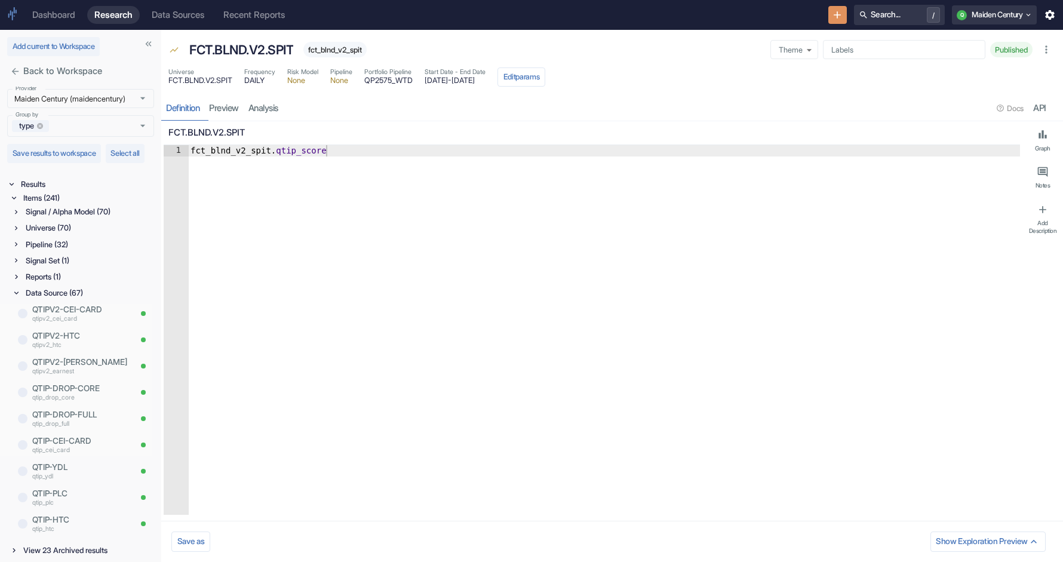
click at [84, 211] on div "Signal / Alpha Model (70)" at bounding box center [88, 212] width 131 height 14
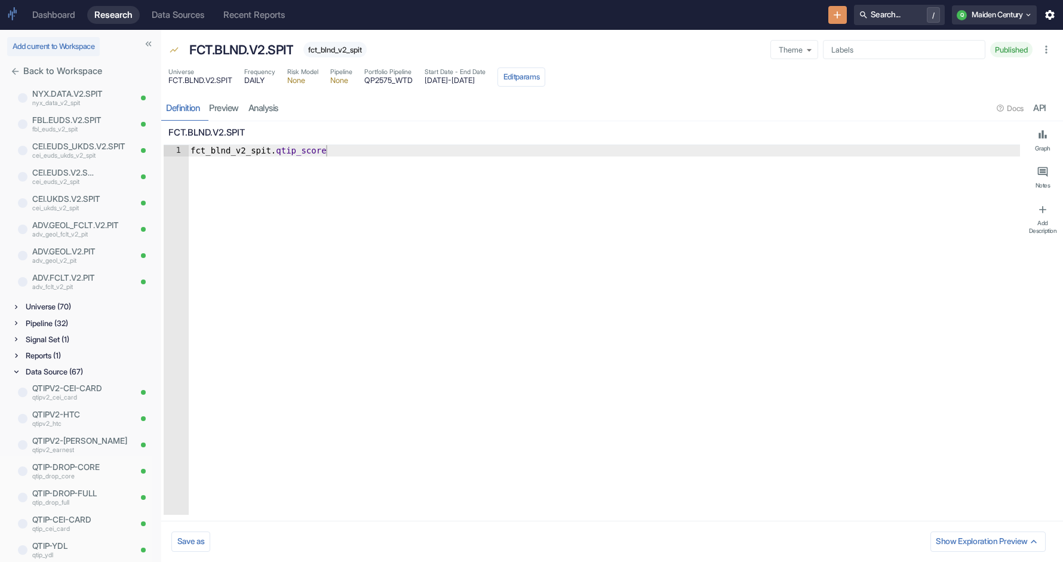
scroll to position [0, 0]
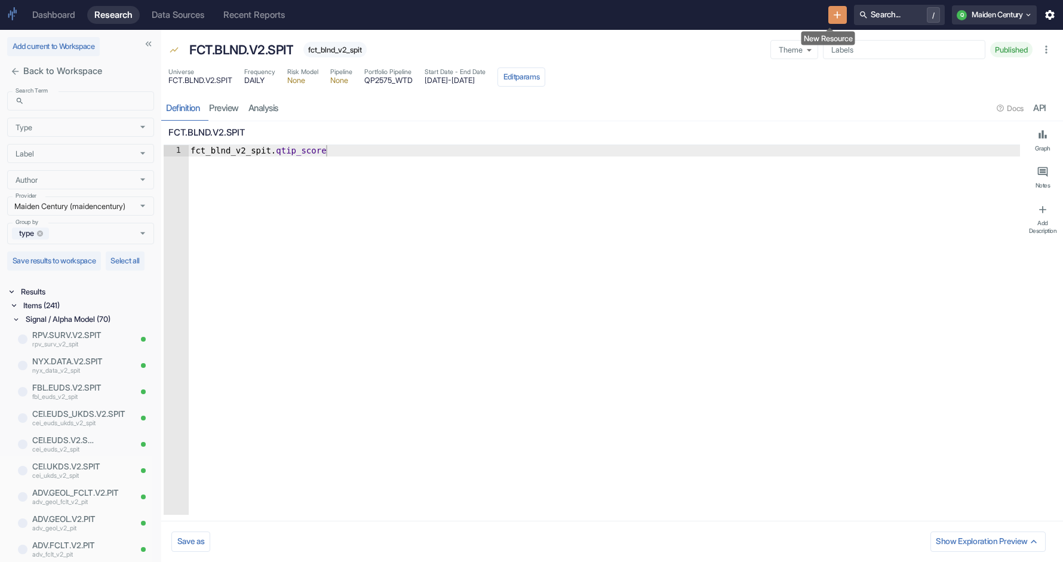
click at [834, 11] on icon "New Resource" at bounding box center [838, 15] width 12 height 12
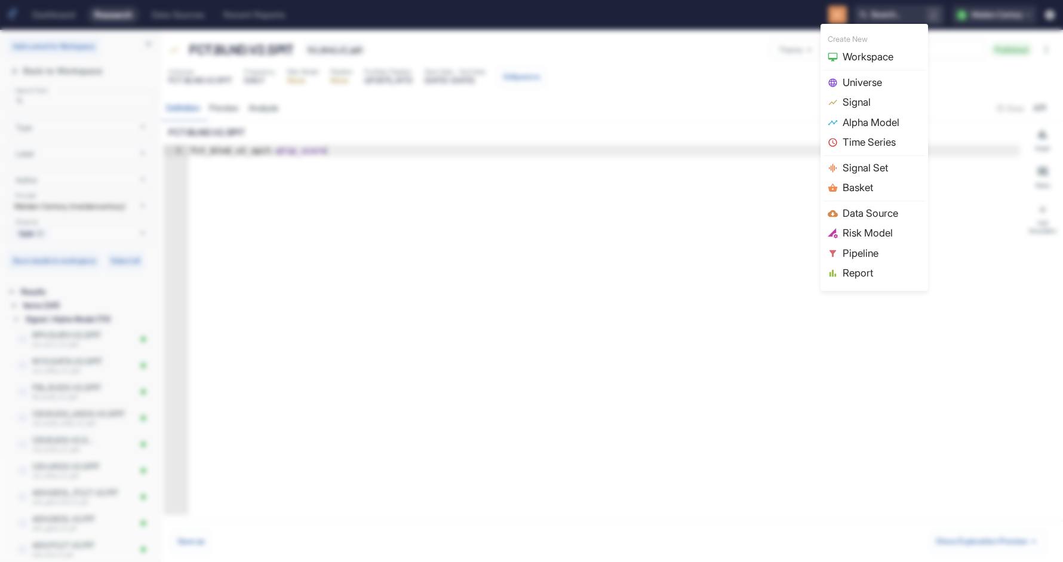
click at [880, 100] on span "Signal" at bounding box center [882, 103] width 78 height 16
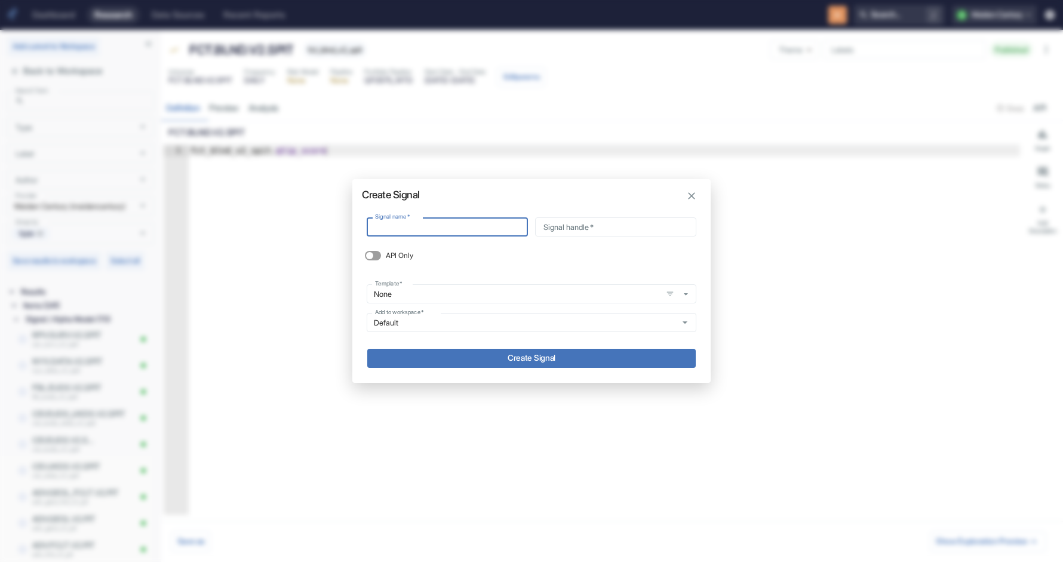
click at [695, 194] on icon "button" at bounding box center [692, 196] width 12 height 12
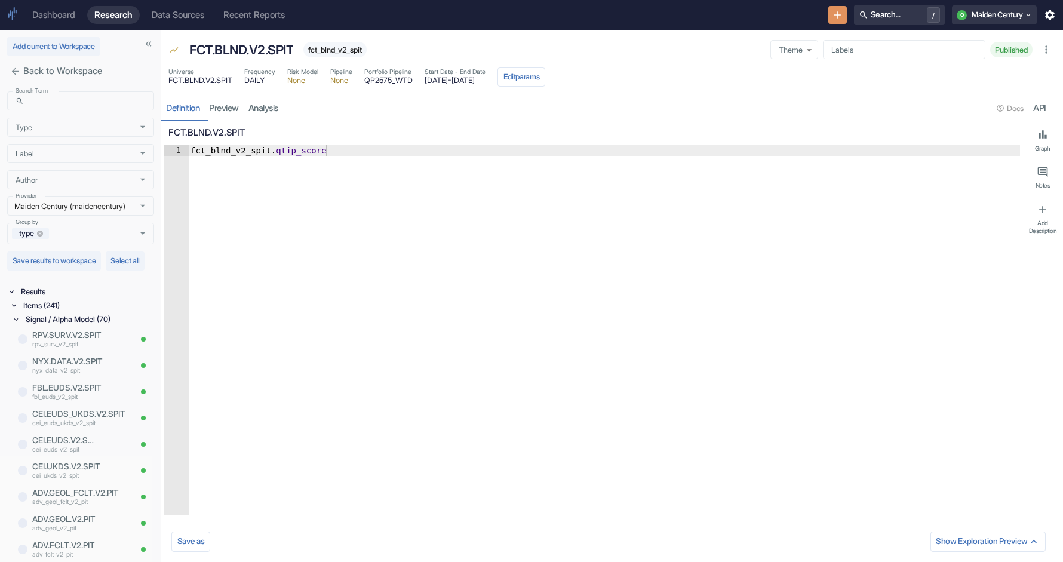
type textarea "fct_blnd_v2_spit.qtip_score"
click at [597, 174] on div "fct_blnd_v2_spit . qtip_score" at bounding box center [604, 341] width 832 height 392
click at [13, 73] on icon "close" at bounding box center [15, 71] width 10 height 10
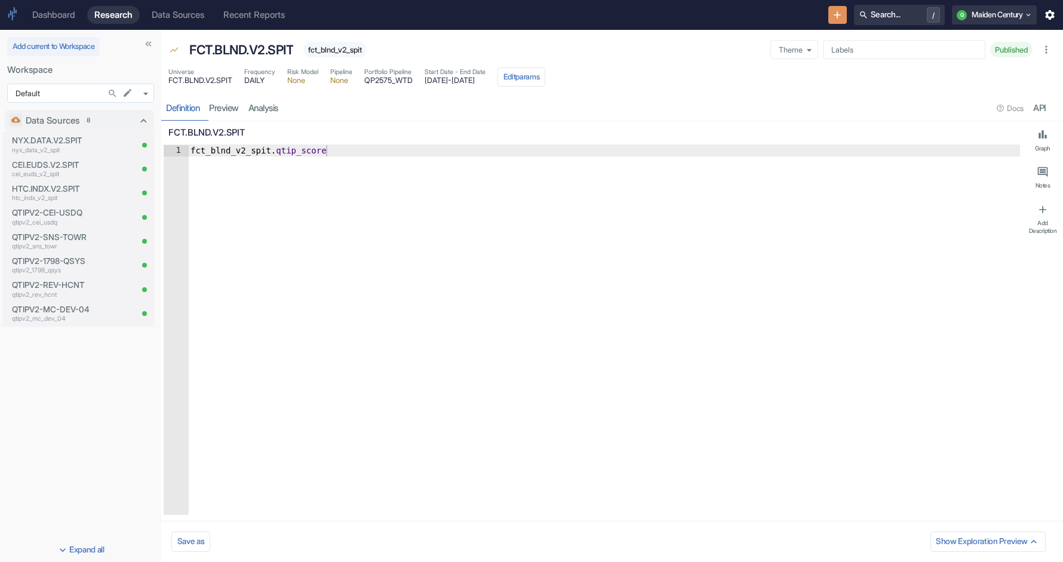
click at [79, 97] on body "Dashboard Research Data Sources Recent Reports Search... / Q Maiden Century Add…" at bounding box center [531, 281] width 1063 height 562
click at [109, 91] on icon "Search in Workspace..." at bounding box center [112, 93] width 7 height 7
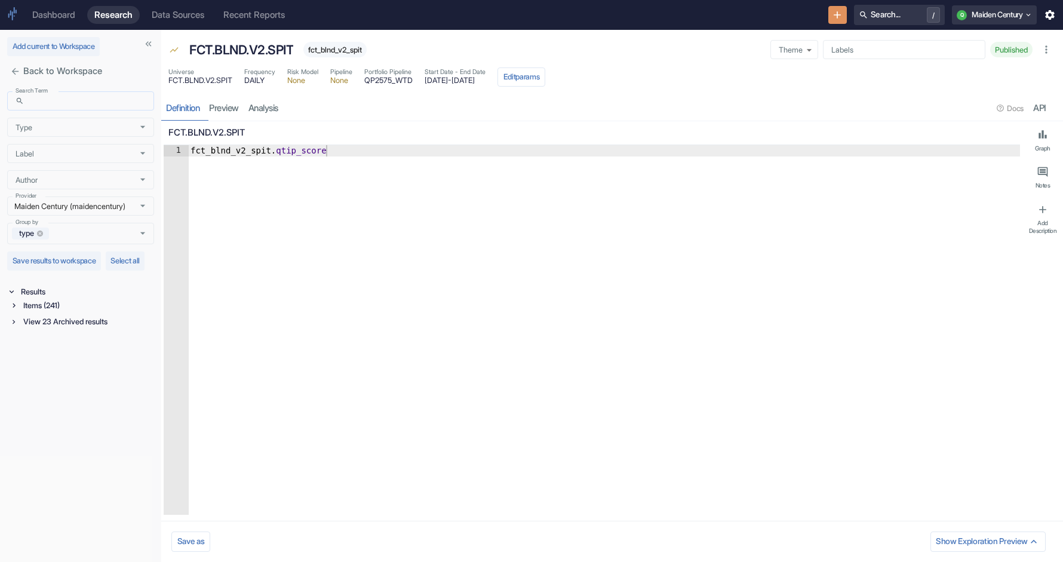
click at [70, 109] on input "Search Term" at bounding box center [91, 100] width 125 height 19
paste input "qtipv2_web"
click at [36, 312] on div "Items (1)" at bounding box center [87, 306] width 133 height 14
click at [43, 326] on div "Data Source (1)" at bounding box center [88, 319] width 131 height 14
click at [71, 341] on p "QTIPV2-WEB" at bounding box center [81, 335] width 98 height 12
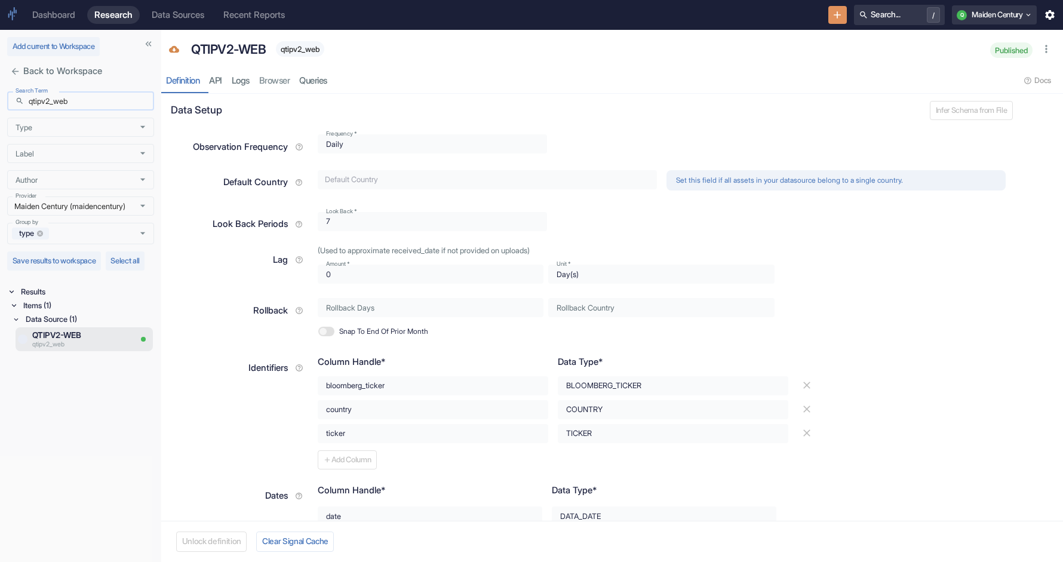
drag, startPoint x: 54, startPoint y: 105, endPoint x: 14, endPoint y: 106, distance: 40.0
click at [14, 106] on div "​ qtipv2_web Search Term" at bounding box center [80, 100] width 147 height 19
type input "web"
click at [10, 309] on icon at bounding box center [14, 305] width 8 height 8
click at [20, 340] on icon at bounding box center [16, 336] width 8 height 8
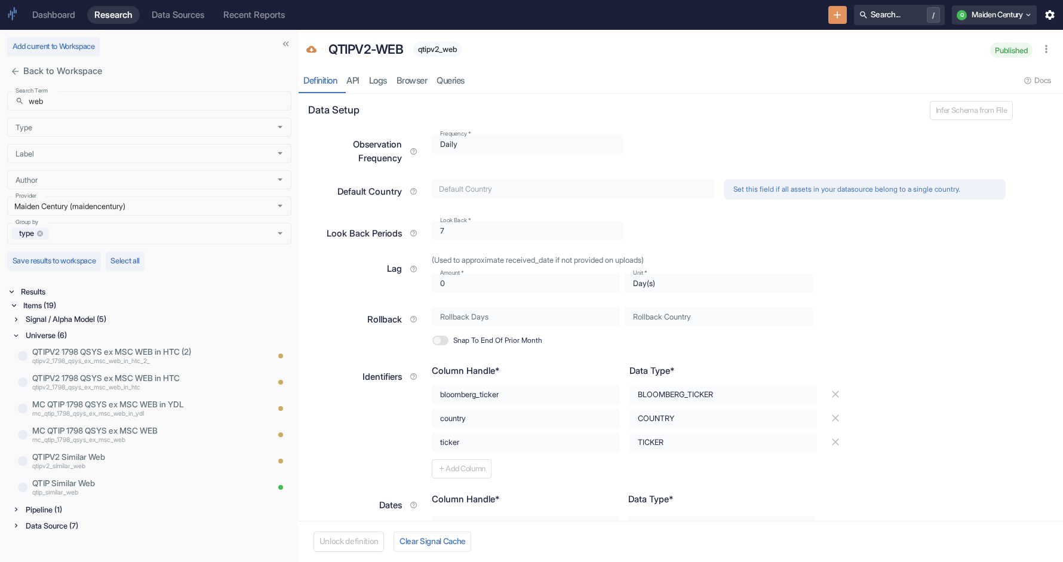
drag, startPoint x: 160, startPoint y: 327, endPoint x: 336, endPoint y: 324, distance: 175.7
click at [104, 461] on p "QTIPV2 Similar Web" at bounding box center [133, 457] width 203 height 12
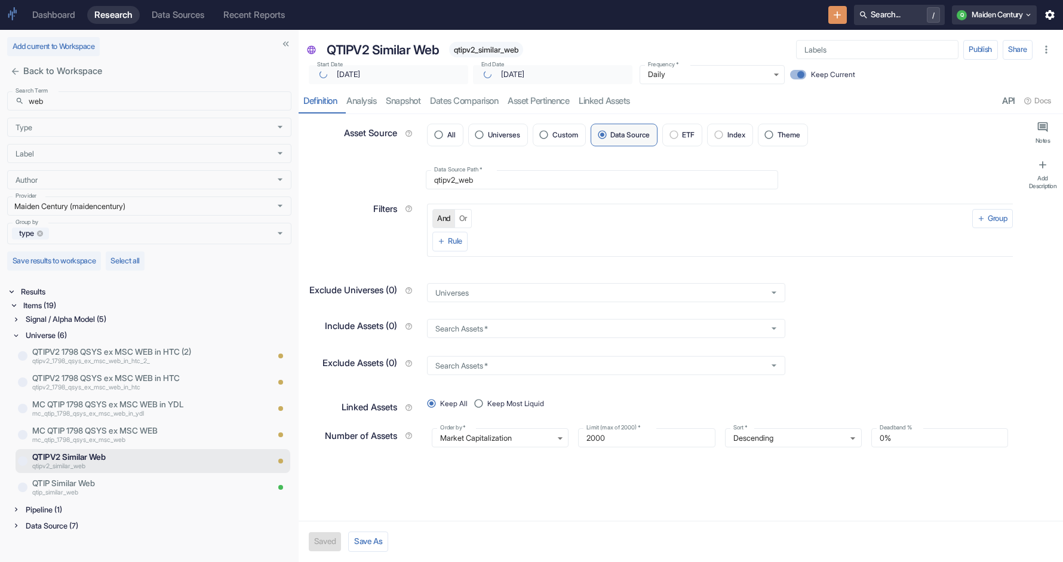
type textarea "x"
type input "[DATE]"
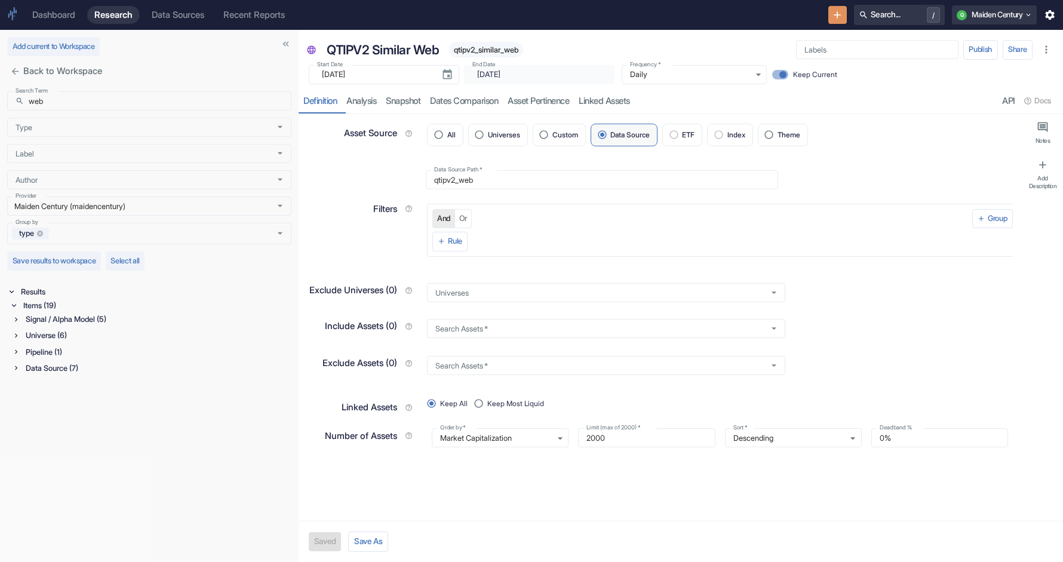
click at [496, 48] on span "qtipv2_similar_web" at bounding box center [486, 49] width 74 height 9
type textarea "x"
click at [330, 187] on div at bounding box center [367, 175] width 118 height 29
click at [368, 82] on input "[DATE]" at bounding box center [377, 74] width 110 height 19
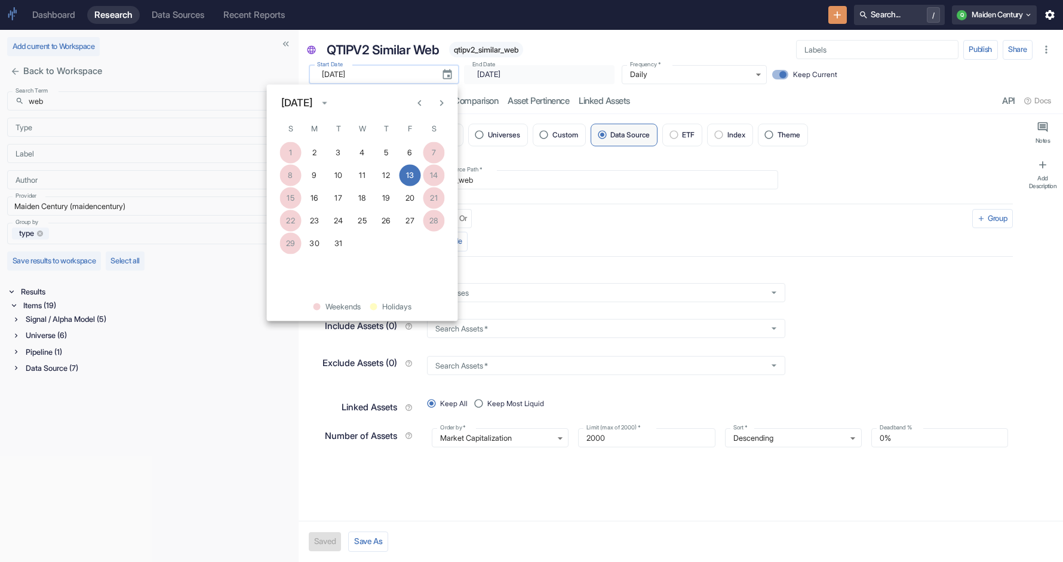
click at [368, 82] on input "[DATE]" at bounding box center [377, 74] width 110 height 19
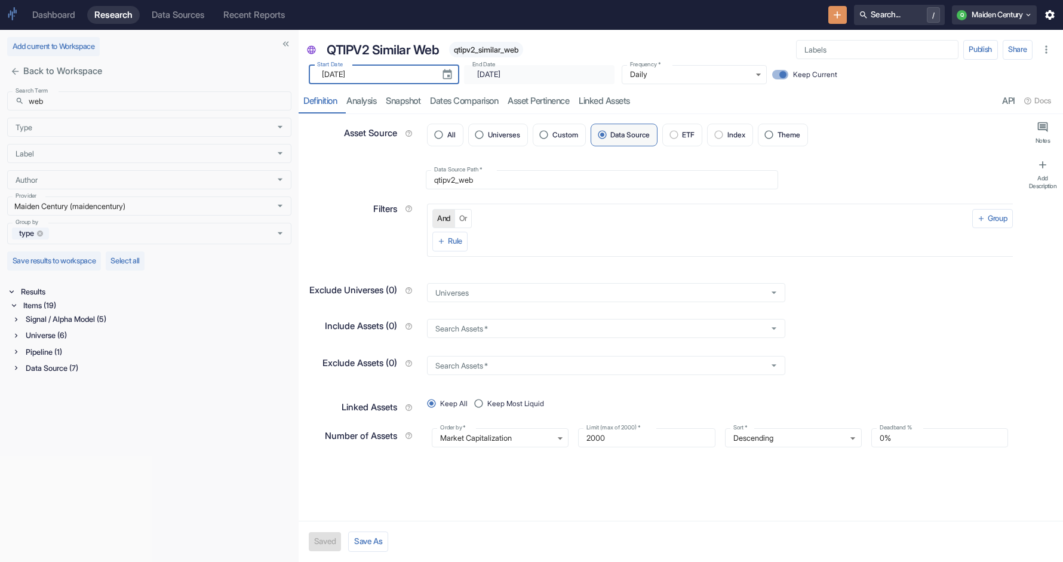
click at [327, 198] on div "Filters" at bounding box center [358, 224] width 119 height 66
click at [20, 323] on icon at bounding box center [16, 319] width 8 height 8
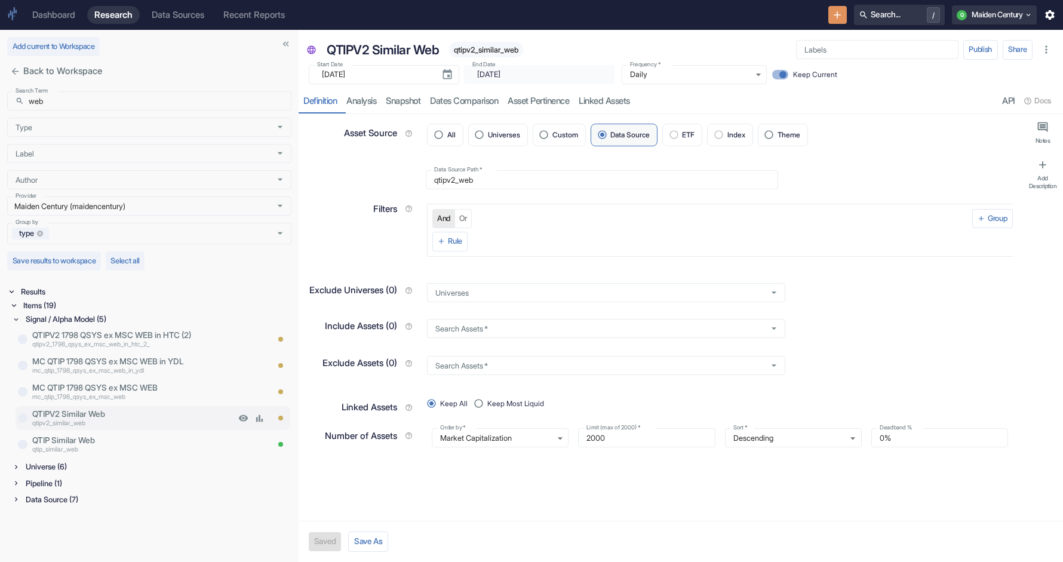
click at [92, 424] on p "qtipv2_similar_web" at bounding box center [133, 424] width 203 height 10
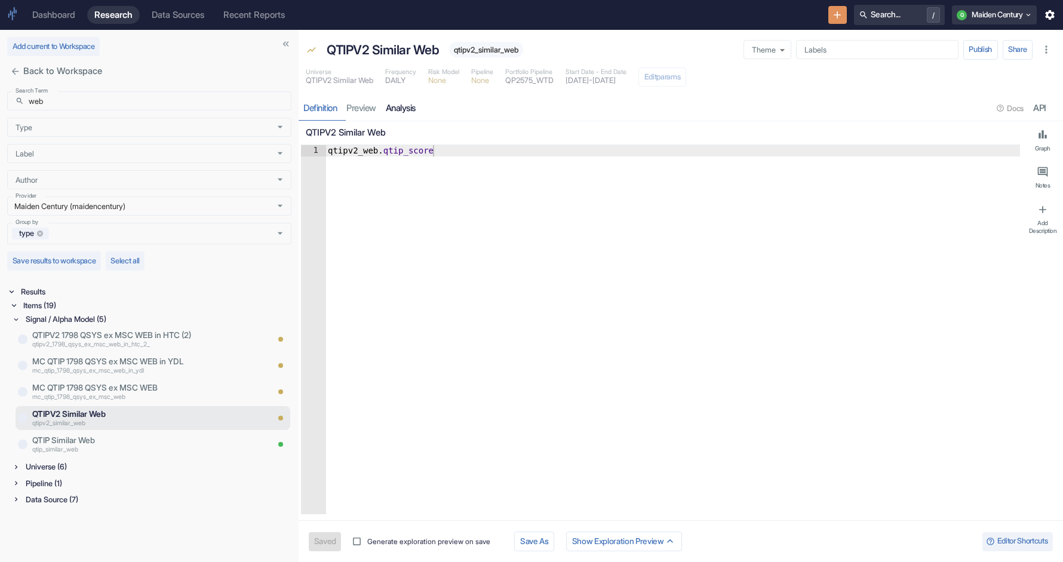
type textarea "x"
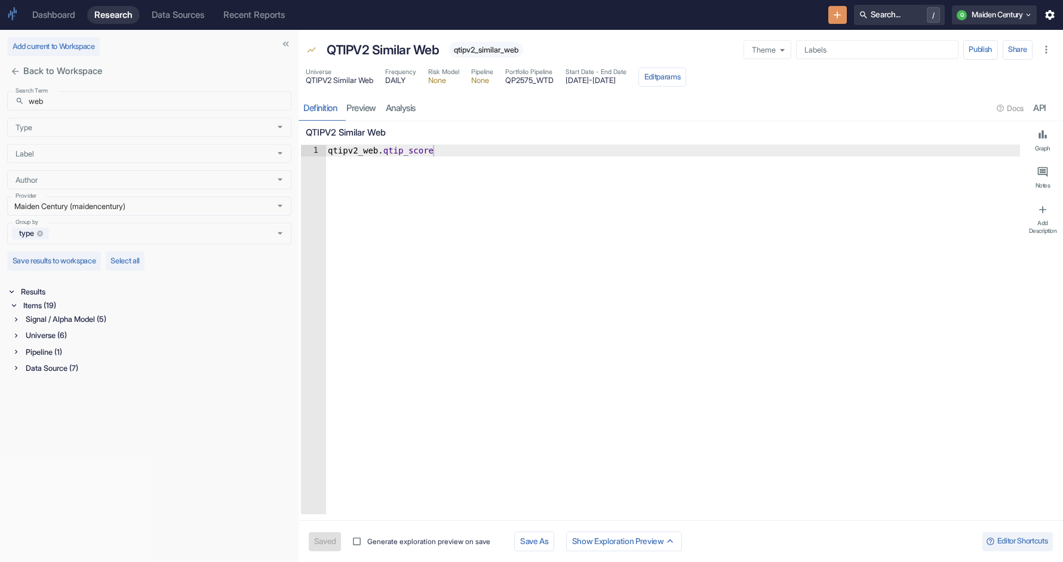
type textarea "qtipv2_web.qtip_score"
click at [352, 152] on div "qtipv2_web . qtip_score" at bounding box center [673, 341] width 695 height 392
click at [400, 79] on span "DAILY" at bounding box center [400, 81] width 31 height 8
click at [345, 81] on span "QTIPV2 Similar Web" at bounding box center [340, 81] width 68 height 8
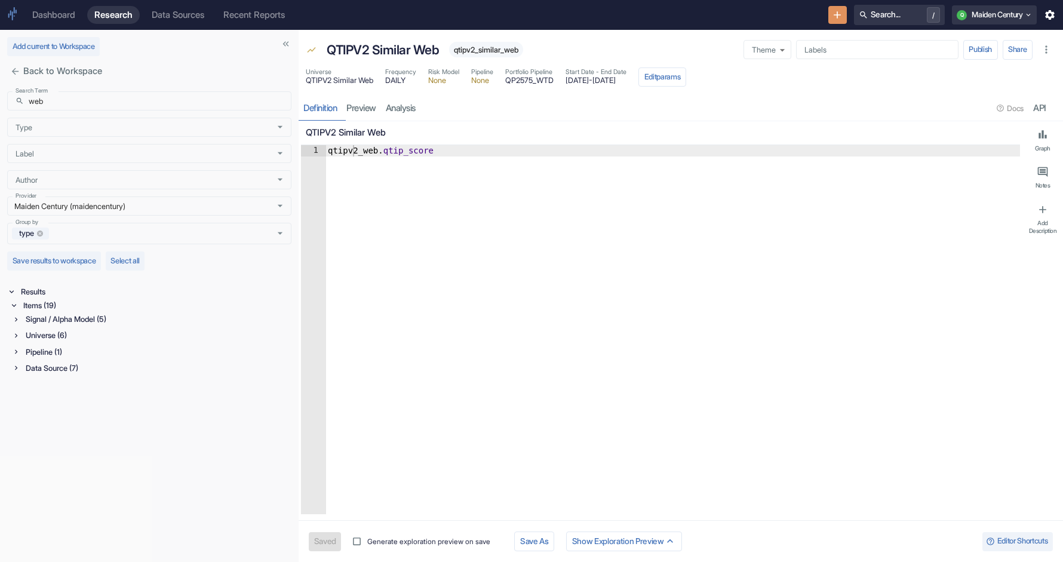
click at [503, 50] on span "qtipv2_similar_web" at bounding box center [486, 49] width 74 height 9
type textarea "x"
click at [358, 152] on div "qtipv2_web . qtip_score" at bounding box center [673, 341] width 695 height 392
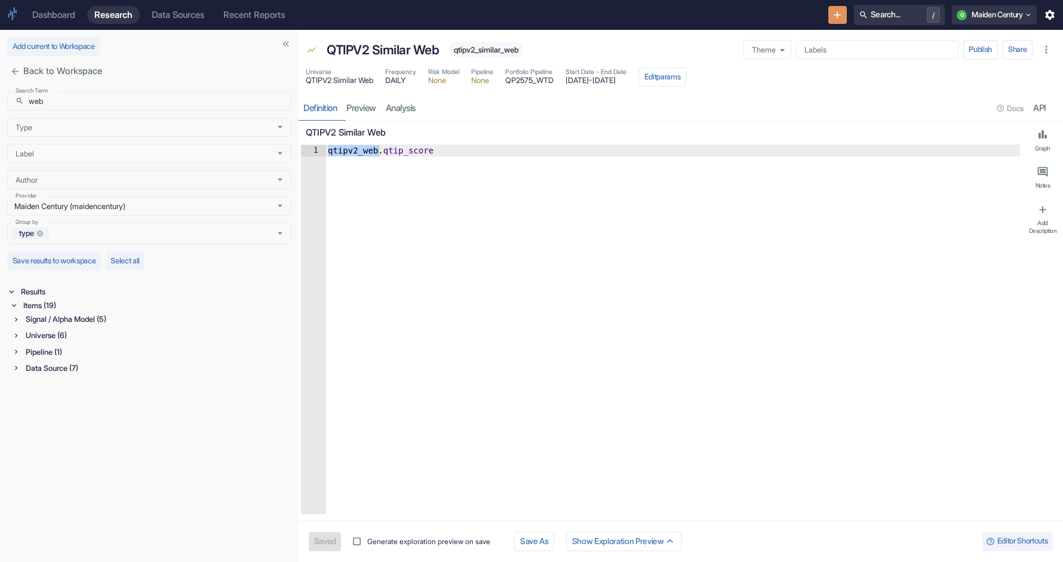
click at [81, 342] on div "Universe (6)" at bounding box center [157, 336] width 268 height 14
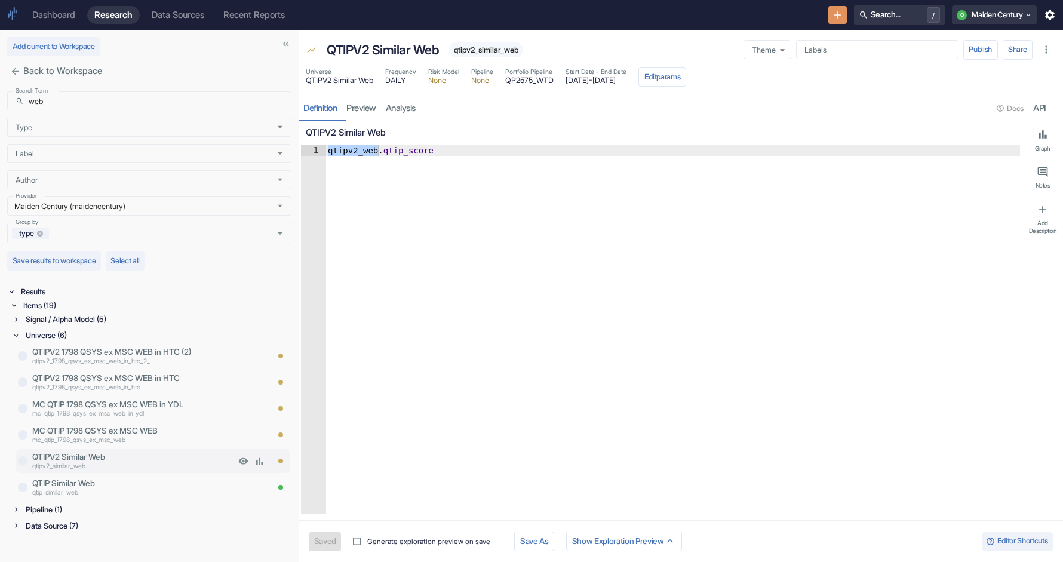
click at [137, 466] on p "qtipv2_similar_web" at bounding box center [133, 467] width 203 height 10
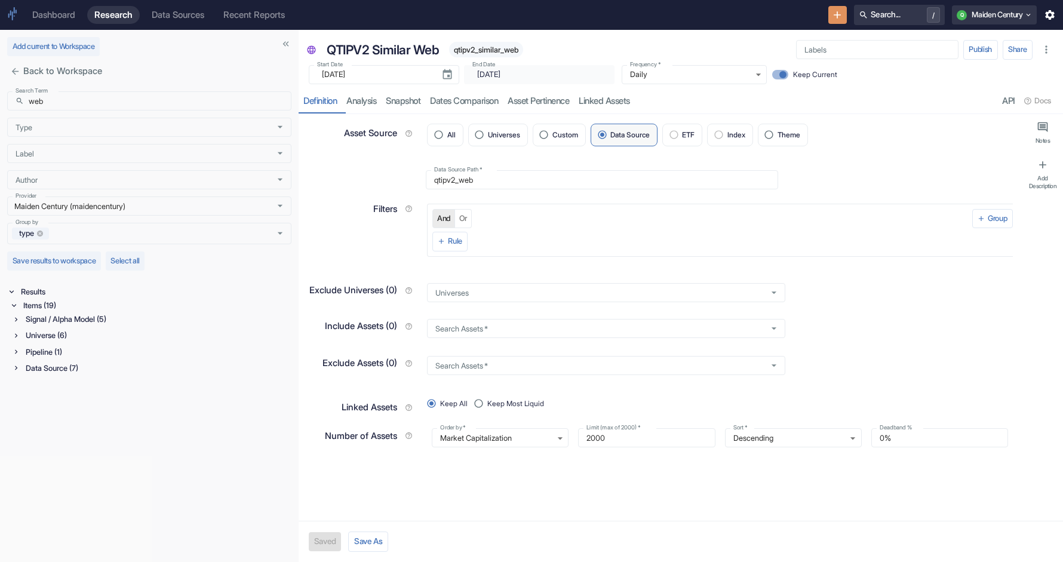
click at [489, 51] on span "qtipv2_similar_web" at bounding box center [486, 49] width 74 height 9
type textarea "x"
click at [120, 99] on input "web" at bounding box center [160, 100] width 263 height 19
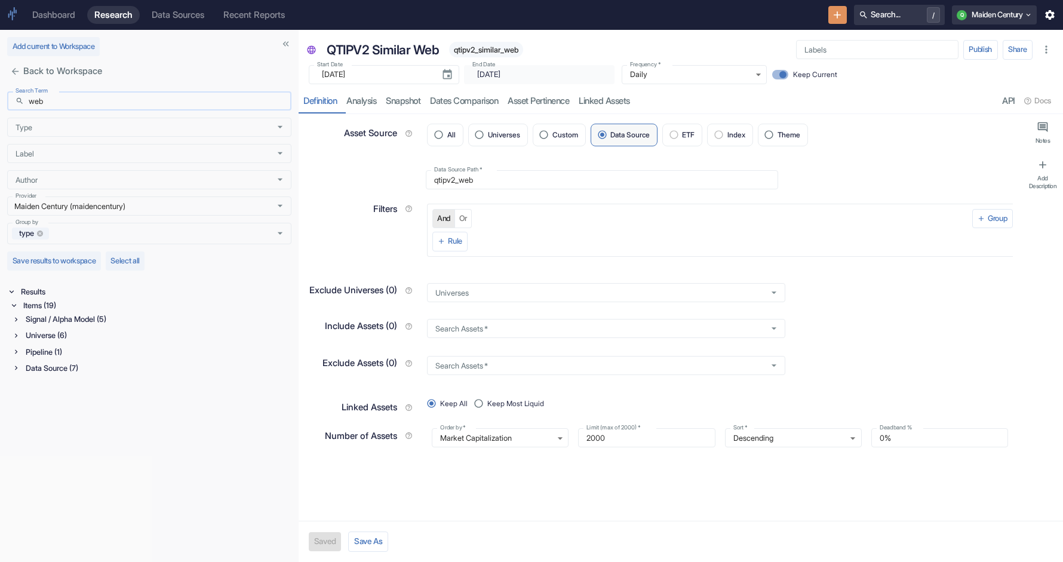
paste input "qtipv2_drop_full"
type input "qtipv2_drop_full"
click at [42, 308] on div "Items (3)" at bounding box center [156, 306] width 271 height 14
click at [73, 317] on div "Signal / Alpha Model (1)" at bounding box center [157, 319] width 268 height 14
click at [108, 346] on p "qtipv2_drop_full" at bounding box center [149, 346] width 235 height 10
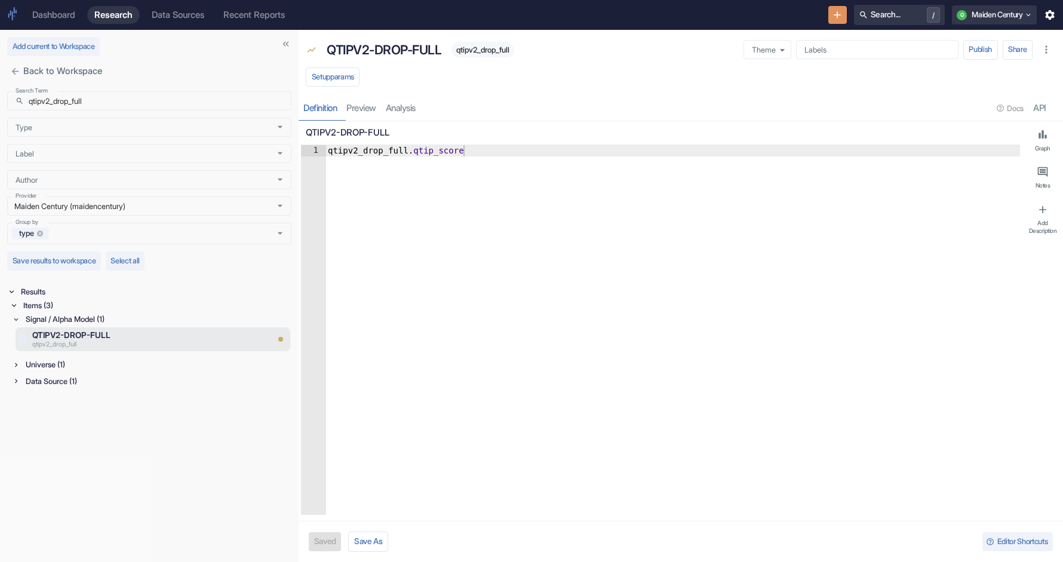
type textarea "qtipv2_drop_full.qtip_score"
click at [363, 153] on div "qtipv2_drop_full . qtip_score" at bounding box center [673, 341] width 695 height 392
type textarea "x"
click at [366, 146] on div "qtipv2_drop_full . qtip_score" at bounding box center [673, 341] width 695 height 392
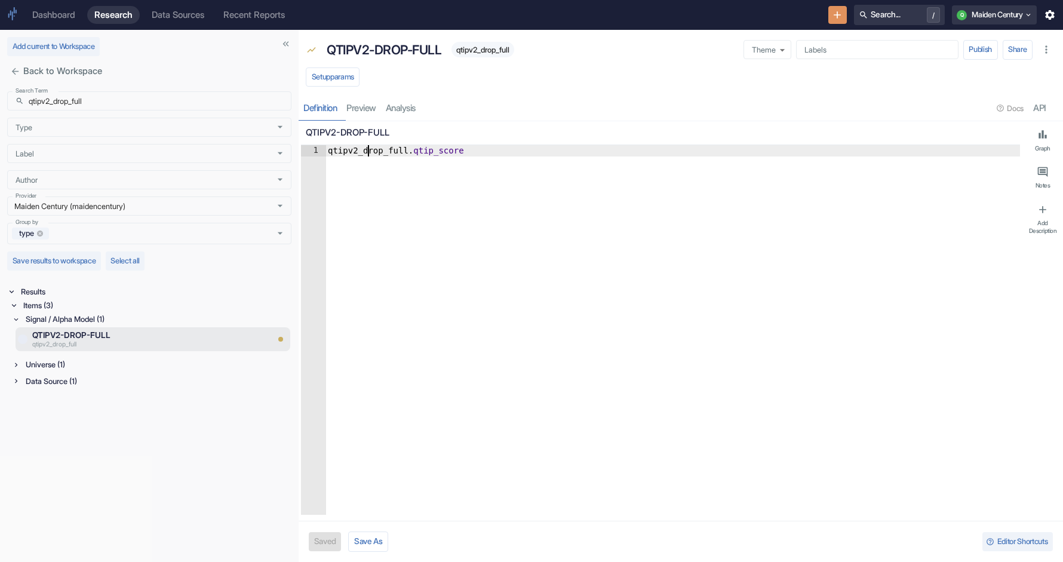
click at [366, 146] on div "qtipv2_drop_full . qtip_score" at bounding box center [673, 341] width 695 height 392
click at [76, 364] on div "Universe (1)" at bounding box center [157, 365] width 268 height 14
click at [114, 378] on p "QTIPV2-DROP-FULL" at bounding box center [133, 381] width 203 height 12
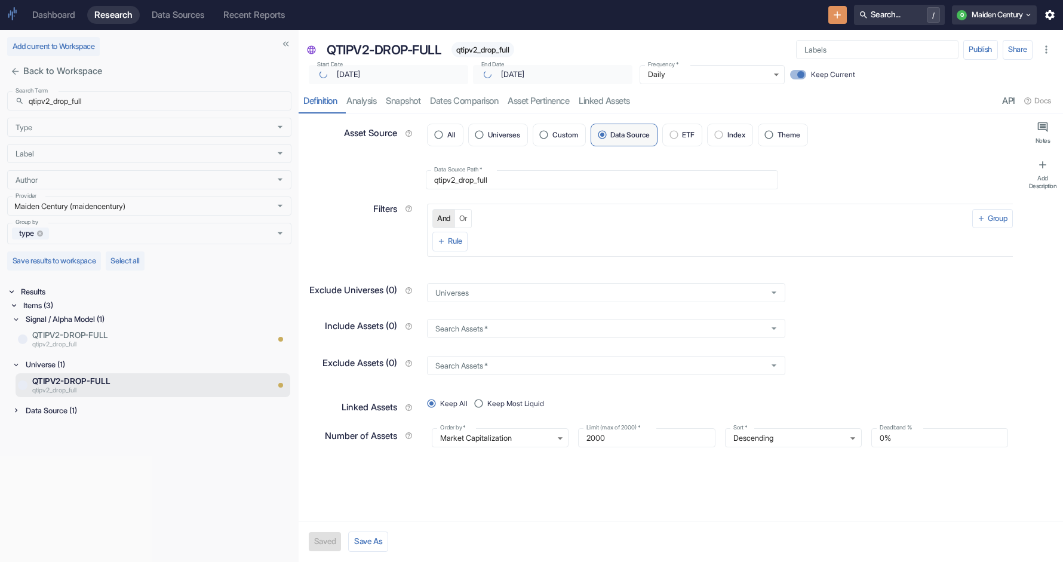
type textarea "x"
type input "[DATE]"
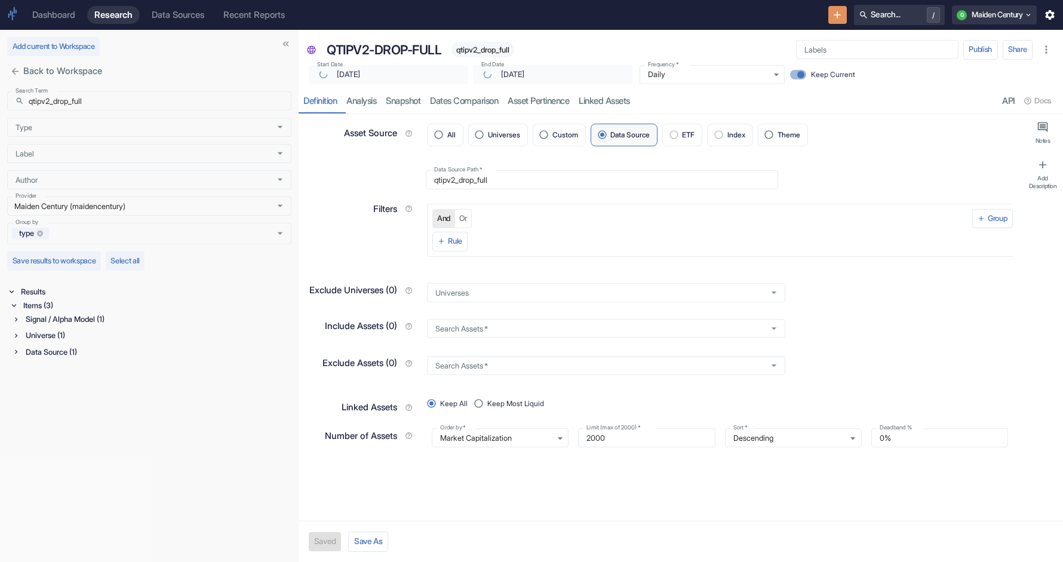
click at [494, 51] on span "qtipv2_drop_full" at bounding box center [483, 49] width 63 height 9
type textarea "x"
click at [137, 101] on input "qtipv2_drop_full" at bounding box center [160, 100] width 263 height 19
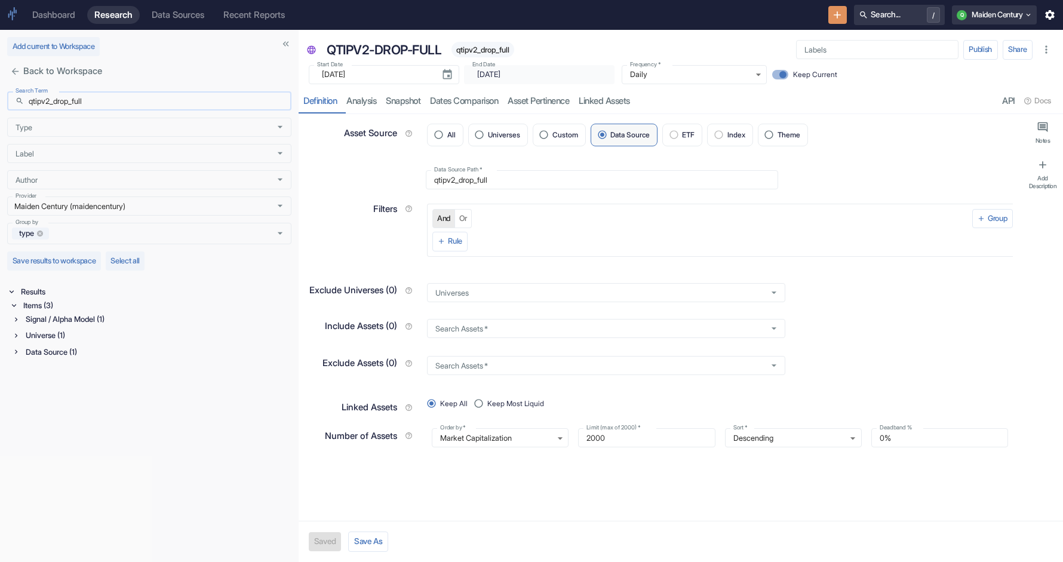
click at [165, 103] on input "qtipv2_drop_full" at bounding box center [160, 100] width 263 height 19
type input "qtipv2_drop_core"
click at [34, 299] on div "Items (3)" at bounding box center [156, 306] width 271 height 14
click at [57, 321] on div "Signal / Alpha Model (1)" at bounding box center [157, 319] width 268 height 14
click at [103, 336] on p "QTIPV2-DROP-CORE" at bounding box center [149, 335] width 235 height 12
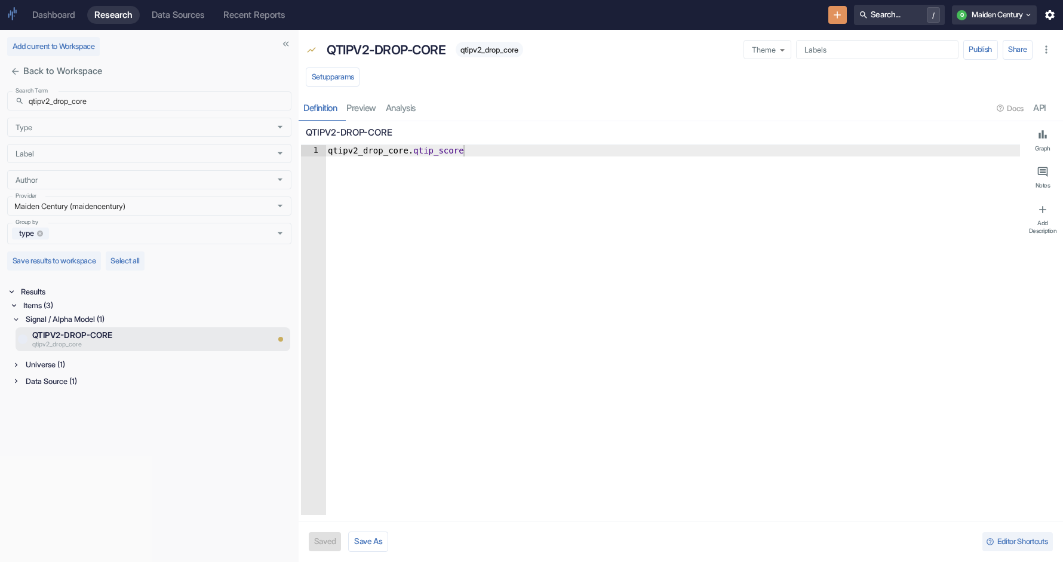
click at [505, 48] on span "qtipv2_drop_core" at bounding box center [490, 49] width 68 height 9
type textarea "x"
type textarea "qtipv2_drop_core.qtip_score"
click at [347, 148] on div "qtipv2_drop_core . qtip_score" at bounding box center [673, 341] width 695 height 392
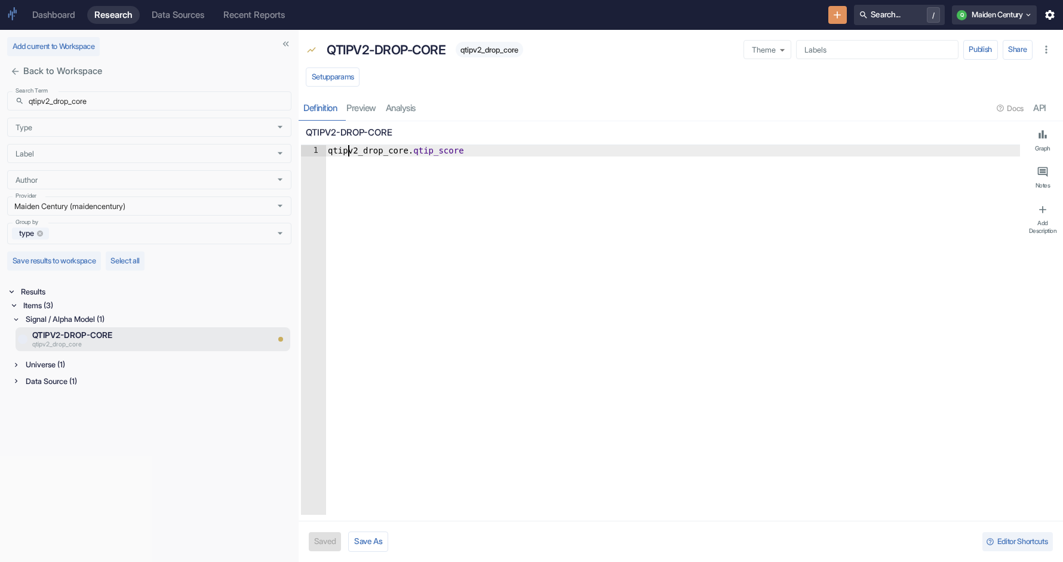
click at [347, 148] on div "qtipv2_drop_core . qtip_score" at bounding box center [673, 341] width 695 height 392
click at [111, 365] on div "Universe (1)" at bounding box center [157, 365] width 268 height 14
click at [92, 384] on p "QTIPV2-DROP-CORE" at bounding box center [133, 381] width 203 height 12
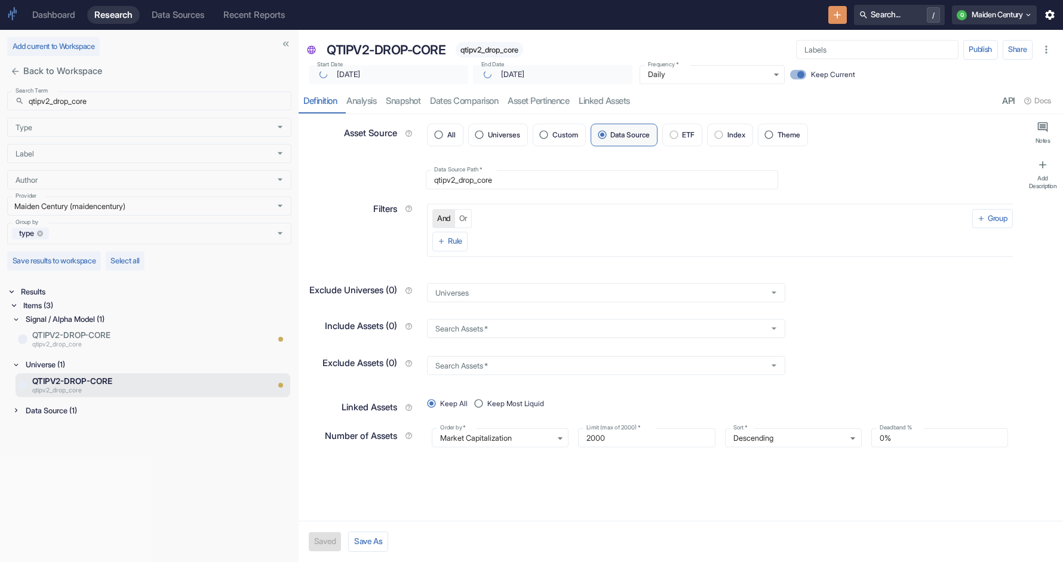
type textarea "x"
type input "[DATE]"
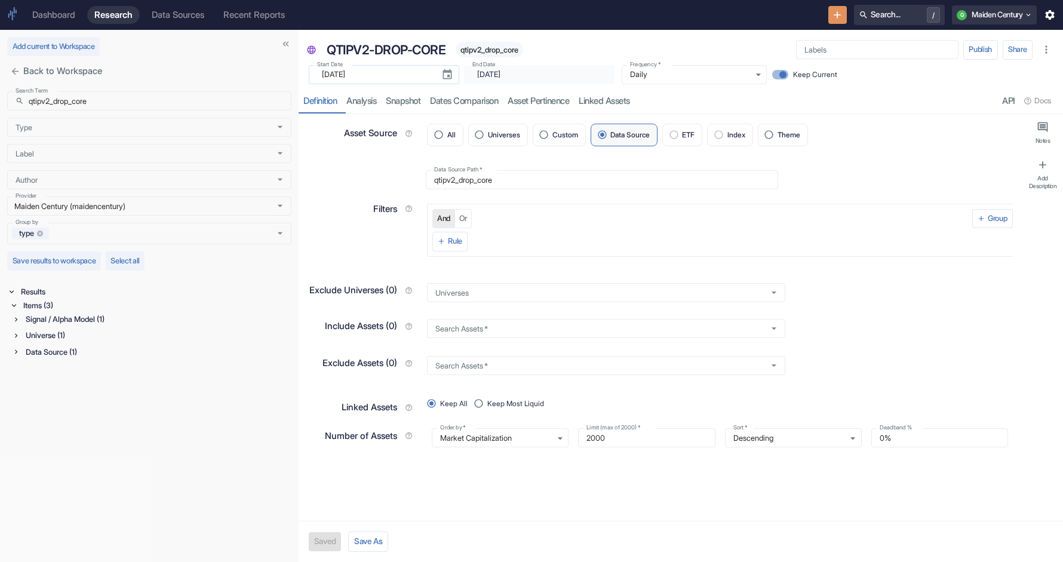
click at [385, 79] on input "[DATE]" at bounding box center [377, 74] width 110 height 19
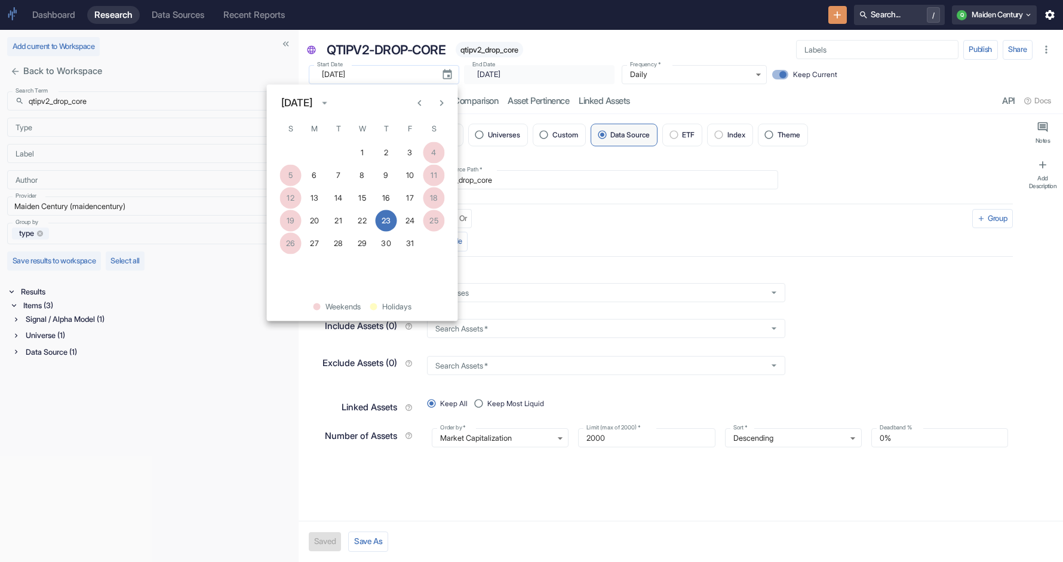
click at [385, 79] on input "[DATE]" at bounding box center [377, 74] width 110 height 19
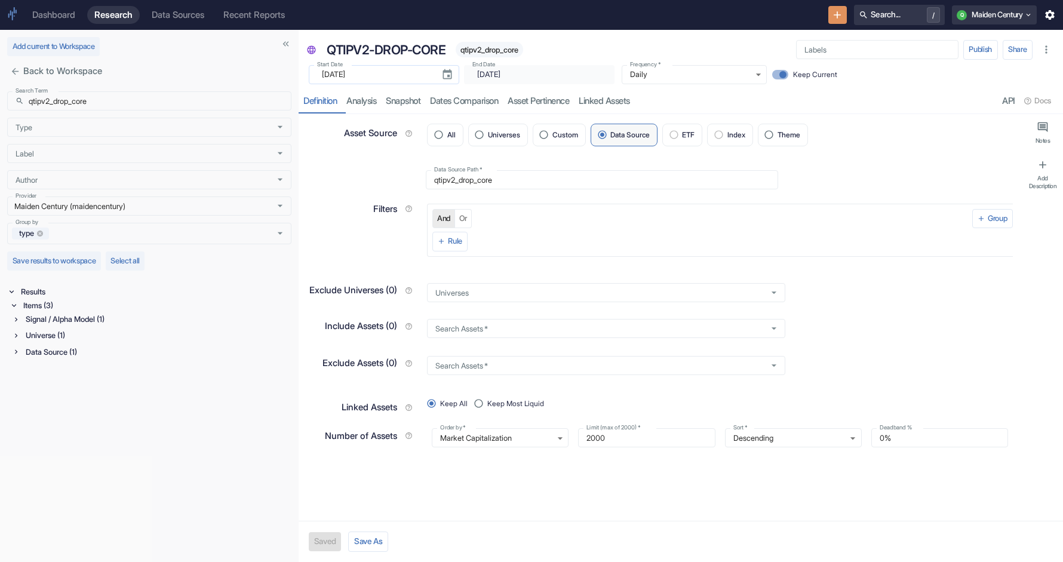
type textarea "x"
click at [62, 310] on div "Items (3)" at bounding box center [156, 306] width 271 height 14
click at [60, 315] on ul "Results Items (3)" at bounding box center [149, 301] width 284 height 32
click at [60, 307] on div "Items (3)" at bounding box center [156, 306] width 271 height 14
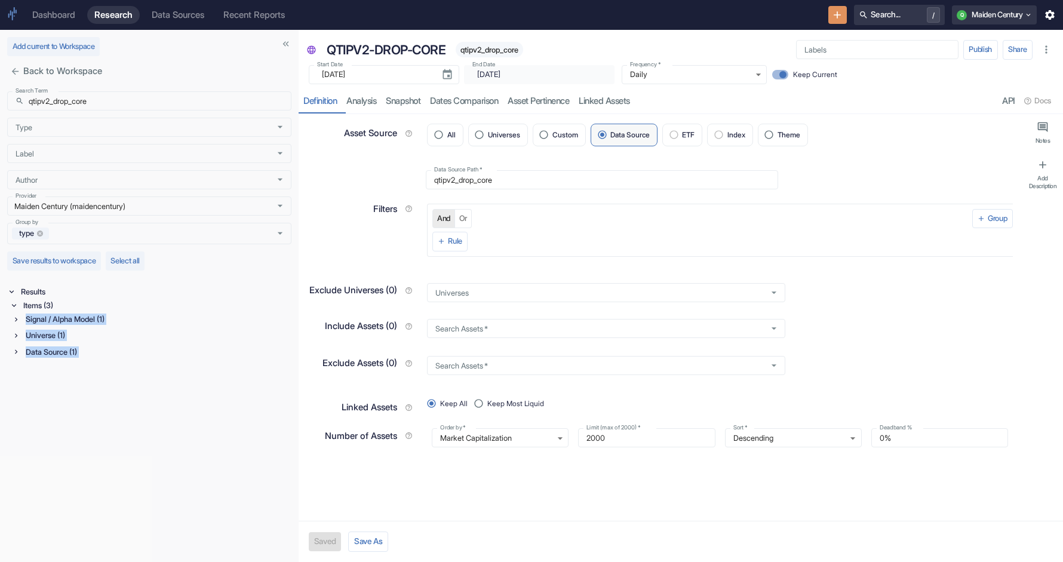
click at [67, 321] on div "Signal / Alpha Model (1)" at bounding box center [157, 319] width 268 height 14
click at [56, 383] on div "Data Source (1)" at bounding box center [157, 382] width 268 height 14
click at [102, 369] on div "Universe (1)" at bounding box center [157, 365] width 268 height 14
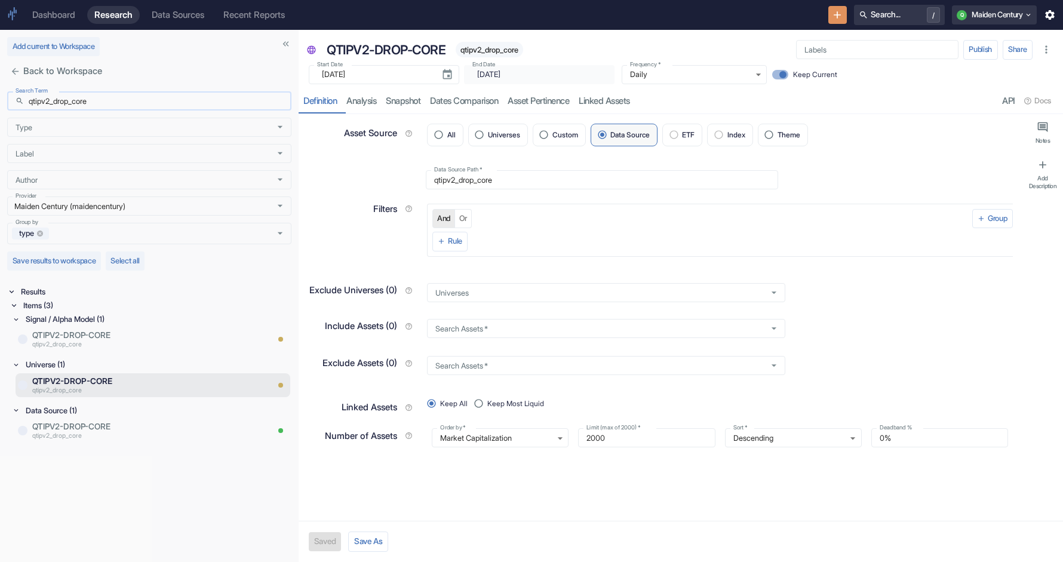
click at [149, 98] on input "qtipv2_drop_core" at bounding box center [160, 100] width 263 height 19
paste input "southpoint"
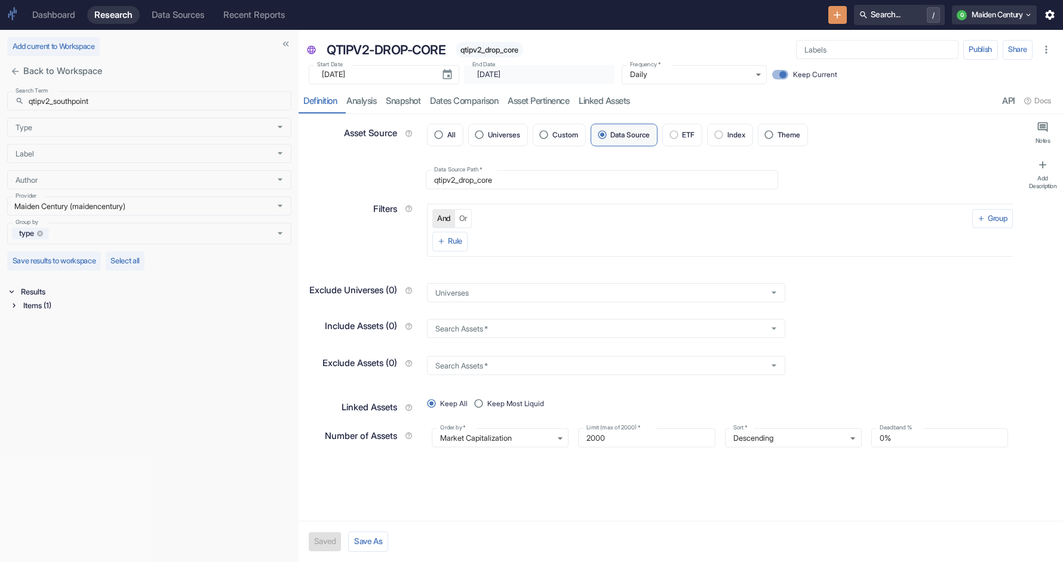
click at [50, 305] on div "Items (1)" at bounding box center [156, 306] width 271 height 14
click at [50, 327] on div "Data Source (1)" at bounding box center [152, 320] width 280 height 16
click at [50, 308] on div "Items (1)" at bounding box center [156, 306] width 271 height 14
click at [46, 305] on div "Items (1)" at bounding box center [156, 306] width 271 height 14
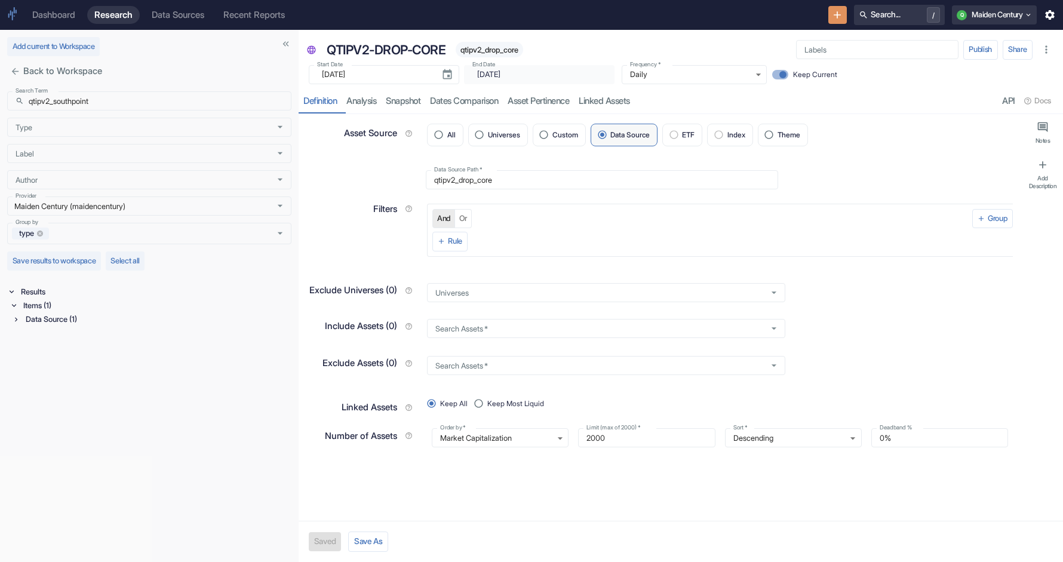
click at [47, 321] on div "Data Source (1)" at bounding box center [157, 319] width 268 height 14
click at [56, 106] on input "qtipv2_southpoint" at bounding box center [160, 100] width 263 height 19
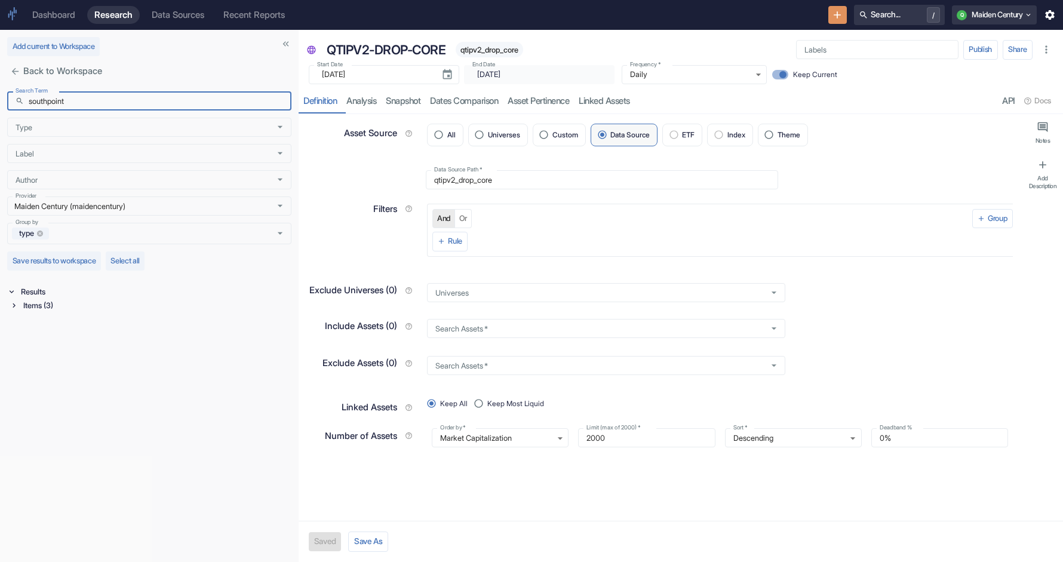
type input "southpoint"
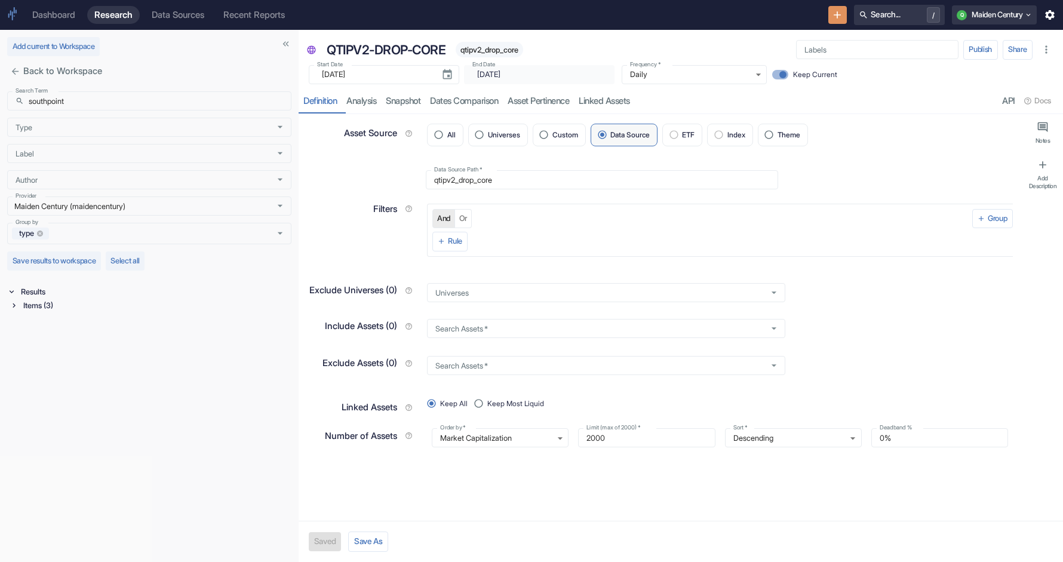
click at [36, 306] on div "Items (3)" at bounding box center [156, 306] width 271 height 14
click at [50, 323] on div "Signal / Alpha Model (1)" at bounding box center [157, 319] width 268 height 14
click at [53, 366] on div "Universe (1)" at bounding box center [157, 365] width 268 height 14
click at [59, 415] on div "Data Source (1)" at bounding box center [157, 411] width 268 height 14
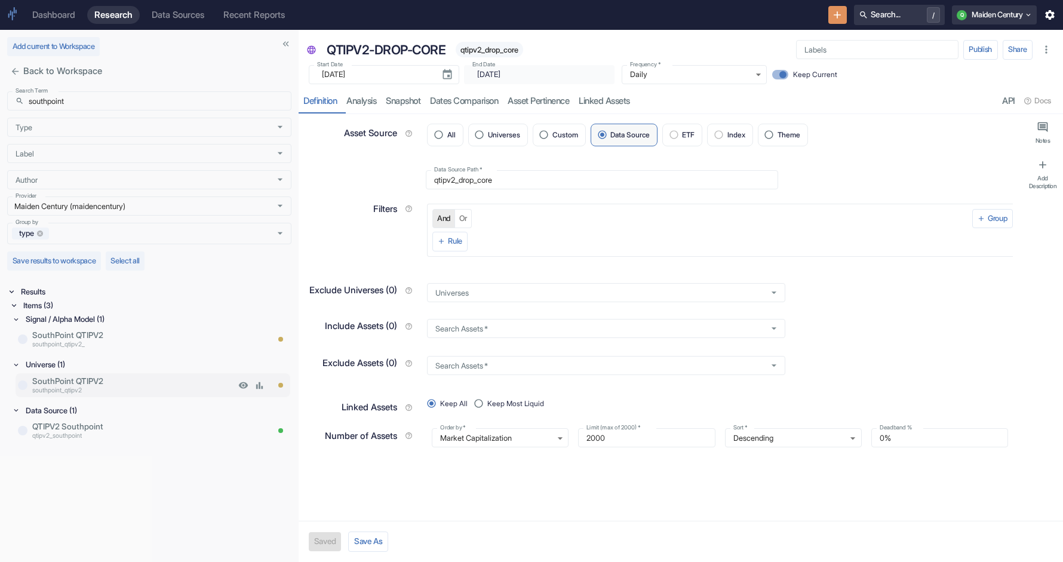
click at [88, 384] on p "SouthPoint QTIPV2" at bounding box center [133, 381] width 203 height 12
type textarea "x"
type input "[DATE]"
click at [480, 48] on span "southpoint_qtipv2" at bounding box center [477, 49] width 69 height 9
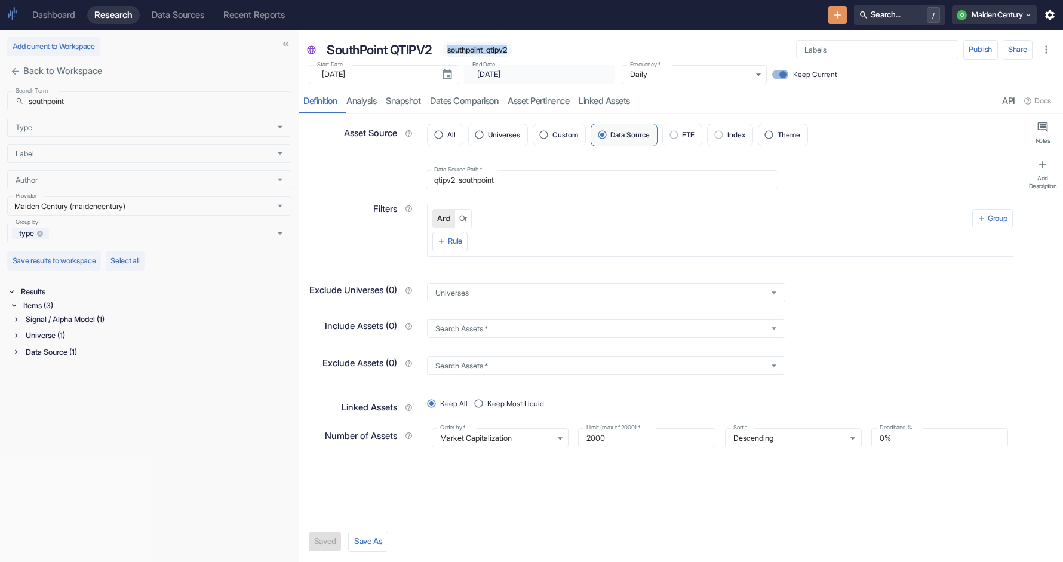
type textarea "x"
click at [100, 337] on div "Universe (1)" at bounding box center [157, 336] width 268 height 14
click at [118, 321] on div "Signal / Alpha Model (1)" at bounding box center [157, 319] width 268 height 14
click at [112, 342] on p "southpoint_qtipv2_" at bounding box center [149, 346] width 235 height 10
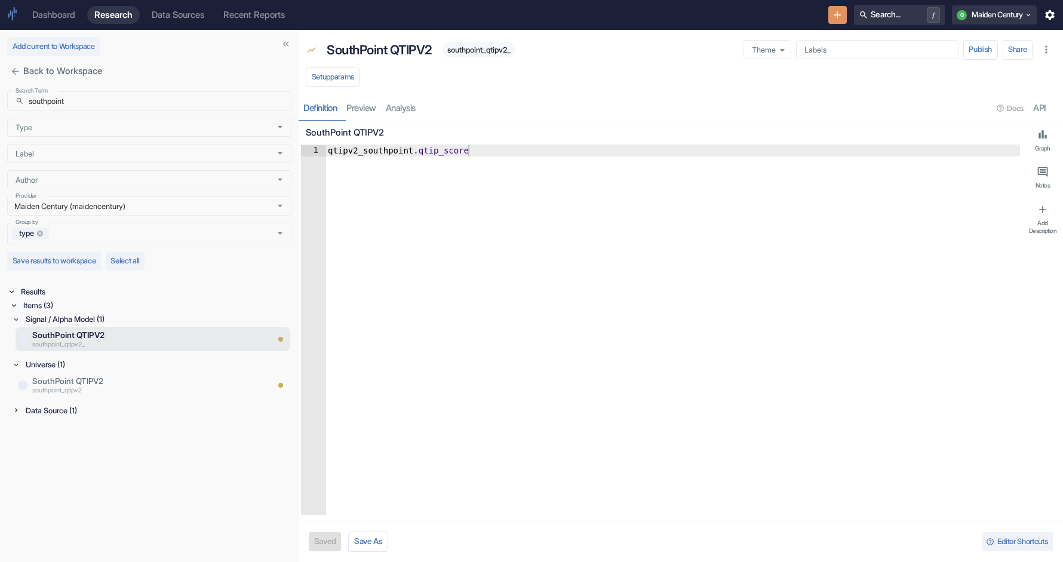
type textarea "qtipv2_southpoint.qtip_score"
click at [370, 154] on div "qtipv2_southpoint . qtip_score" at bounding box center [673, 341] width 695 height 392
click at [498, 53] on span "southpoint_qtipv2_" at bounding box center [479, 49] width 73 height 9
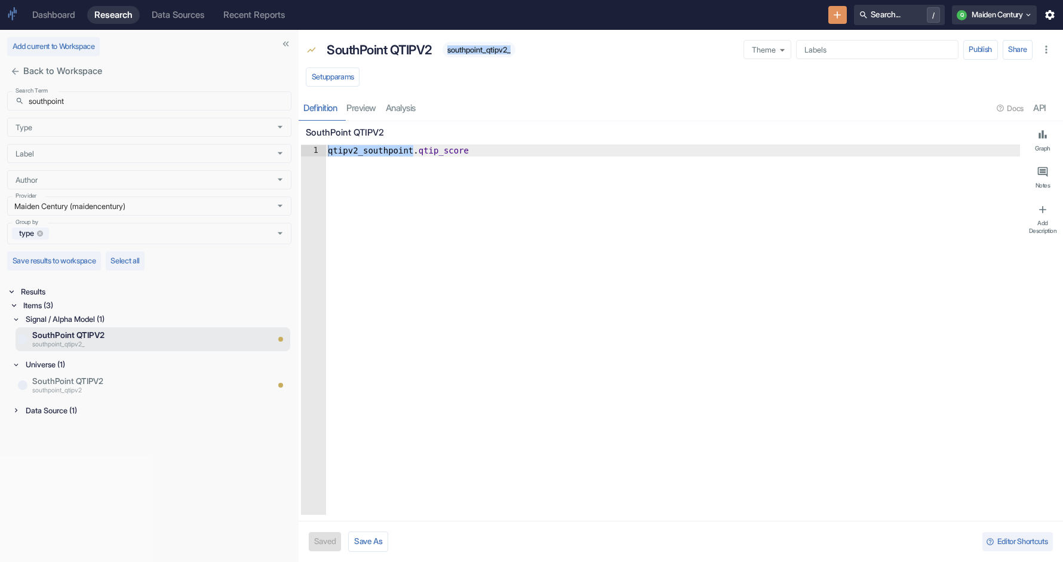
type textarea "x"
click at [115, 103] on input "southpoint" at bounding box center [160, 100] width 263 height 19
paste input "qtipv2_1798_qsys_ex_msc"
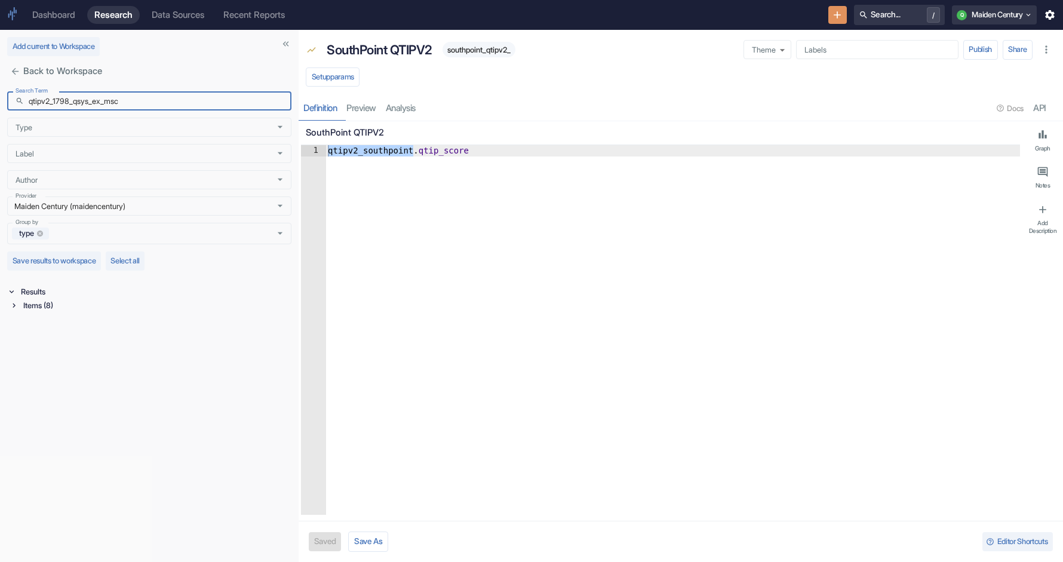
click at [74, 304] on div "Items (8)" at bounding box center [156, 306] width 271 height 14
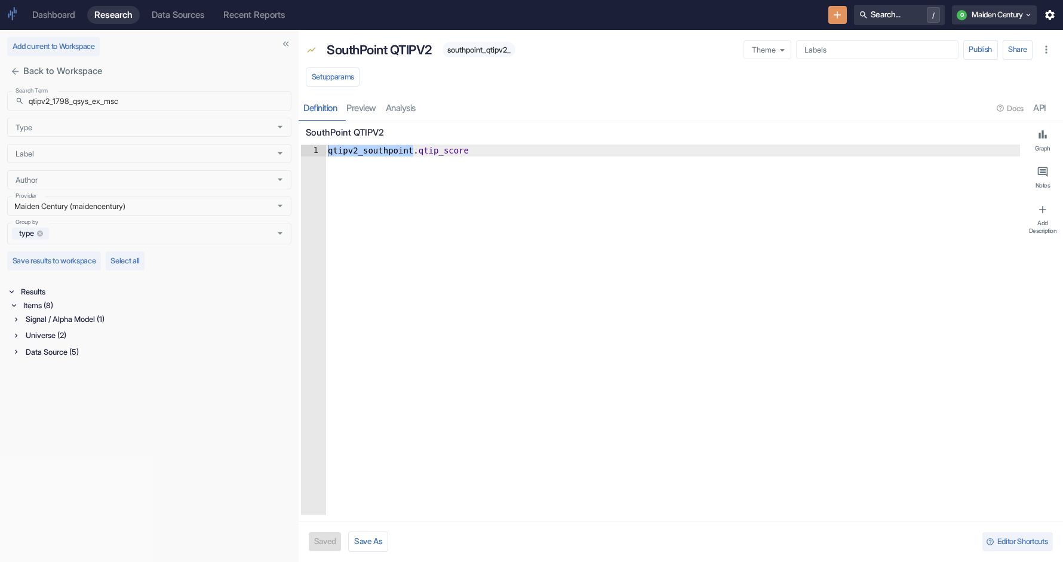
click at [67, 323] on div "Signal / Alpha Model (1)" at bounding box center [157, 319] width 268 height 14
click at [81, 376] on div "Data Source (5)" at bounding box center [157, 382] width 268 height 14
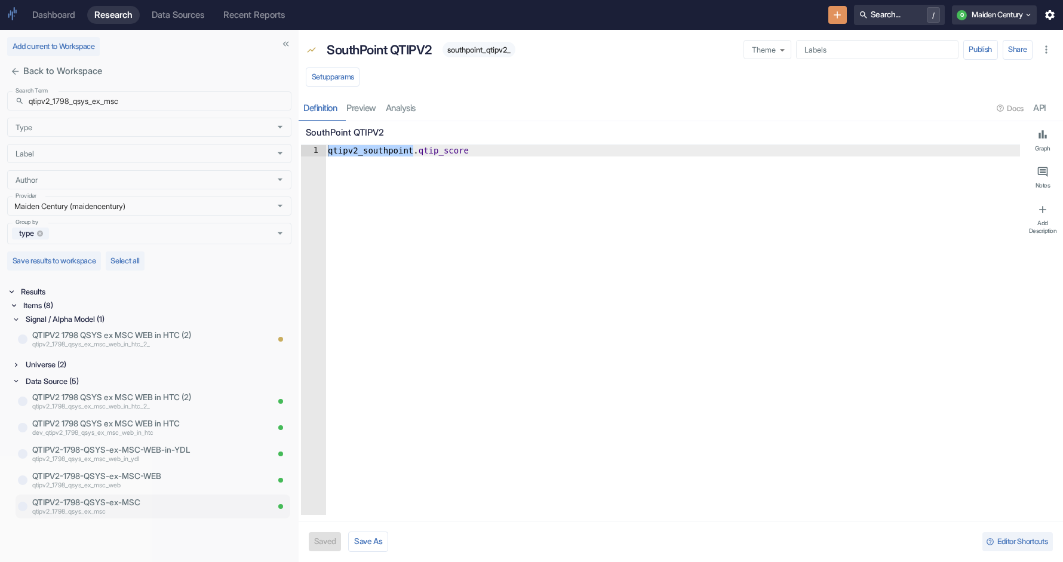
click at [145, 515] on p "qtipv2_1798_qsys_ex_msc" at bounding box center [149, 512] width 235 height 10
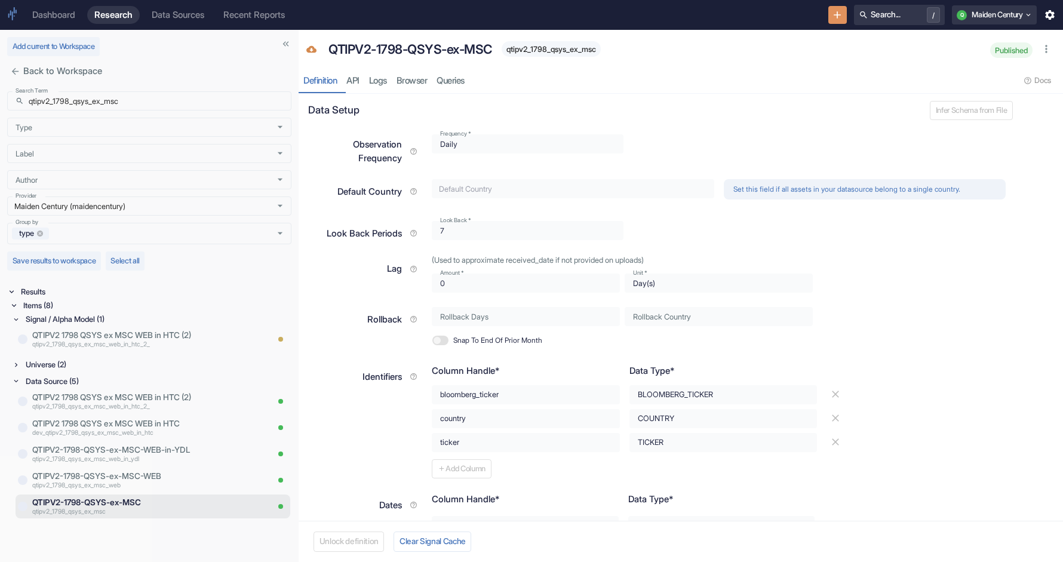
click at [539, 51] on span "qtipv2_1798_qsys_ex_msc" at bounding box center [551, 49] width 99 height 9
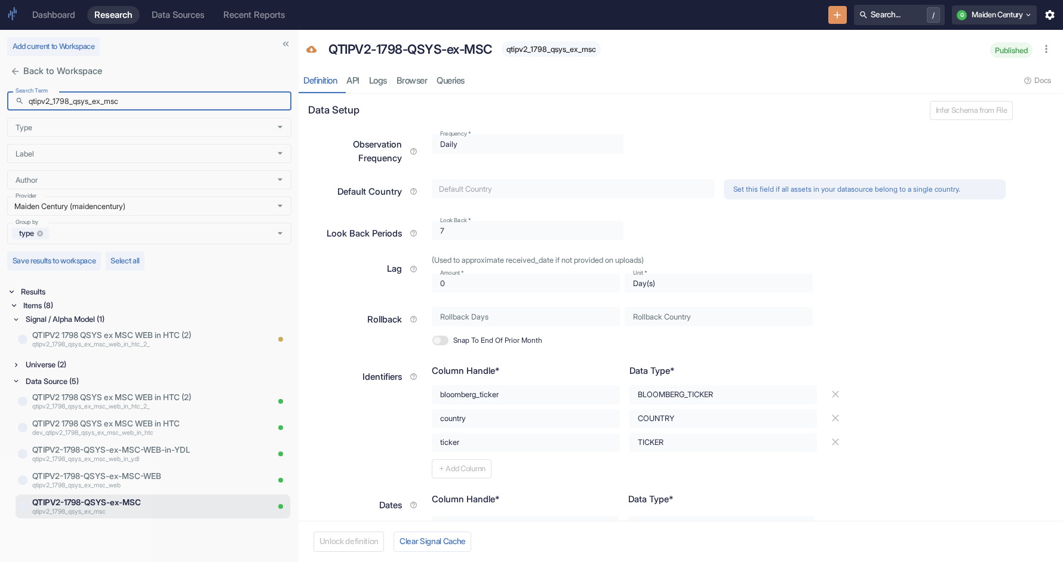
drag, startPoint x: 55, startPoint y: 102, endPoint x: -6, endPoint y: 104, distance: 61.0
click at [0, 104] on html "Dashboard Research Data Sources Recent Reports Search... / Q Maiden Century Add…" at bounding box center [531, 281] width 1063 height 562
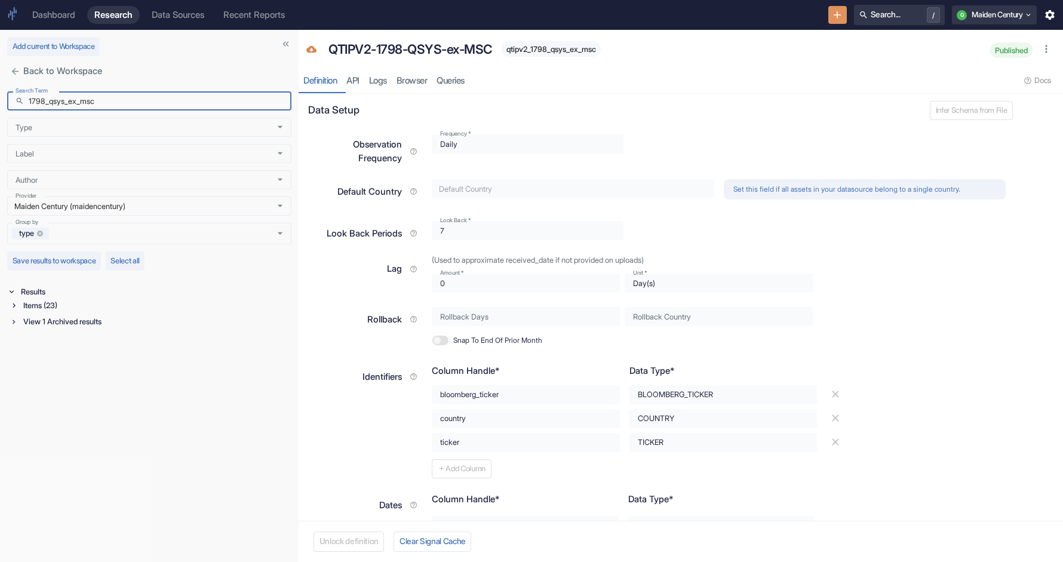
type input "1798_qsys_ex_msc"
click at [33, 308] on div "Items (23)" at bounding box center [156, 306] width 271 height 14
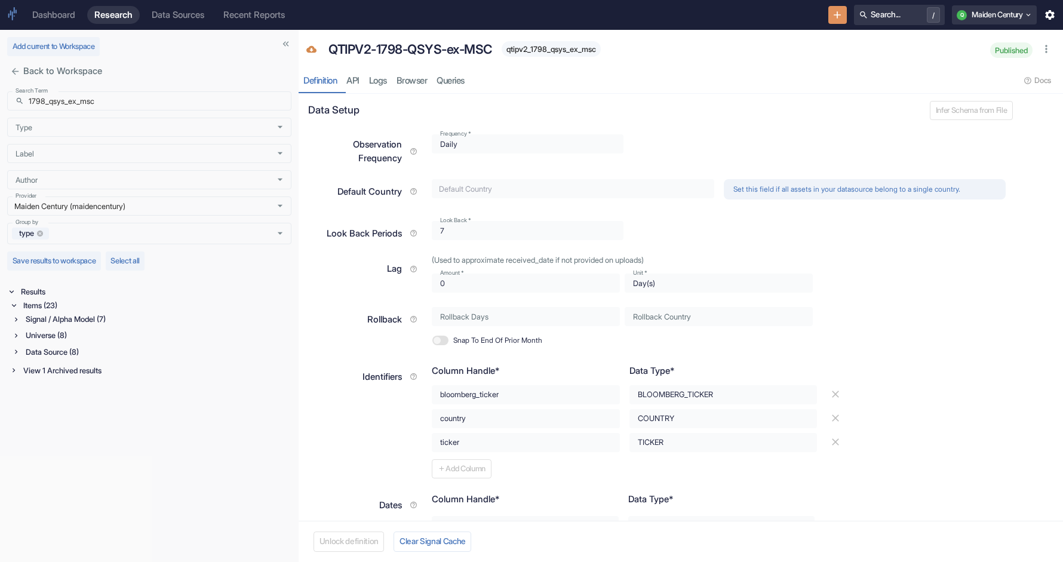
click at [64, 335] on div "Universe (8)" at bounding box center [157, 336] width 268 height 14
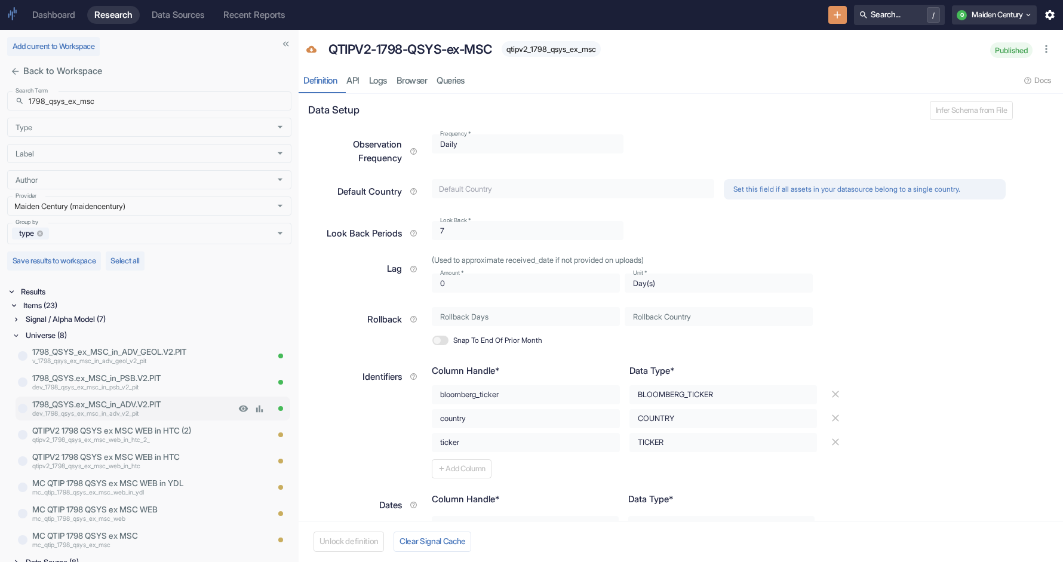
scroll to position [30, 0]
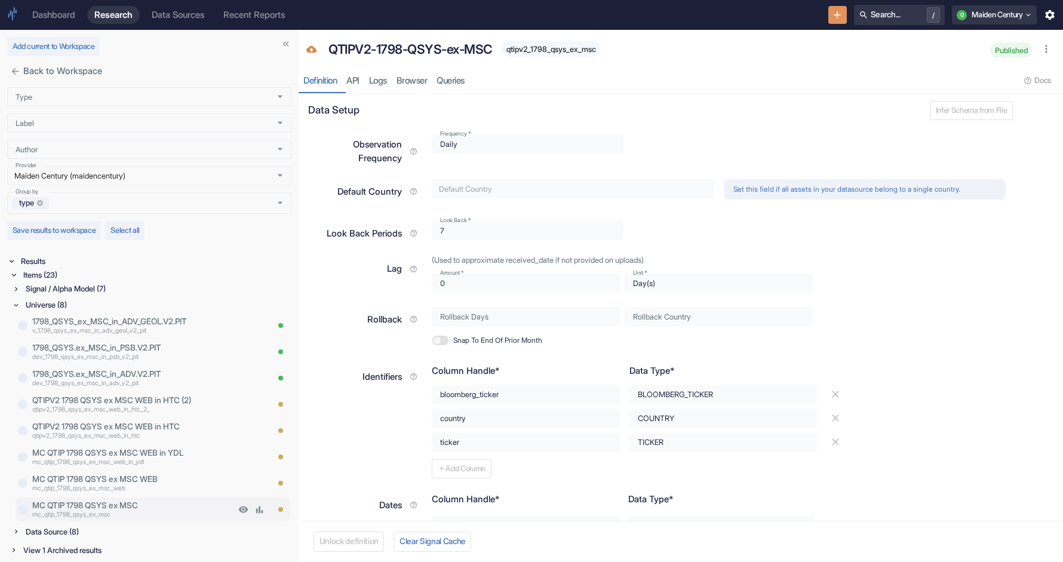
click at [133, 501] on p "MC QTIP 1798 QSYS ex MSC" at bounding box center [133, 505] width 203 height 12
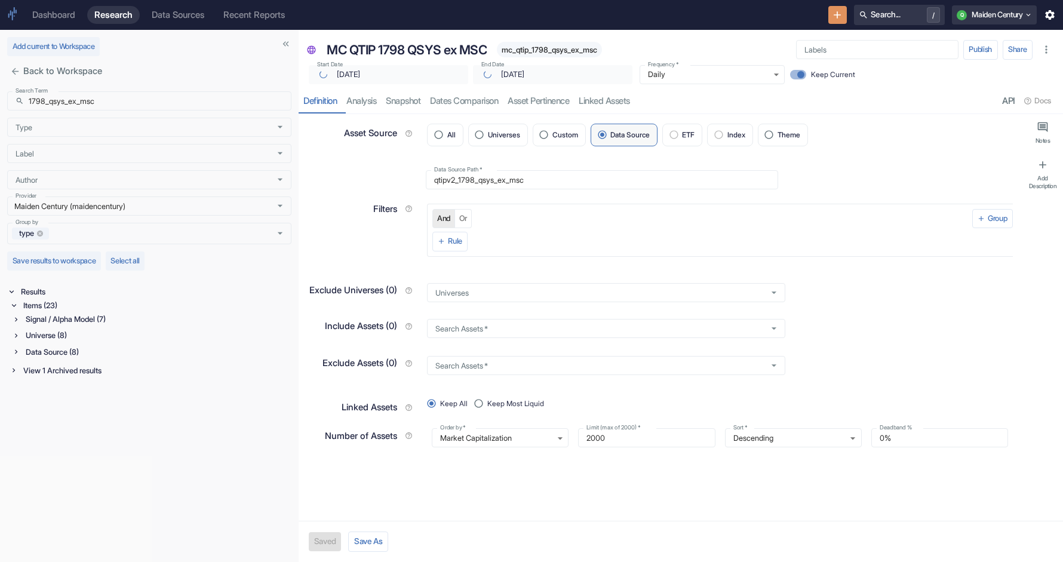
type textarea "x"
type input "[DATE]"
click at [56, 356] on div "Data Source (8)" at bounding box center [157, 352] width 268 height 14
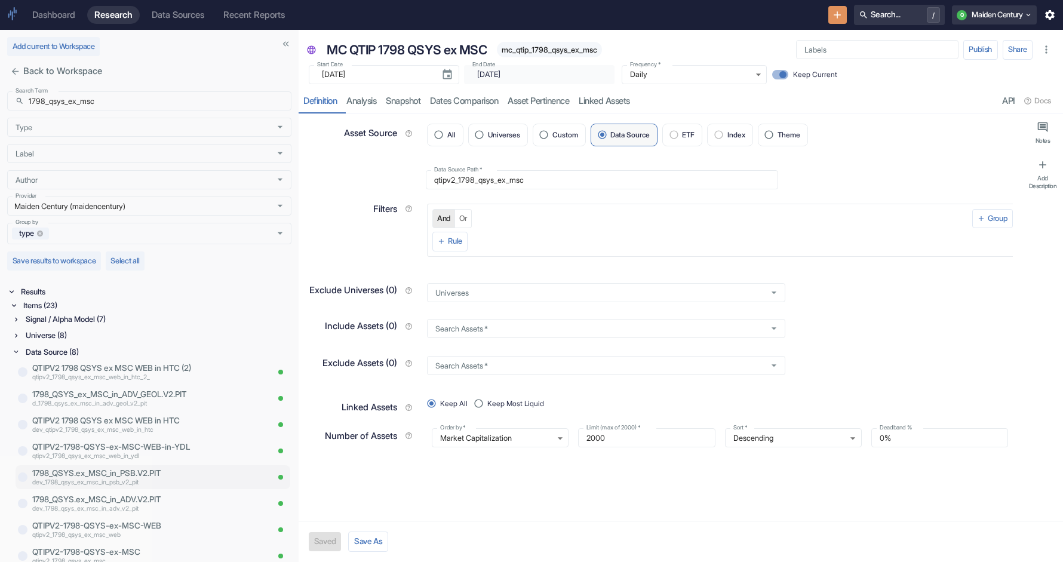
scroll to position [30, 0]
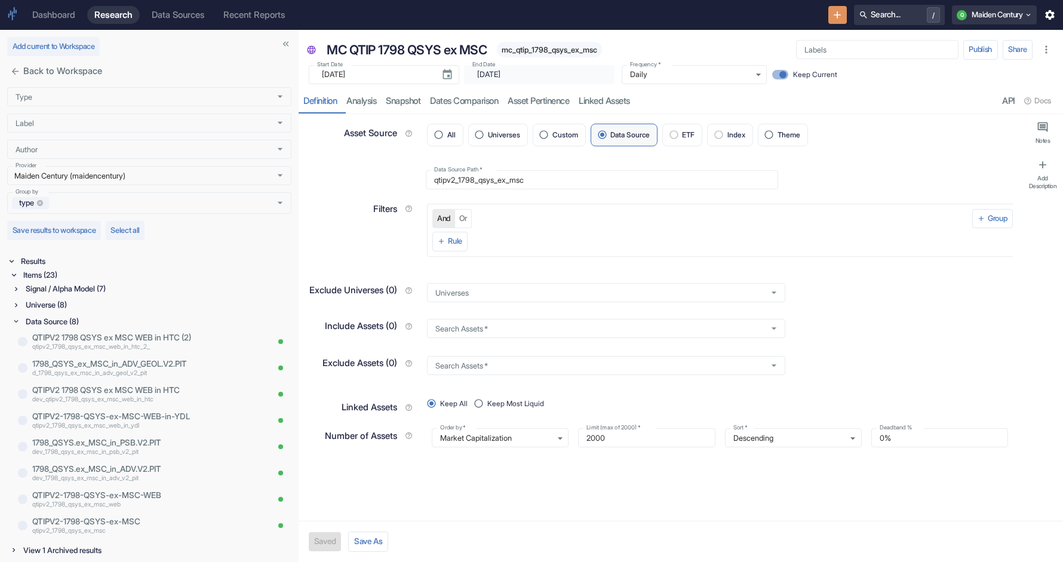
type textarea "x"
click at [65, 318] on div "Data Source (8)" at bounding box center [157, 322] width 268 height 14
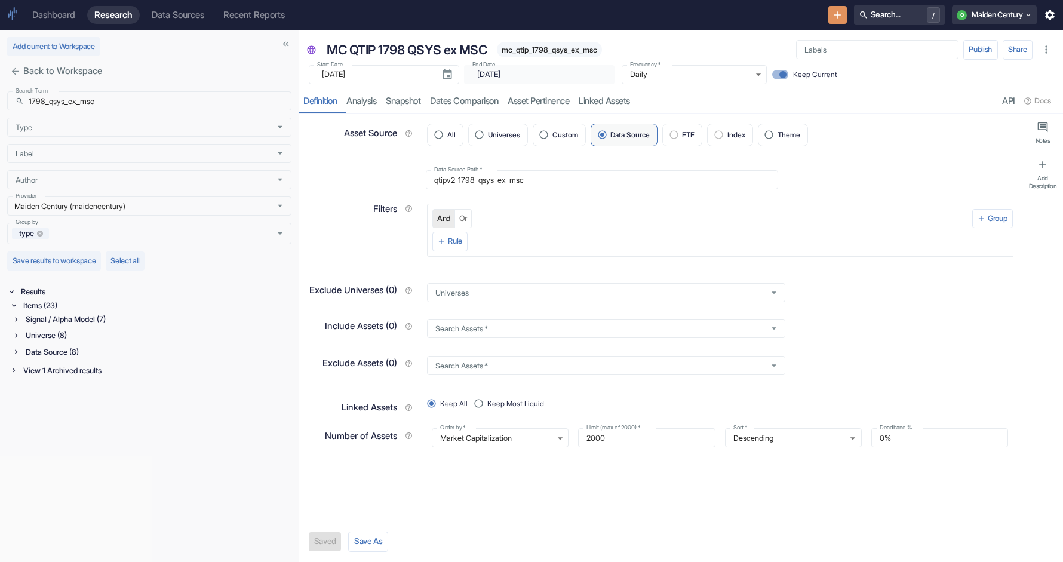
scroll to position [0, 0]
click at [29, 354] on div "Data Source (8)" at bounding box center [157, 352] width 268 height 14
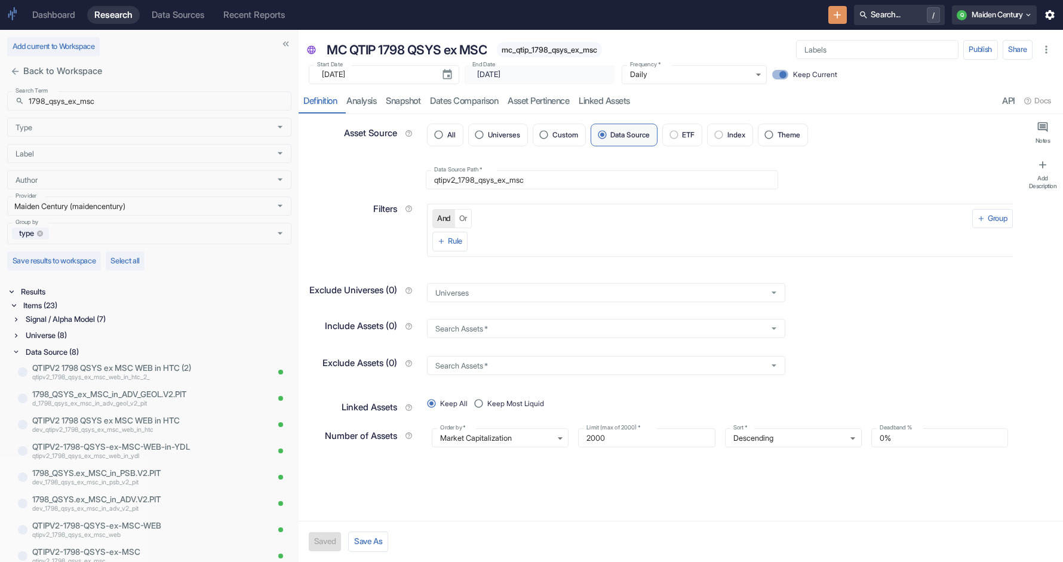
click at [17, 333] on icon at bounding box center [16, 336] width 8 height 8
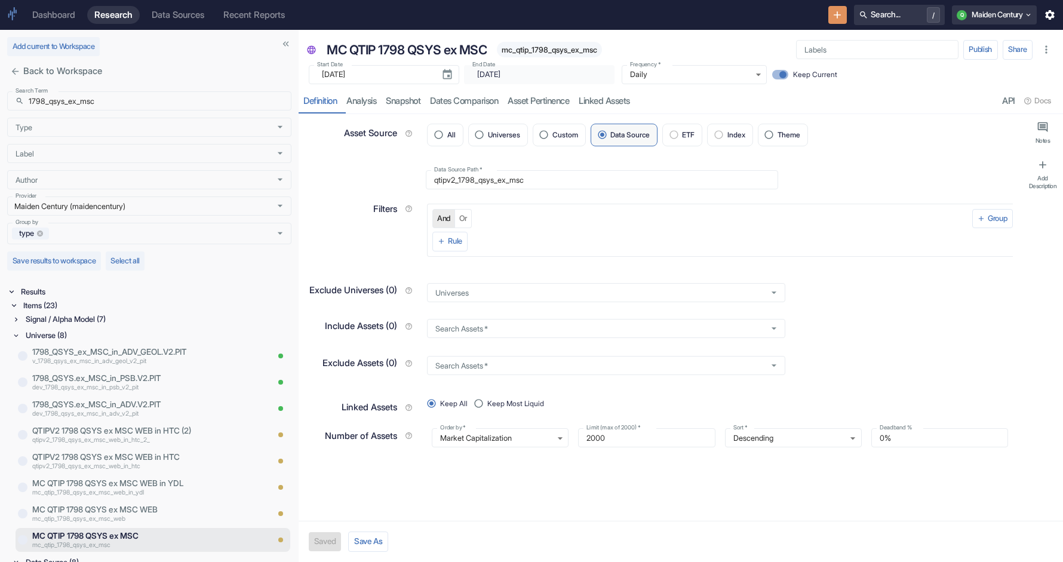
click at [19, 321] on icon at bounding box center [16, 319] width 8 height 8
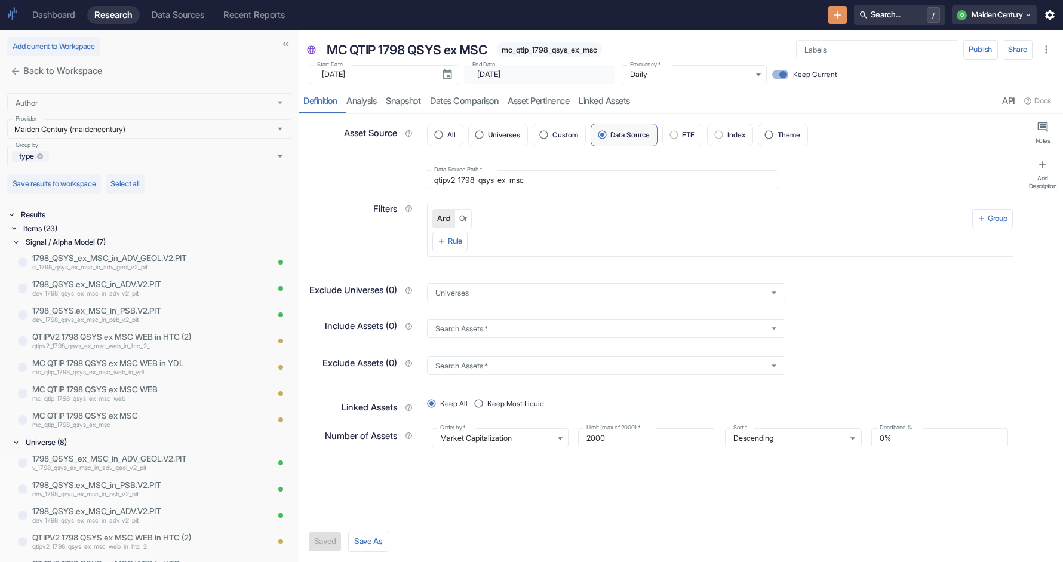
click at [378, 208] on p "Filters" at bounding box center [385, 209] width 24 height 13
click at [358, 159] on div "Asset Source All Universes Custom Data Source ETF Index Theme" at bounding box center [660, 137] width 719 height 47
